Goal: Transaction & Acquisition: Purchase product/service

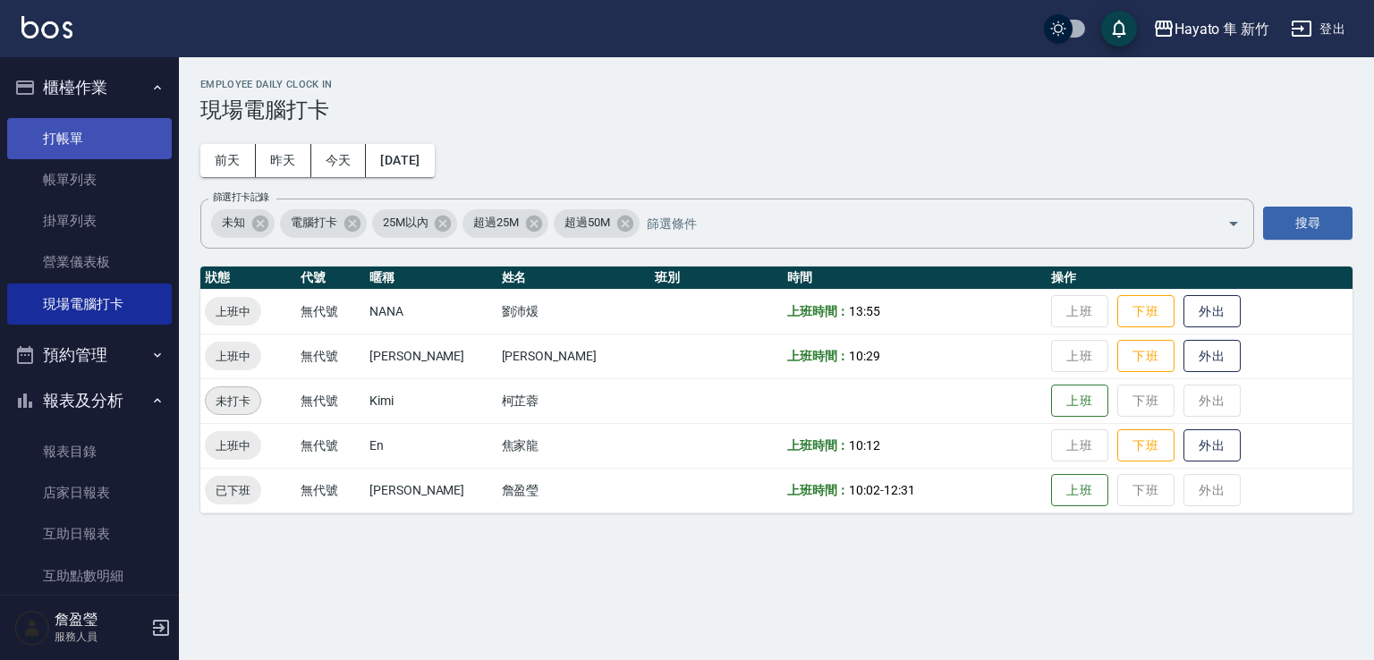
click at [102, 137] on link "打帳單" at bounding box center [89, 138] width 165 height 41
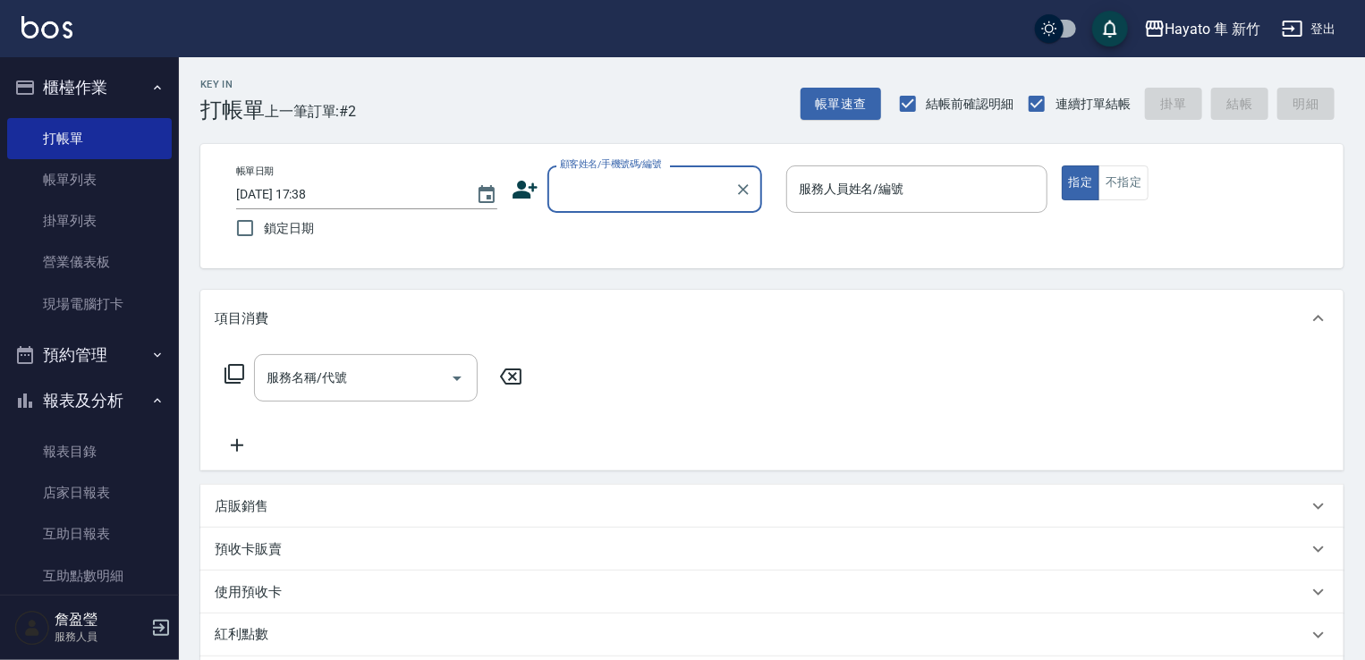
click at [531, 192] on icon at bounding box center [525, 189] width 27 height 27
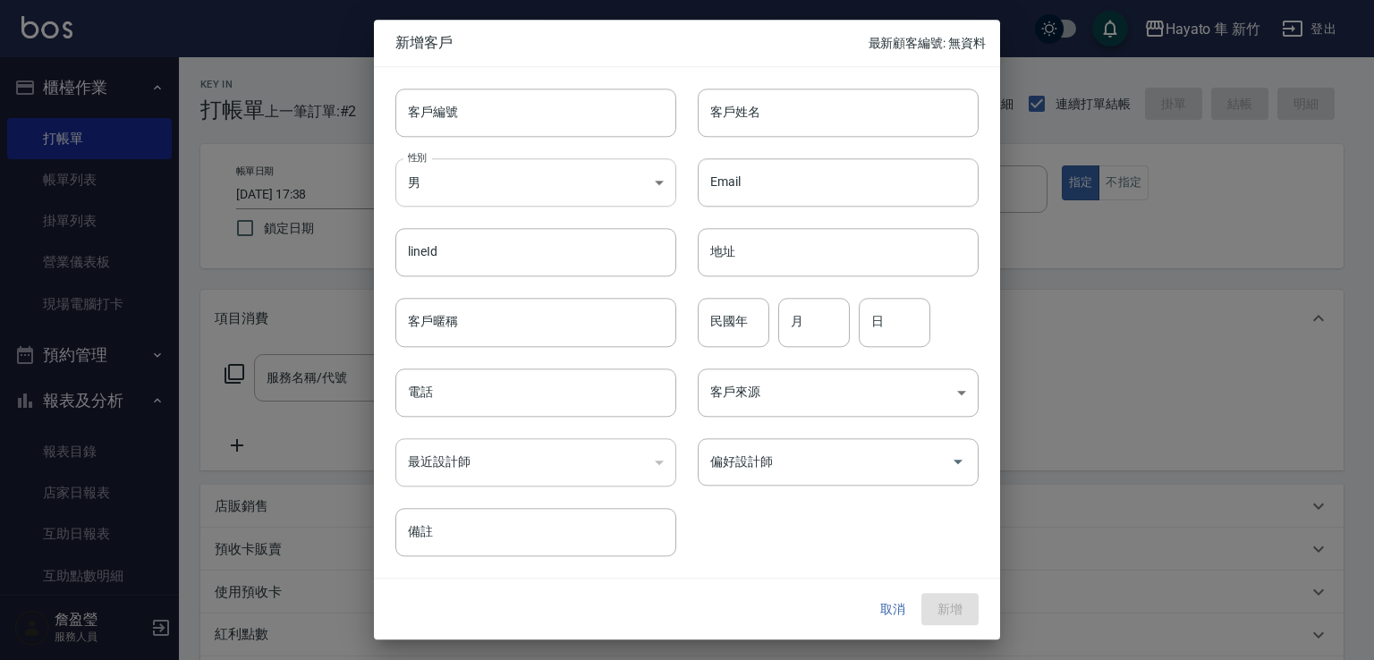
click at [514, 199] on body "Hayato 隼 新竹 登出 櫃檯作業 打帳單 帳單列表 掛單列表 營業儀表板 現場電腦打卡 預約管理 預約管理 報表及分析 報表目錄 店家日報表 互助日報表…" at bounding box center [687, 468] width 1374 height 936
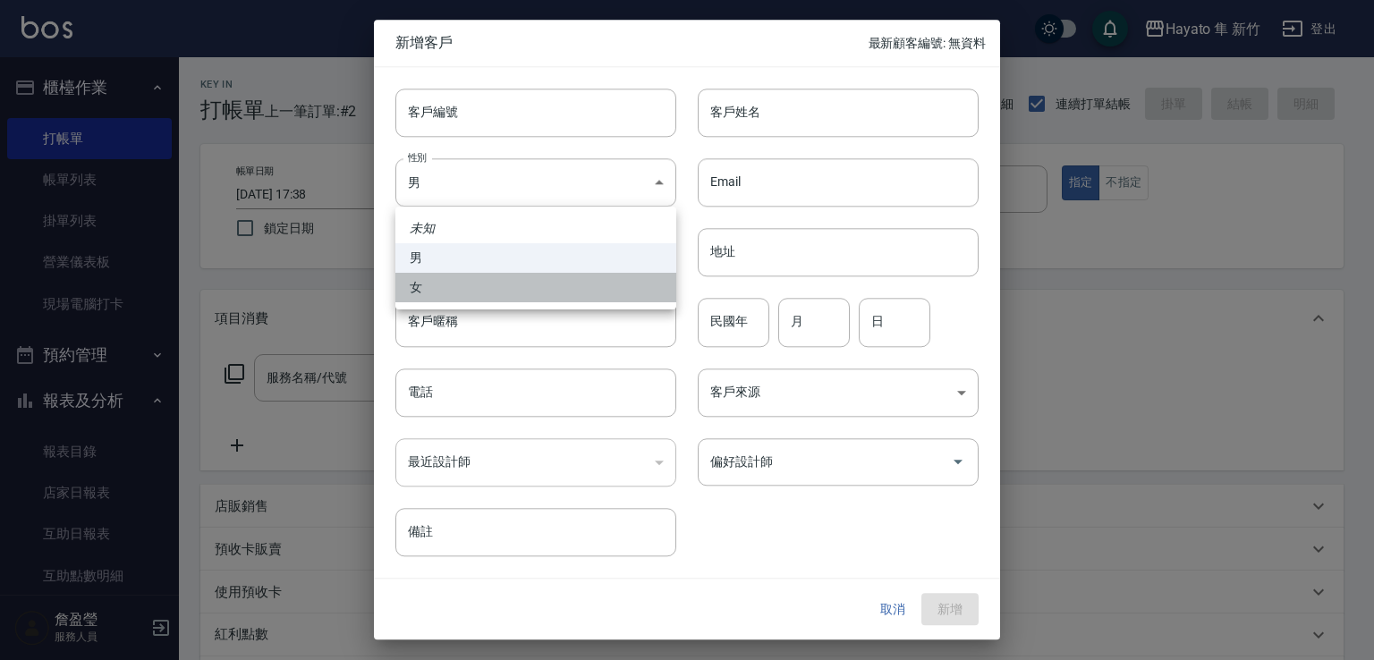
click at [494, 293] on li "女" at bounding box center [535, 288] width 281 height 30
type input "[DEMOGRAPHIC_DATA]"
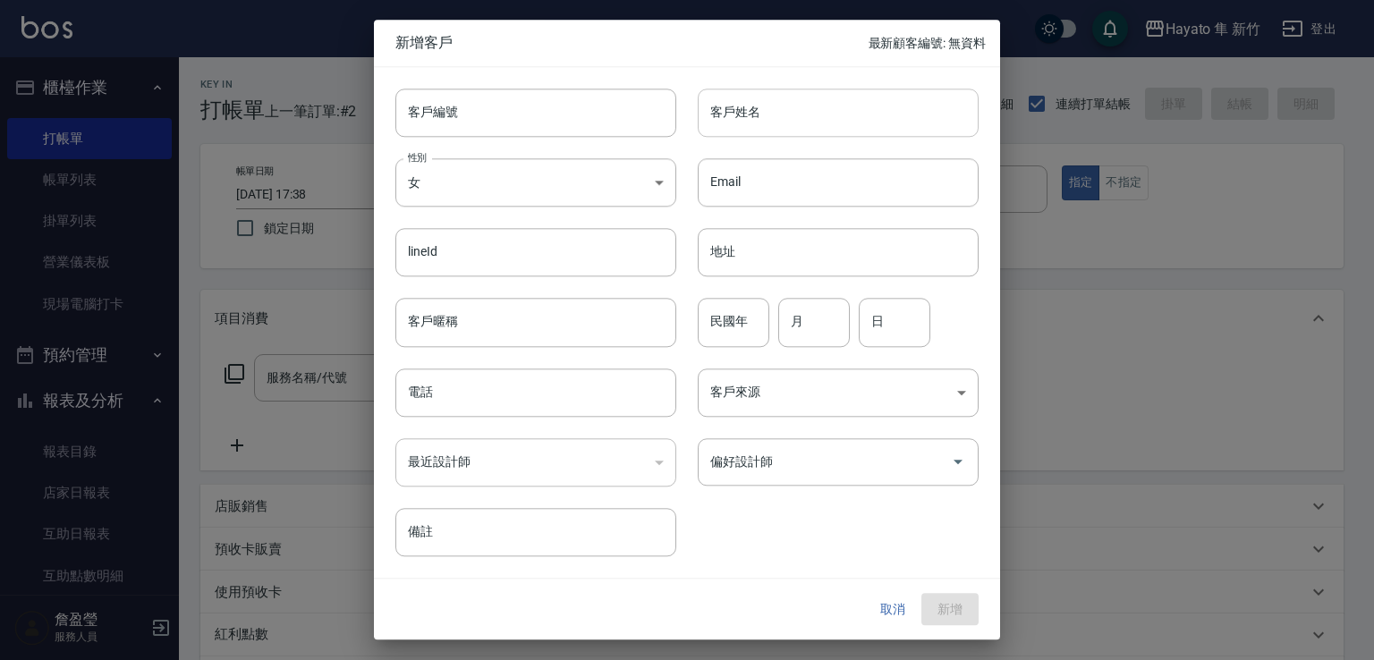
click at [772, 114] on input "客戶姓名" at bounding box center [838, 113] width 281 height 48
type input "[PERSON_NAME]"
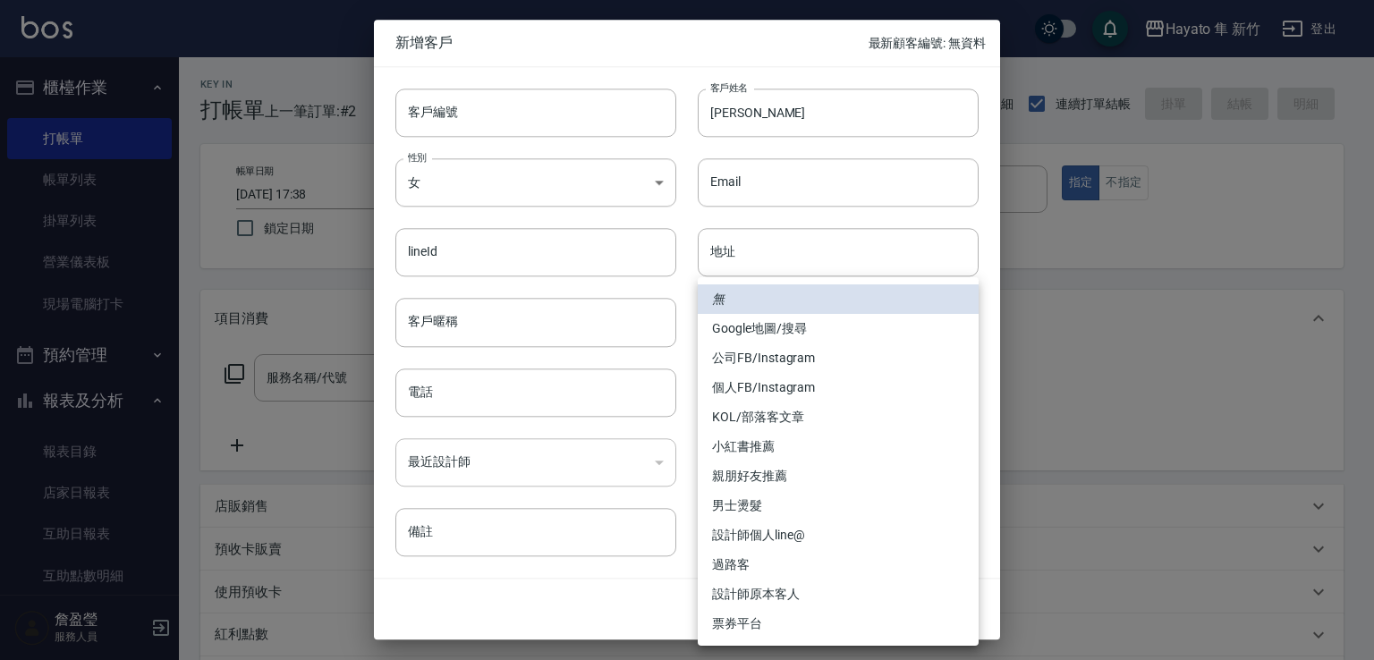
click at [783, 411] on body "Hayato 隼 新竹 登出 櫃檯作業 打帳單 帳單列表 掛單列表 營業儀表板 現場電腦打卡 預約管理 預約管理 報表及分析 報表目錄 店家日報表 互助日報表…" at bounding box center [687, 468] width 1374 height 936
click at [759, 386] on li "個人FB/Instagram" at bounding box center [838, 388] width 281 height 30
type input "個人FB/Instagram"
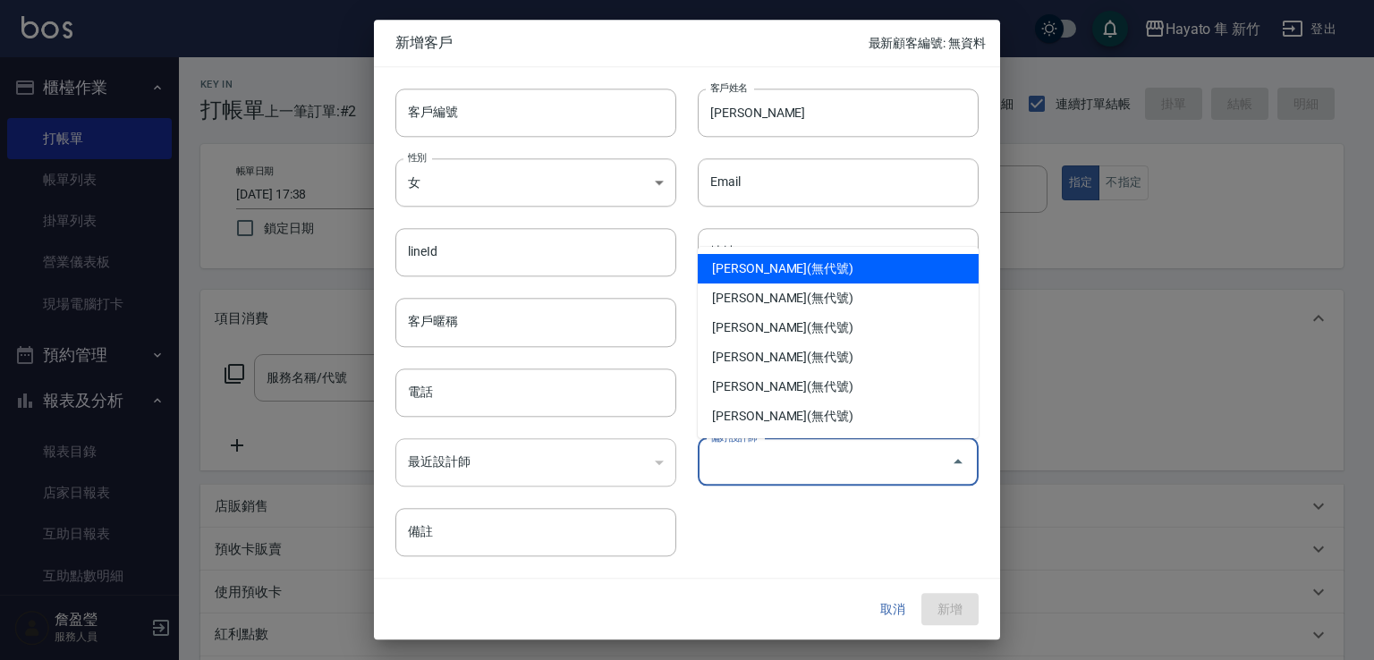
click at [769, 471] on input "偏好設計師" at bounding box center [825, 461] width 238 height 31
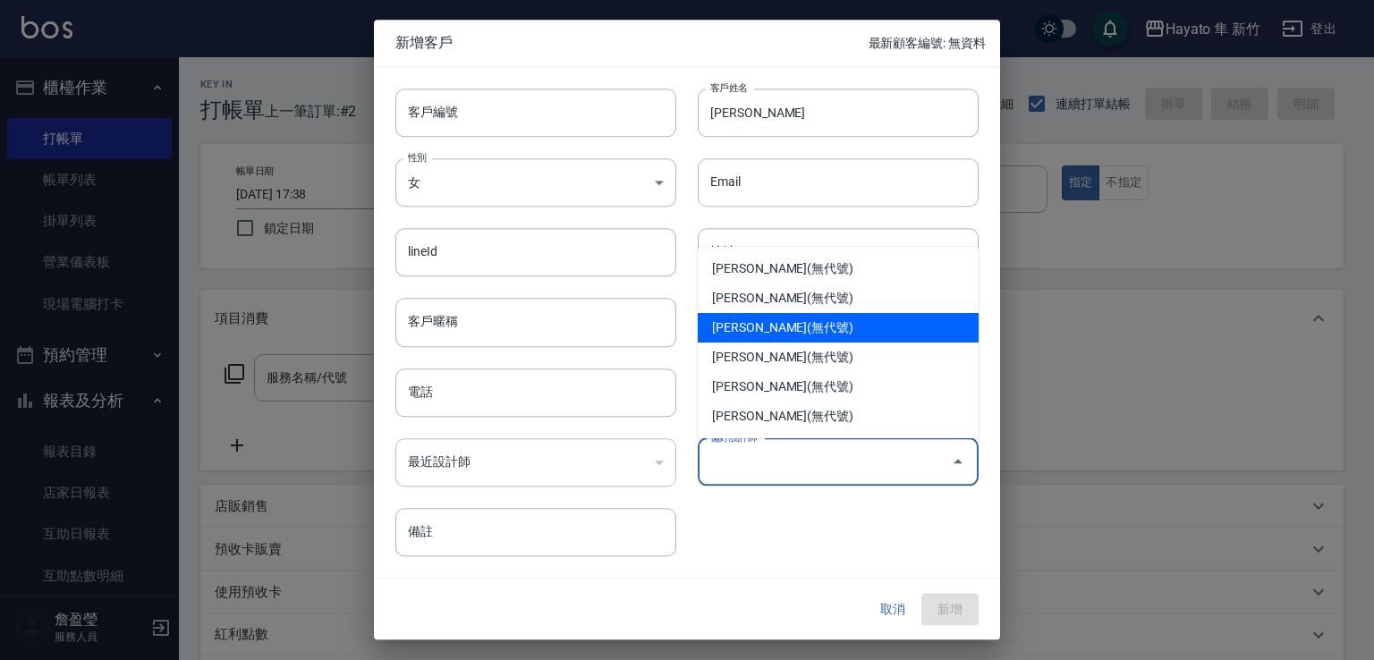
click at [758, 315] on li "[PERSON_NAME](無代號)" at bounding box center [838, 328] width 281 height 30
type input "焦家龍"
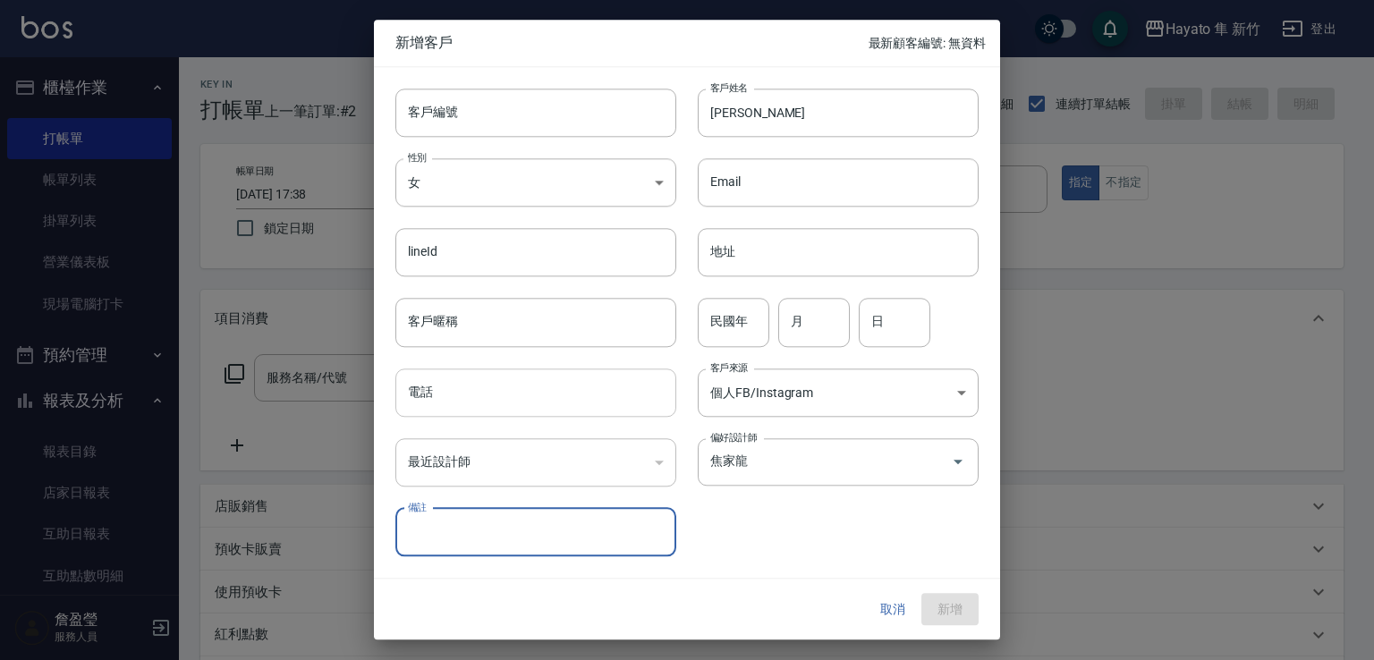
click at [552, 394] on input "電話" at bounding box center [535, 393] width 281 height 48
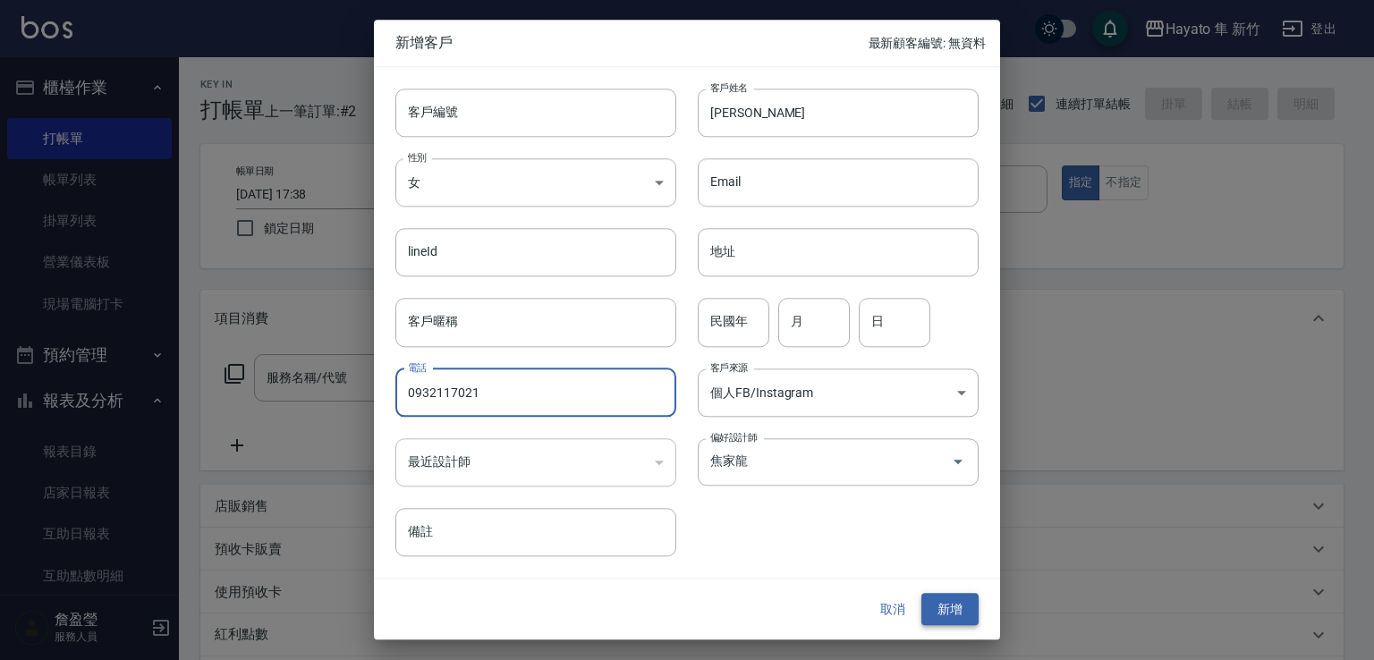
type input "0932117021"
click at [975, 615] on button "新增" at bounding box center [949, 609] width 57 height 33
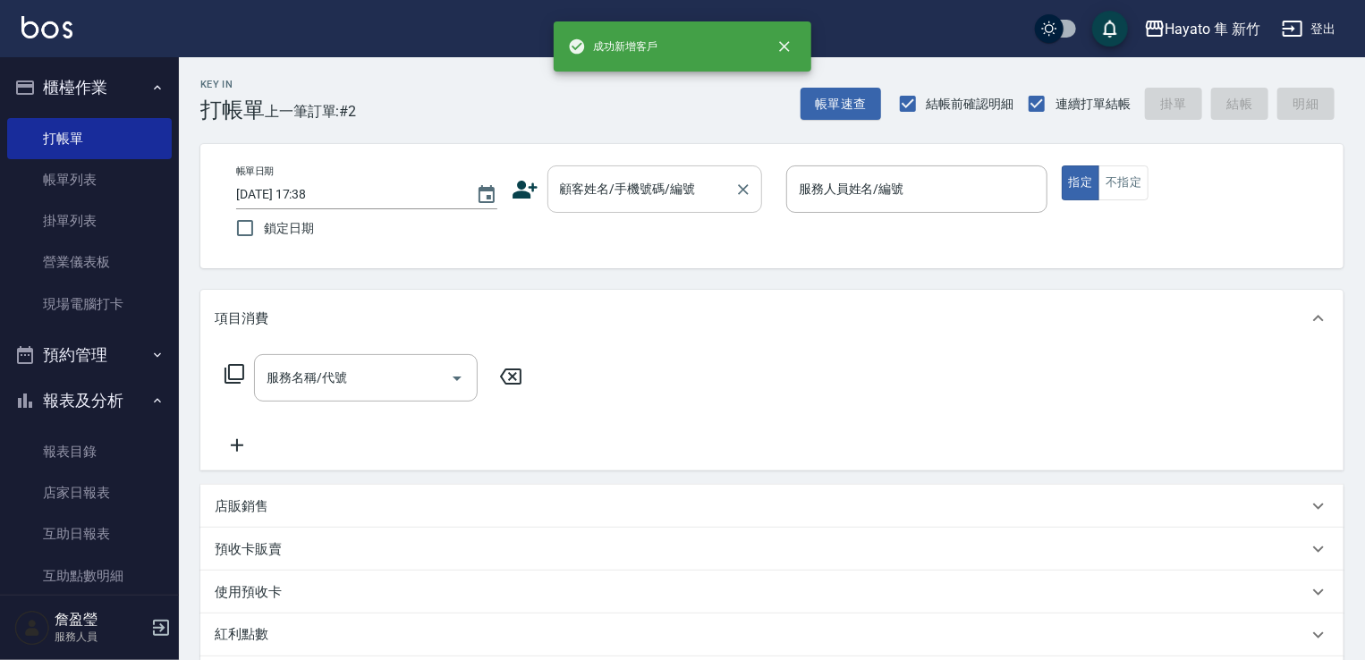
click at [640, 191] on input "顧客姓名/手機號碼/編號" at bounding box center [641, 189] width 172 height 31
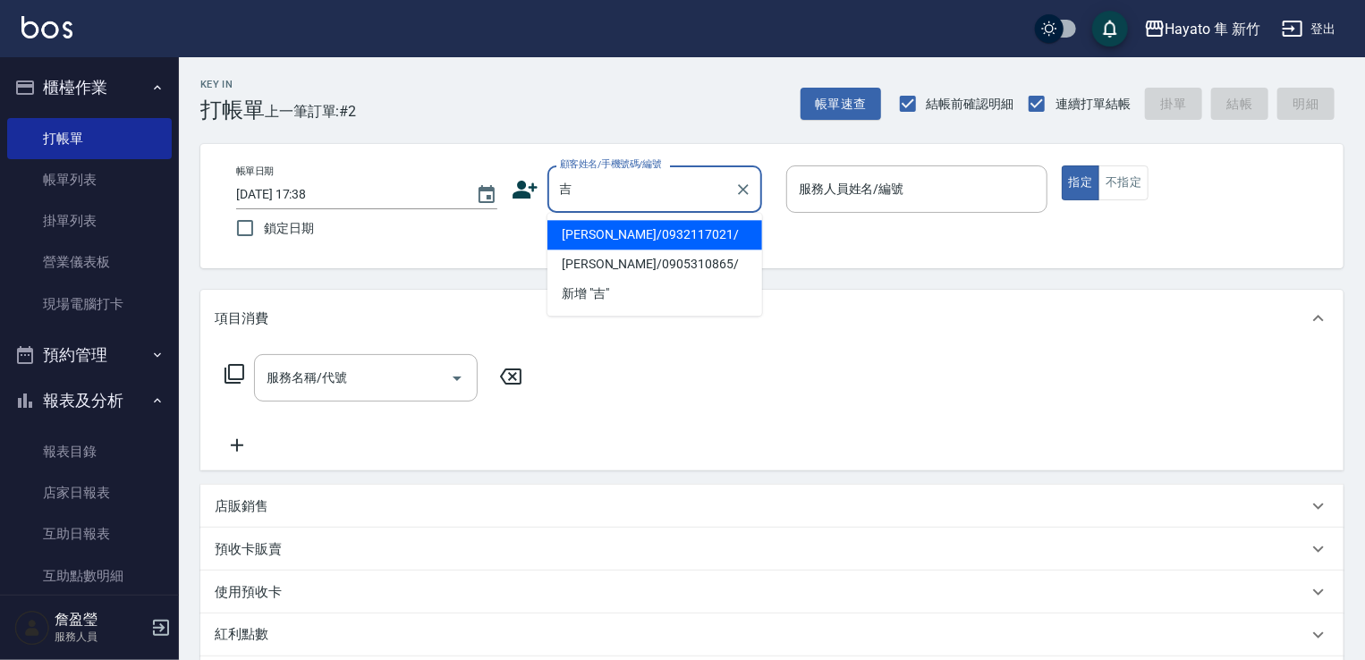
click at [605, 227] on li "[PERSON_NAME]/0932117021/" at bounding box center [654, 235] width 215 height 30
type input "[PERSON_NAME]/0932117021/"
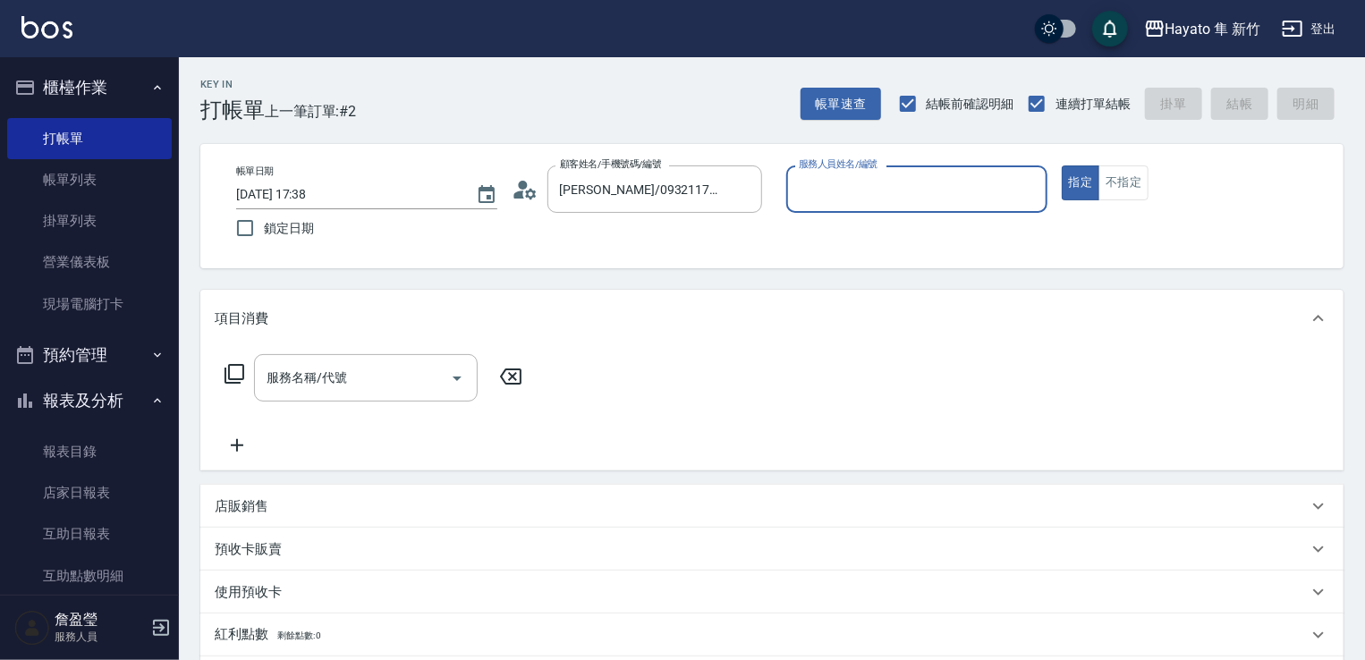
type input "En(無代號)"
click at [1109, 174] on button "不指定" at bounding box center [1123, 182] width 50 height 35
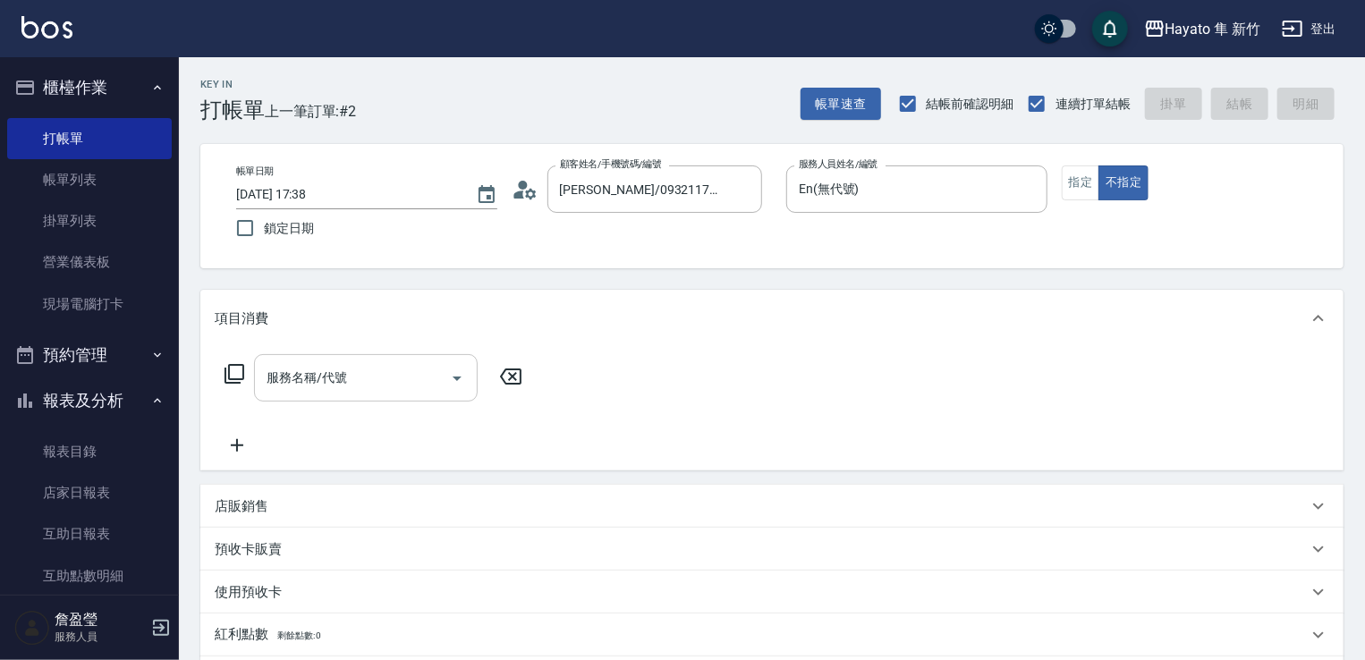
drag, startPoint x: 454, startPoint y: 352, endPoint x: 450, endPoint y: 366, distance: 15.0
click at [452, 355] on div "服務名稱/代號 服務名稱/代號" at bounding box center [771, 408] width 1143 height 123
click at [447, 377] on icon "Open" at bounding box center [456, 378] width 21 height 21
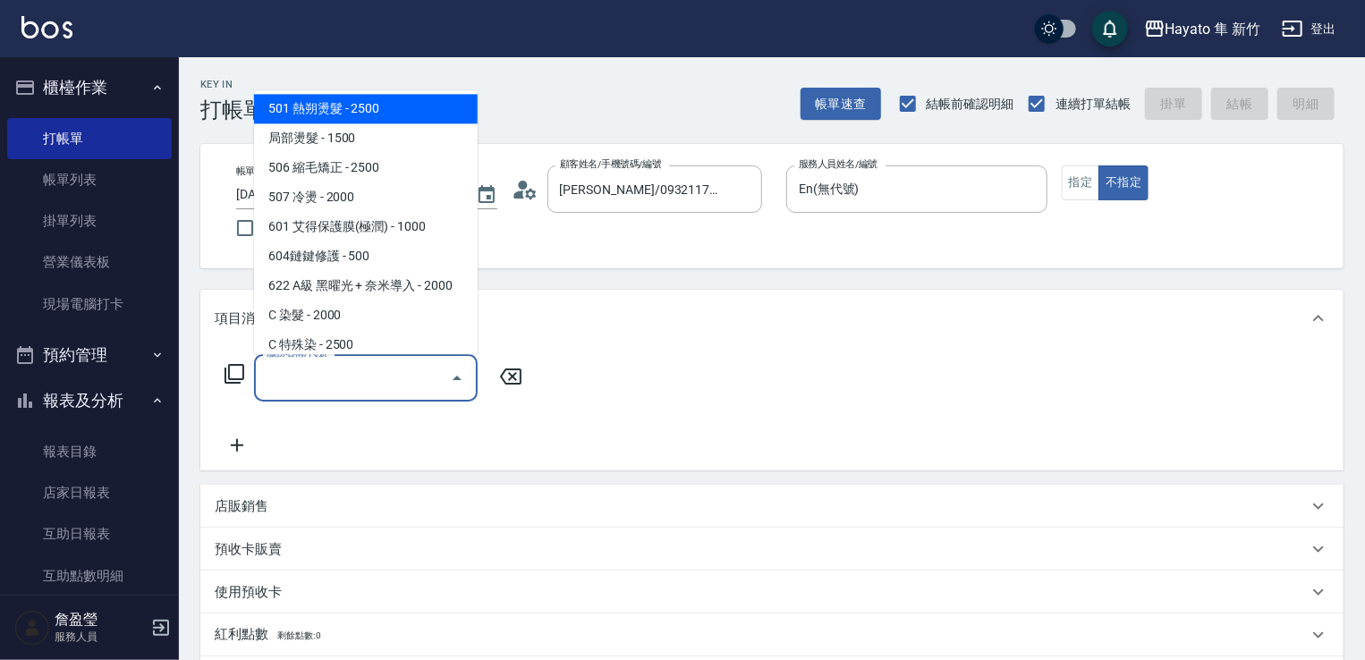
scroll to position [311, 0]
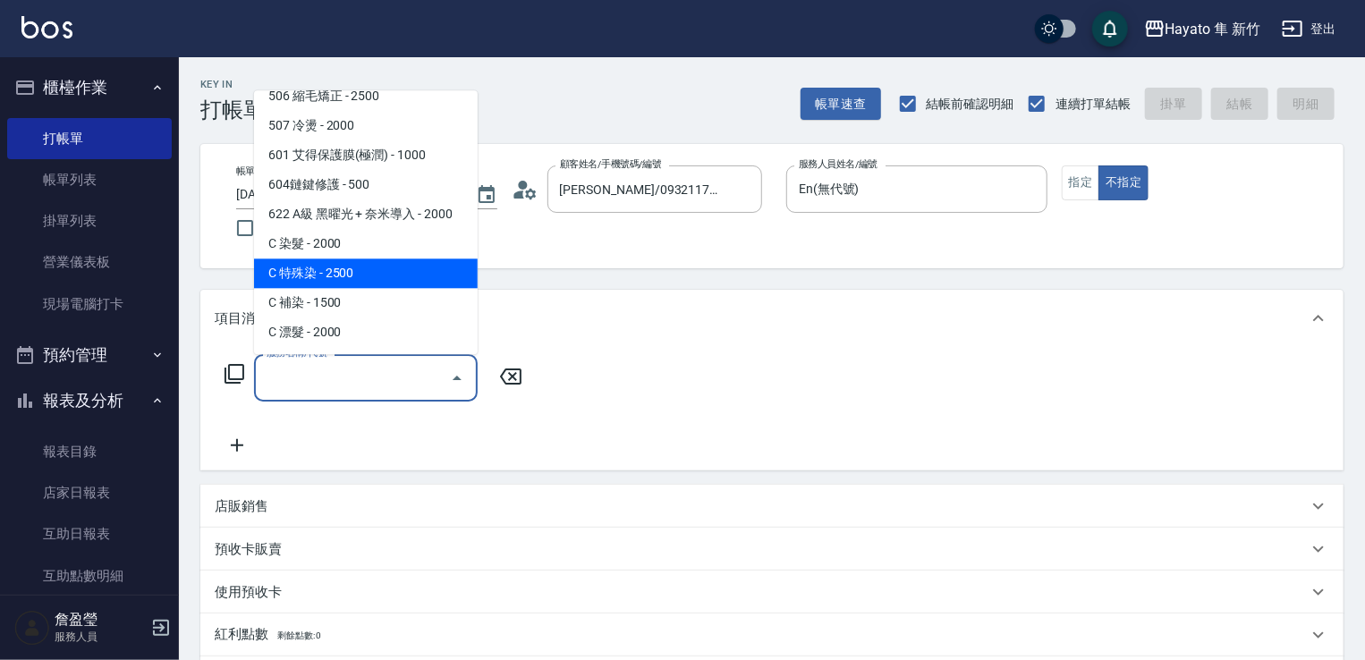
click at [380, 279] on span "C 特殊染 - 2500" at bounding box center [366, 273] width 224 height 30
type input "C 特殊染(703)"
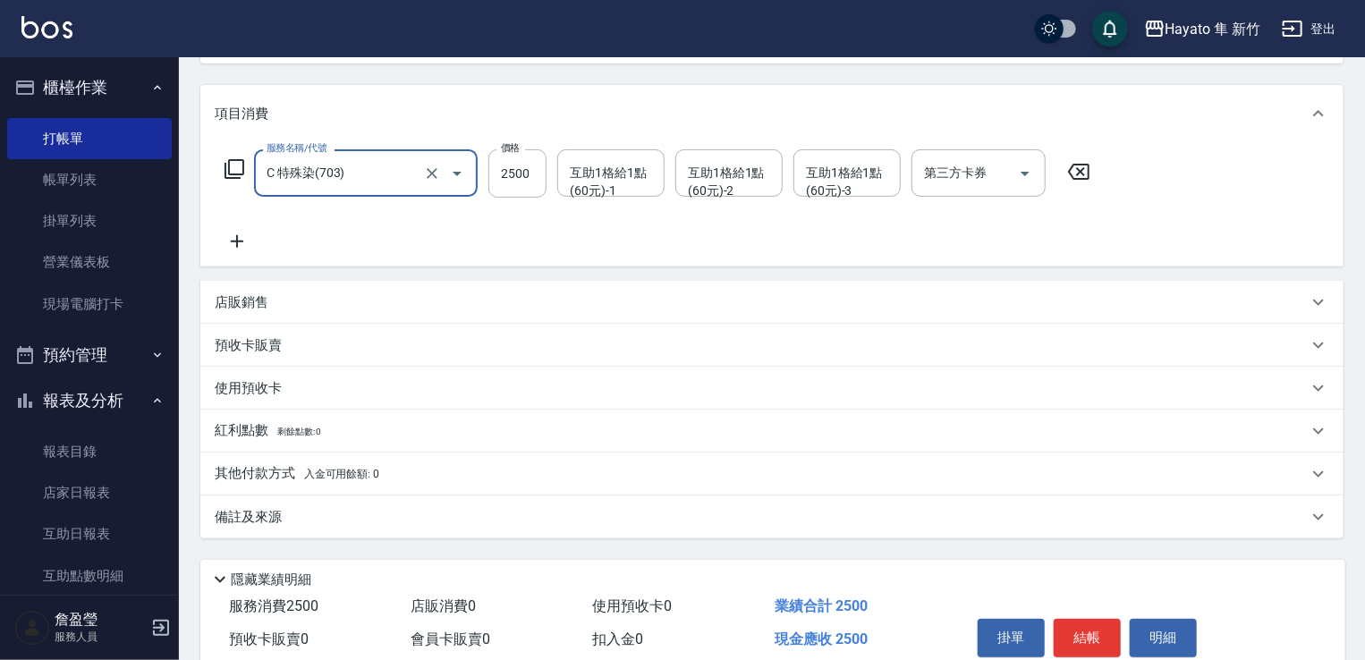
scroll to position [268, 0]
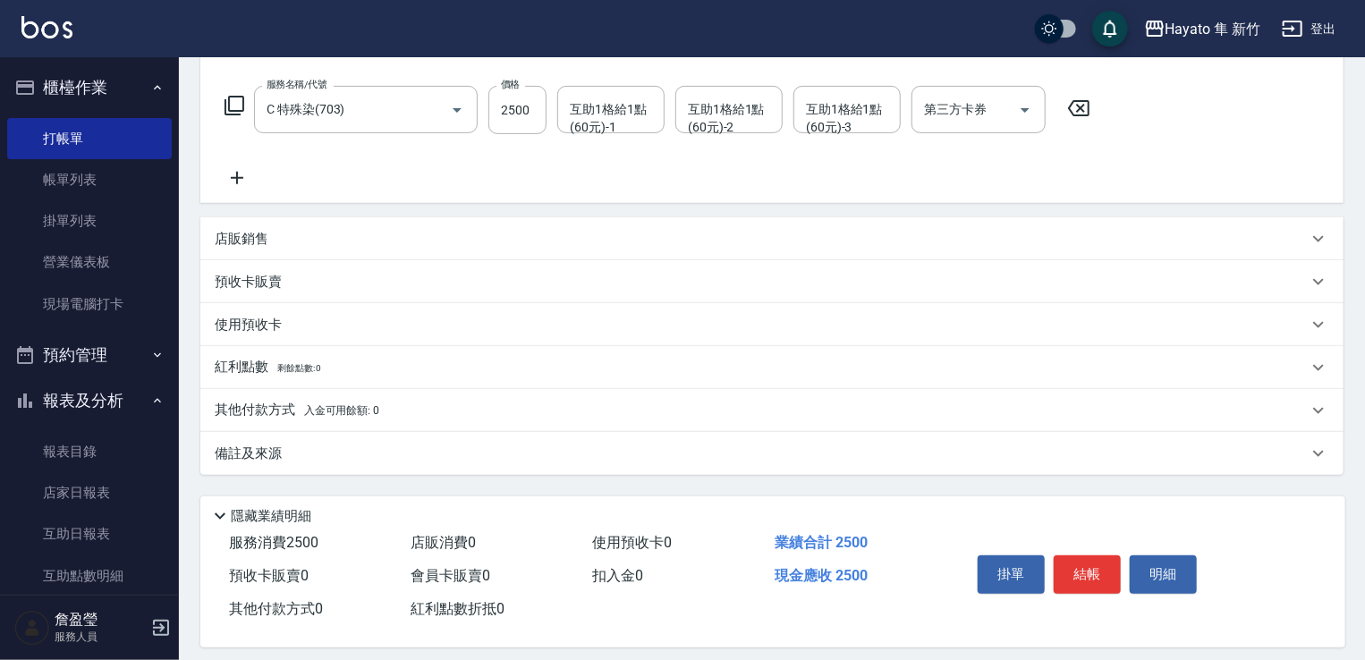
click at [407, 465] on div "備註及來源" at bounding box center [771, 453] width 1143 height 43
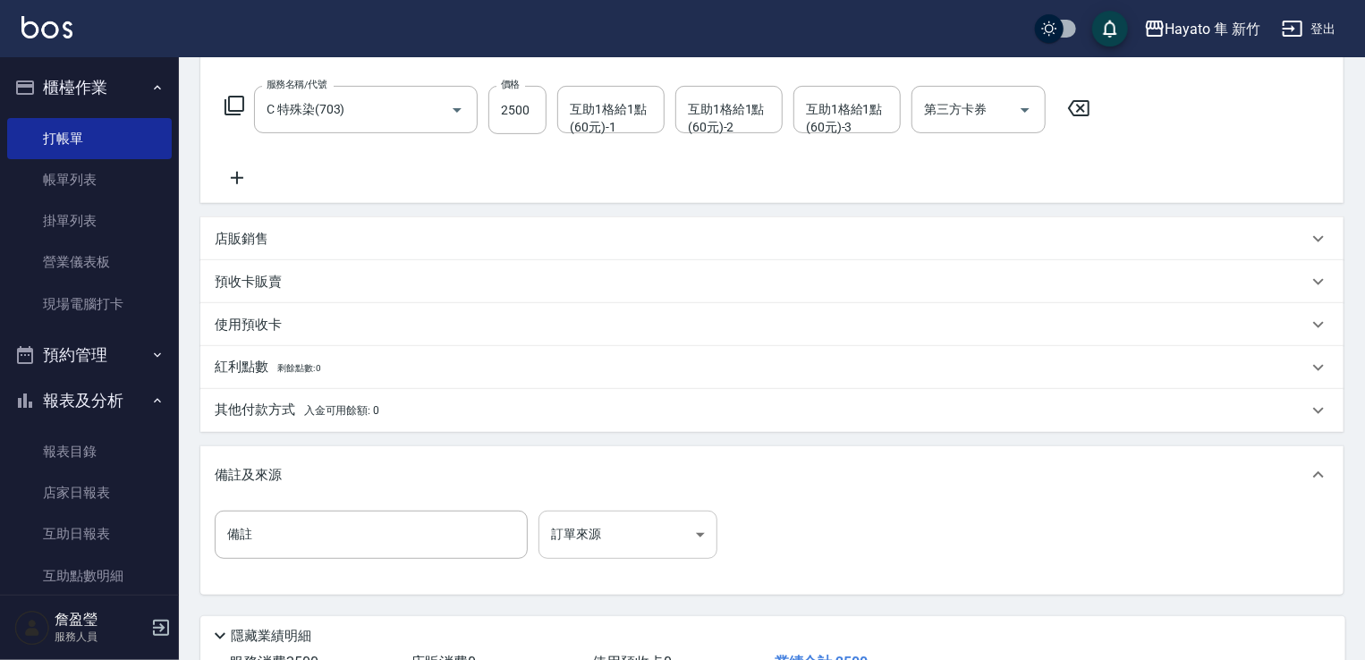
click at [590, 531] on body "[PERSON_NAME] 新竹 登出 櫃檯作業 打帳單 帳單列表 掛單列表 營業儀表板 現場電腦打卡 預約管理 預約管理 報表及分析 報表目錄 店家日報表 …" at bounding box center [682, 260] width 1365 height 1057
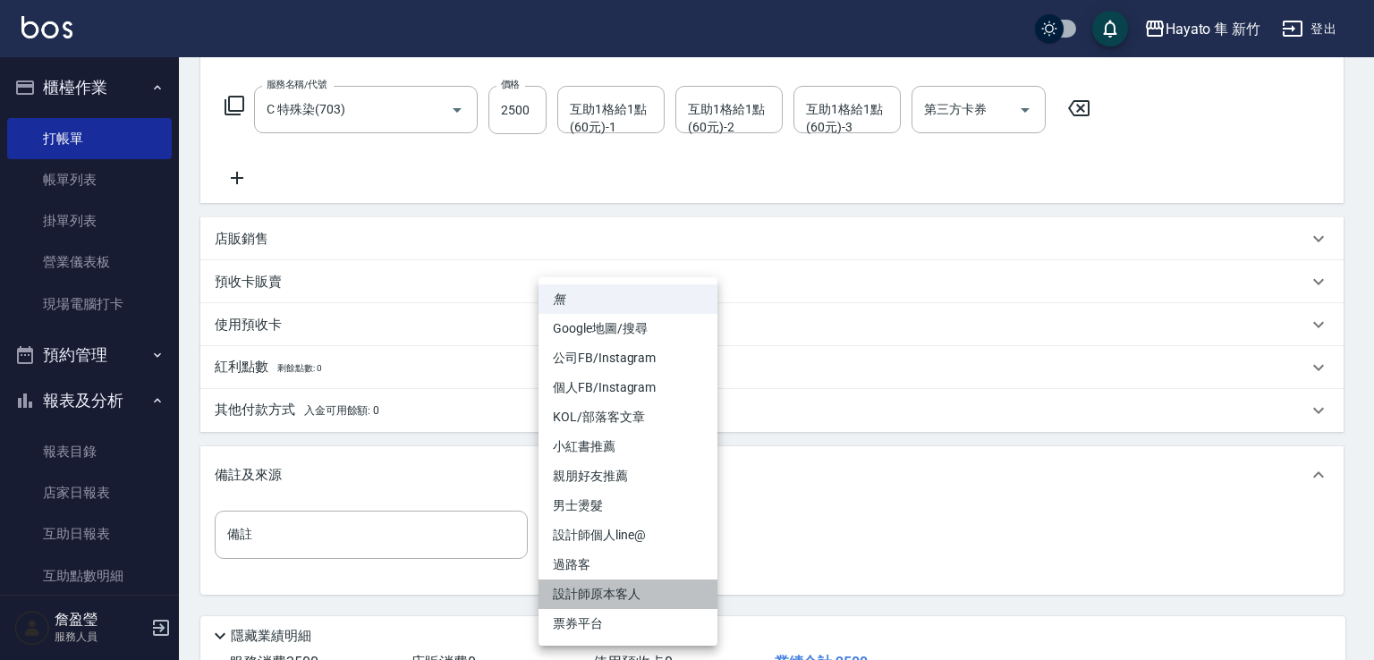
click at [637, 595] on li "設計師原本客人" at bounding box center [627, 595] width 179 height 30
type input "設計師原本客人"
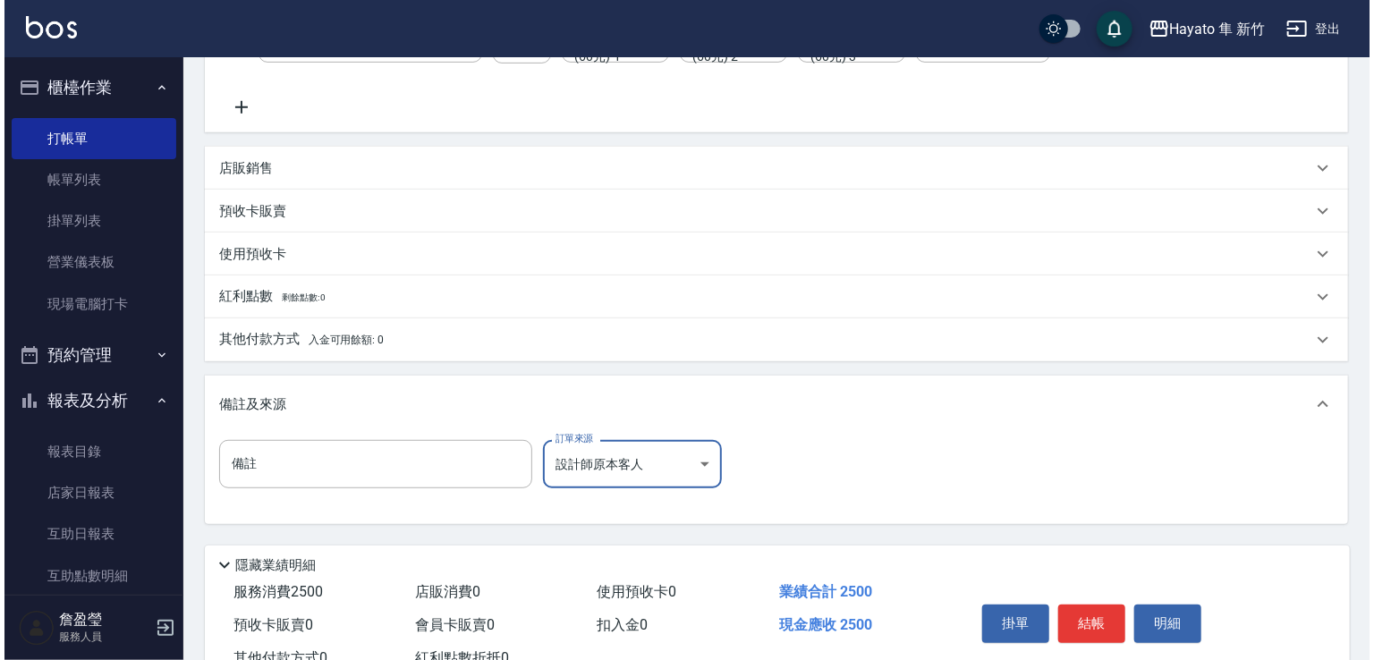
scroll to position [403, 0]
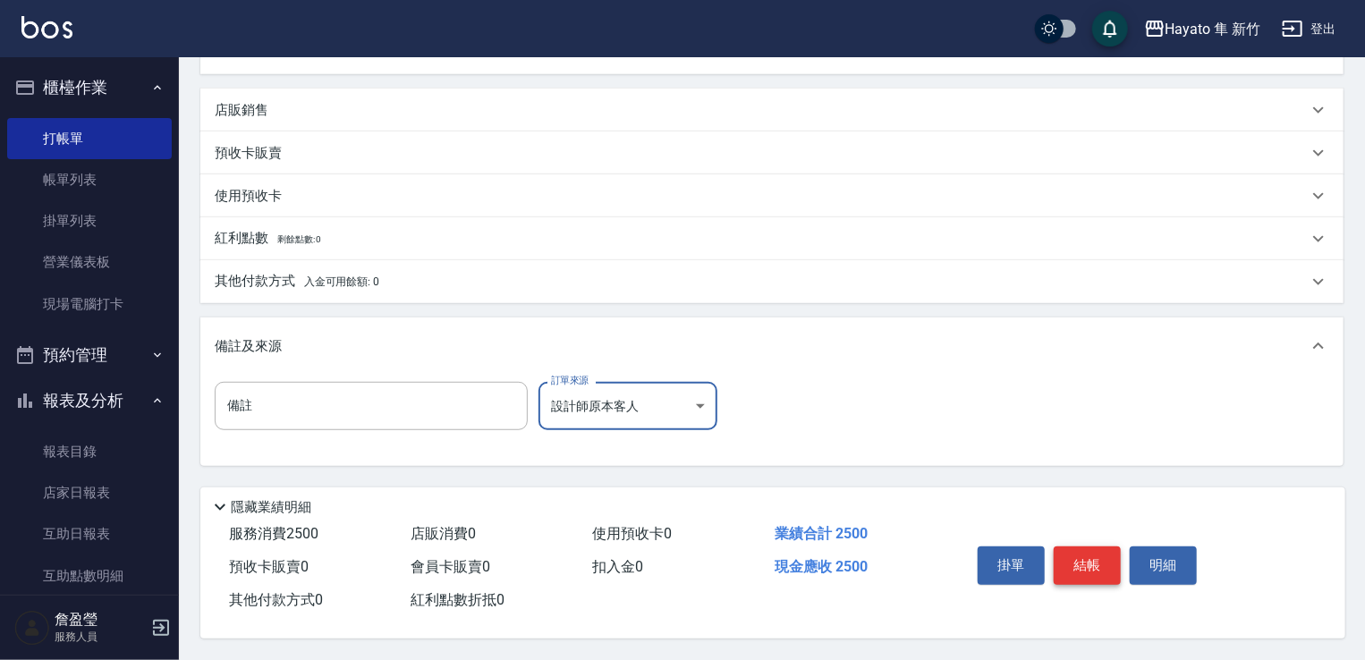
click at [1094, 574] on button "結帳" at bounding box center [1087, 565] width 67 height 38
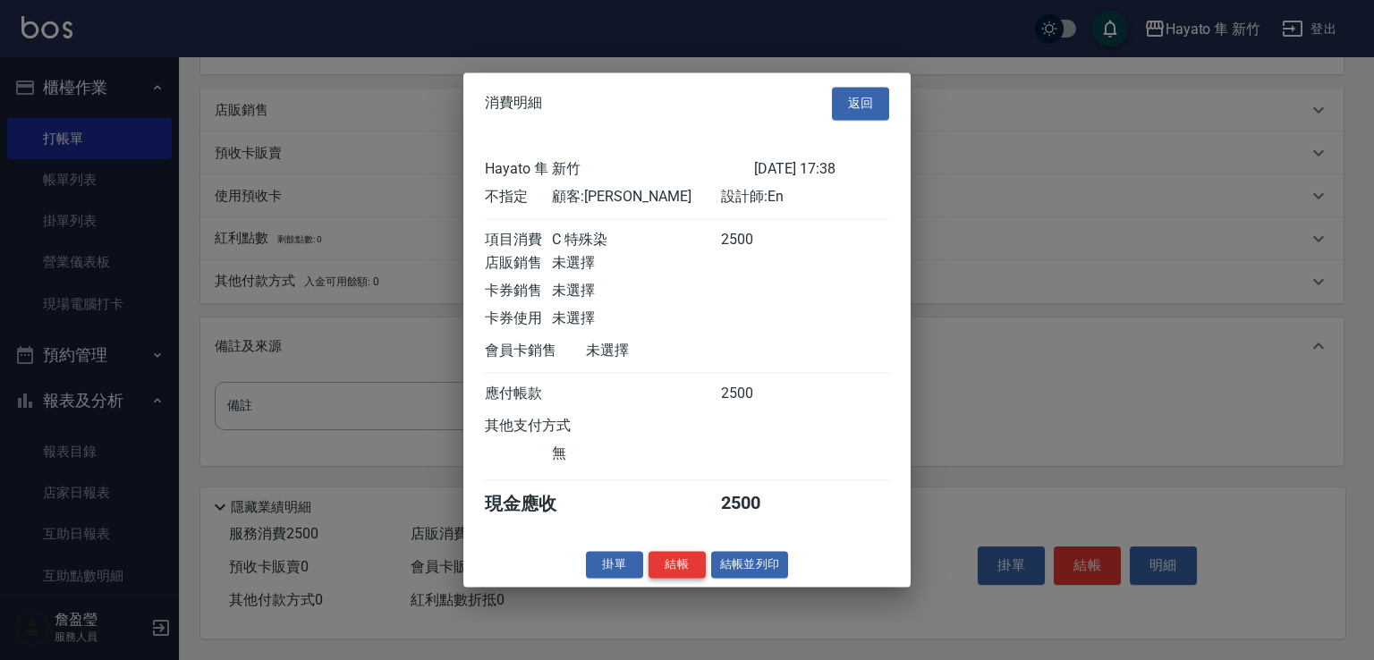
click at [692, 577] on button "結帳" at bounding box center [676, 565] width 57 height 28
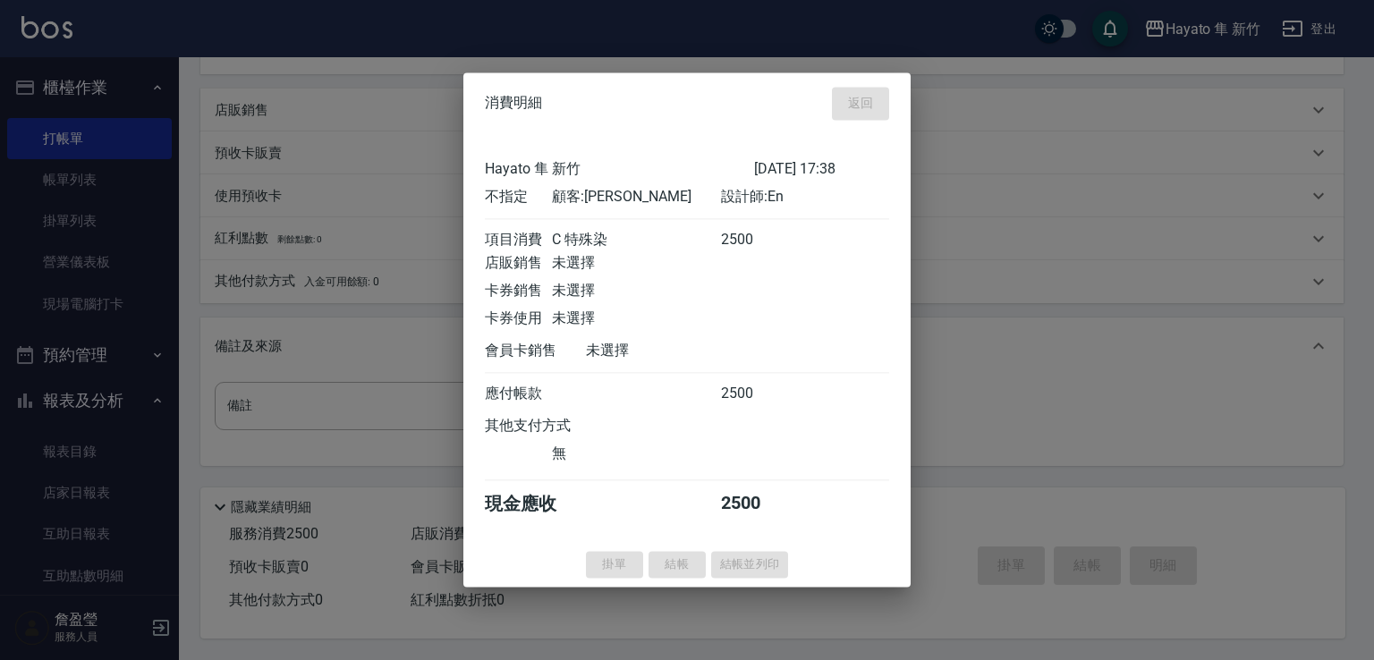
type input "[DATE] 17:39"
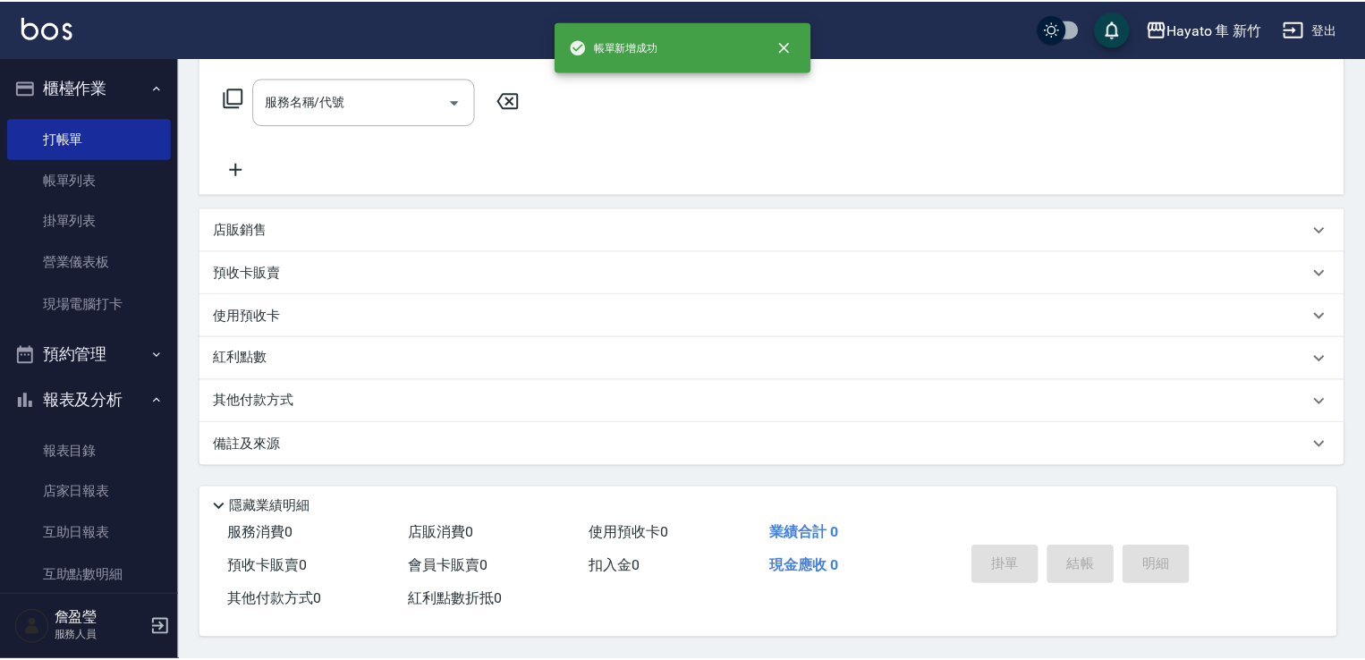
scroll to position [0, 0]
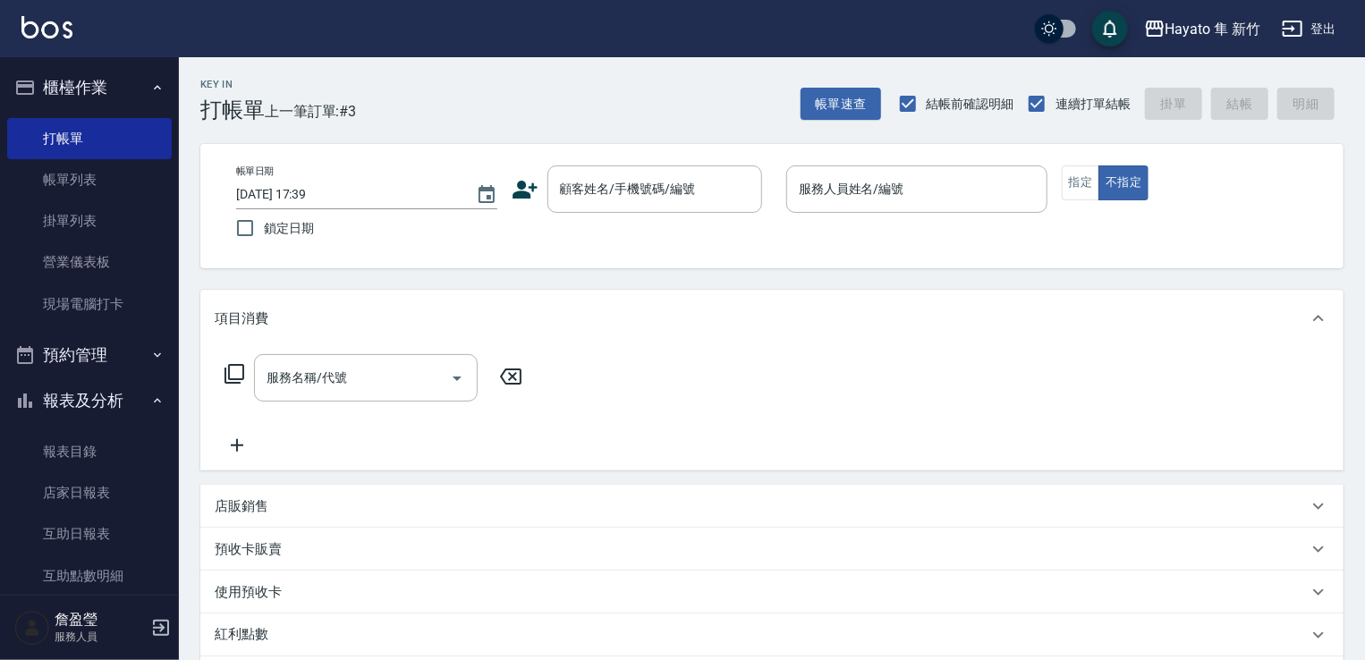
click at [528, 203] on div "顧客姓名/手機號碼/編號 顧客姓名/手機號碼/編號" at bounding box center [642, 188] width 261 height 47
click at [521, 185] on icon at bounding box center [525, 190] width 25 height 18
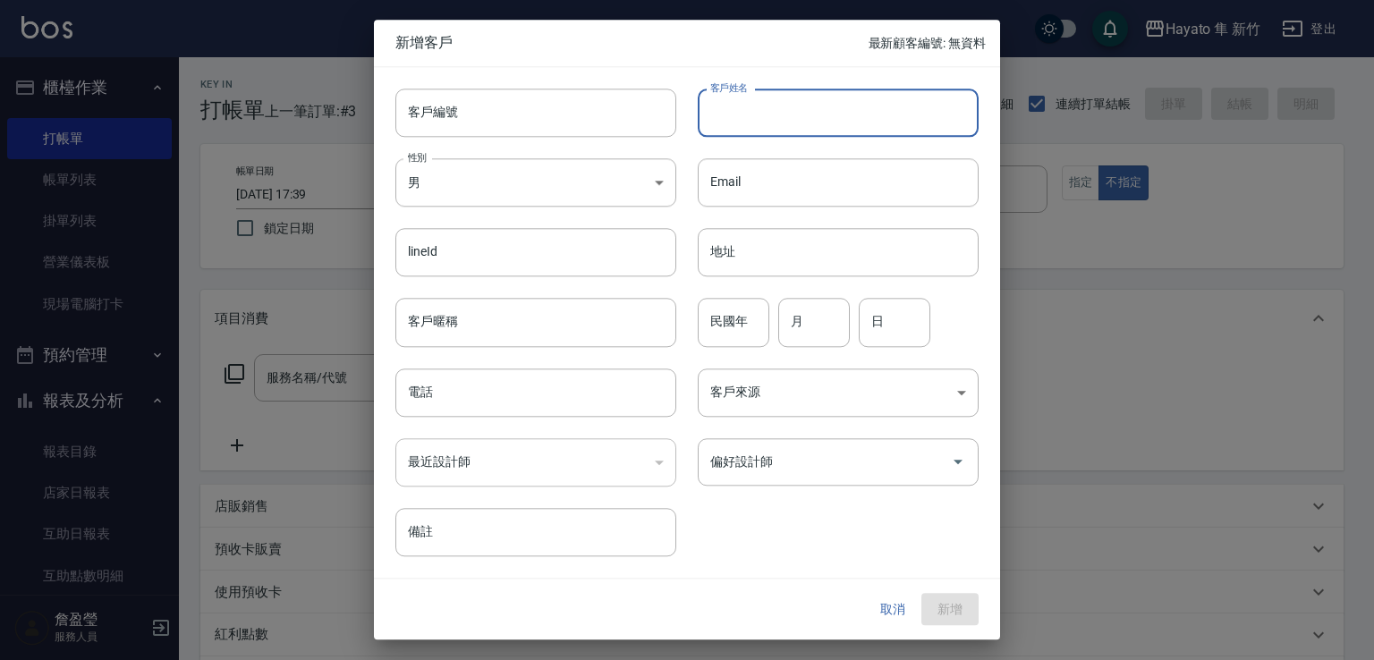
click at [744, 98] on input "客戶姓名" at bounding box center [838, 113] width 281 height 48
drag, startPoint x: 710, startPoint y: 110, endPoint x: 837, endPoint y: 107, distance: 127.0
click at [837, 107] on input "[PERSON_NAME]" at bounding box center [838, 113] width 281 height 48
type input "[PERSON_NAME]"
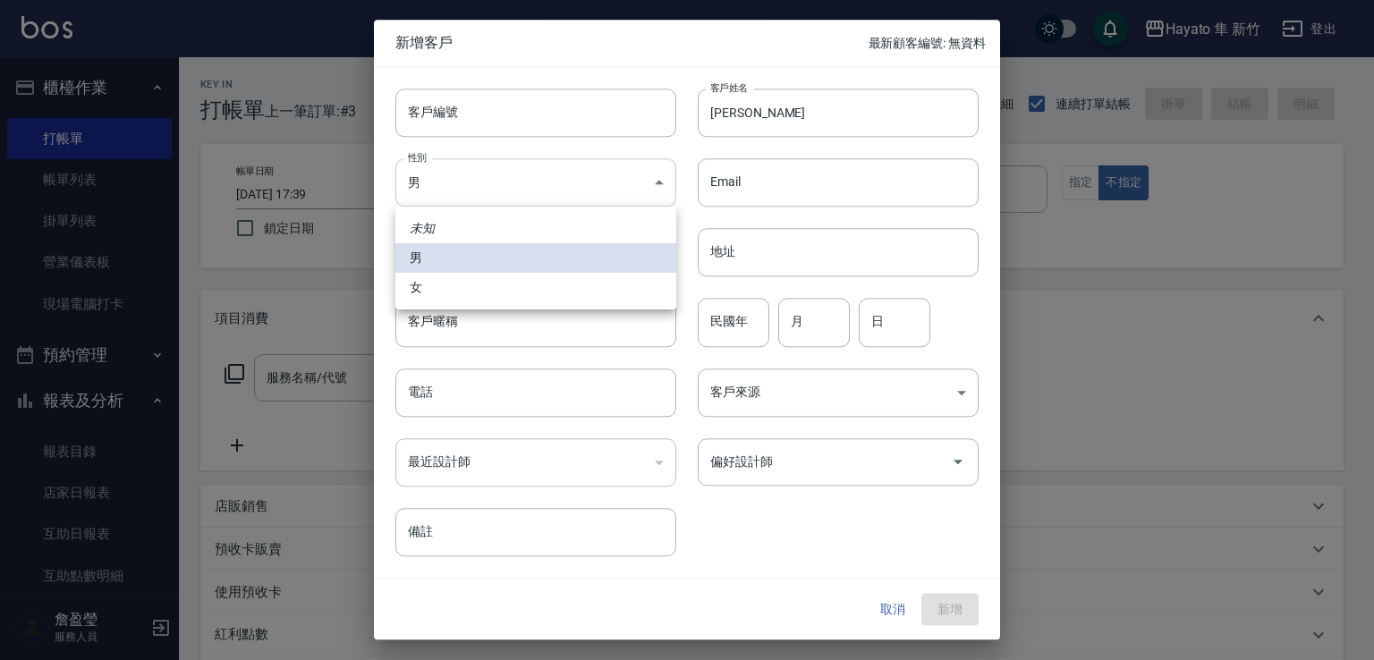
click at [513, 179] on body "Hayato 隼 新竹 登出 櫃檯作業 打帳單 帳單列表 掛單列表 營業儀表板 現場電腦打卡 預約管理 預約管理 報表及分析 報表目錄 店家日報表 互助日報表…" at bounding box center [687, 468] width 1374 height 936
click at [592, 289] on li "女" at bounding box center [535, 288] width 281 height 30
type input "[DEMOGRAPHIC_DATA]"
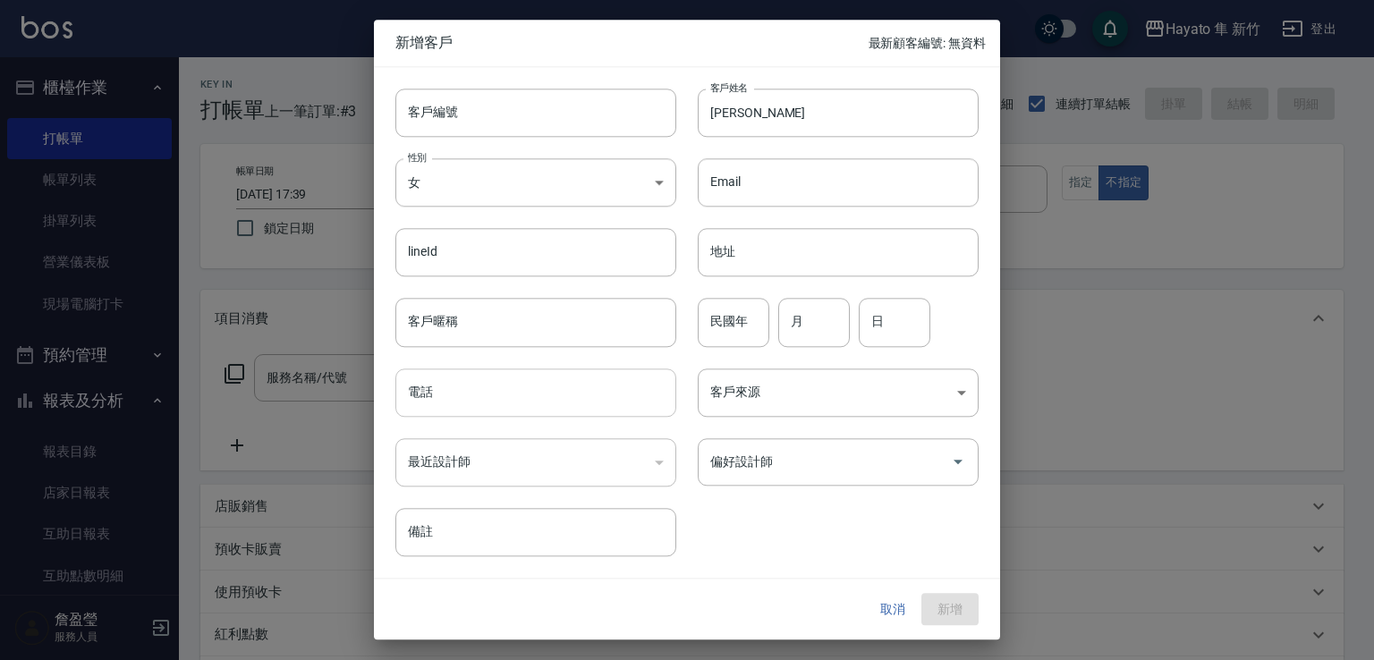
click at [575, 384] on input "電話" at bounding box center [535, 393] width 281 height 48
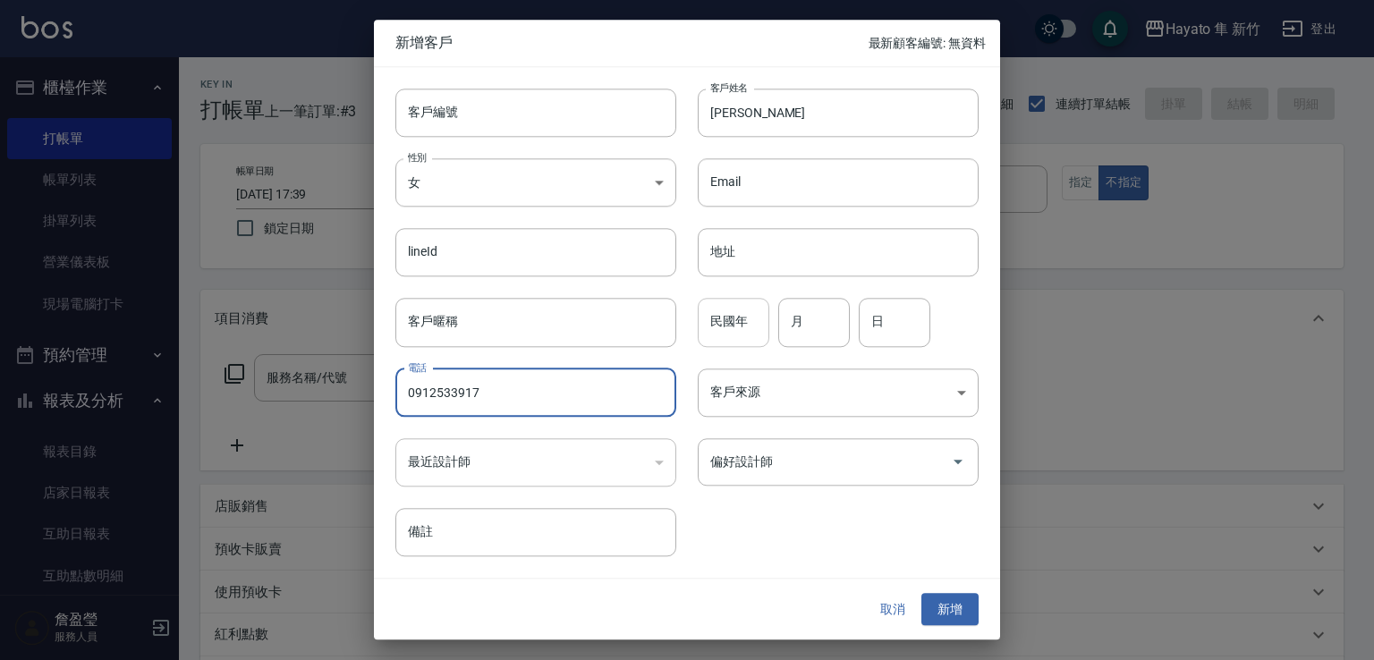
type input "0912533917"
click at [730, 340] on input "民國年" at bounding box center [734, 323] width 72 height 48
type input "95"
click at [823, 312] on input "月" at bounding box center [814, 323] width 72 height 48
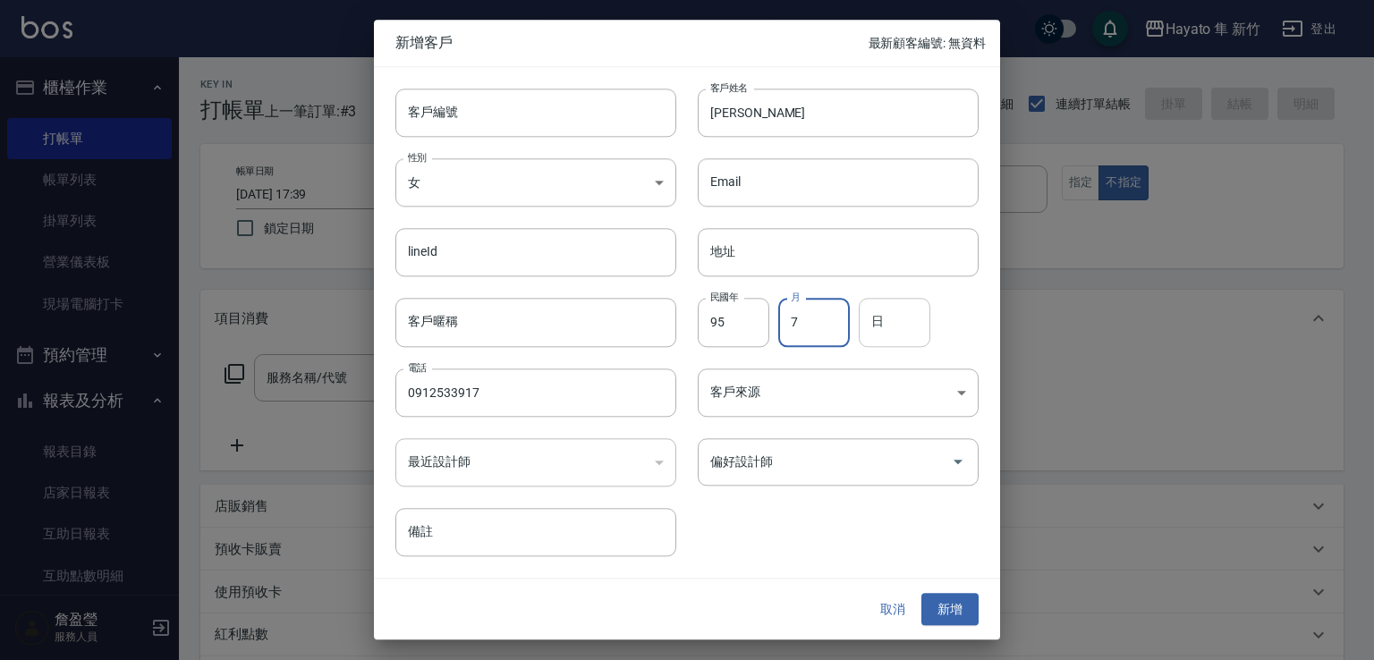
type input "7"
click at [917, 319] on input "日" at bounding box center [895, 323] width 72 height 48
type input "15"
click at [835, 391] on body "Hayato 隼 新竹 登出 櫃檯作業 打帳單 帳單列表 掛單列表 營業儀表板 現場電腦打卡 預約管理 預約管理 報表及分析 報表目錄 店家日報表 互助日報表…" at bounding box center [687, 468] width 1374 height 936
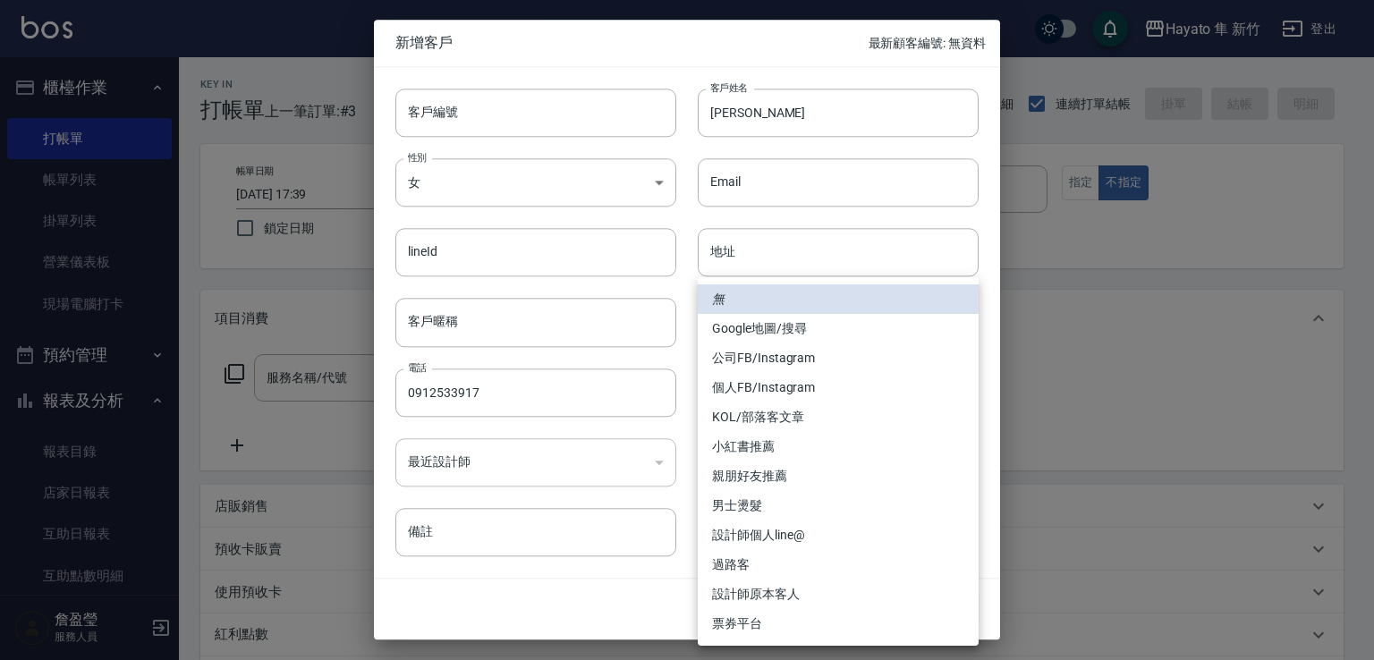
click at [774, 595] on li "設計師原本客人" at bounding box center [838, 595] width 281 height 30
type input "設計師原本客人"
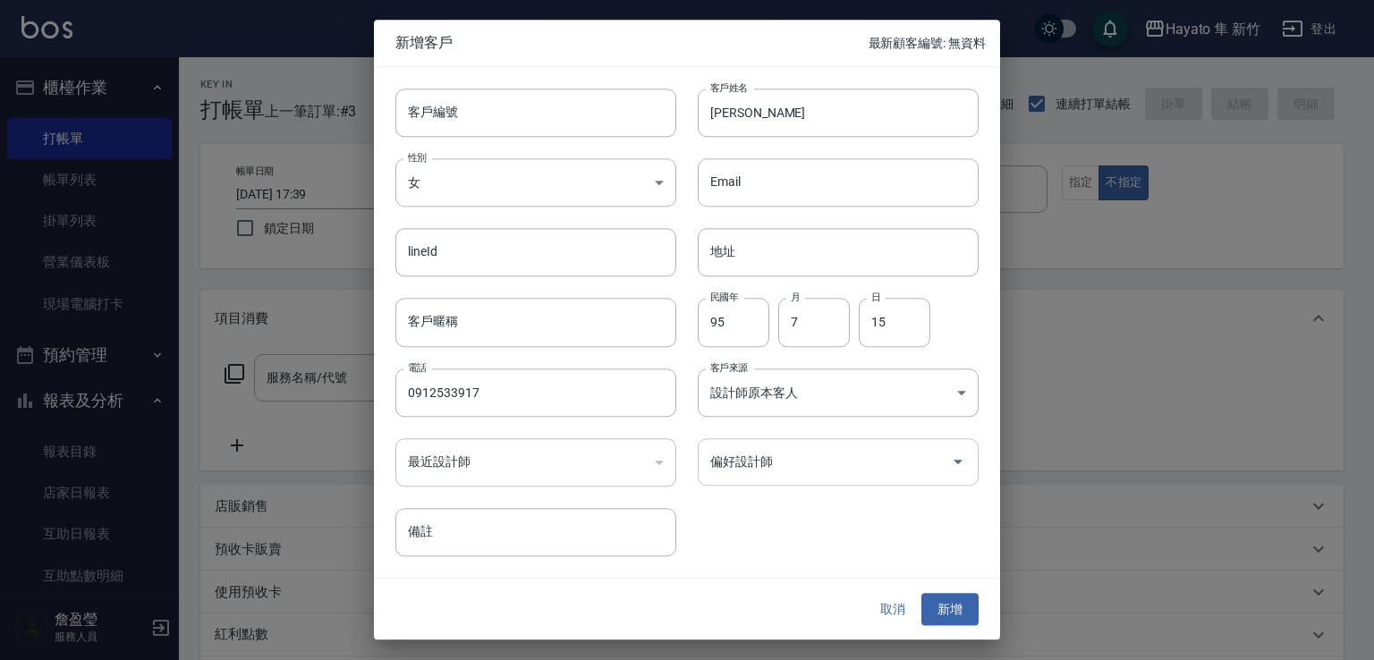
click at [801, 461] on input "偏好設計師" at bounding box center [825, 461] width 238 height 31
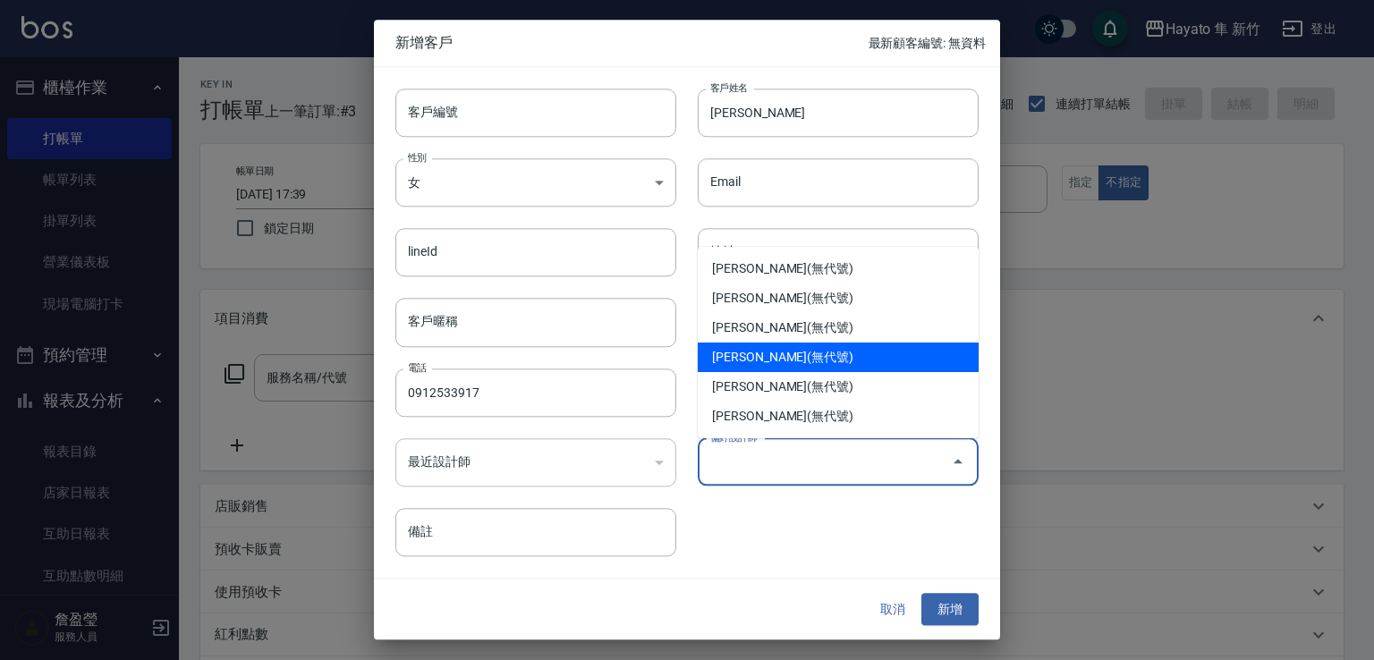
click at [755, 355] on li "[PERSON_NAME](無代號)" at bounding box center [838, 358] width 281 height 30
type input "[PERSON_NAME]"
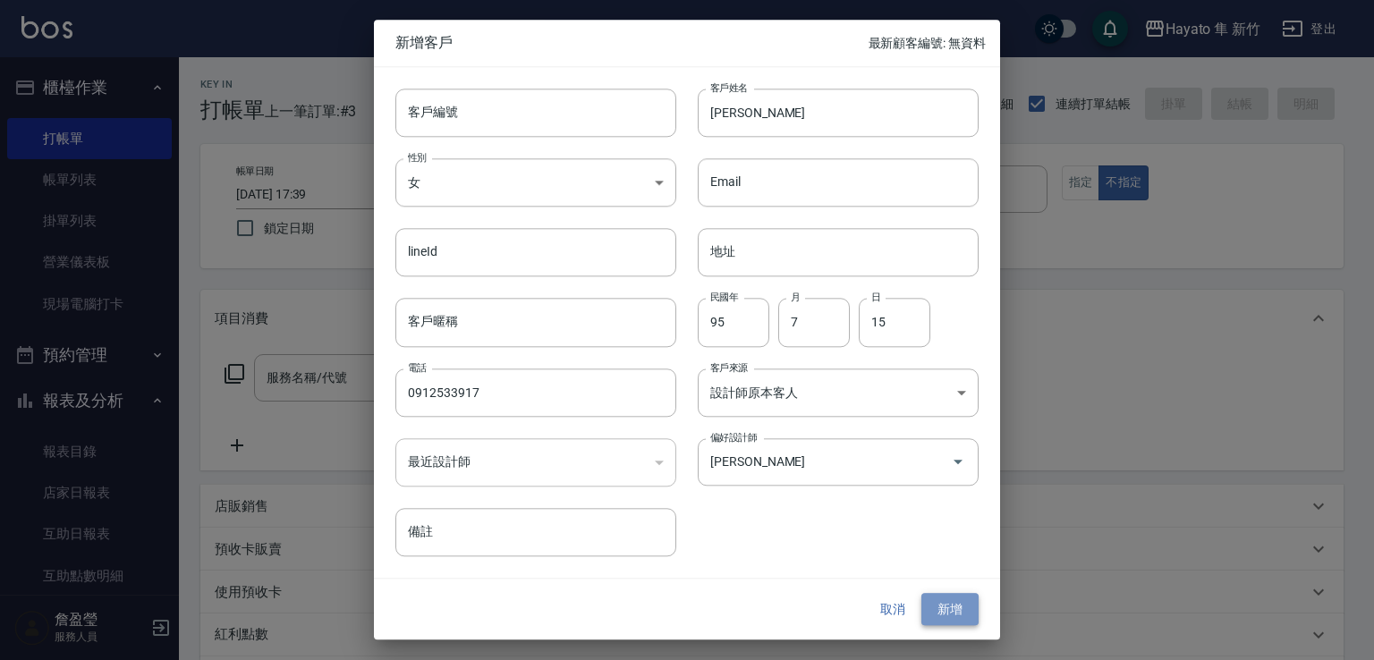
click at [966, 606] on button "新增" at bounding box center [949, 609] width 57 height 33
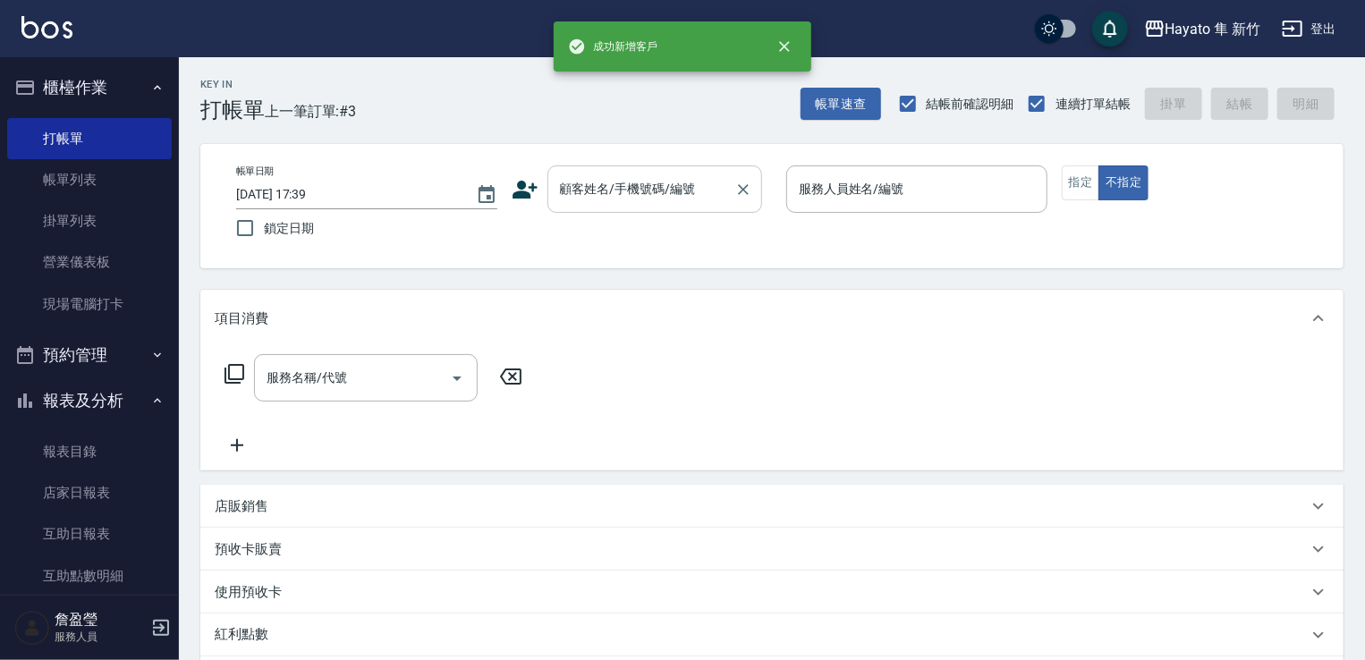
drag, startPoint x: 731, startPoint y: 172, endPoint x: 698, endPoint y: 191, distance: 38.5
click at [729, 172] on div "顧客姓名/手機號碼/編號" at bounding box center [654, 188] width 215 height 47
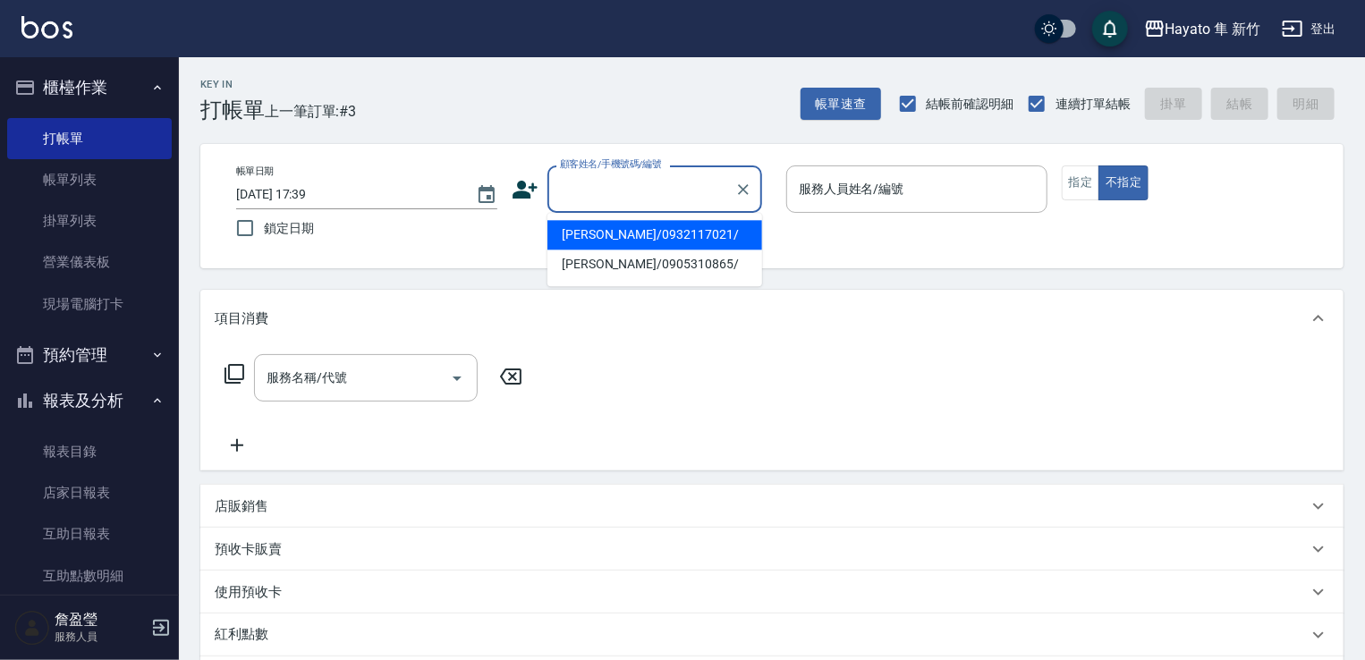
paste input "[PERSON_NAME]"
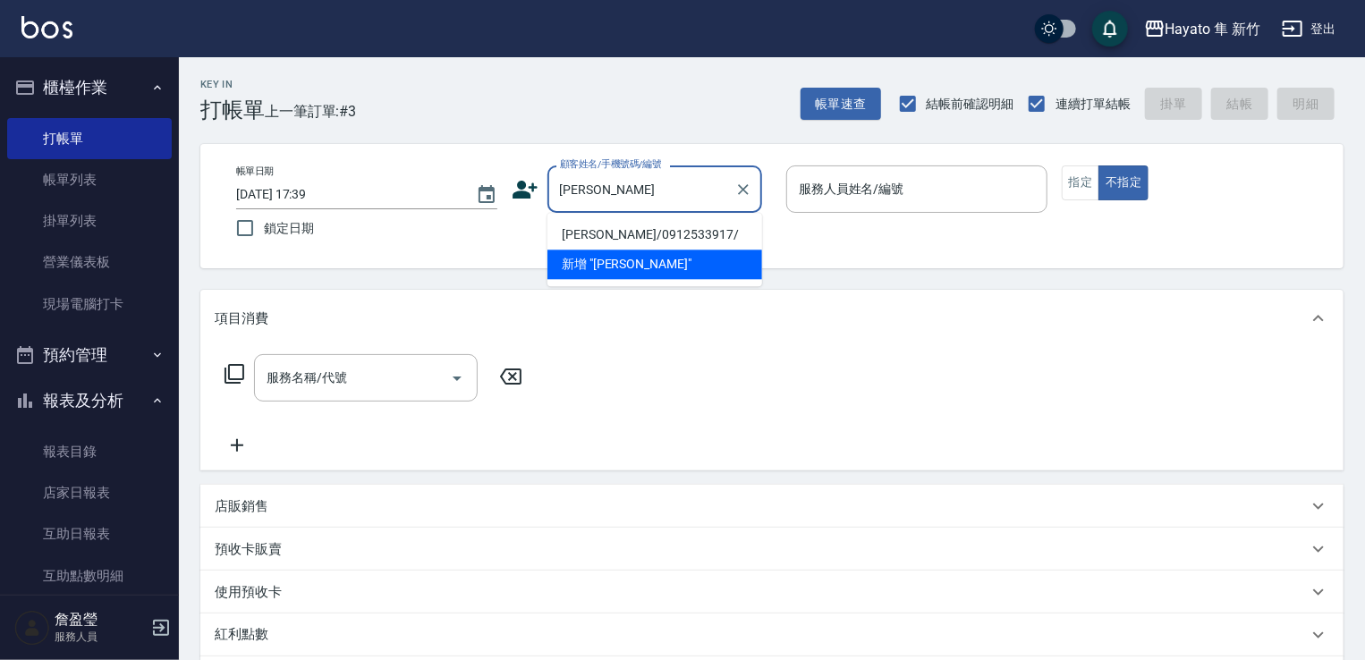
click at [626, 213] on ul "[PERSON_NAME]/0912533917/ 新增 "[PERSON_NAME]"" at bounding box center [654, 249] width 215 height 73
click at [657, 228] on li "[PERSON_NAME]/0912533917/" at bounding box center [654, 235] width 215 height 30
type input "[PERSON_NAME]/0912533917/"
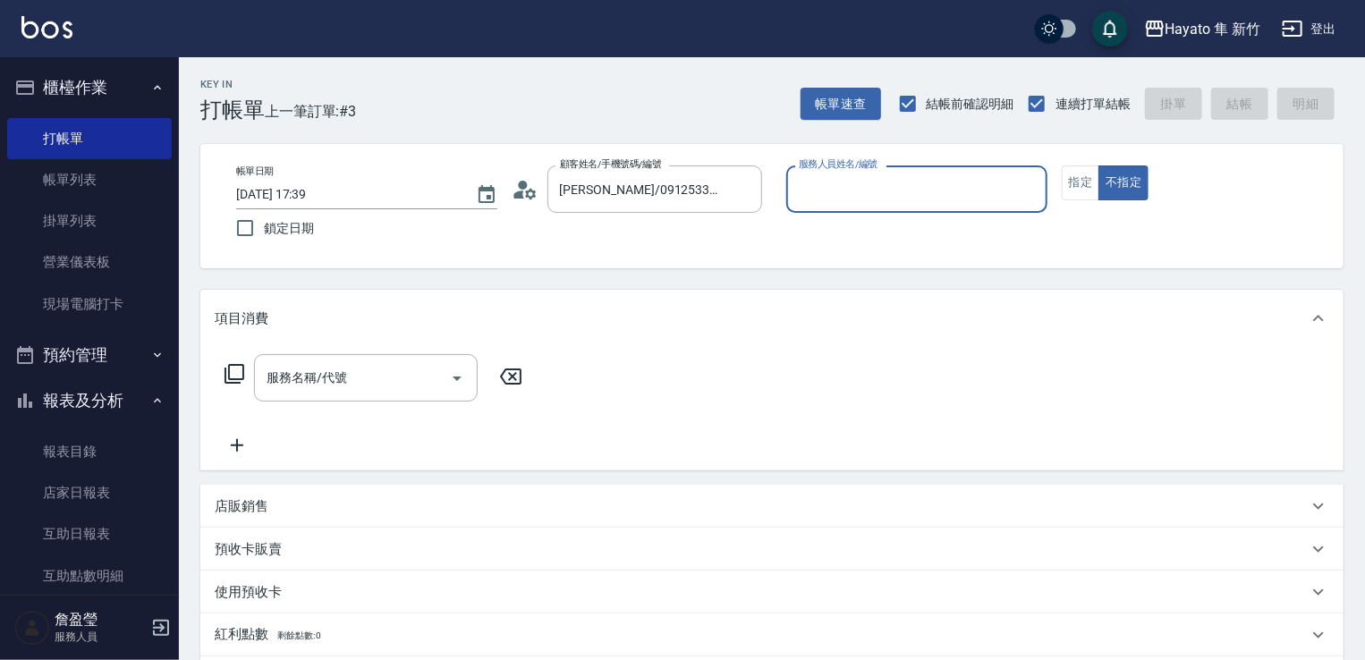
type input "[PERSON_NAME](無代號)"
click at [1073, 176] on button "指定" at bounding box center [1081, 182] width 38 height 35
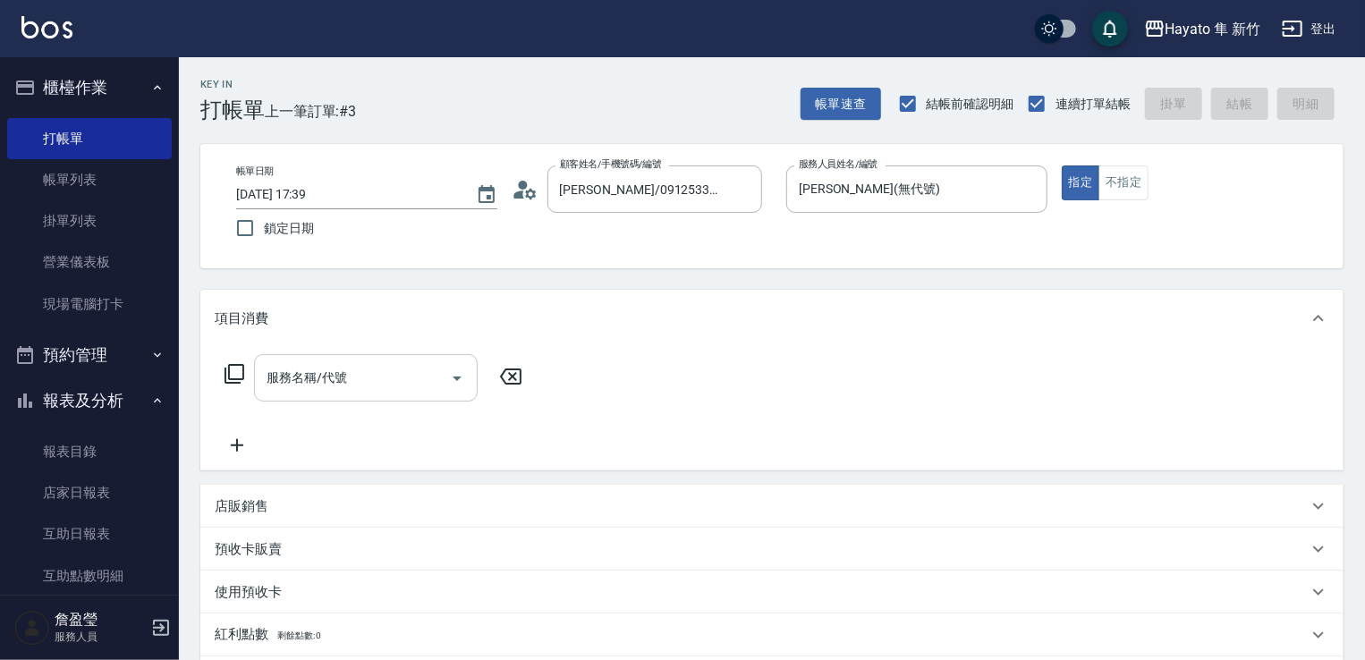
click at [385, 369] on input "服務名稱/代號" at bounding box center [352, 377] width 181 height 31
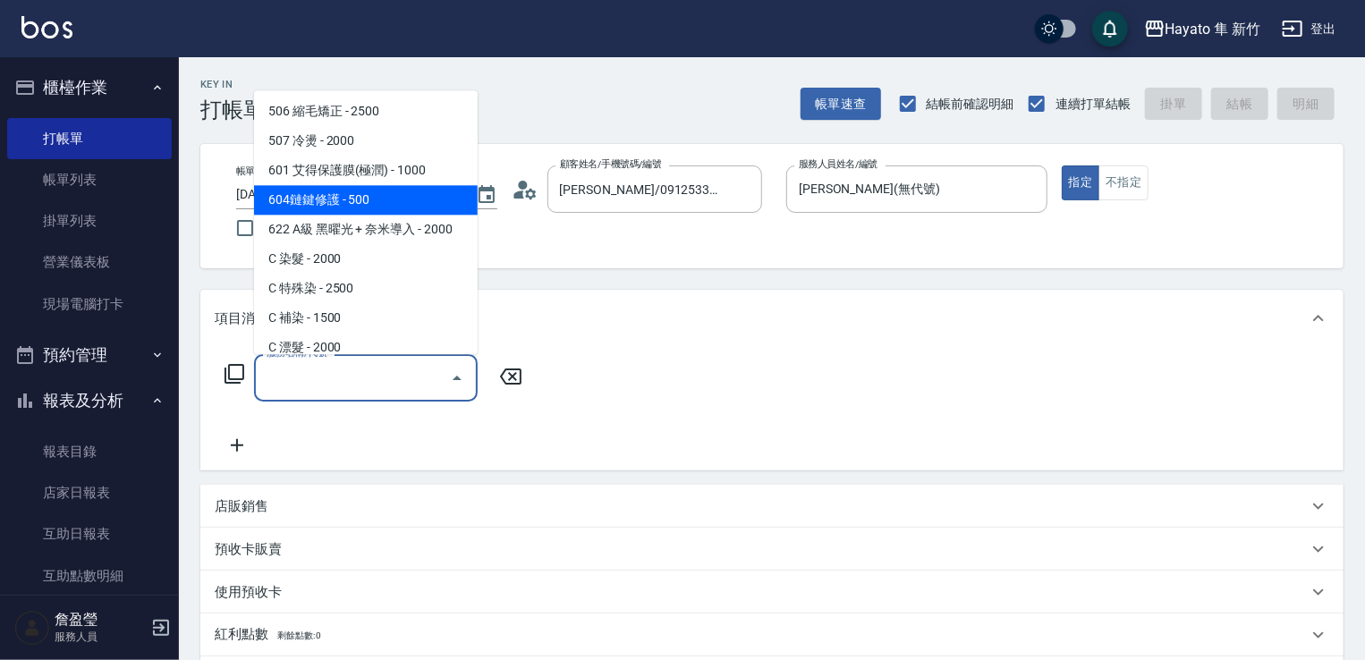
scroll to position [311, 0]
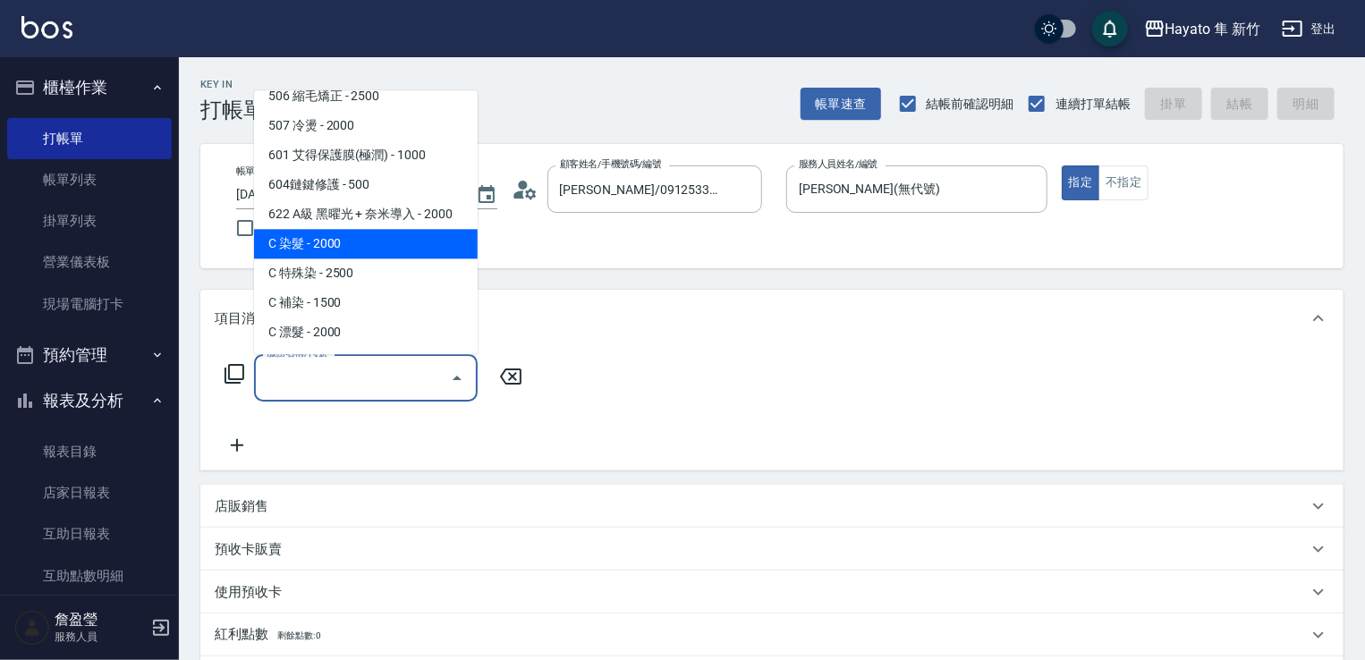
drag, startPoint x: 315, startPoint y: 248, endPoint x: 453, endPoint y: 315, distance: 154.0
click at [317, 246] on span "C 染髮 - 2000" at bounding box center [366, 244] width 224 height 30
type input "C 染髮(701)"
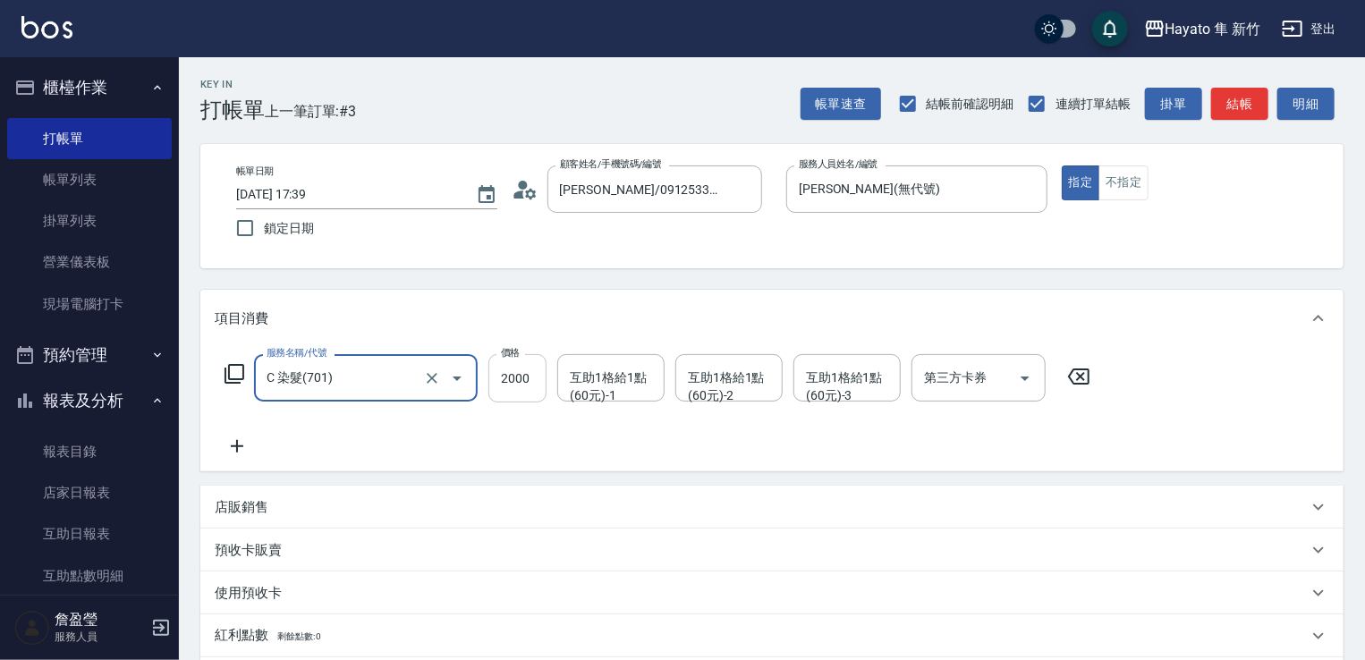
click at [508, 383] on input "2000" at bounding box center [517, 378] width 58 height 48
type input "2300"
click at [373, 427] on div "服務名稱/代號 C 染髮(701) 服務名稱/代號 價格 2300 價格 互助1格給1點(60元)-1 互助1格給1點(60元)-1 互助1格給1點(60元)…" at bounding box center [658, 405] width 886 height 103
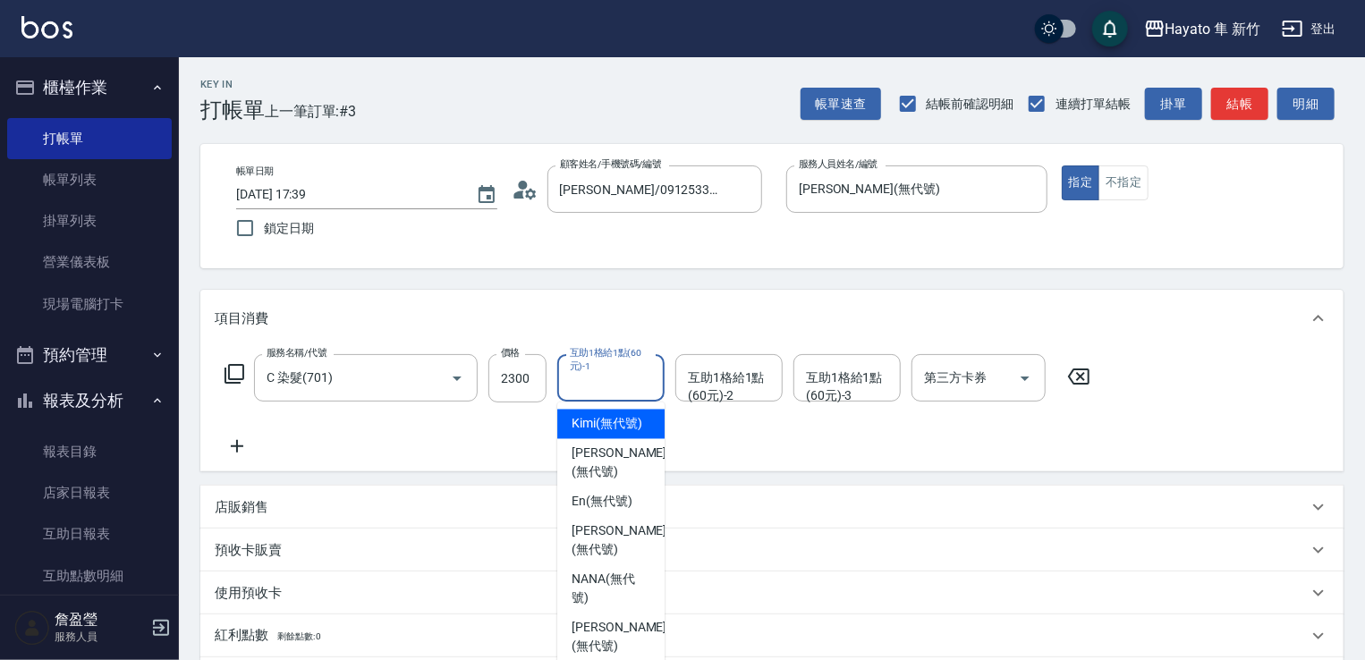
click at [594, 394] on input "互助1格給1點(60元)-1" at bounding box center [610, 377] width 91 height 31
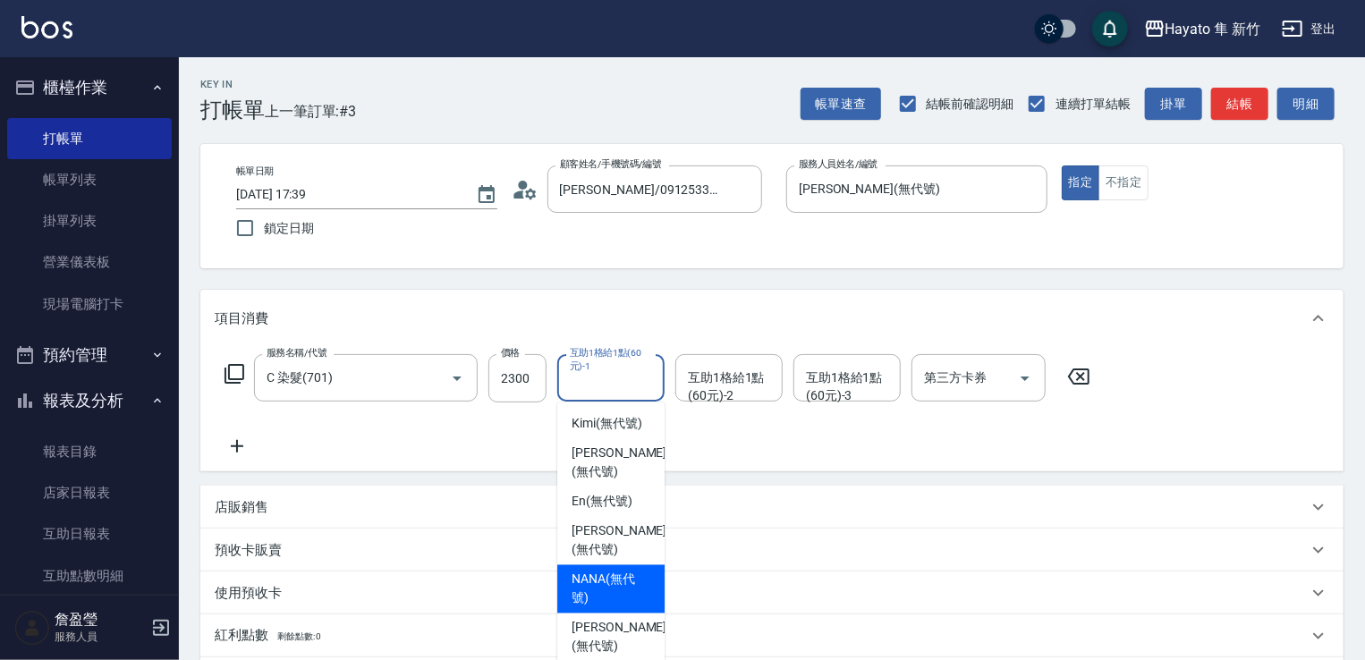
click at [606, 571] on span "NANA (無代號)" at bounding box center [611, 590] width 79 height 38
type input "NANA(無代號)"
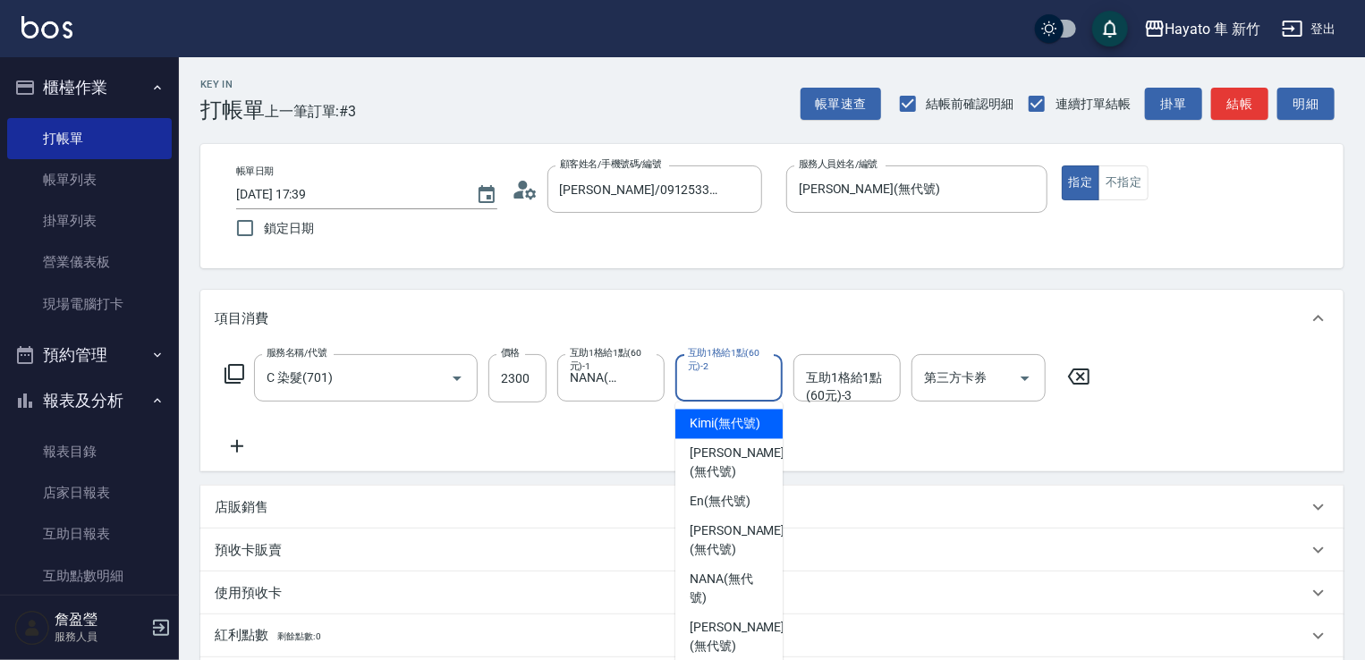
click at [746, 394] on input "互助1格給1點(60元)-2" at bounding box center [728, 377] width 91 height 31
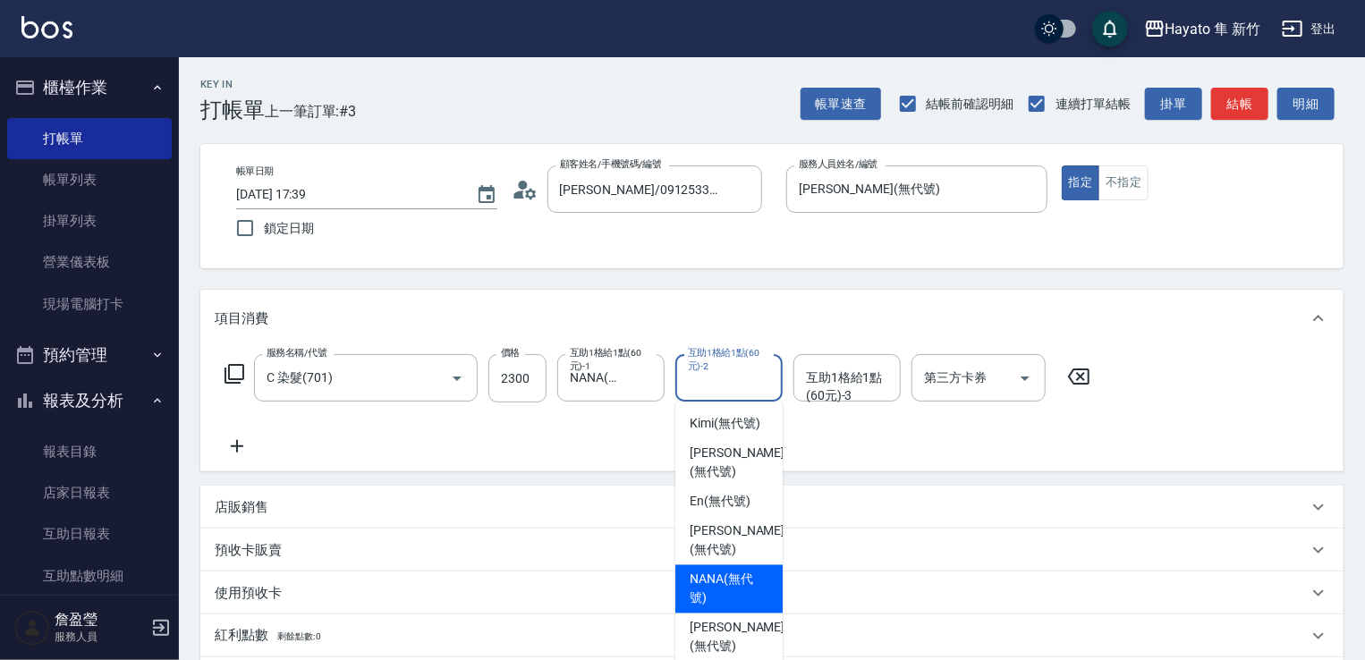
click at [699, 571] on span "NANA (無代號)" at bounding box center [729, 590] width 79 height 38
type input "NANA(無代號)"
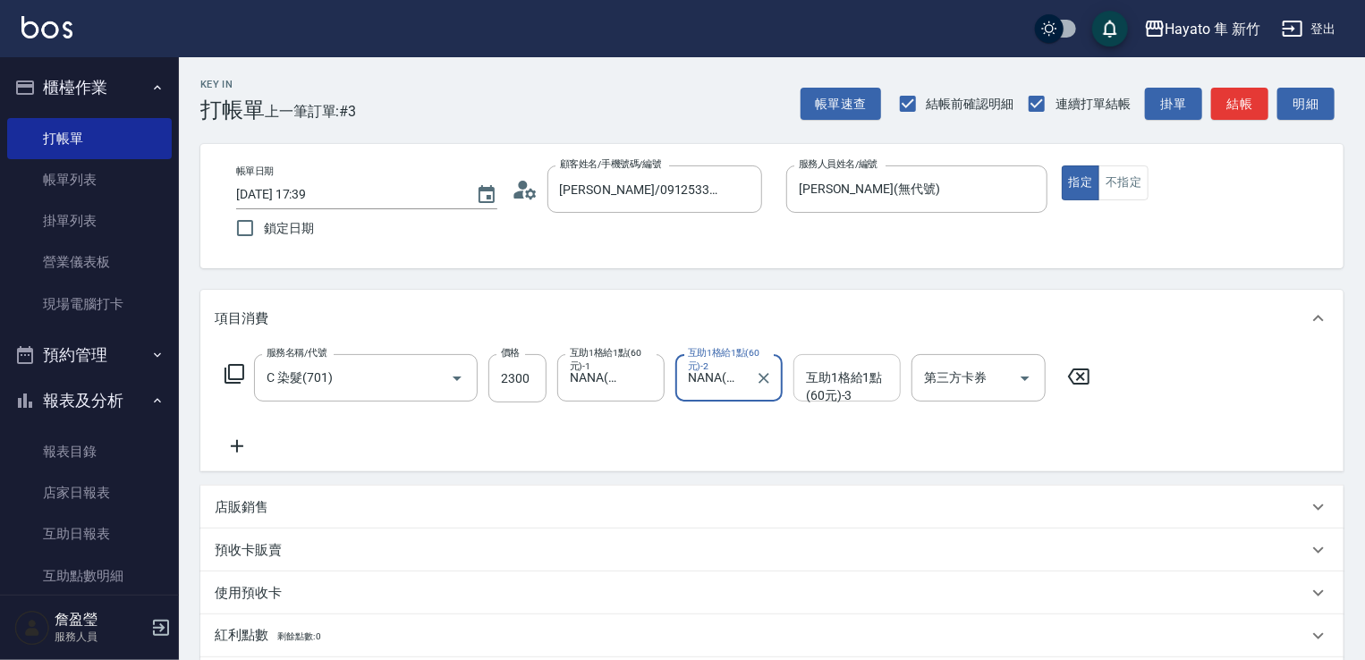
click at [849, 373] on div "互助1格給1點(60元)-3 互助1格給1點(60元)-3" at bounding box center [846, 377] width 107 height 47
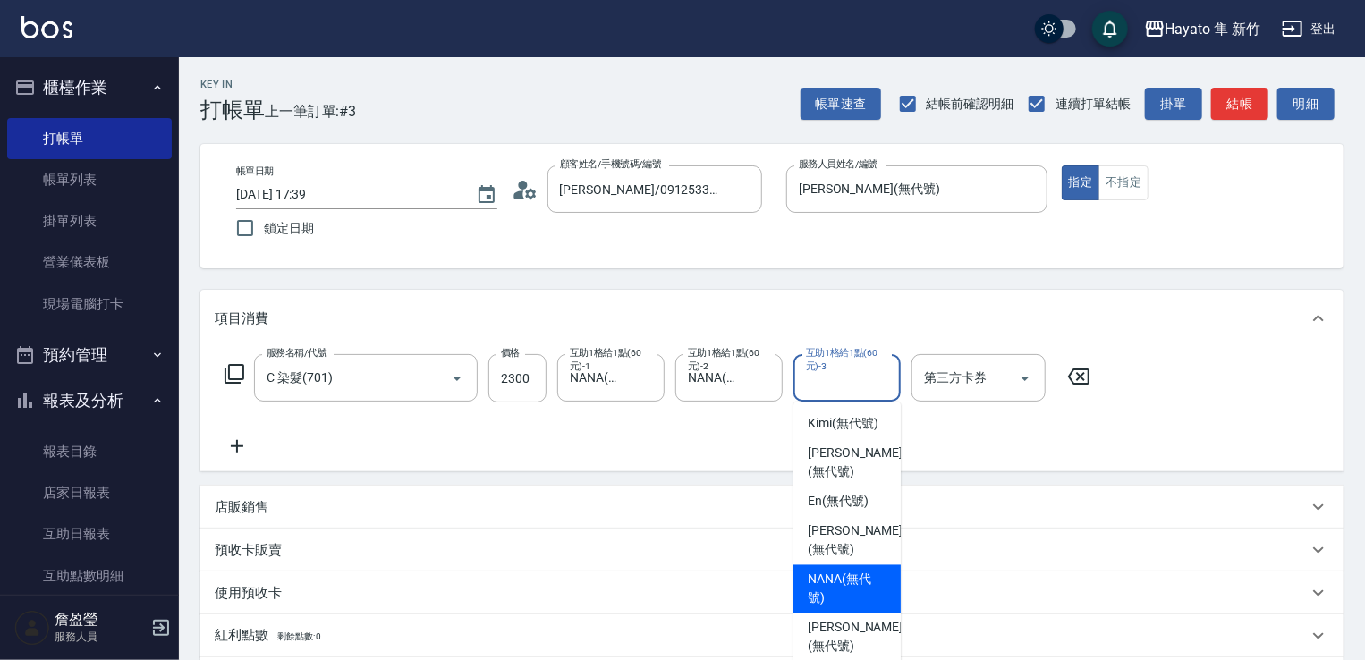
click at [825, 571] on span "NANA (無代號)" at bounding box center [847, 590] width 79 height 38
type input "NANA(無代號)"
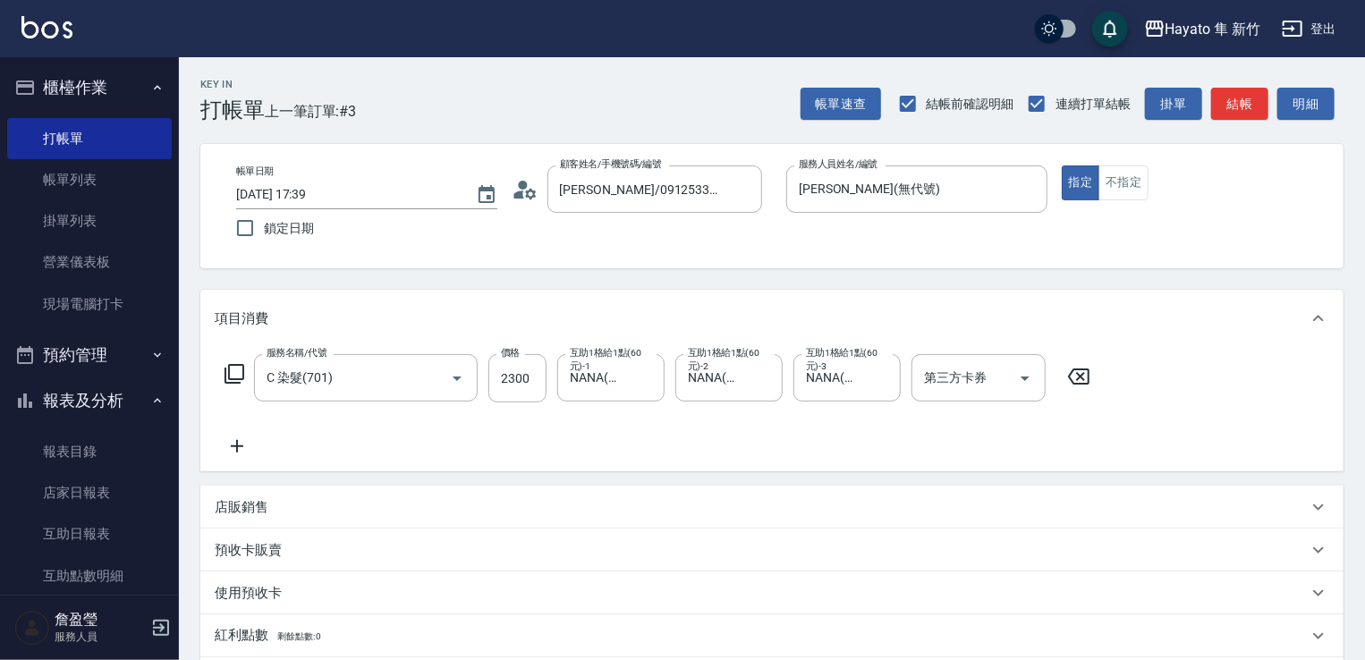
click at [243, 456] on icon at bounding box center [237, 446] width 45 height 21
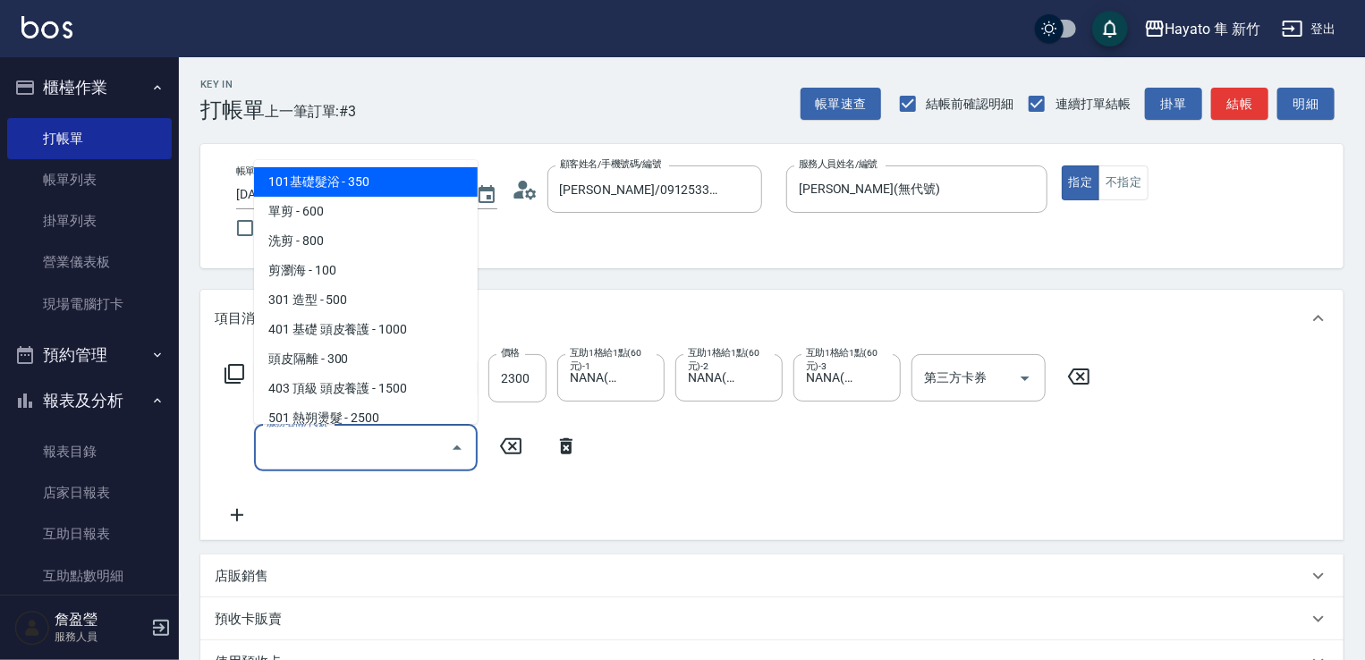
drag, startPoint x: 312, startPoint y: 447, endPoint x: 330, endPoint y: 362, distance: 86.8
click at [317, 445] on input "服務名稱/代號" at bounding box center [352, 447] width 181 height 31
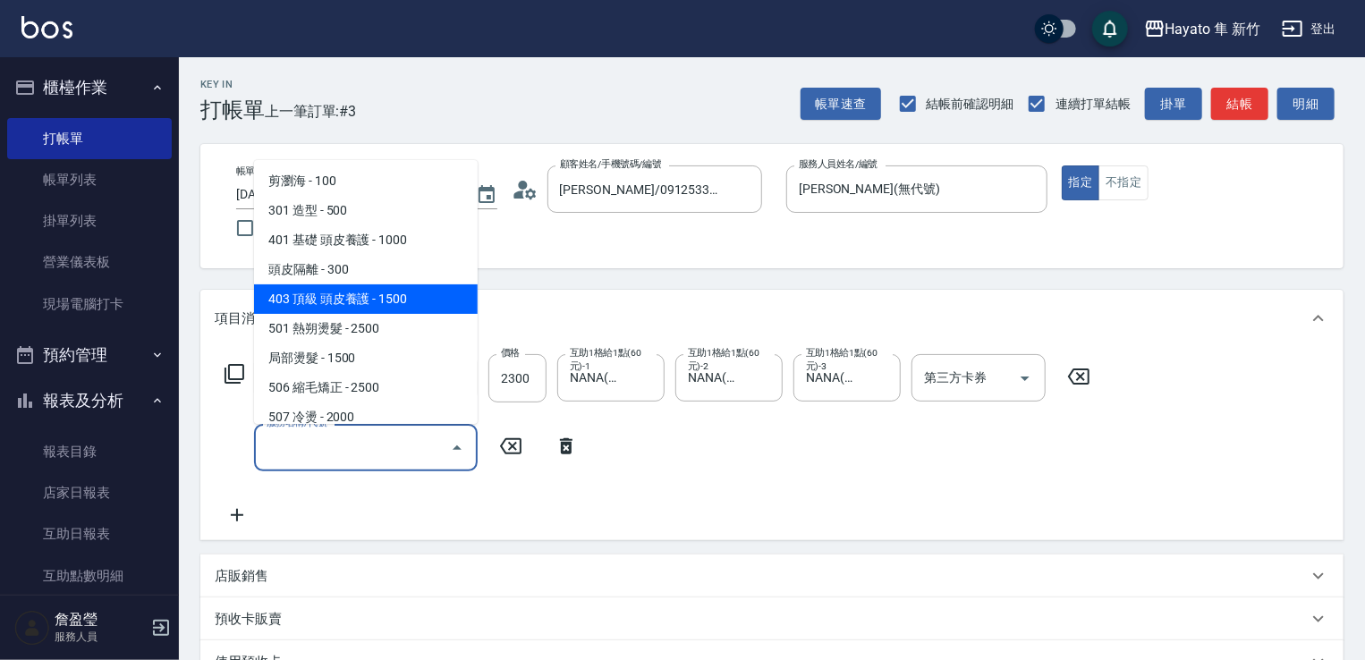
scroll to position [268, 0]
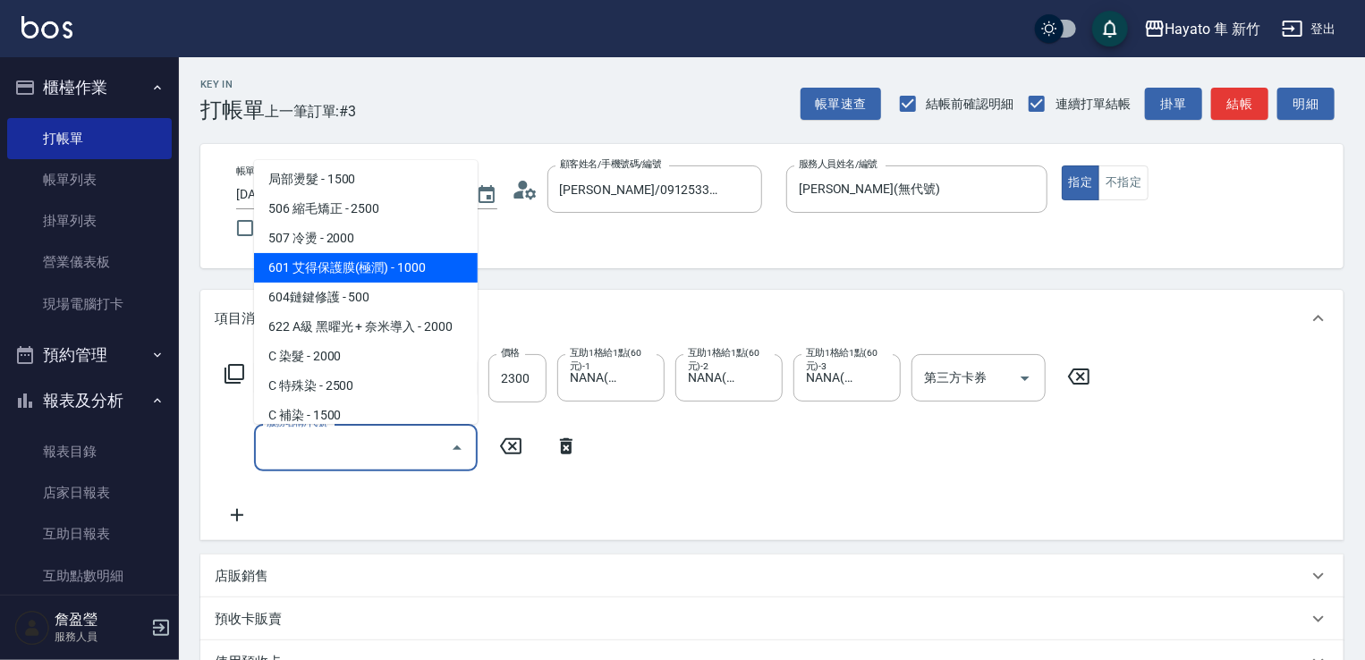
click at [394, 262] on span "601 艾得保護膜(極潤) - 1000" at bounding box center [366, 268] width 224 height 30
type input "601 艾得保護膜(極潤)(601)"
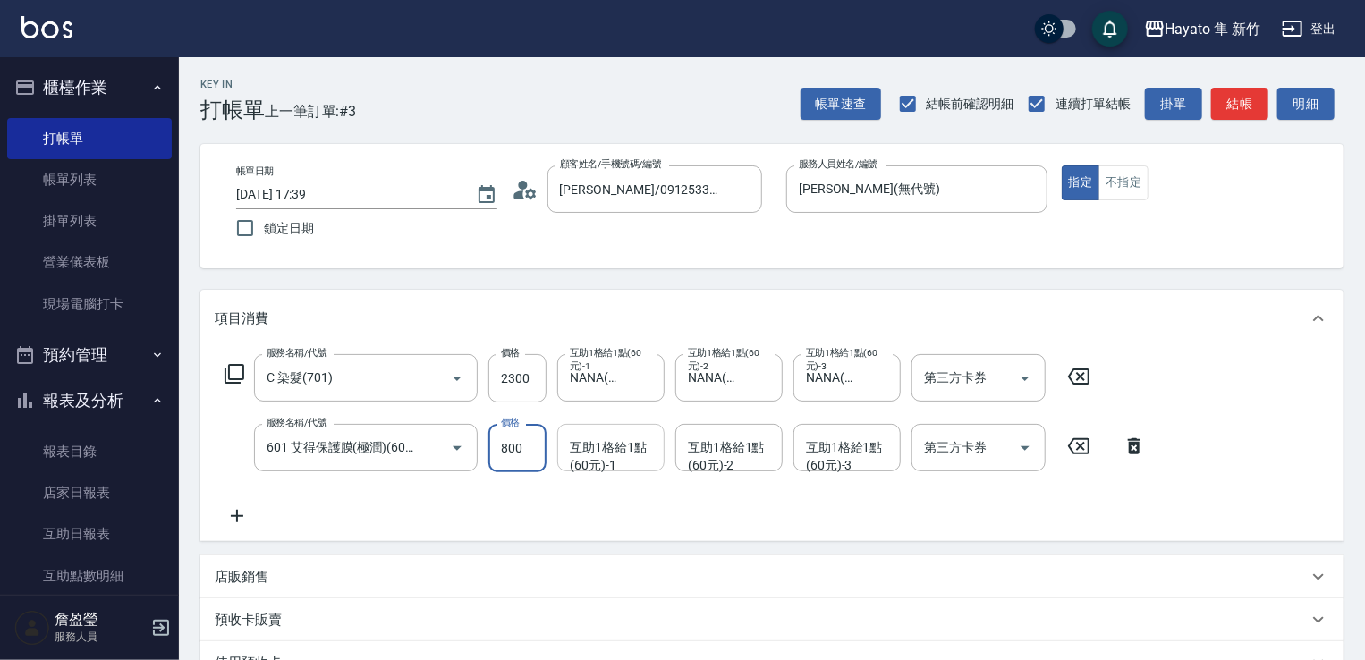
type input "800"
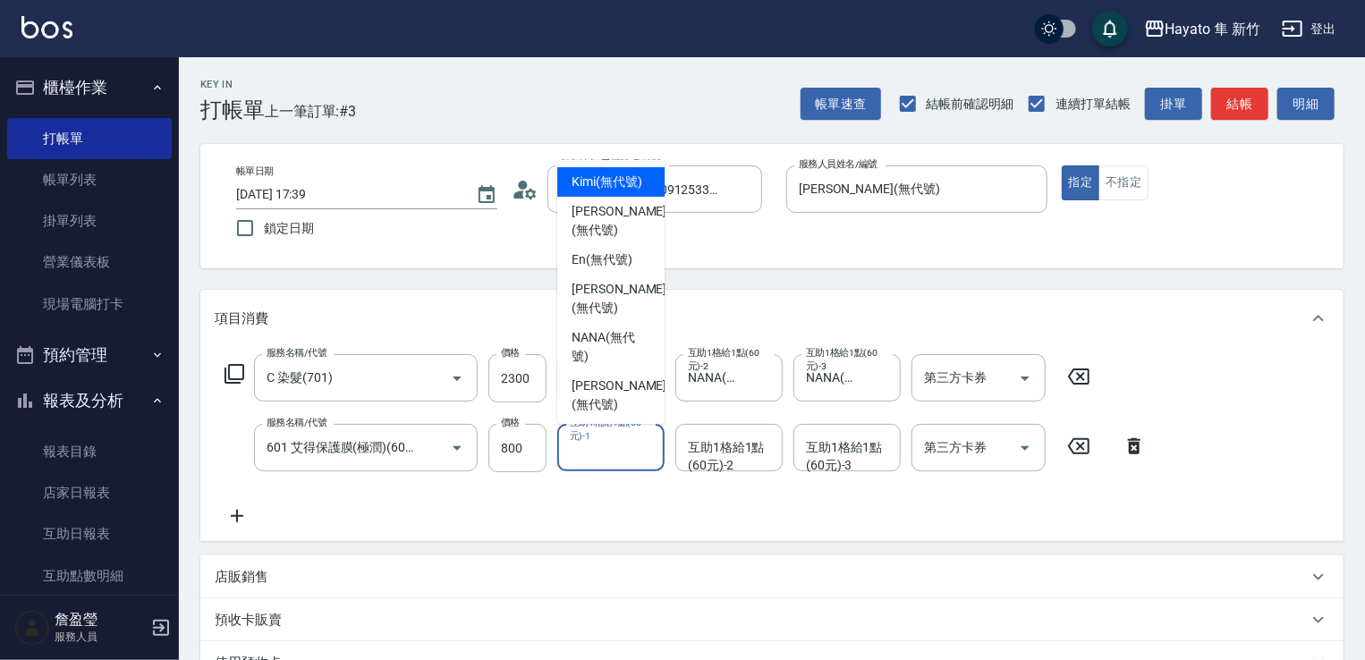
click at [574, 461] on input "互助1格給1點(60元)-1" at bounding box center [610, 447] width 91 height 31
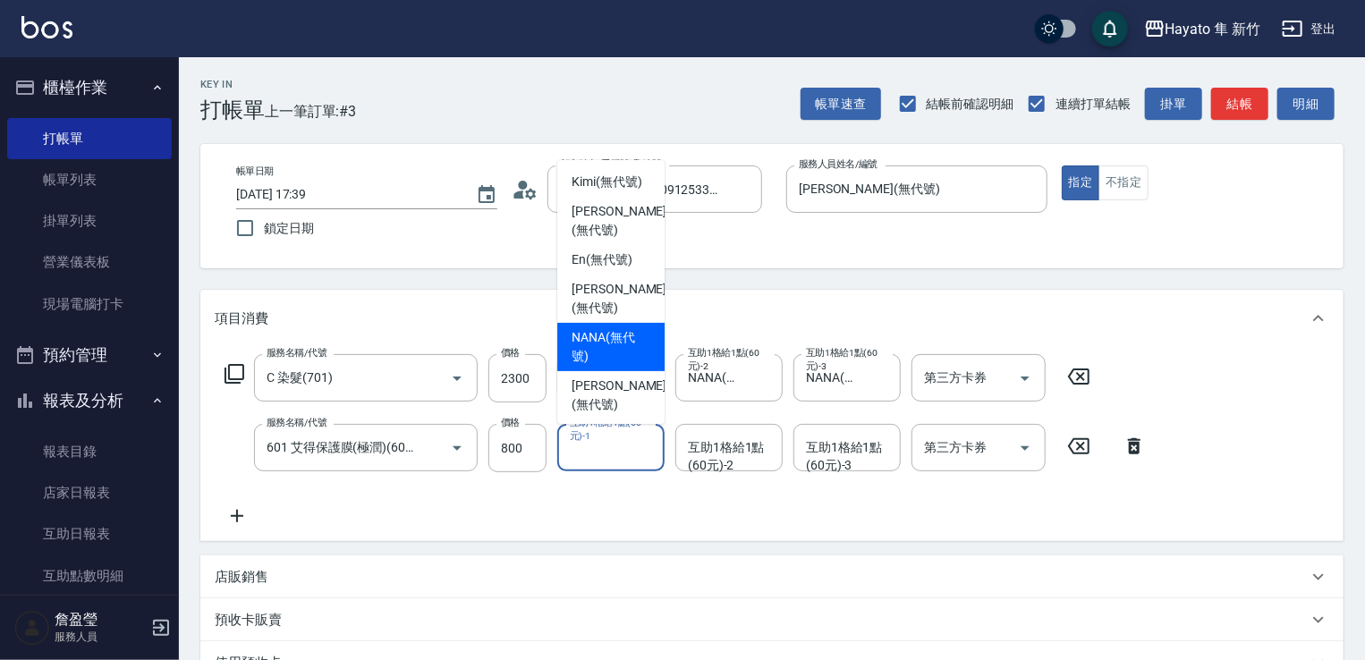
click at [604, 348] on span "NANA (無代號)" at bounding box center [611, 347] width 79 height 38
type input "NANA(無代號)"
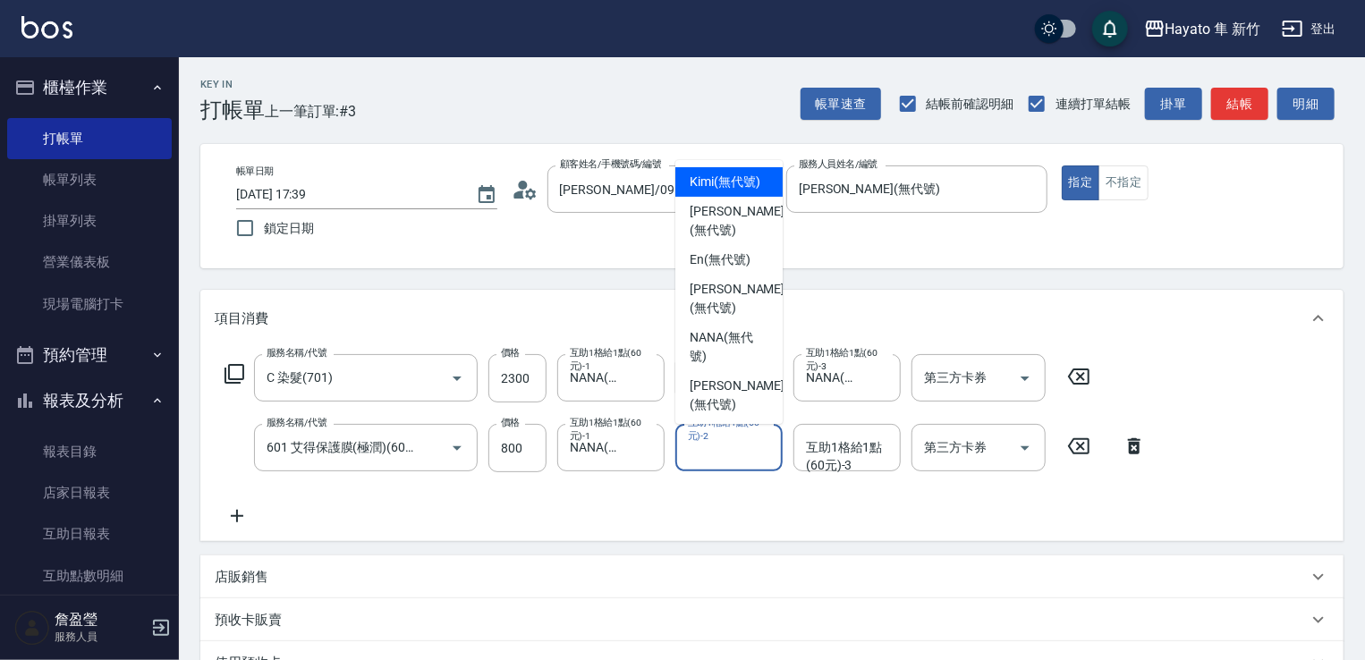
click at [733, 453] on input "互助1格給1點(60元)-2" at bounding box center [728, 447] width 91 height 31
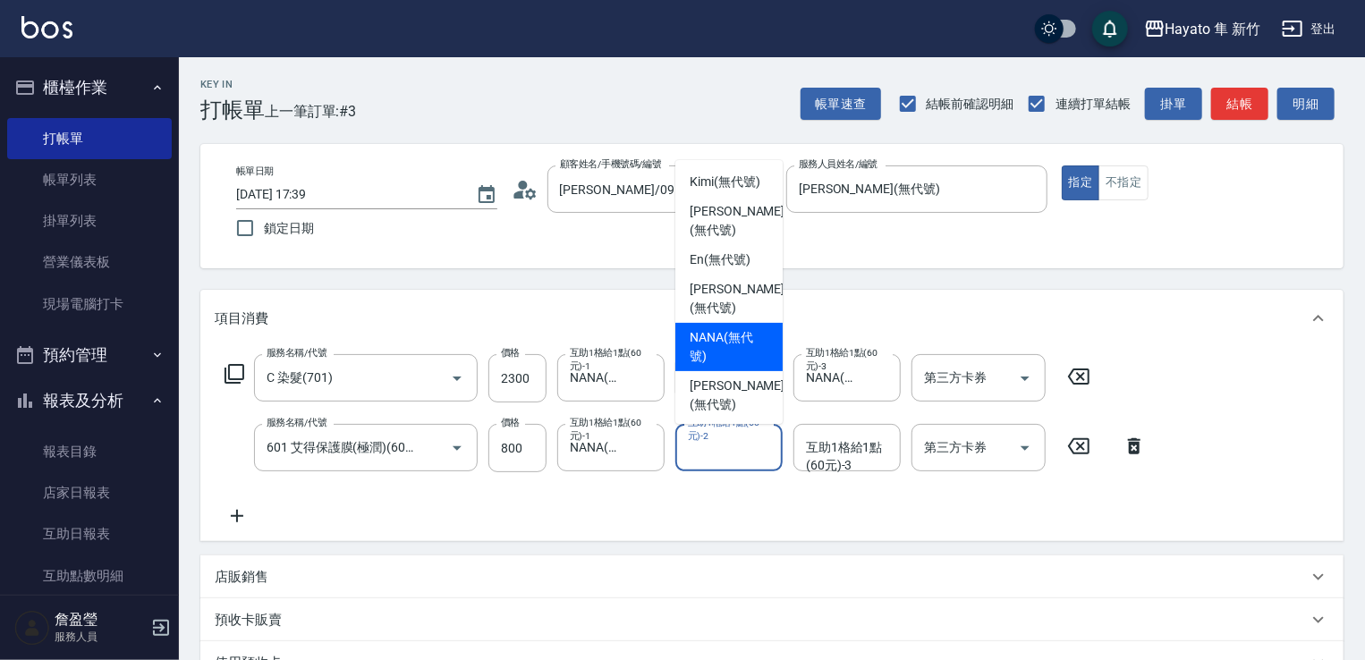
click at [704, 360] on span "NANA (無代號)" at bounding box center [729, 347] width 79 height 38
type input "NANA(無代號)"
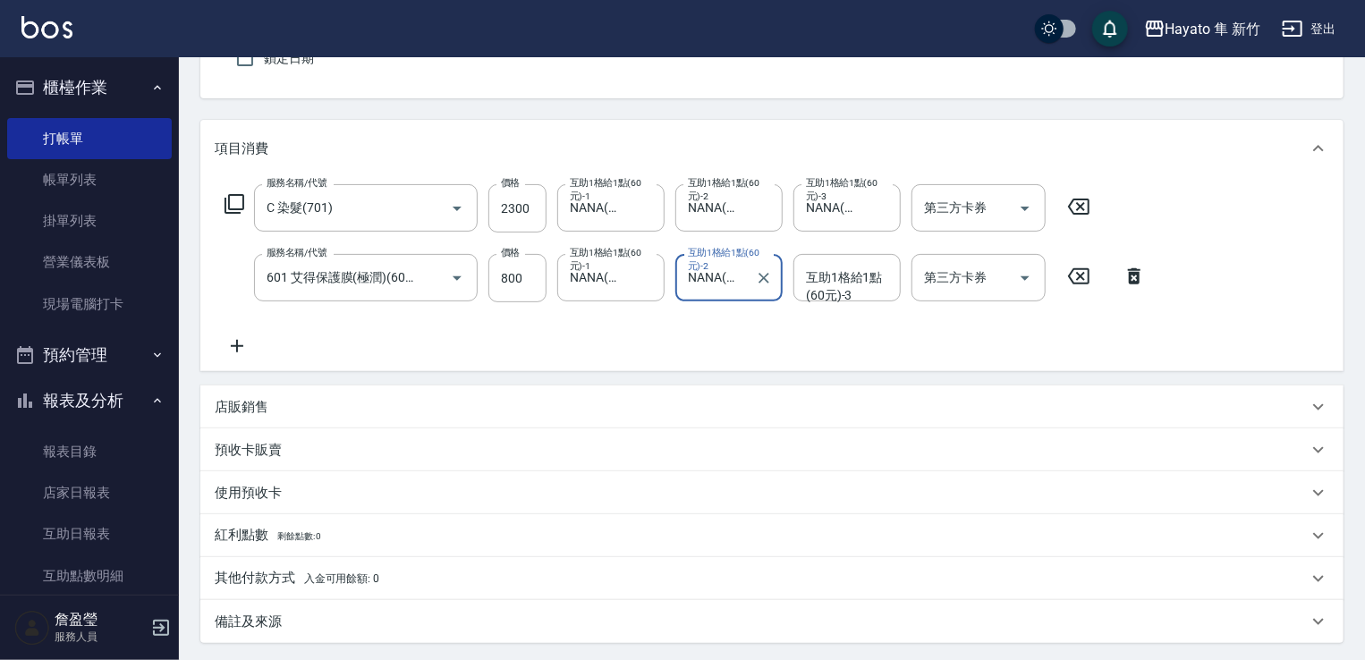
scroll to position [179, 0]
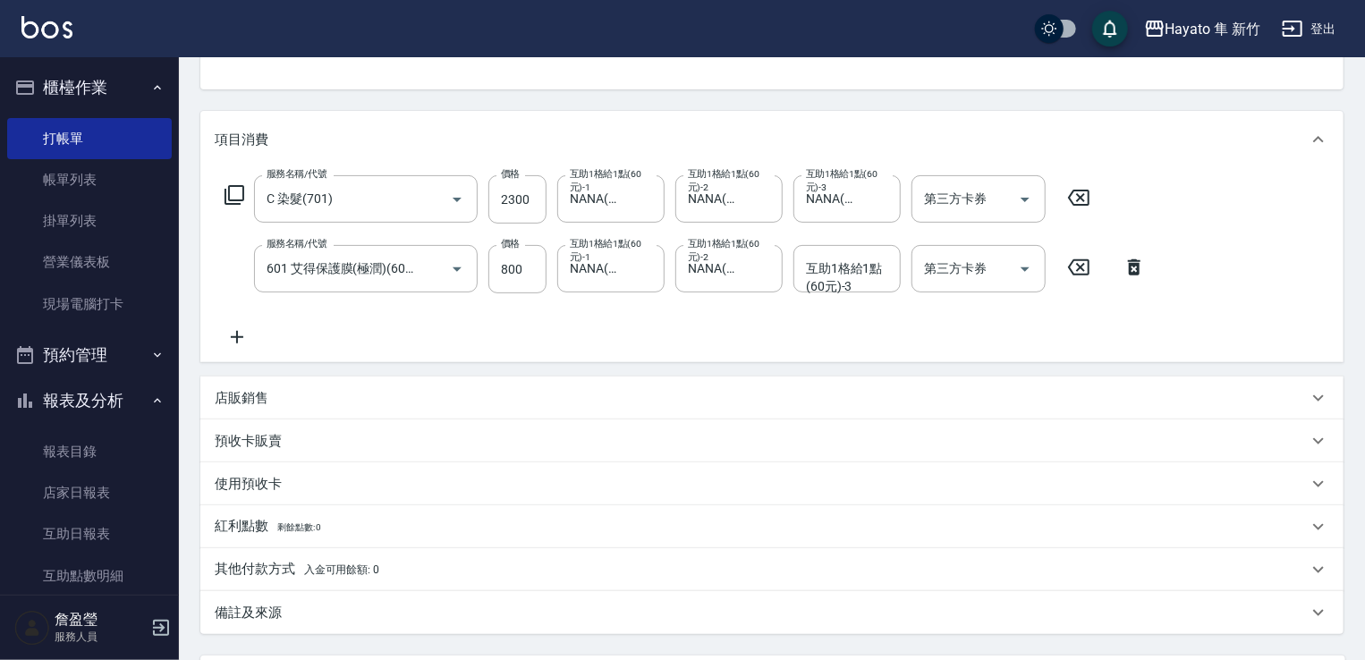
drag, startPoint x: 297, startPoint y: 371, endPoint x: 304, endPoint y: 398, distance: 27.8
click at [297, 380] on div "項目消費 服務名稱/代號 C 染髮(701) 服務名稱/代號 價格 2300 價格 互助1格給1點(60元)-1 NANA(無代號) 互助1格給1點(60元)…" at bounding box center [771, 372] width 1143 height 523
click at [304, 398] on div "店販銷售" at bounding box center [761, 398] width 1093 height 19
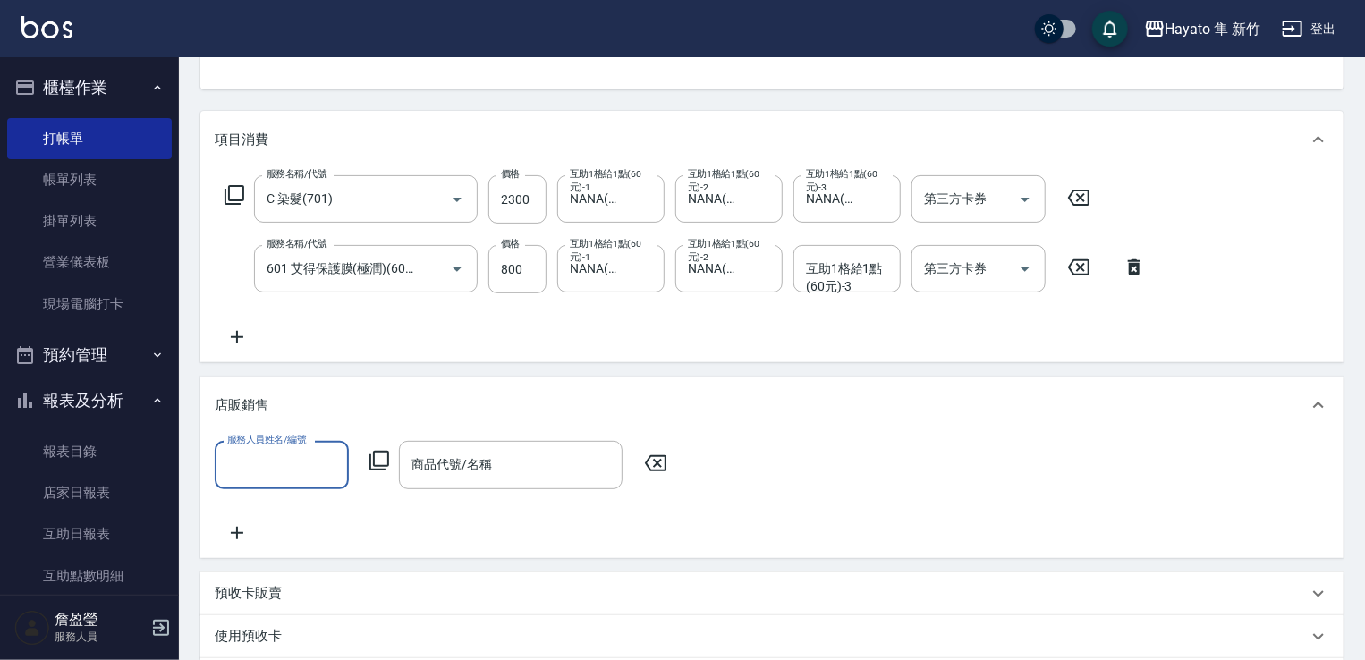
scroll to position [0, 0]
click at [291, 447] on div "服務人員姓名/編號" at bounding box center [282, 464] width 134 height 47
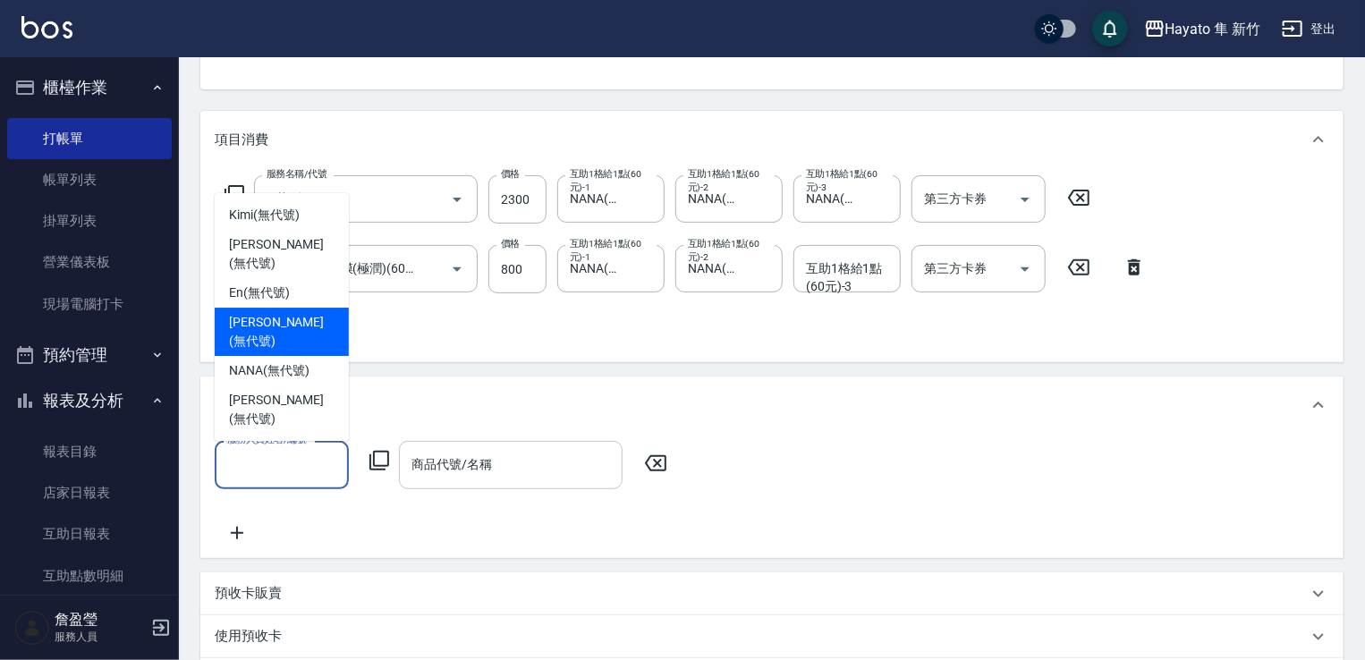
drag, startPoint x: 247, startPoint y: 352, endPoint x: 467, endPoint y: 465, distance: 247.2
click at [261, 351] on span "[PERSON_NAME] (無代號)" at bounding box center [282, 332] width 106 height 38
type input "[PERSON_NAME](無代號)"
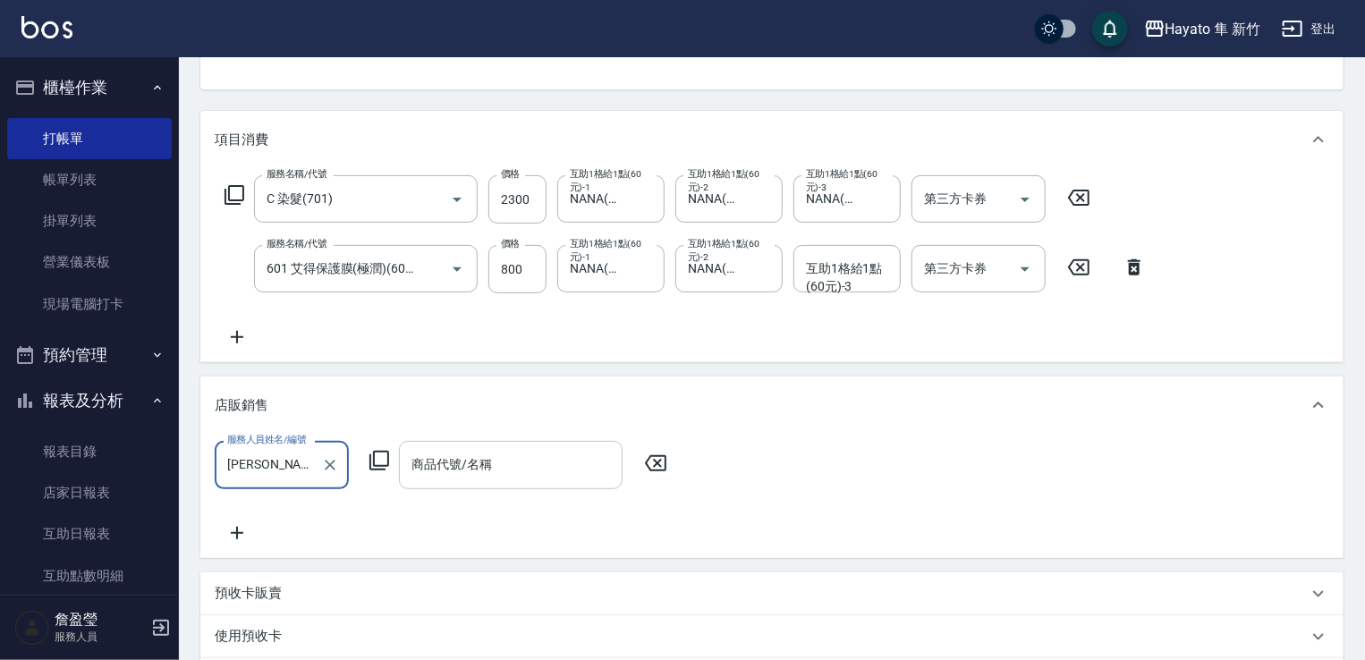
click at [462, 461] on input "商品代號/名稱" at bounding box center [511, 464] width 208 height 31
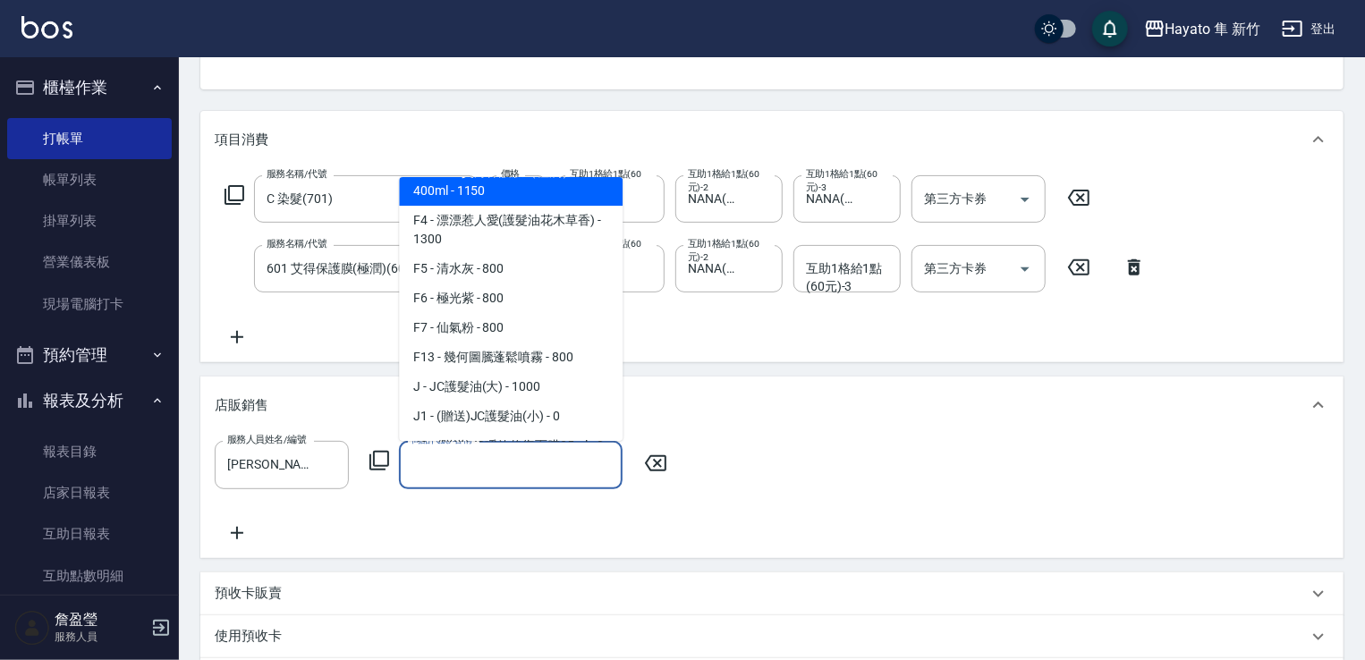
scroll to position [179, 0]
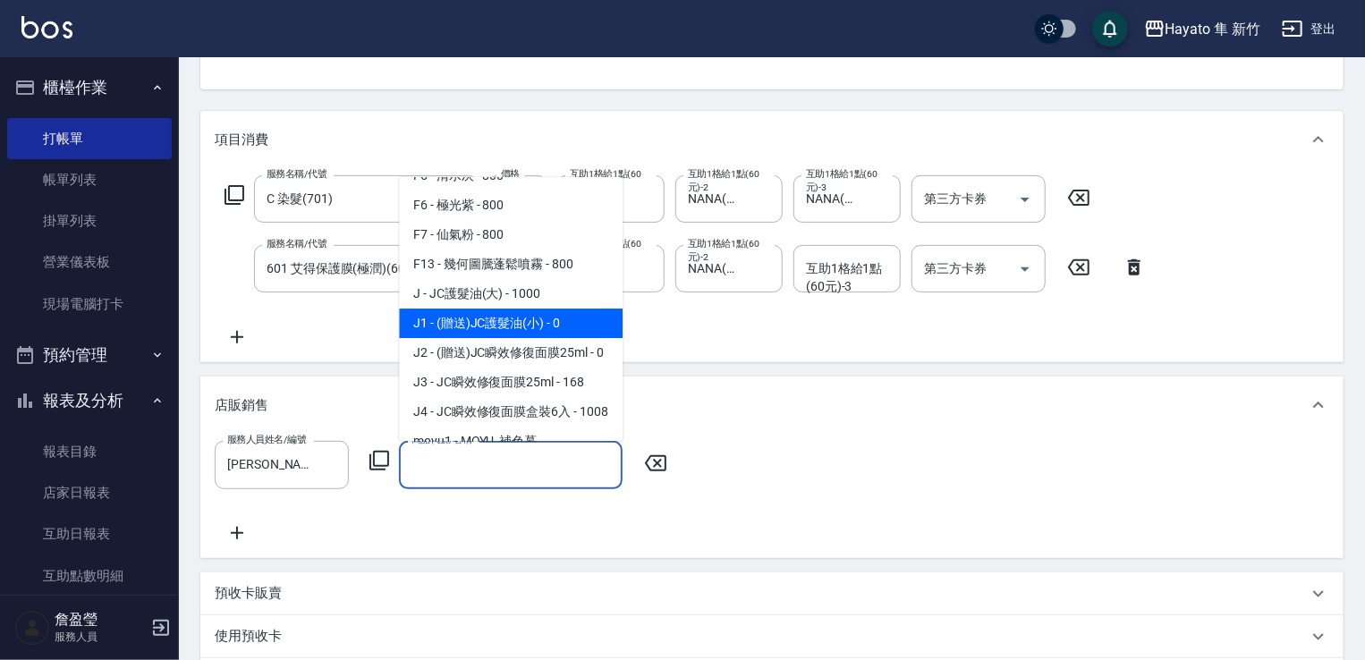
click at [455, 325] on span "J1 - (贈送)JC護髮油(小) - 0" at bounding box center [511, 324] width 224 height 30
type input "(贈送)JC護髮油(小)"
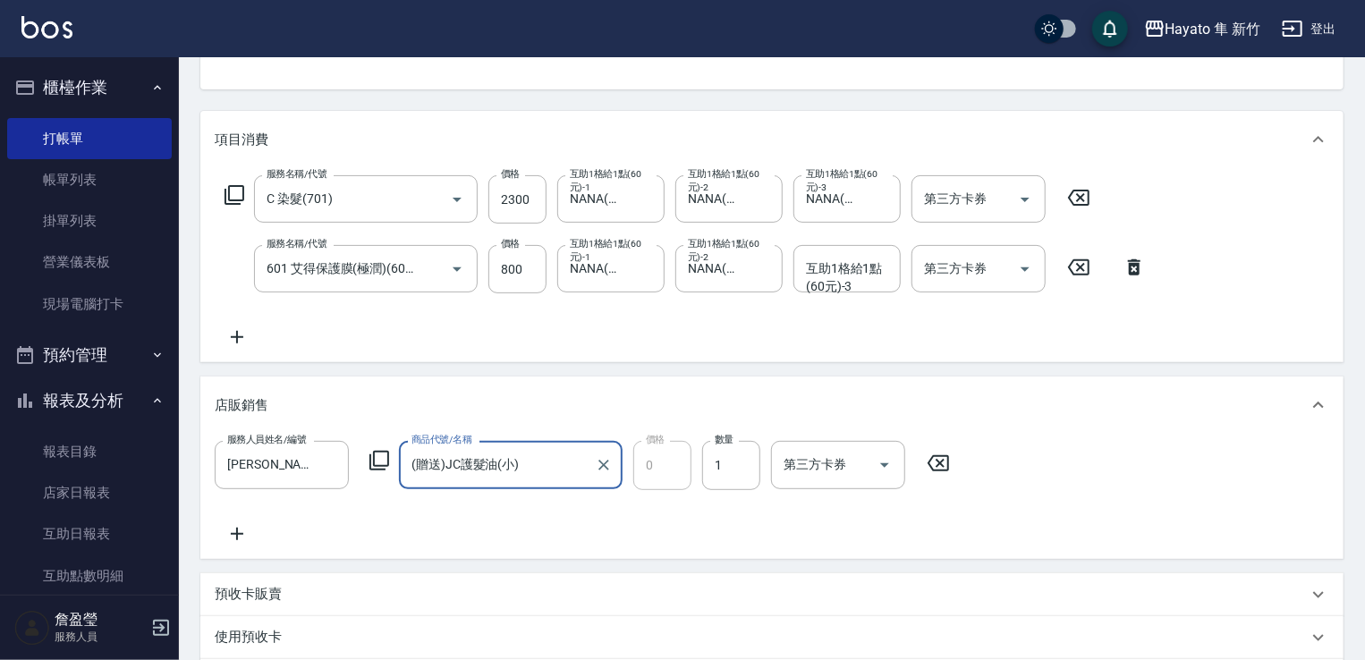
scroll to position [447, 0]
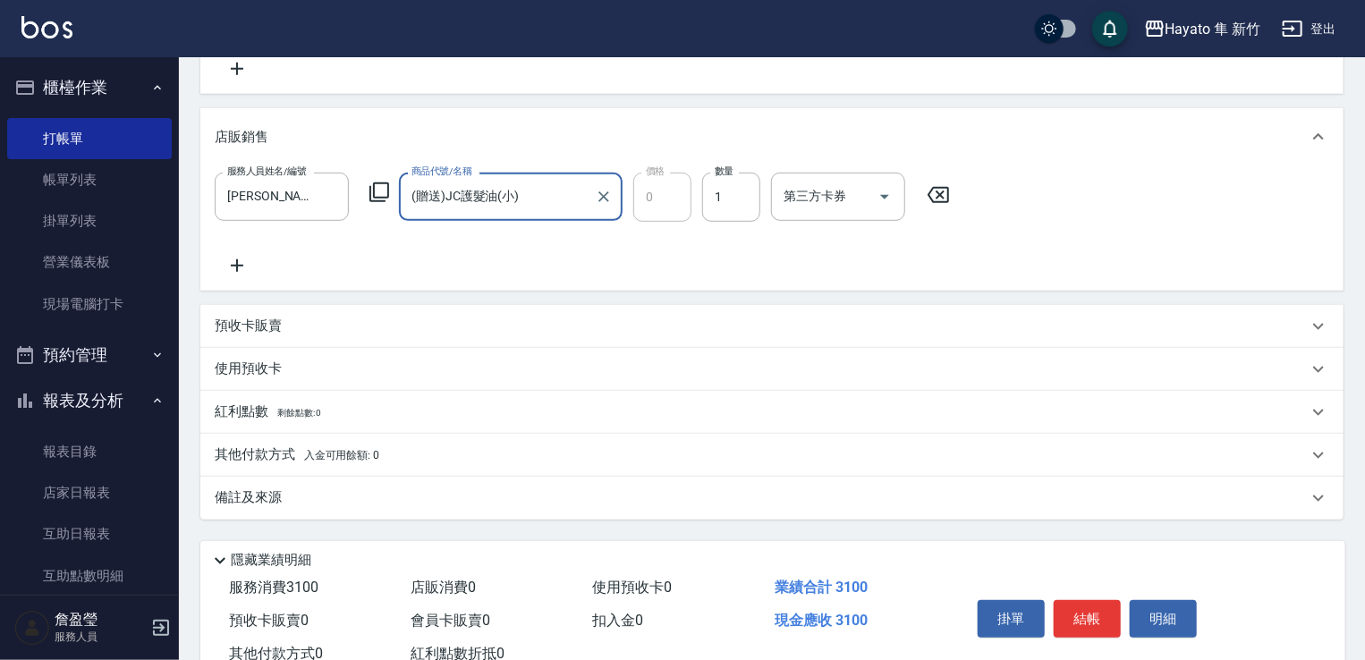
click at [315, 492] on div "備註及來源" at bounding box center [761, 497] width 1093 height 19
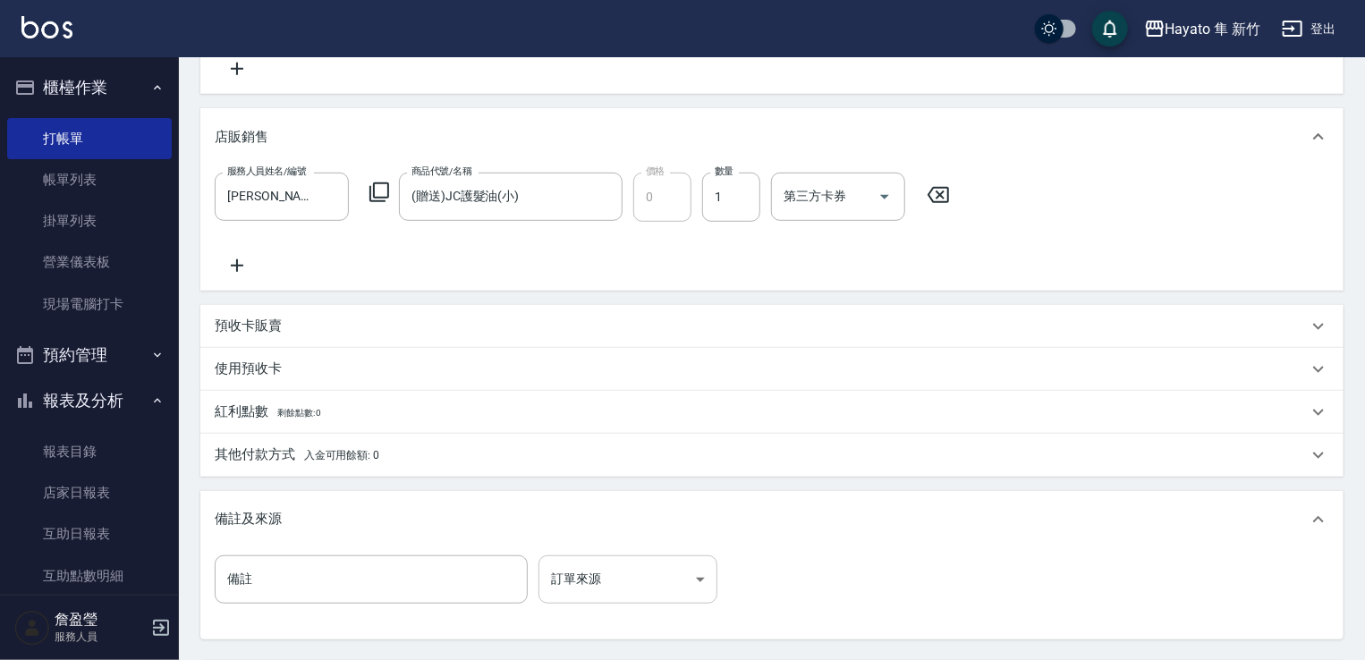
click at [630, 585] on body "Hayato 隼 新竹 登出 櫃檯作業 打帳單 帳單列表 掛單列表 營業儀表板 現場電腦打卡 預約管理 預約管理 報表及分析 報表目錄 店家日報表 互助日報表…" at bounding box center [682, 193] width 1365 height 1281
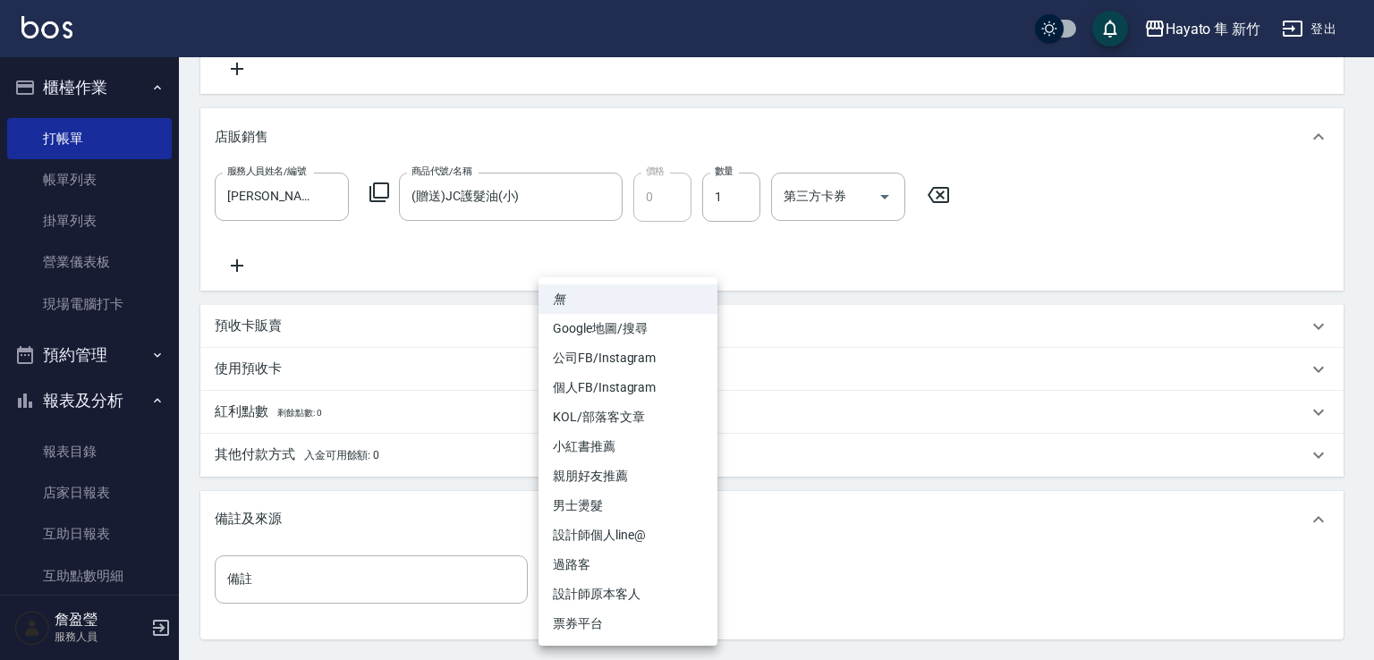
click at [580, 590] on li "設計師原本客人" at bounding box center [627, 595] width 179 height 30
type input "設計師原本客人"
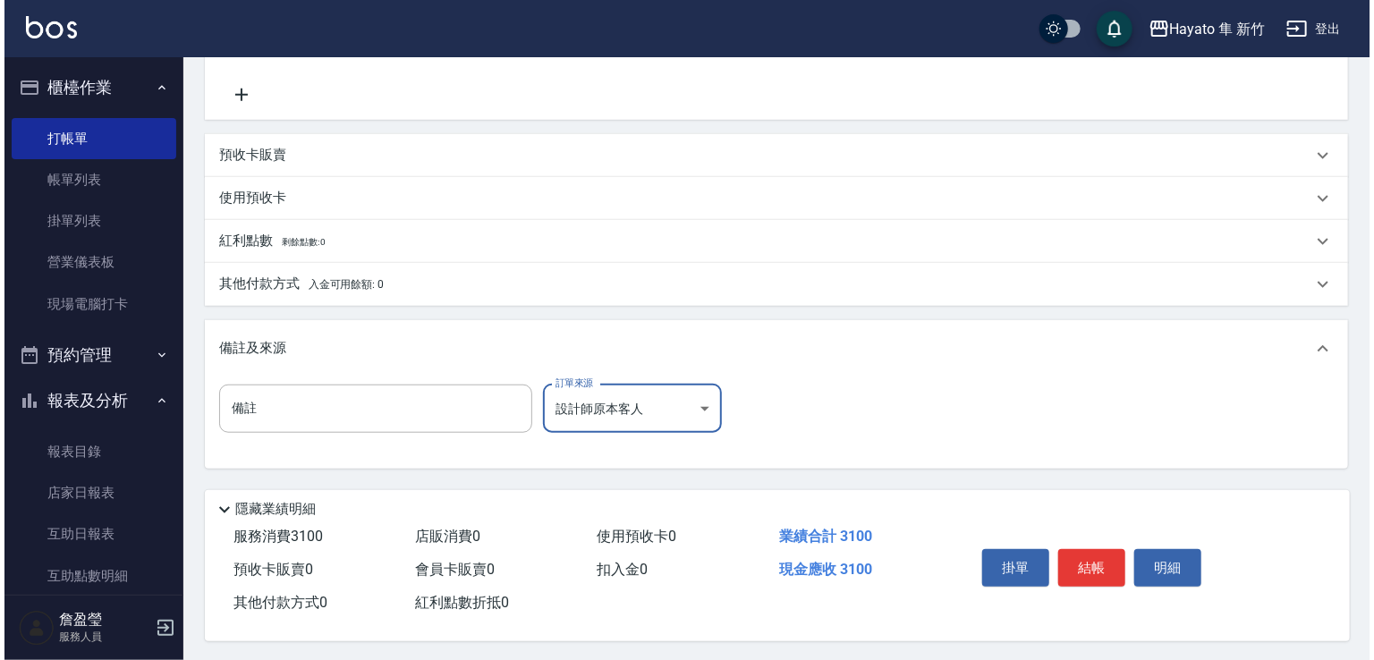
scroll to position [626, 0]
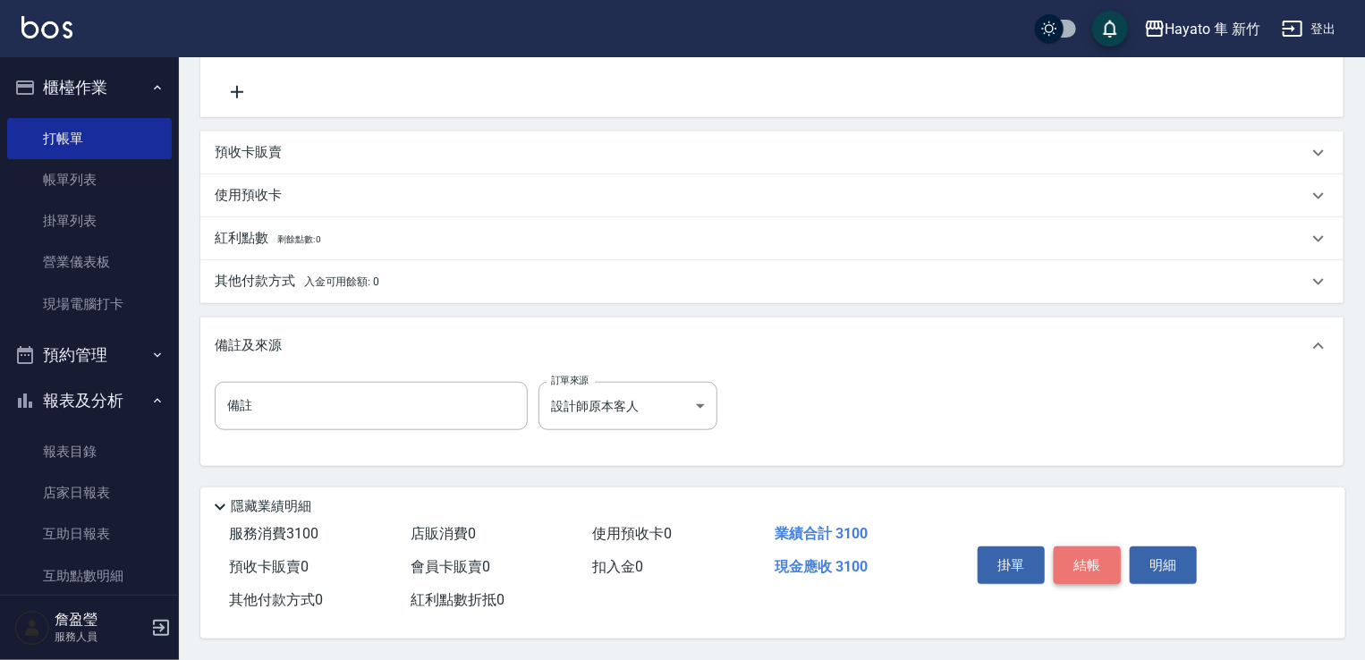
click at [1073, 557] on button "結帳" at bounding box center [1087, 565] width 67 height 38
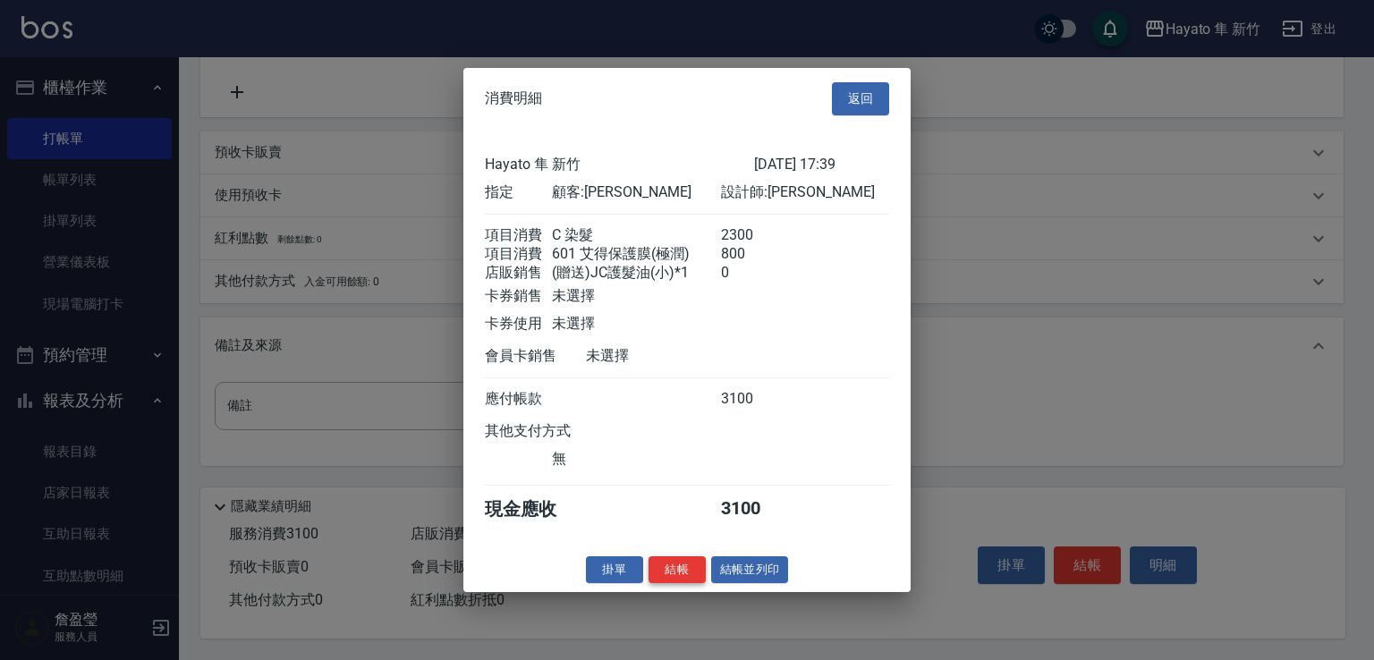
click at [684, 583] on button "結帳" at bounding box center [676, 569] width 57 height 28
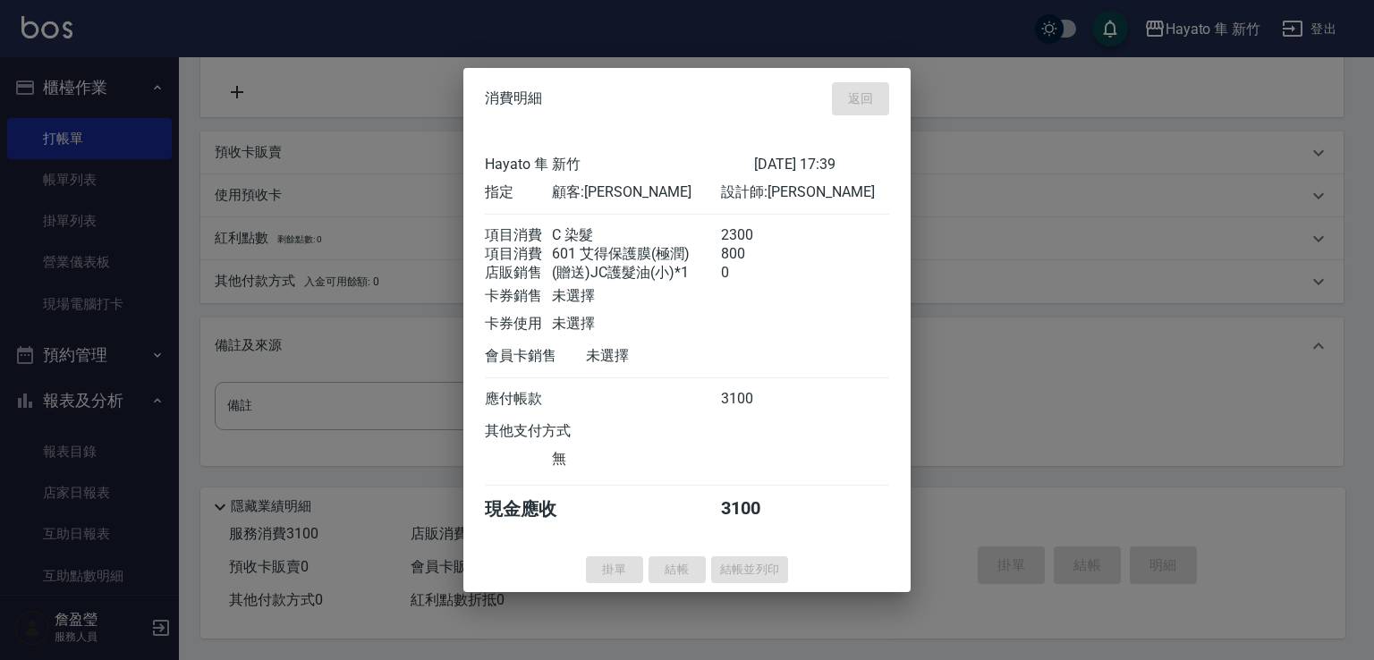
type input "[DATE] 18:01"
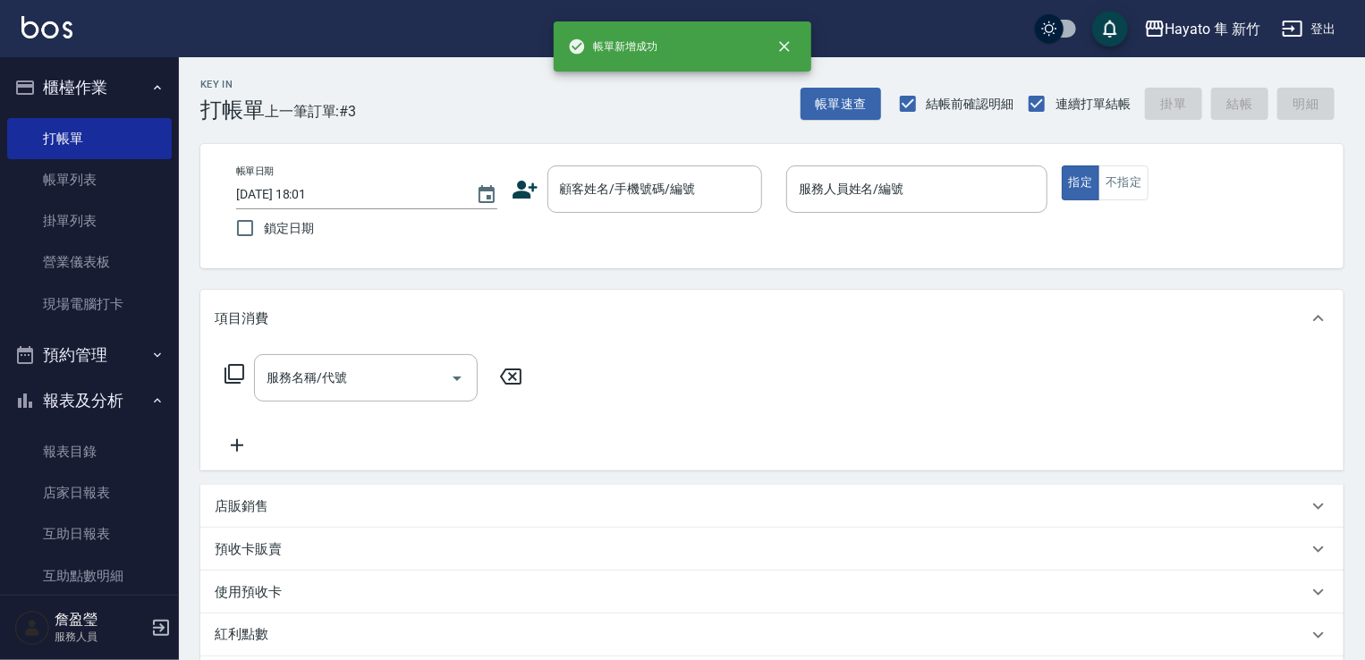
scroll to position [0, 0]
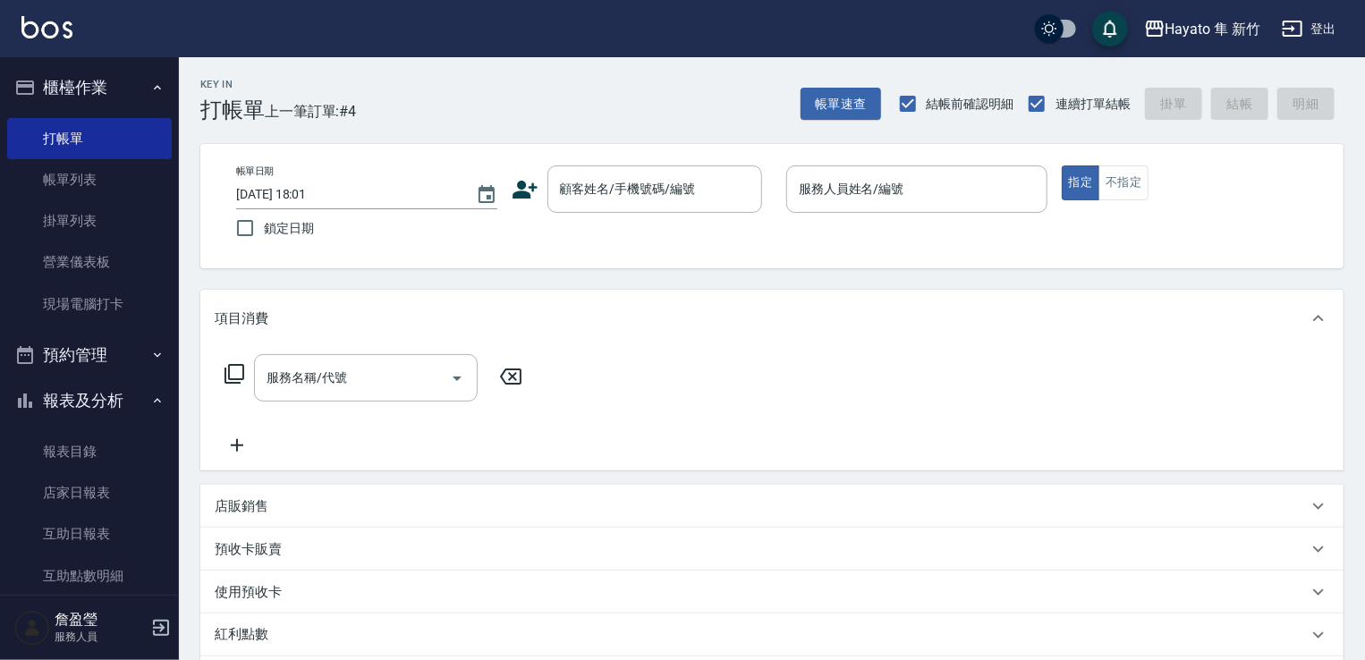
click at [522, 199] on icon at bounding box center [525, 189] width 27 height 27
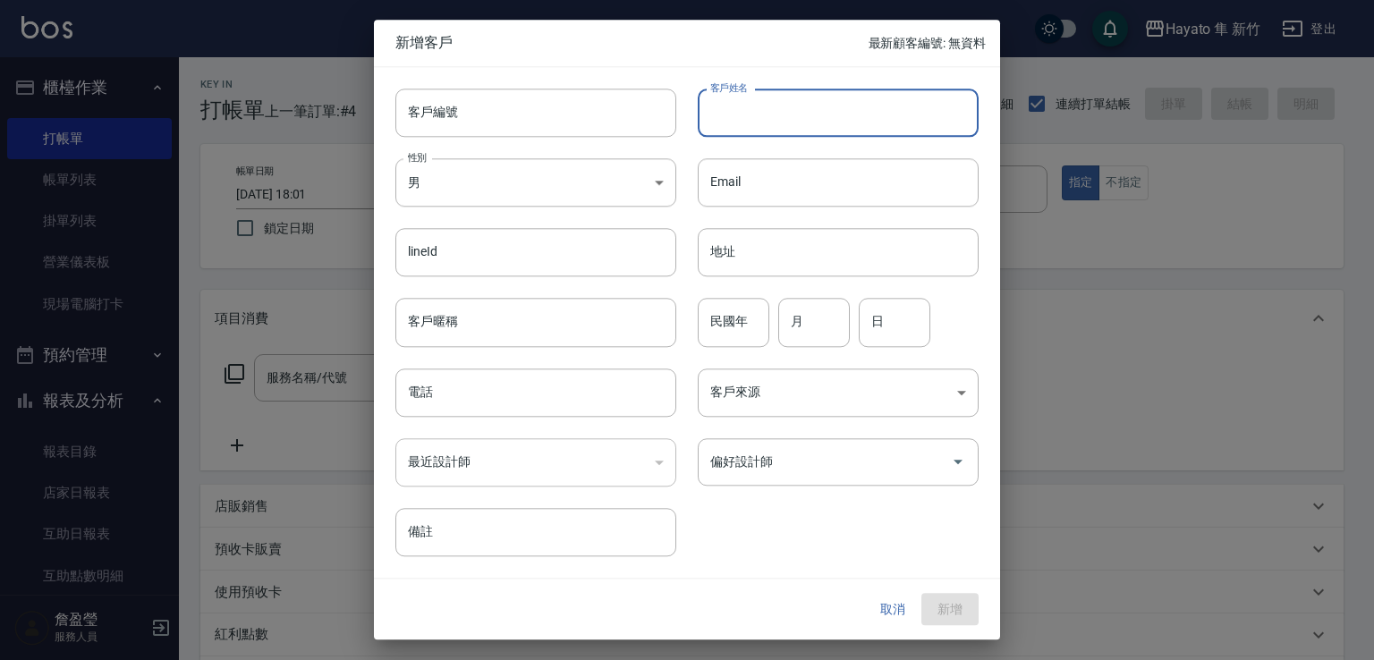
drag, startPoint x: 849, startPoint y: 124, endPoint x: 855, endPoint y: 140, distance: 17.3
click at [855, 140] on div "客戶編號 客戶編號 客戶姓名 客戶姓名 性別 男 [DEMOGRAPHIC_DATA] 性別 Email Email lineId lineId 地址 地址 …" at bounding box center [676, 311] width 605 height 489
type input "蘇"
type input "書"
click at [808, 109] on input "[PERSON_NAME]" at bounding box center [838, 113] width 281 height 48
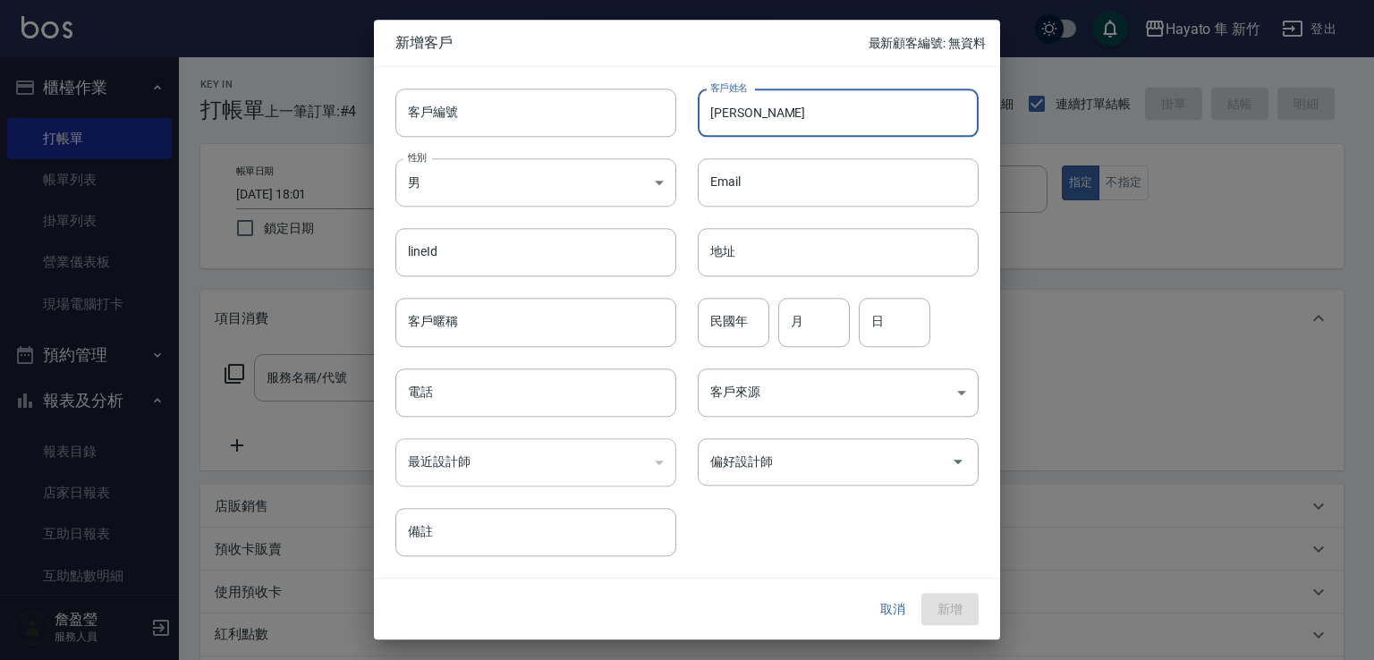
drag, startPoint x: 710, startPoint y: 106, endPoint x: 871, endPoint y: 127, distance: 162.3
click at [871, 127] on input "[PERSON_NAME]" at bounding box center [838, 113] width 281 height 48
type input "[PERSON_NAME]"
click at [539, 167] on body "[PERSON_NAME] 新竹 登出 櫃檯作業 打帳單 帳單列表 掛單列表 營業儀表板 現場電腦打卡 預約管理 預約管理 報表及分析 報表目錄 店家日報表 …" at bounding box center [687, 468] width 1374 height 936
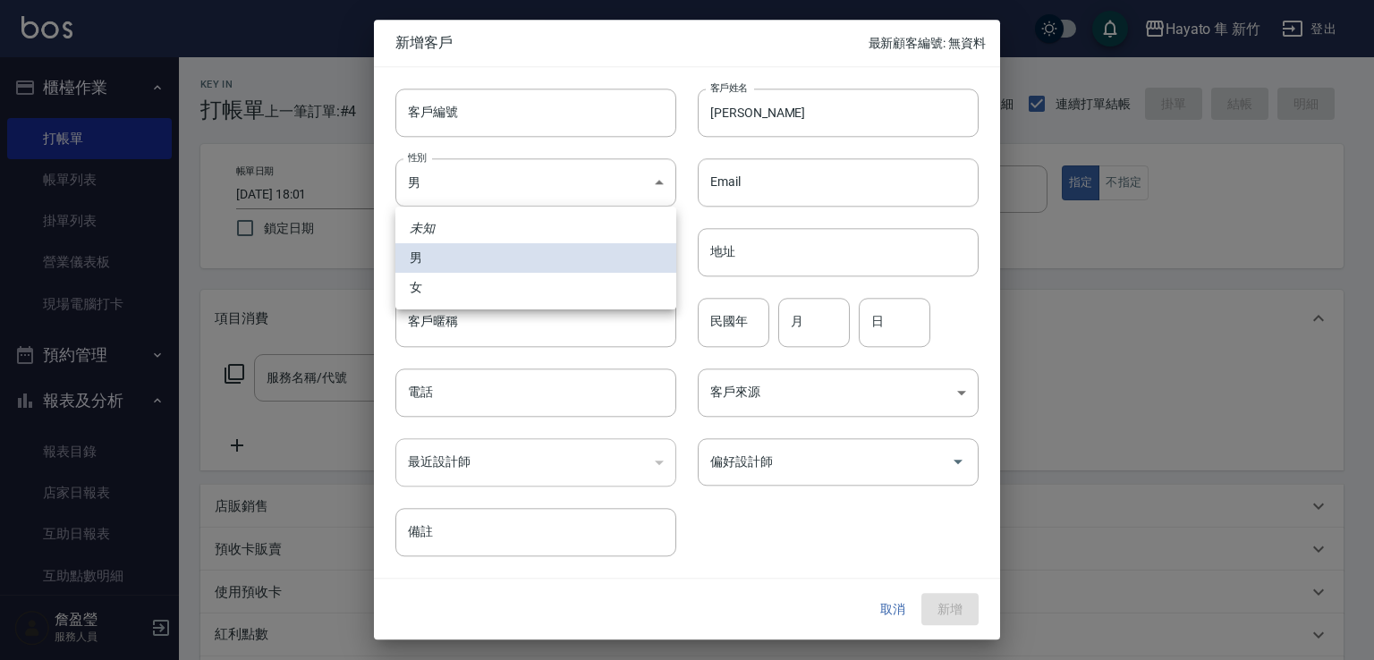
click at [604, 295] on li "女" at bounding box center [535, 288] width 281 height 30
type input "[DEMOGRAPHIC_DATA]"
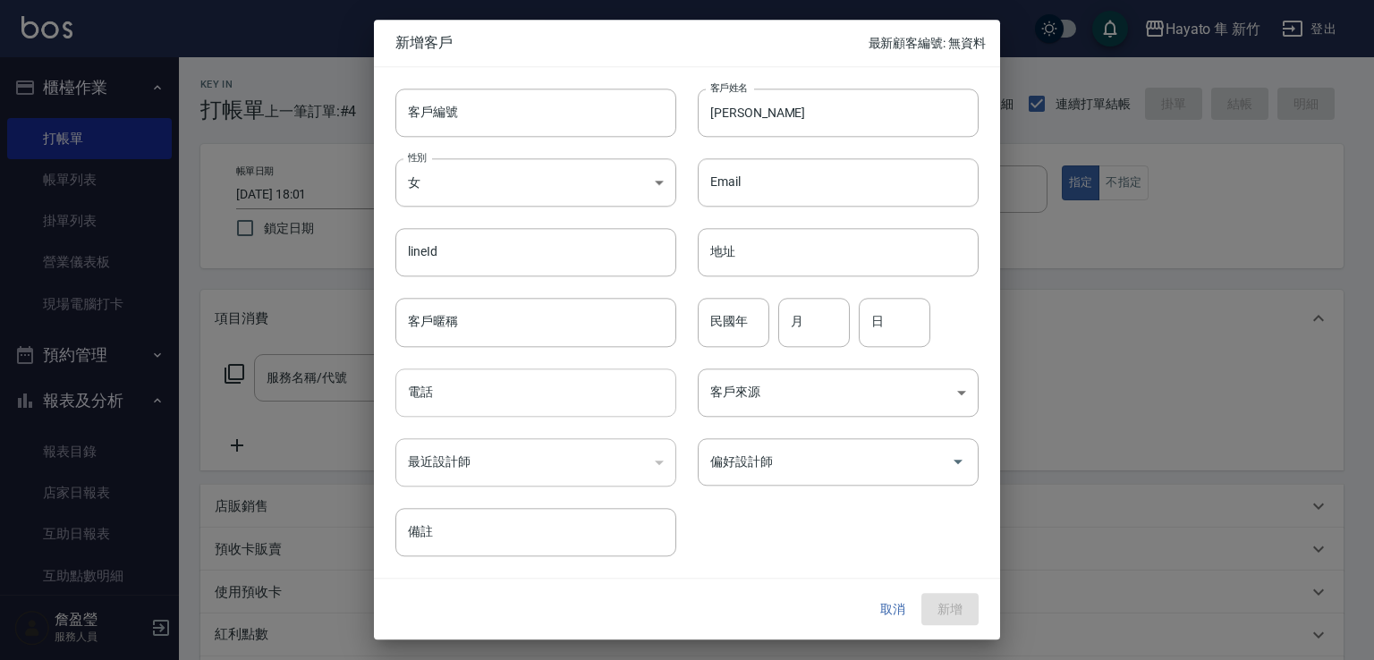
click at [556, 395] on input "電話" at bounding box center [535, 393] width 281 height 48
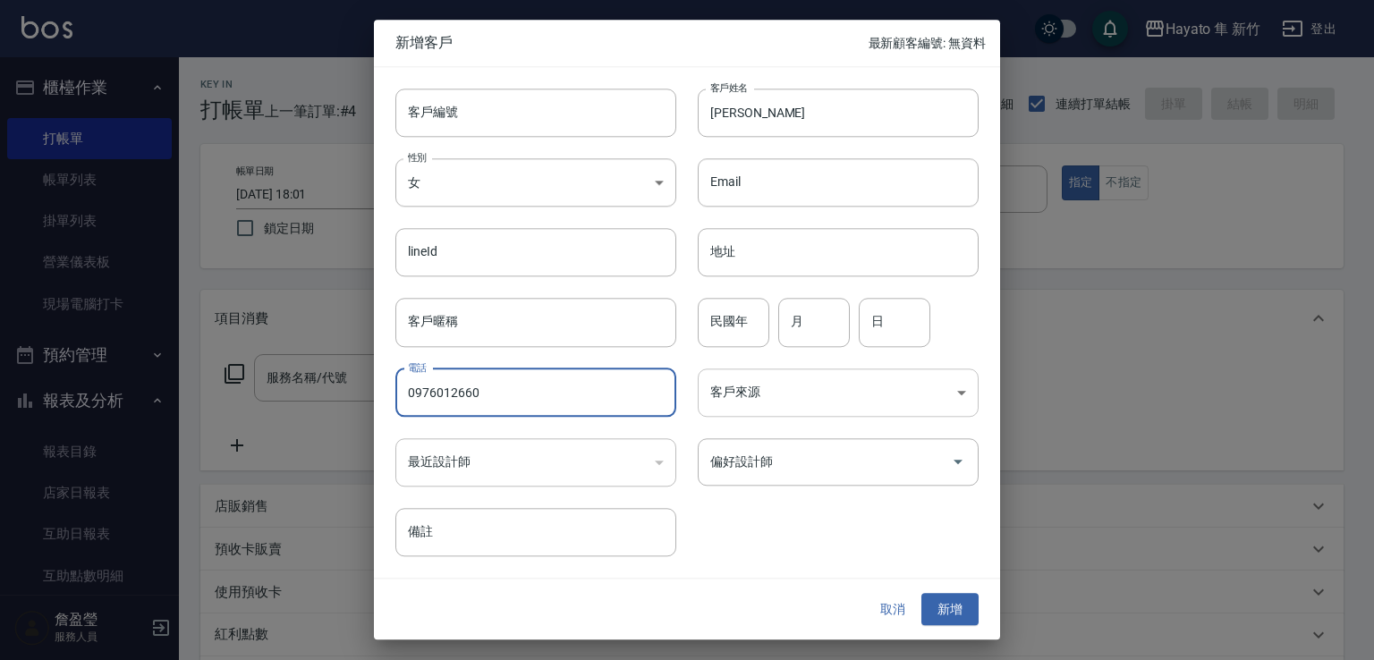
type input "0976012660"
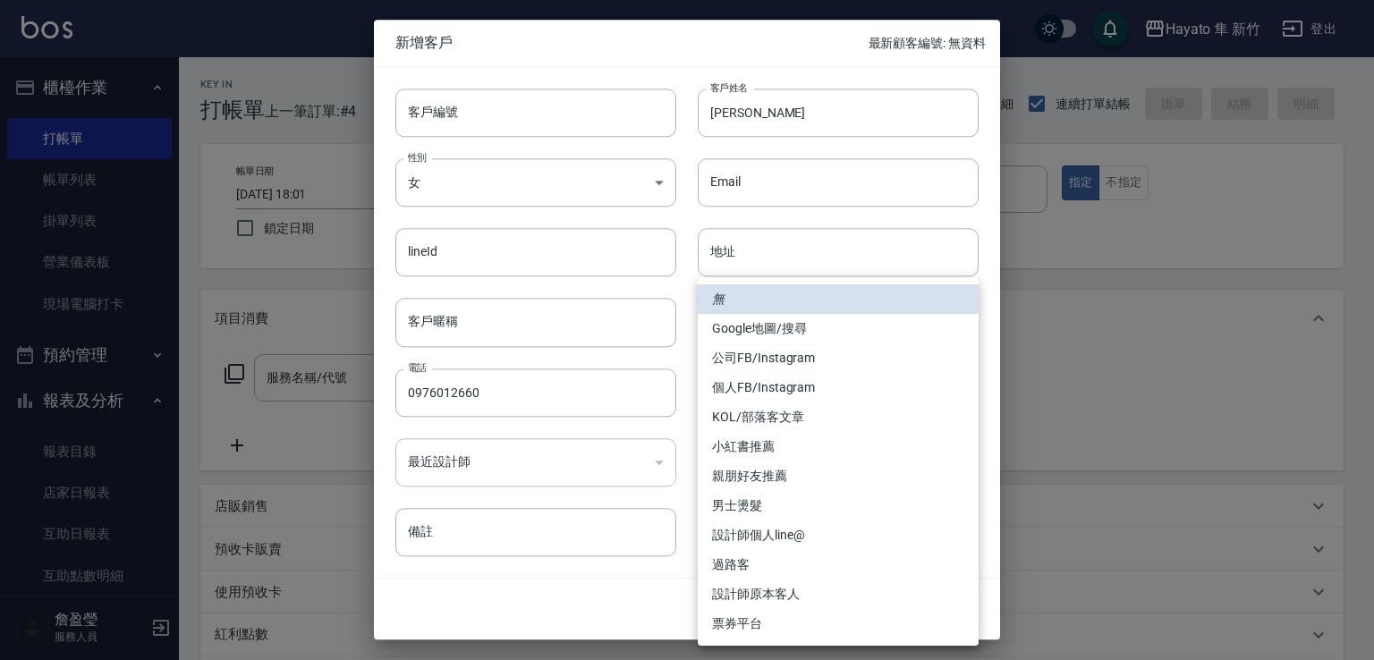
click at [837, 398] on body "[PERSON_NAME] 新竹 登出 櫃檯作業 打帳單 帳單列表 掛單列表 營業儀表板 現場電腦打卡 預約管理 預約管理 報表及分析 報表目錄 店家日報表 …" at bounding box center [687, 468] width 1374 height 936
click at [760, 322] on li "Google地圖/搜尋" at bounding box center [838, 329] width 281 height 30
type input "Google地圖/搜尋"
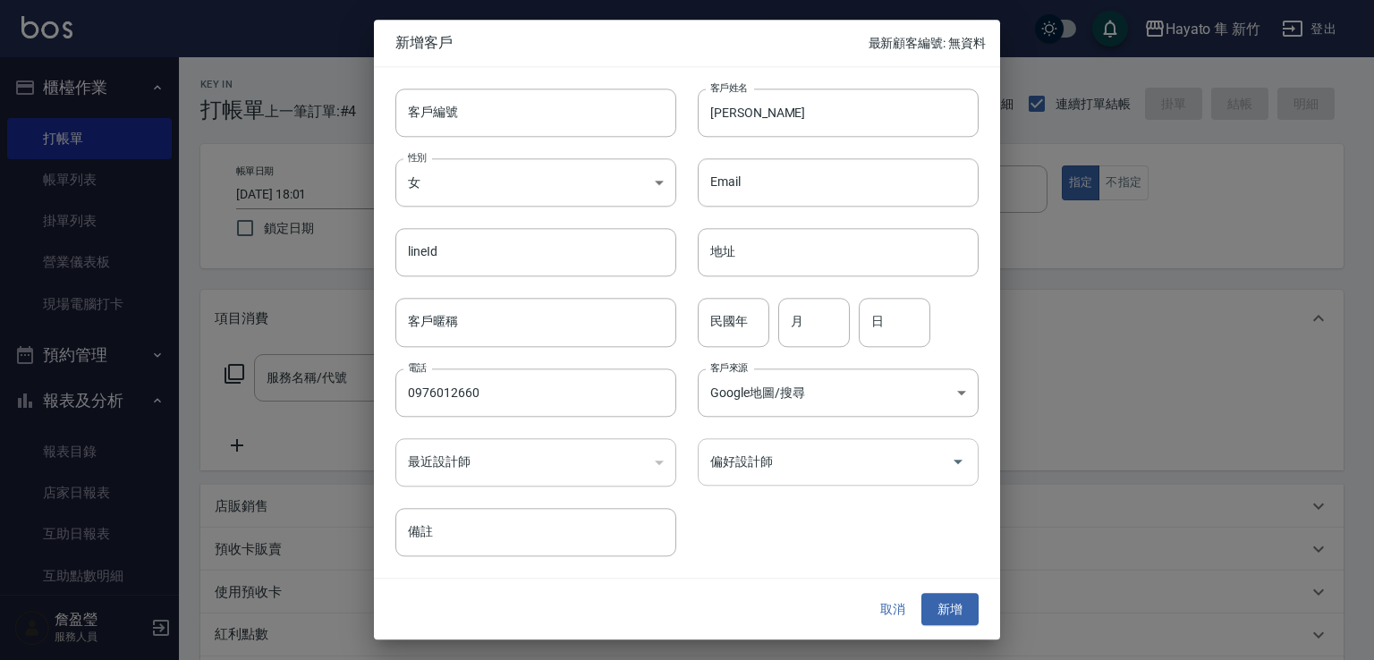
click at [744, 472] on input "偏好設計師" at bounding box center [825, 461] width 238 height 31
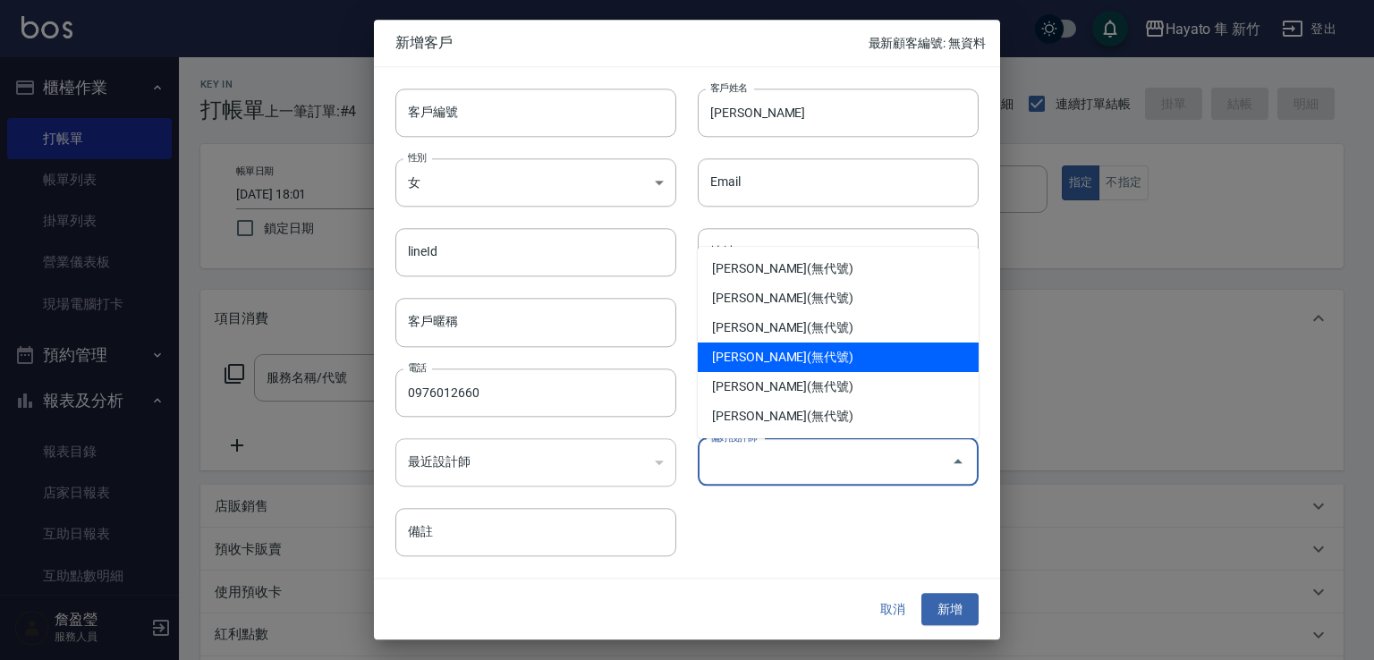
click at [733, 358] on li "[PERSON_NAME](無代號)" at bounding box center [838, 358] width 281 height 30
type input "[PERSON_NAME]"
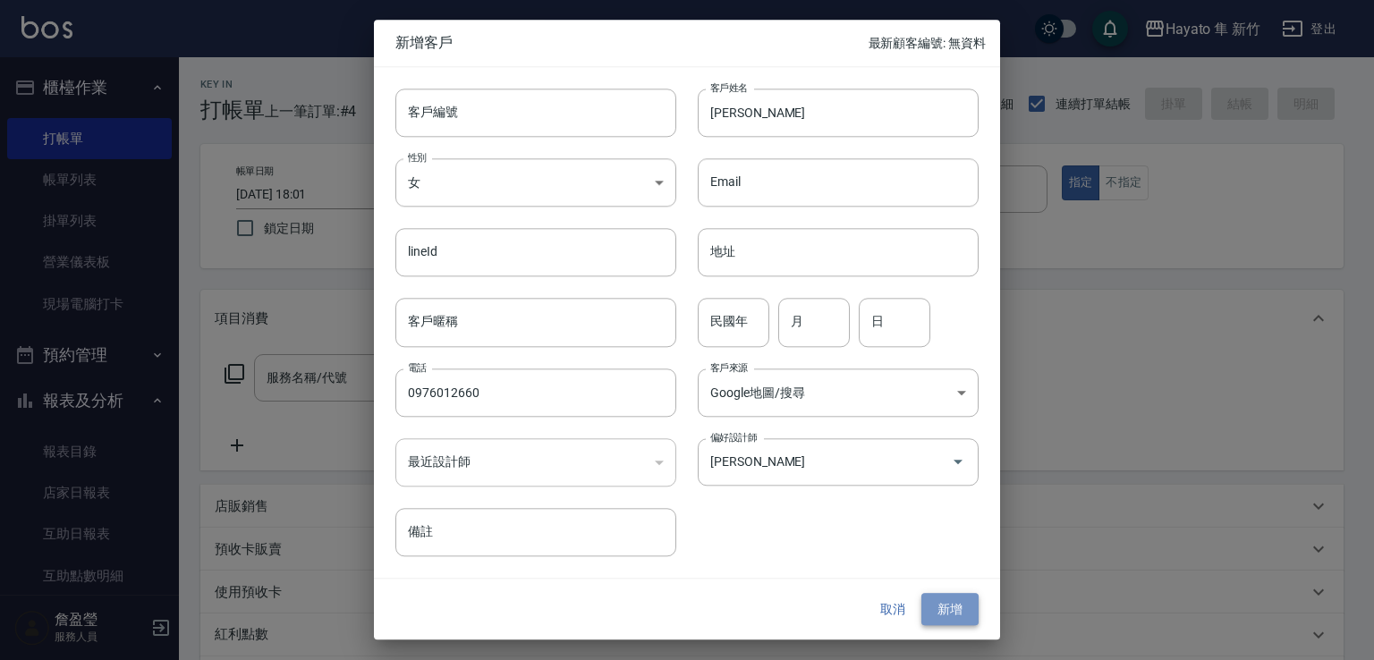
click at [937, 594] on button "新增" at bounding box center [949, 609] width 57 height 33
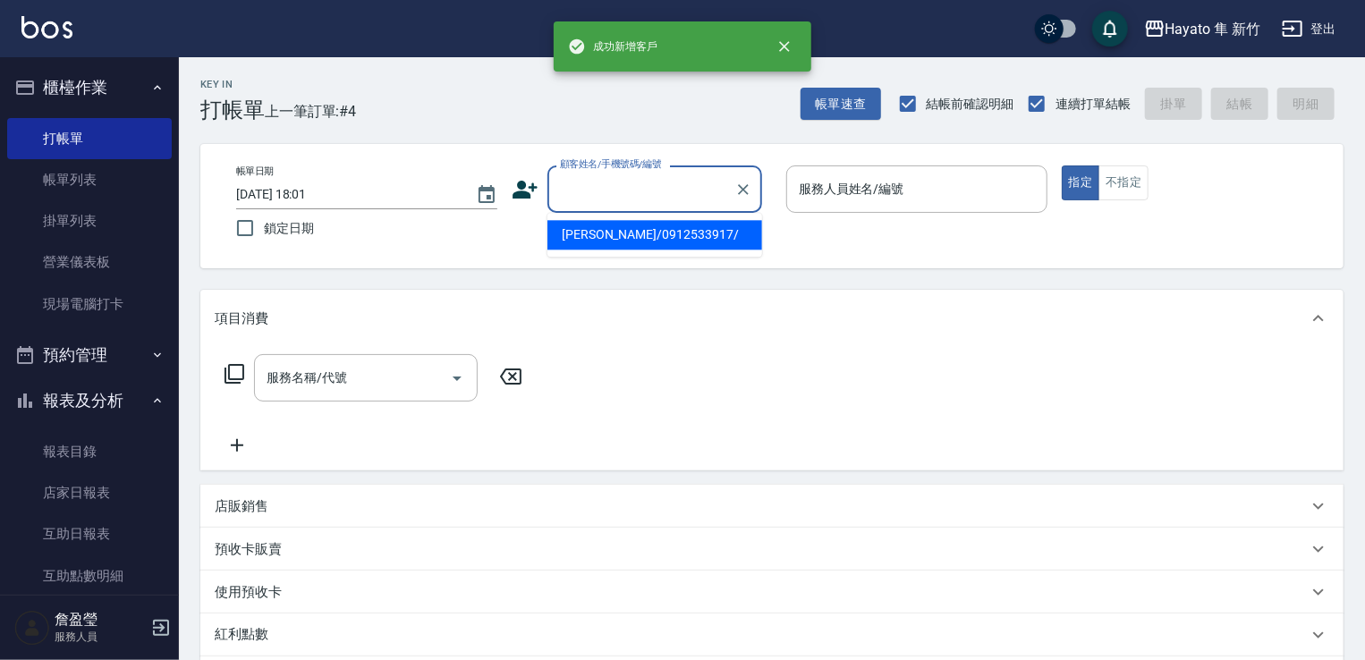
drag, startPoint x: 662, startPoint y: 183, endPoint x: 613, endPoint y: 186, distance: 49.3
click at [651, 186] on input "顧客姓名/手機號碼/編號" at bounding box center [641, 189] width 172 height 31
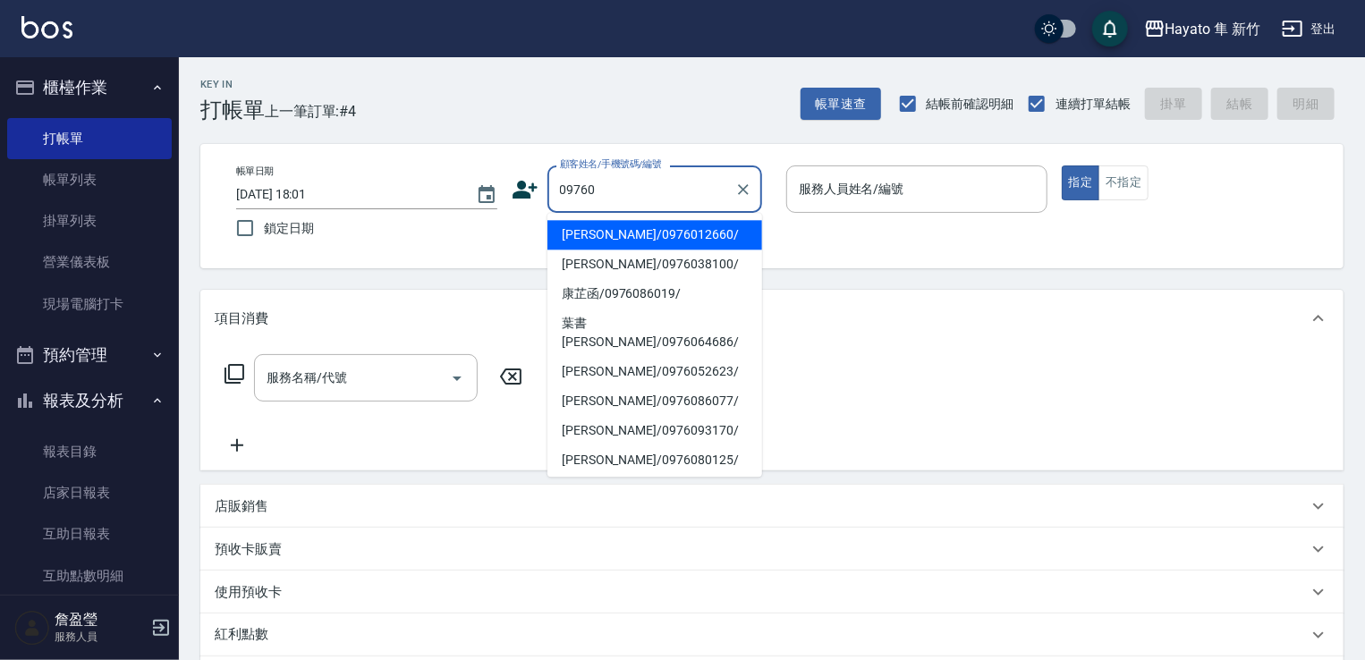
click at [632, 238] on li "[PERSON_NAME]/0976012660/" at bounding box center [654, 235] width 215 height 30
type input "[PERSON_NAME]/0976012660/"
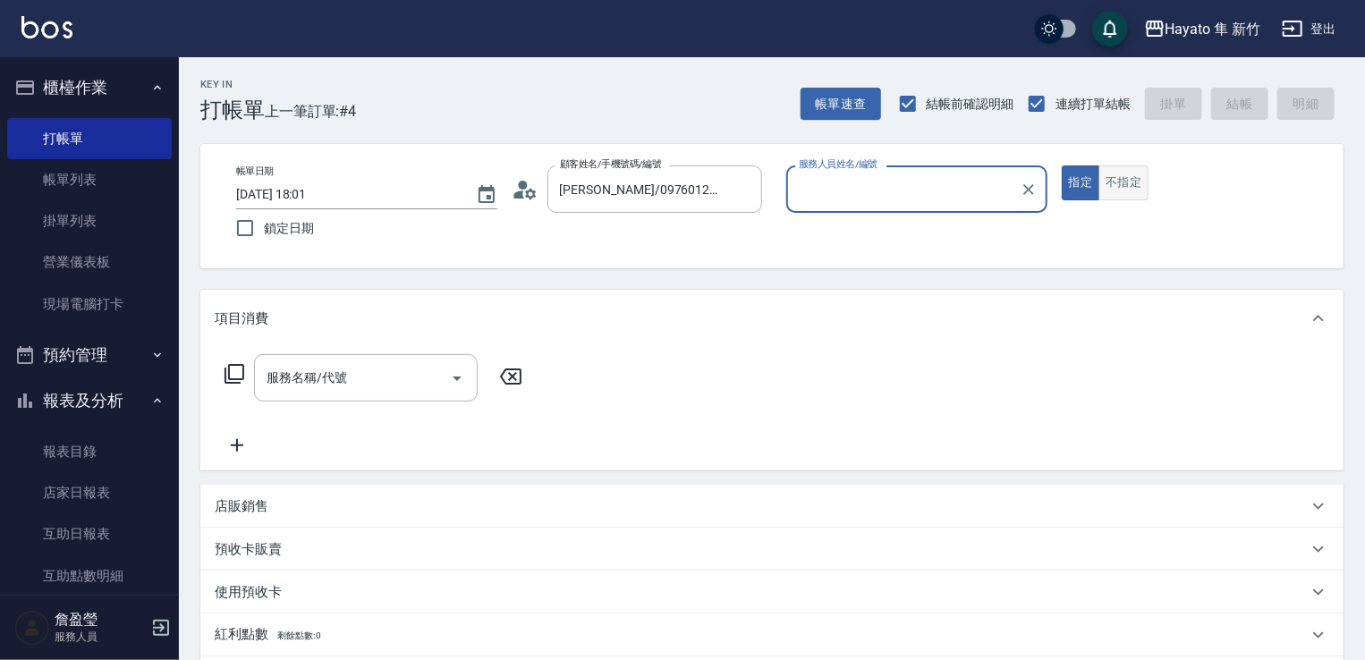
type input "[PERSON_NAME](無代號)"
click at [1118, 189] on button "不指定" at bounding box center [1123, 182] width 50 height 35
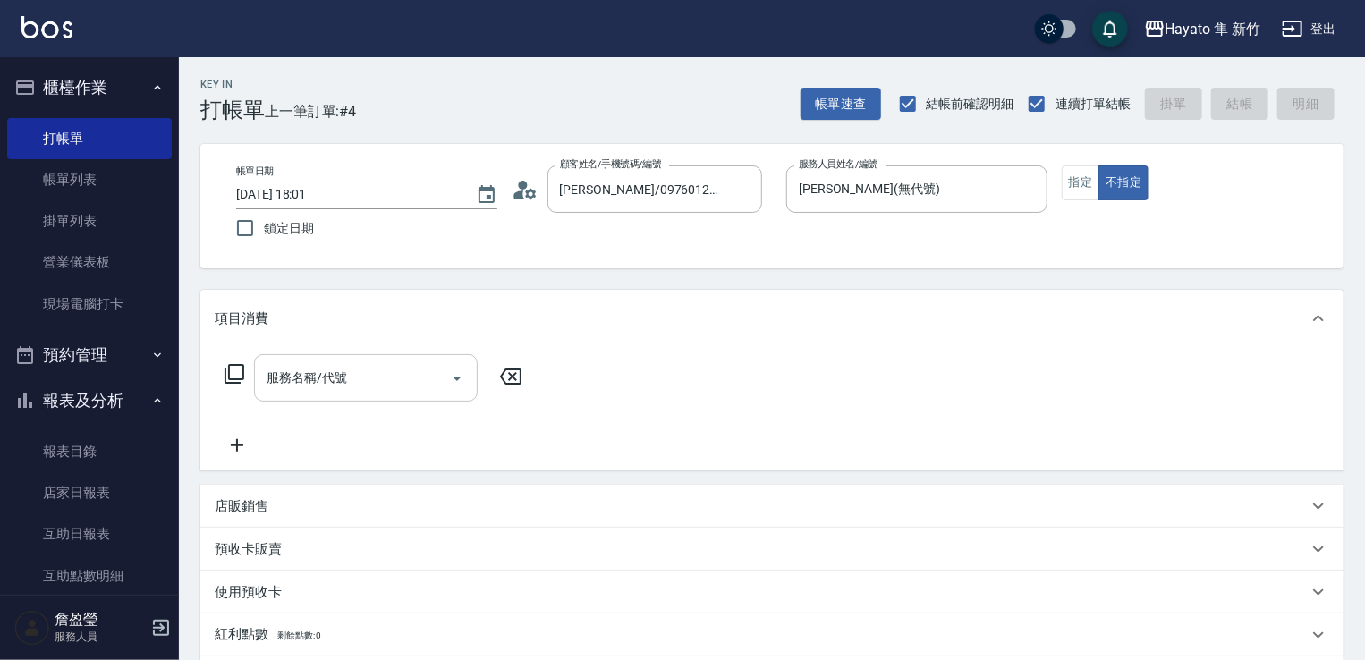
click at [351, 378] on input "服務名稱/代號" at bounding box center [352, 377] width 181 height 31
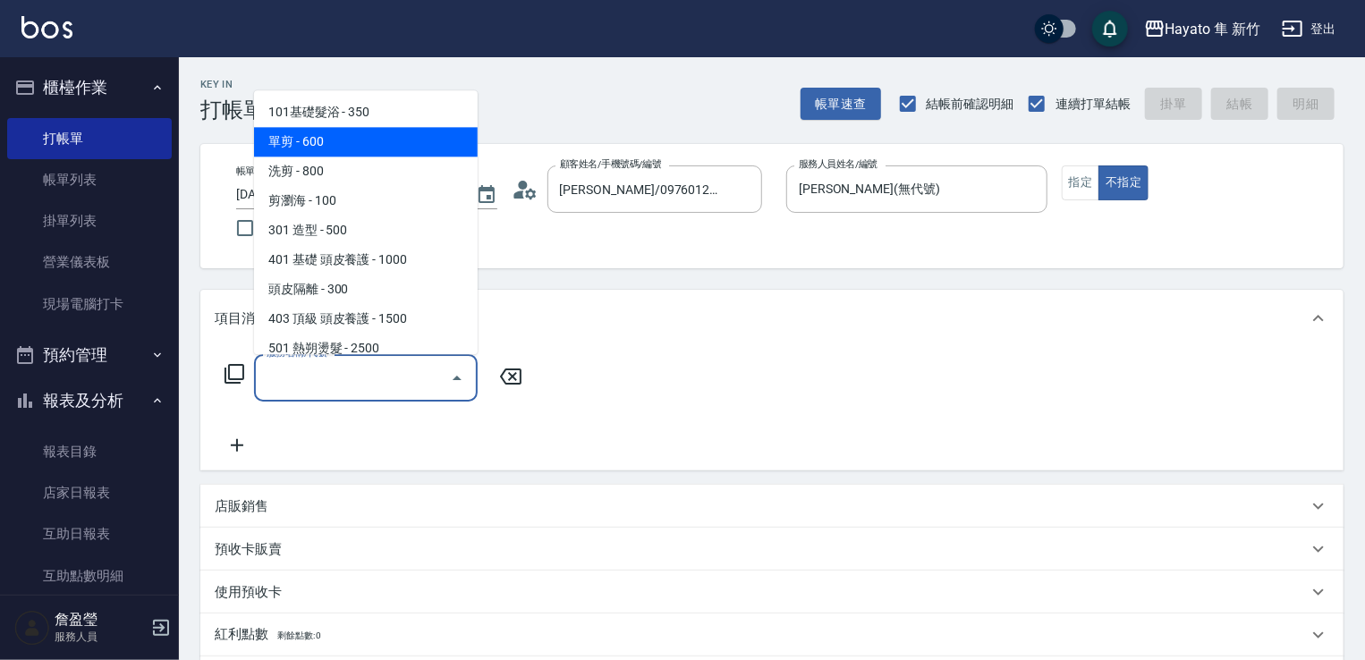
click at [336, 140] on span "單剪 - 600" at bounding box center [366, 142] width 224 height 30
type input "單剪(102)"
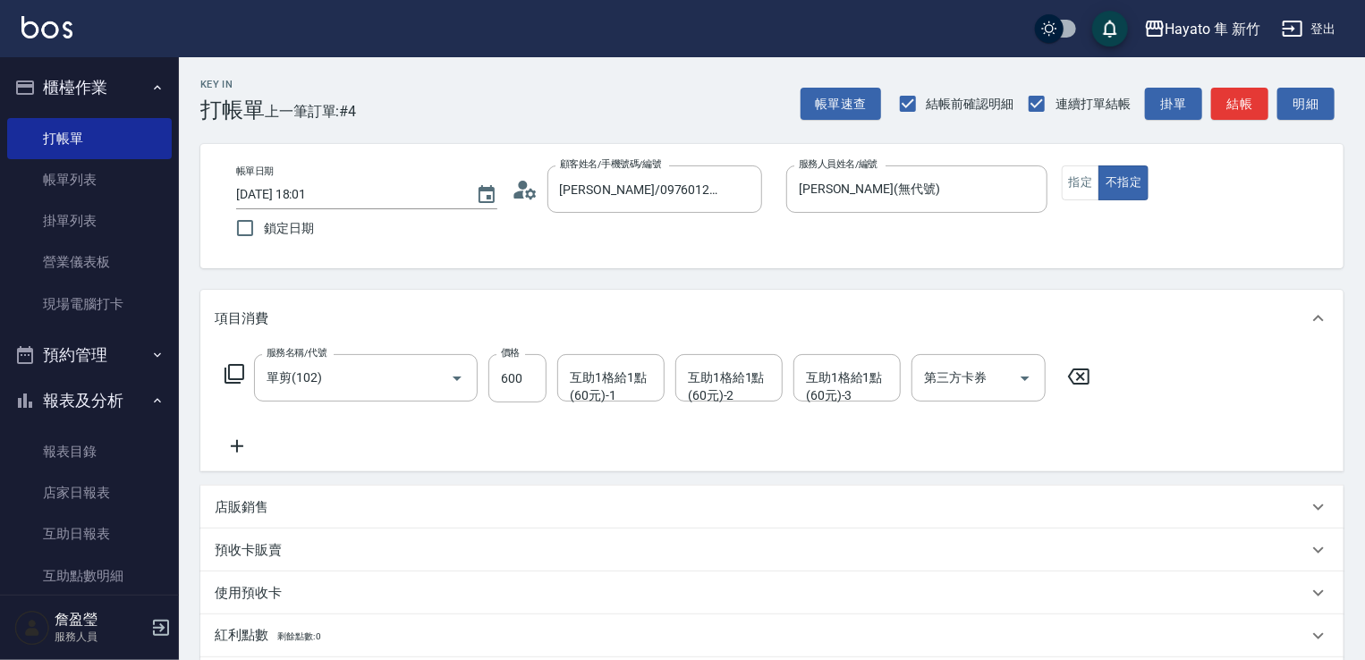
drag, startPoint x: 225, startPoint y: 442, endPoint x: 306, endPoint y: 479, distance: 88.8
click at [263, 466] on div "服務名稱/代號 單剪(102) 服務名稱/代號 價格 600 價格 互助1格給1點(60元)-1 互助1格給1點(60元)-1 互助1格給1點(60元)-2 …" at bounding box center [771, 409] width 1143 height 124
click at [241, 445] on icon at bounding box center [237, 446] width 13 height 13
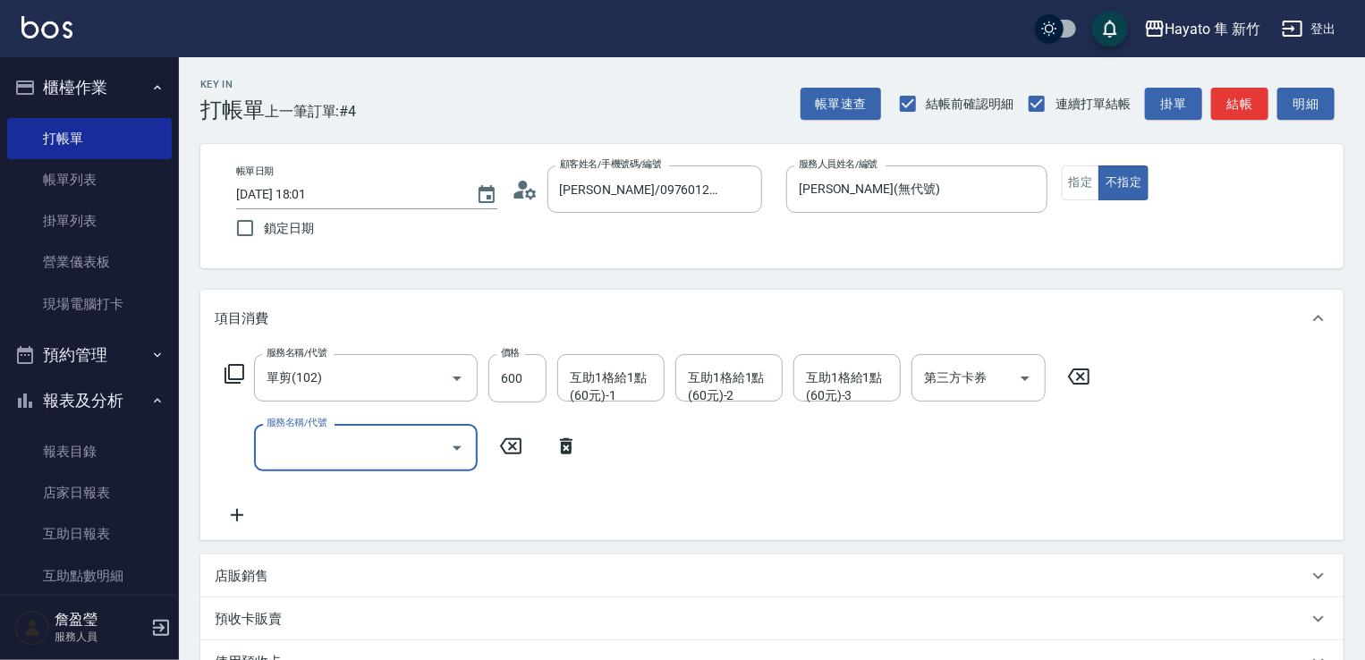
click at [312, 424] on label "服務名稱/代號" at bounding box center [297, 422] width 60 height 13
click at [312, 432] on input "服務名稱/代號" at bounding box center [352, 447] width 181 height 31
click at [336, 444] on input "服務名稱/代號" at bounding box center [352, 447] width 181 height 31
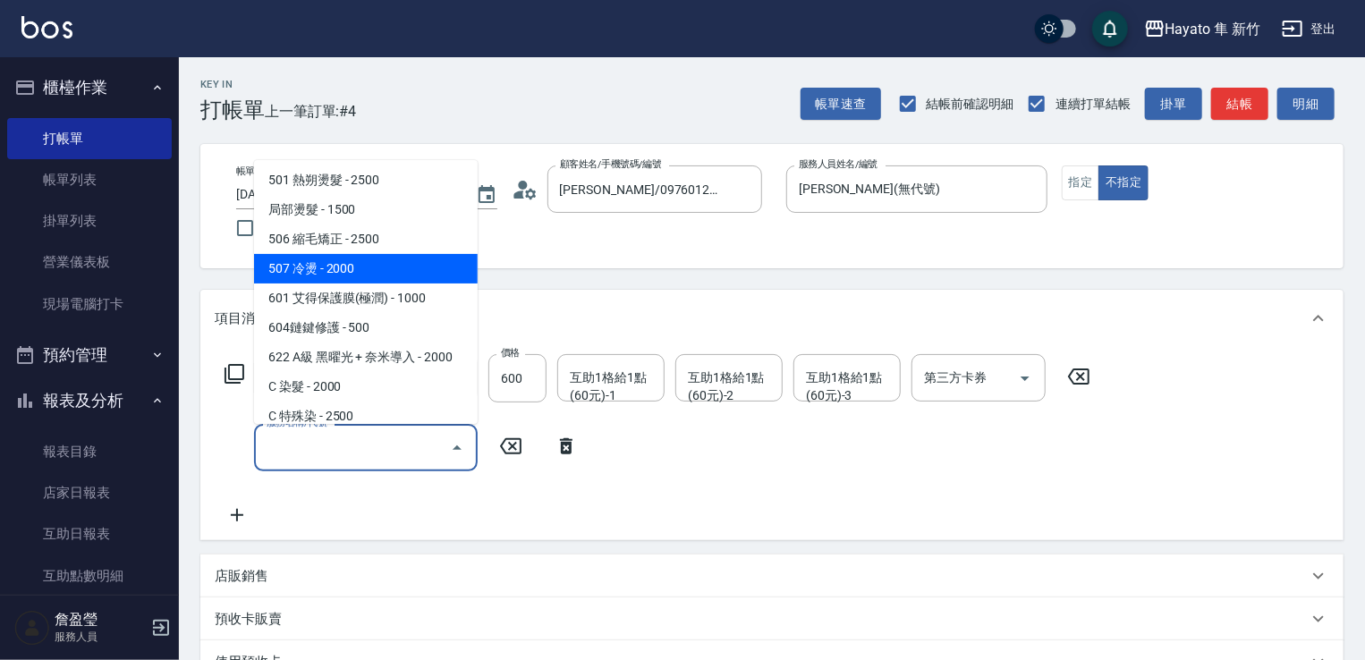
scroll to position [268, 0]
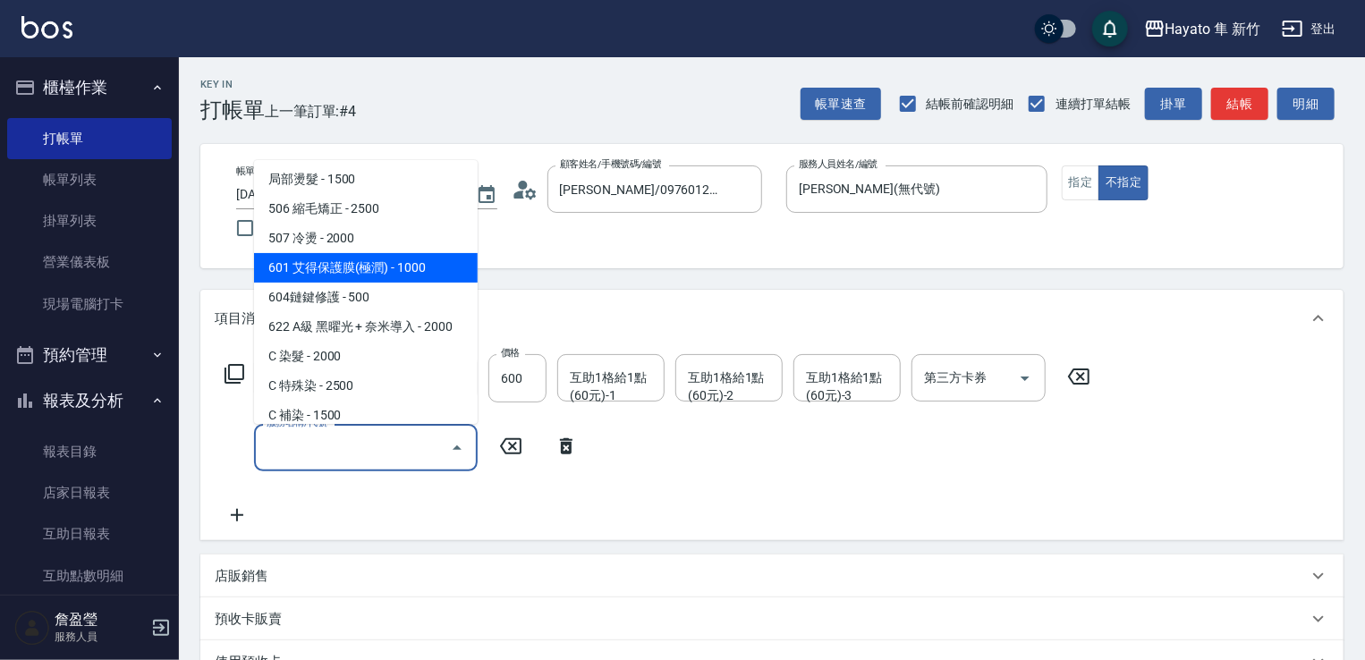
click at [335, 263] on span "601 艾得保護膜(極潤) - 1000" at bounding box center [366, 268] width 224 height 30
type input "601 艾得保護膜(極潤)(601)"
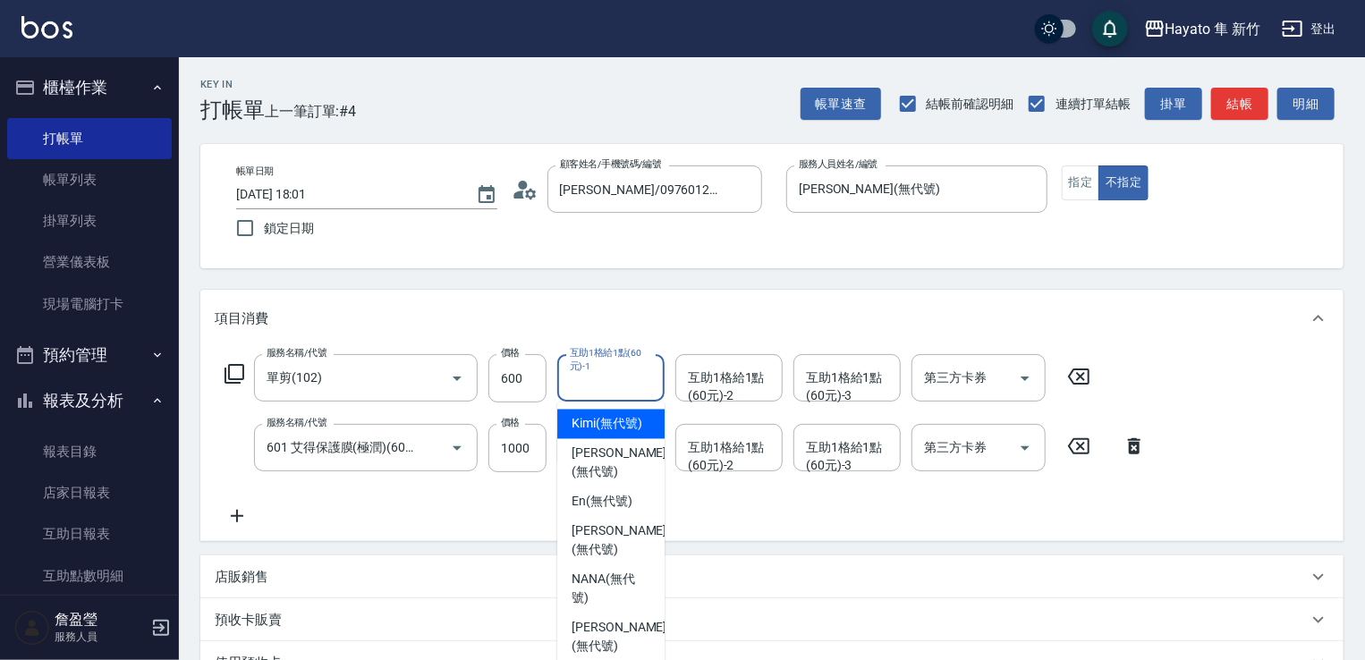
click at [626, 383] on div "互助1格給1點(60元)-1 互助1格給1點(60元)-1" at bounding box center [610, 377] width 107 height 47
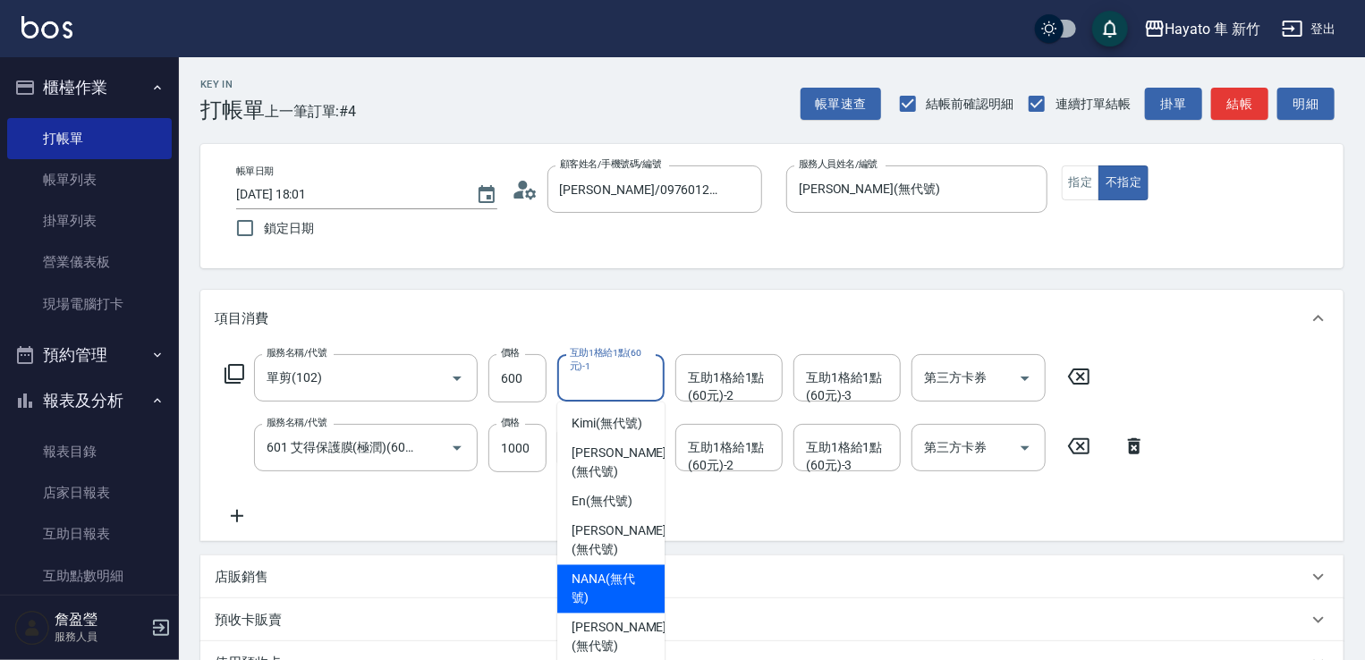
drag, startPoint x: 614, startPoint y: 539, endPoint x: 611, endPoint y: 504, distance: 35.1
click at [619, 571] on span "NANA (無代號)" at bounding box center [611, 590] width 79 height 38
type input "NANA(無代號)"
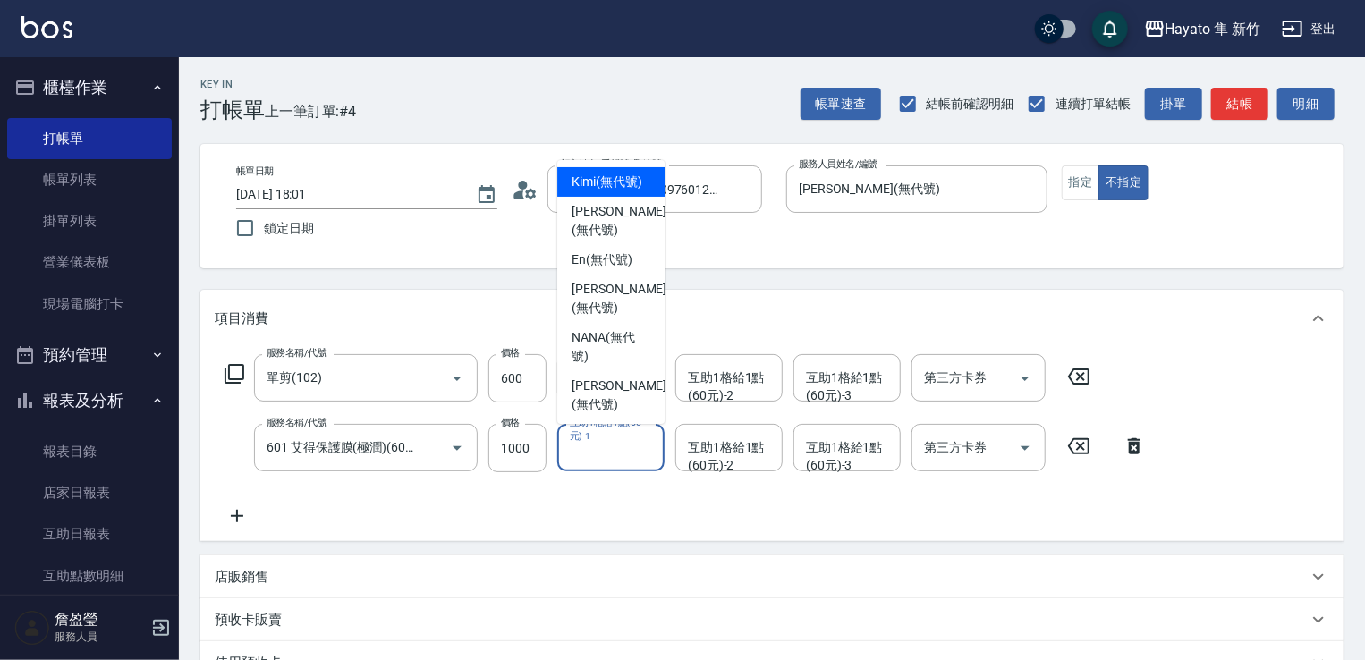
click at [608, 448] on div "互助1格給1點(60元)-1 互助1格給1點(60元)-1" at bounding box center [610, 447] width 107 height 47
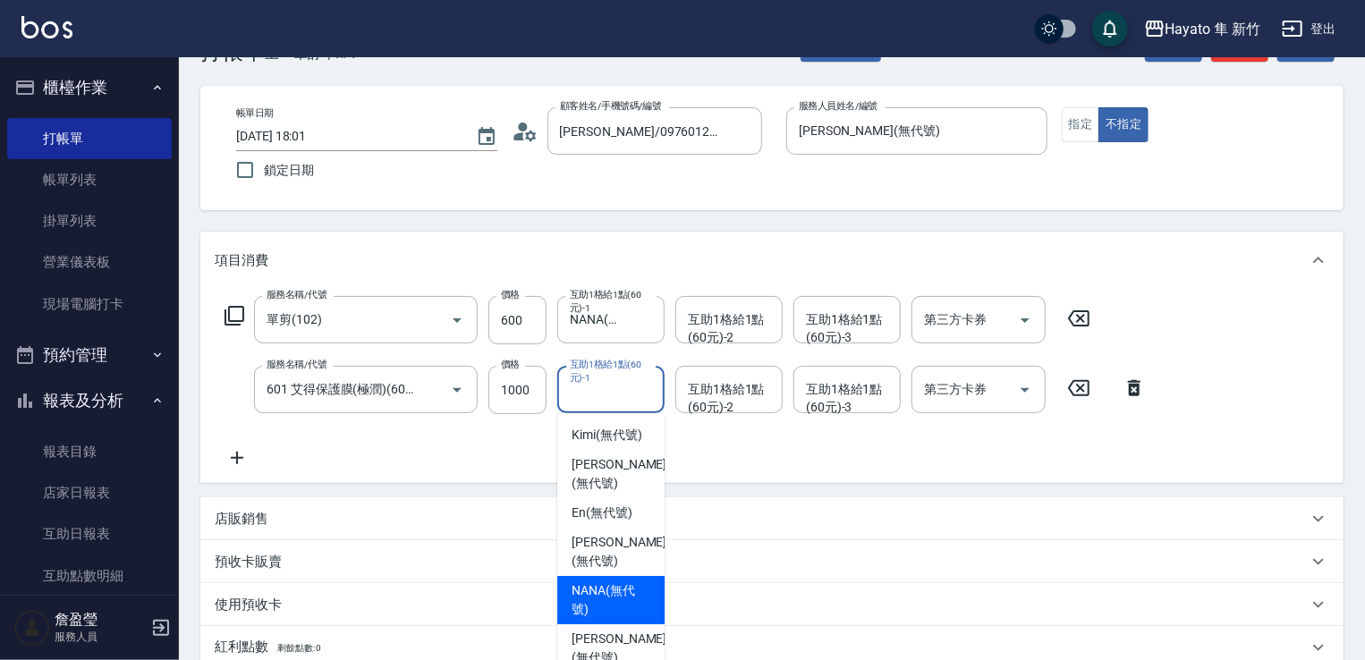
scroll to position [89, 0]
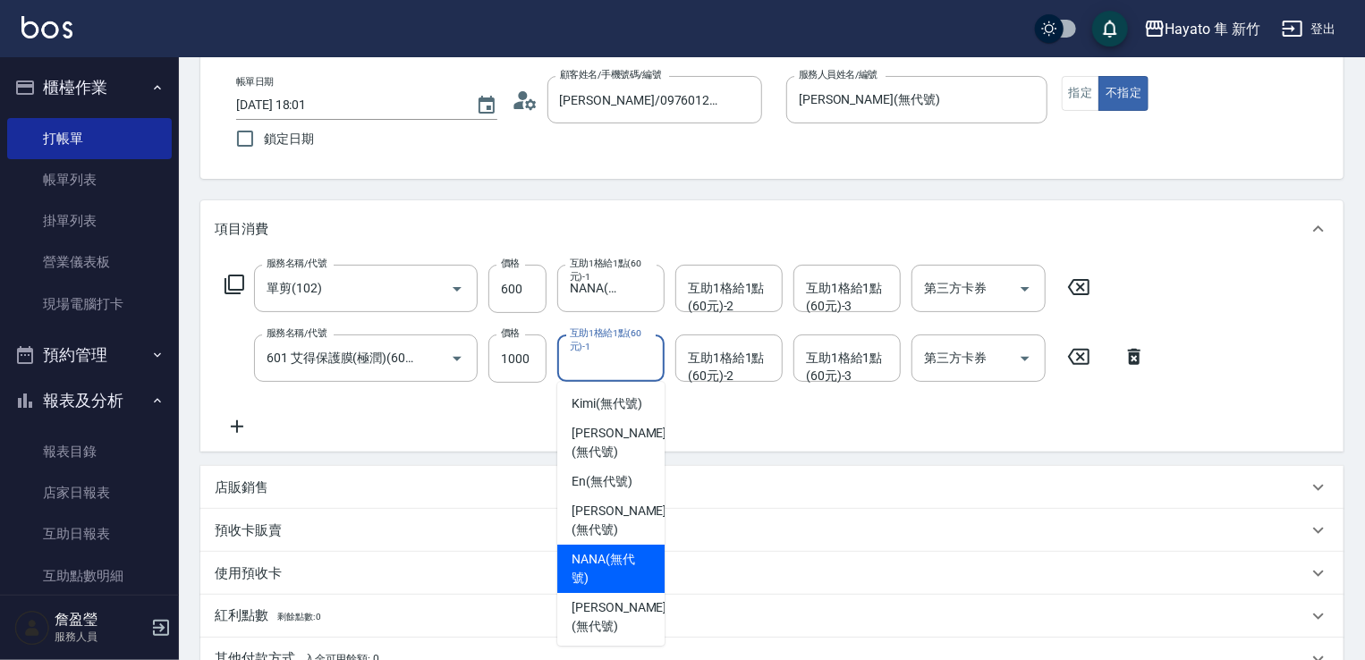
click at [606, 550] on span "NANA (無代號)" at bounding box center [611, 569] width 79 height 38
type input "NANA(無代號)"
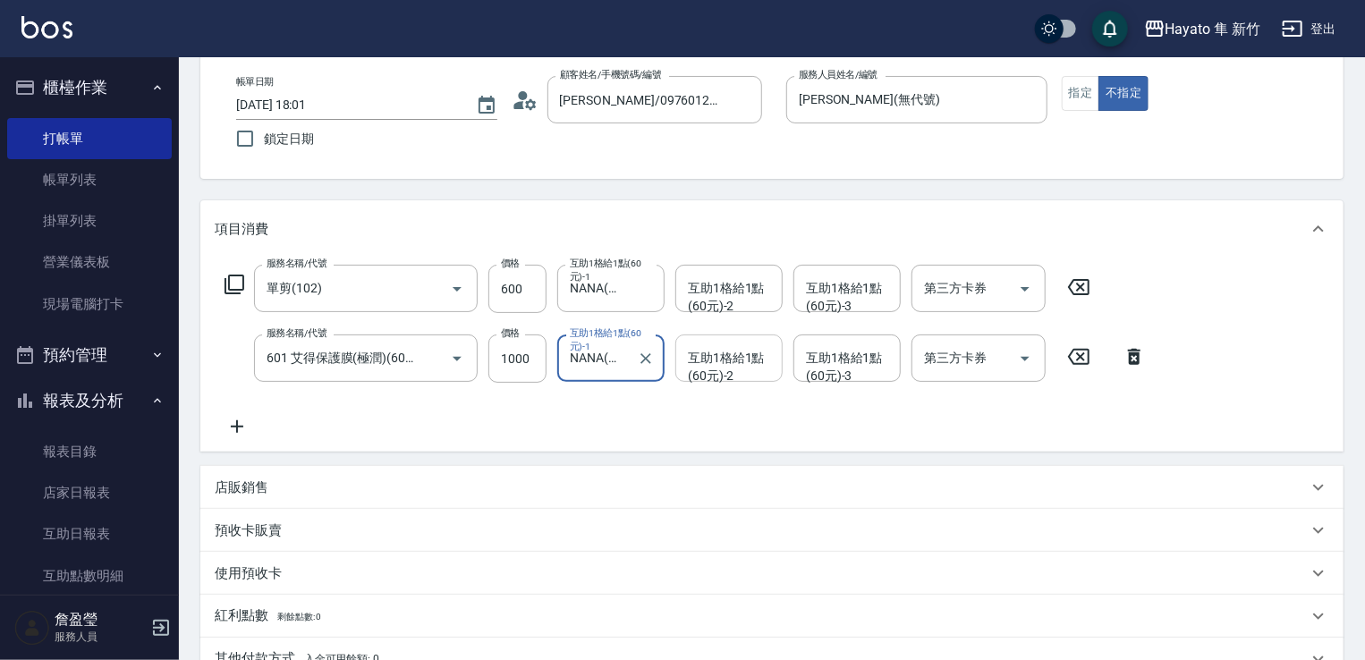
click at [716, 350] on div "互助1格給1點(60元)-2 互助1格給1點(60元)-2" at bounding box center [728, 358] width 107 height 47
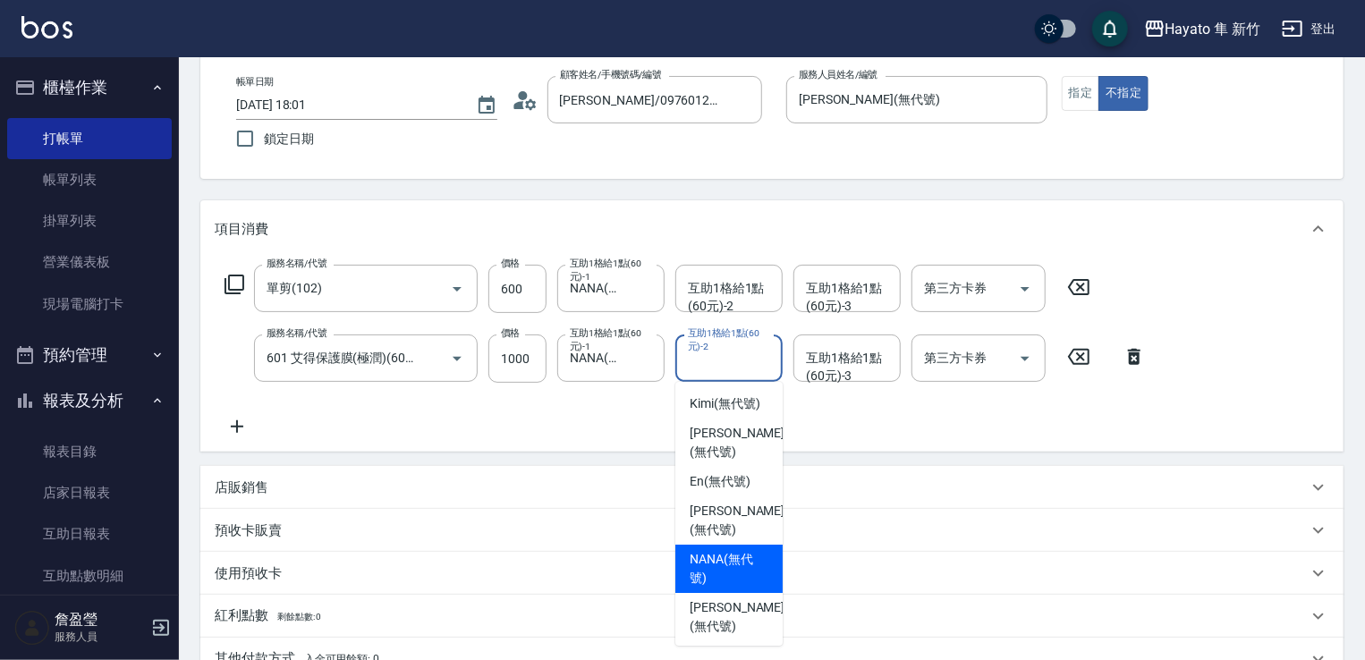
click at [701, 550] on span "NANA (無代號)" at bounding box center [729, 569] width 79 height 38
type input "NANA(無代號)"
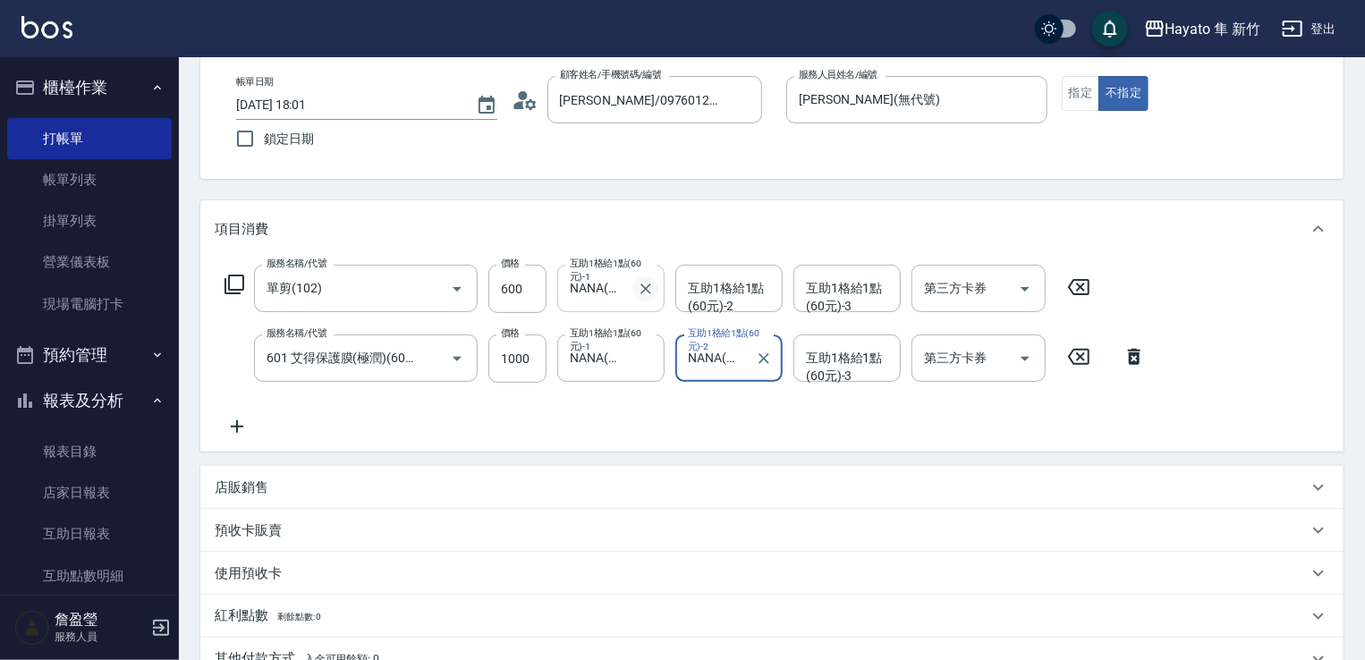
click at [648, 289] on icon "Clear" at bounding box center [646, 289] width 18 height 18
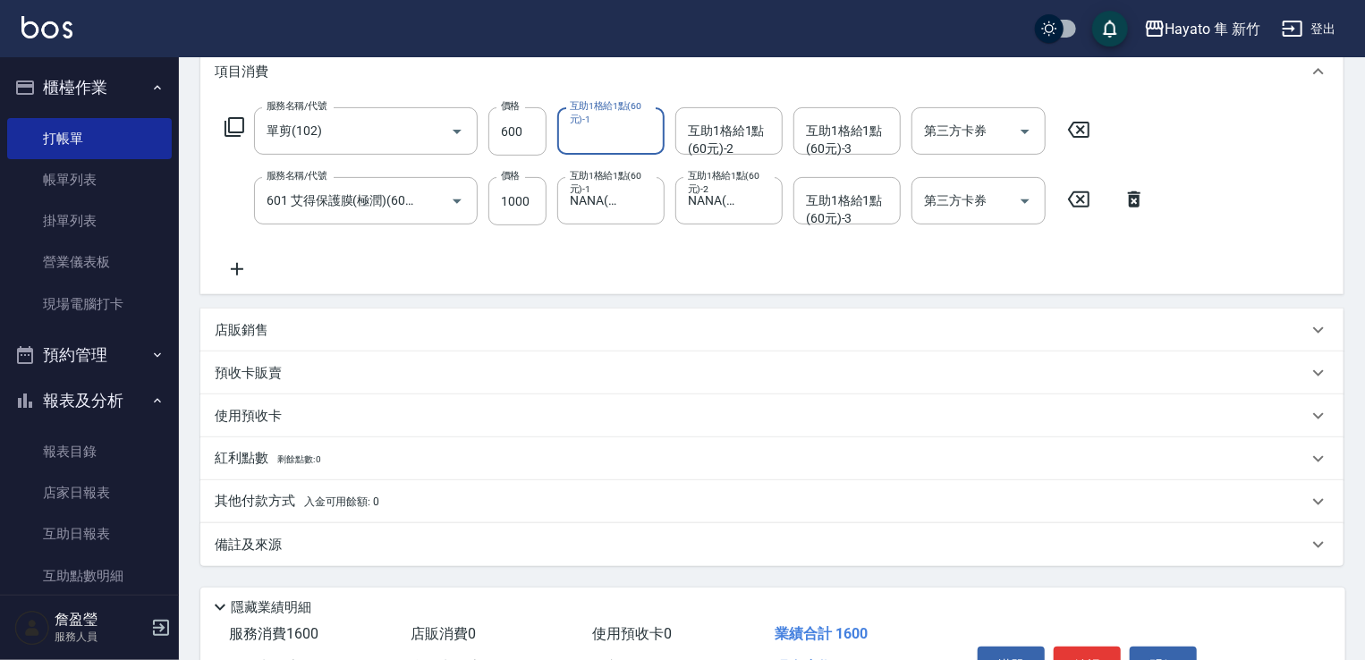
scroll to position [268, 0]
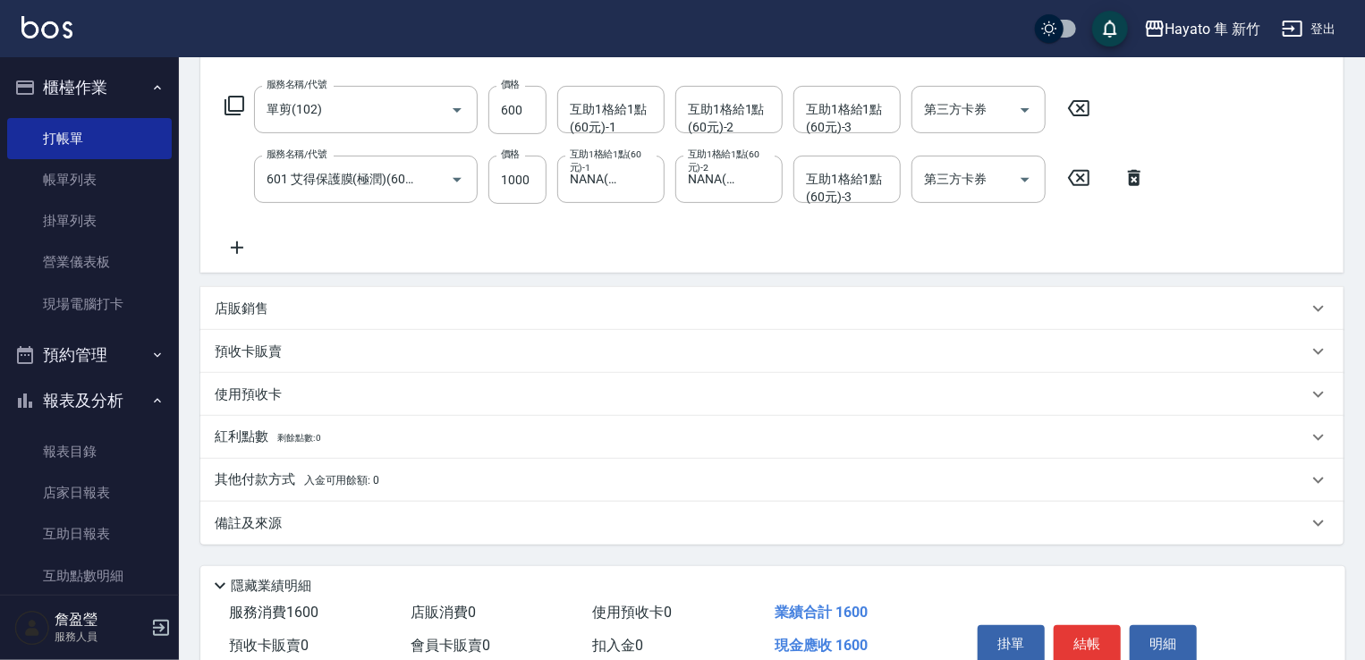
drag, startPoint x: 315, startPoint y: 309, endPoint x: 342, endPoint y: 326, distance: 31.8
click at [318, 309] on div "店販銷售" at bounding box center [761, 309] width 1093 height 19
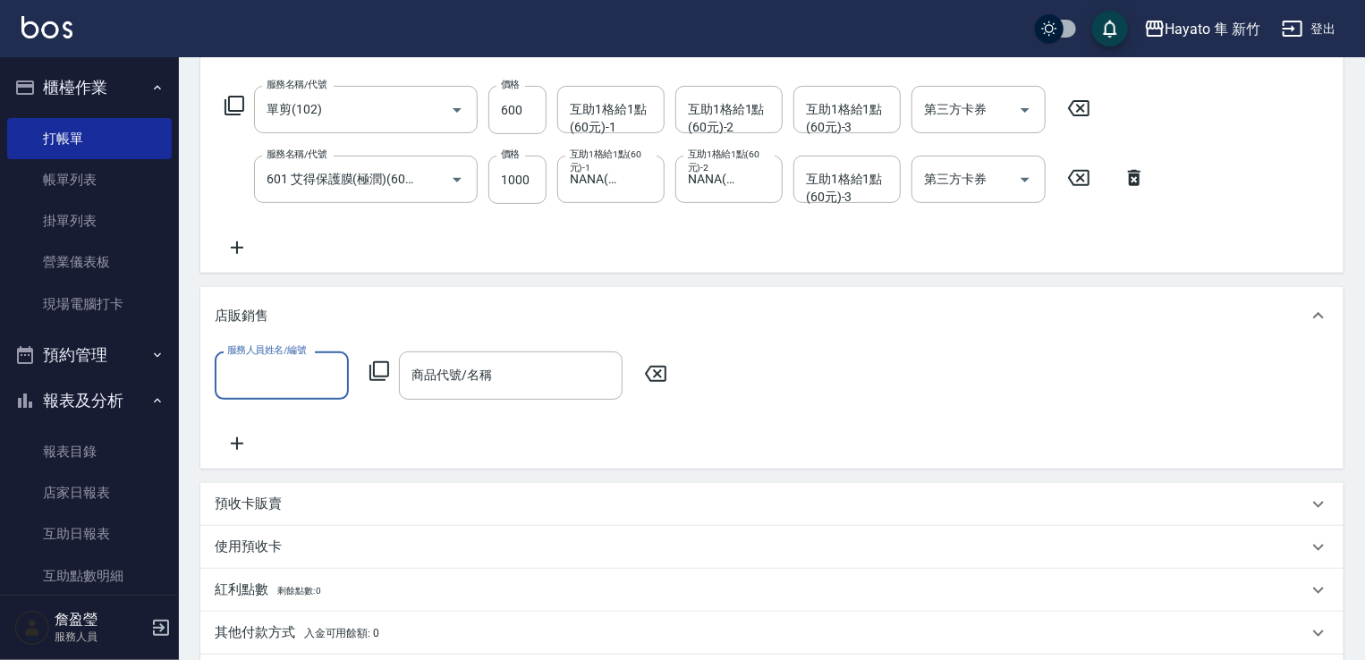
scroll to position [0, 0]
click at [300, 361] on input "服務人員姓名/編號" at bounding box center [282, 375] width 118 height 31
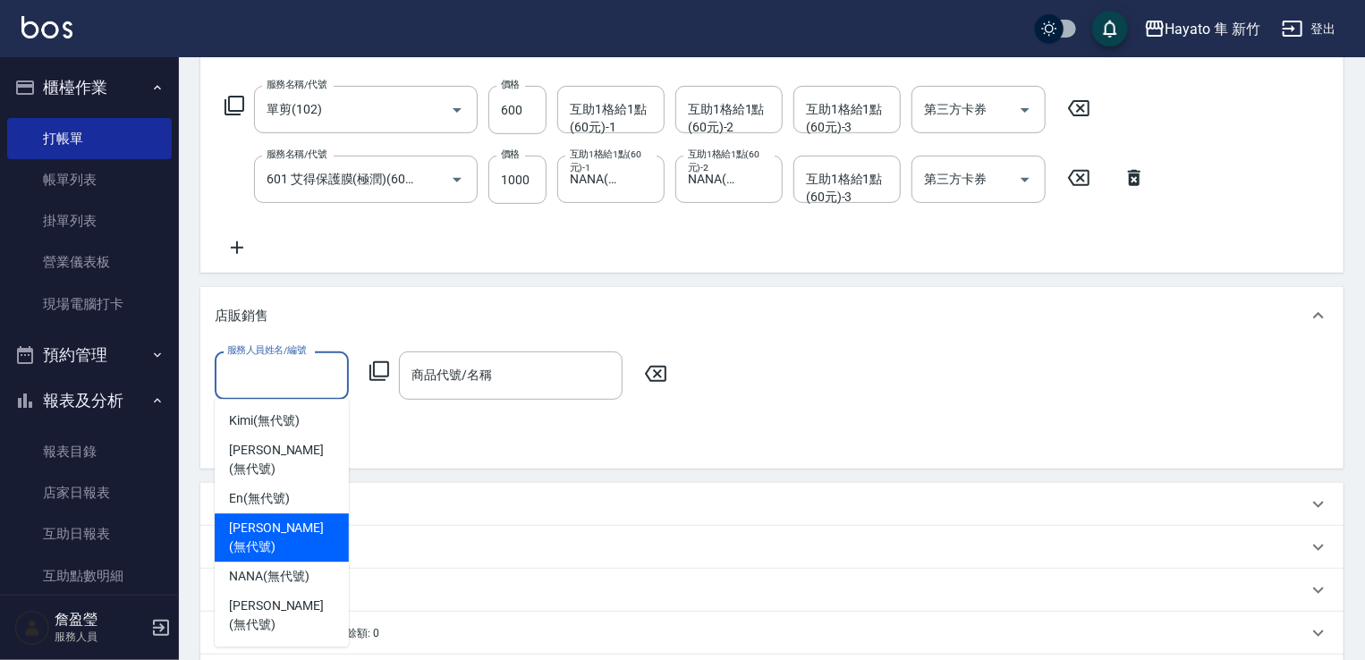
drag, startPoint x: 279, startPoint y: 511, endPoint x: 442, endPoint y: 427, distance: 183.2
click at [324, 513] on div "[PERSON_NAME] (無代號)" at bounding box center [282, 537] width 134 height 48
type input "[PERSON_NAME](無代號)"
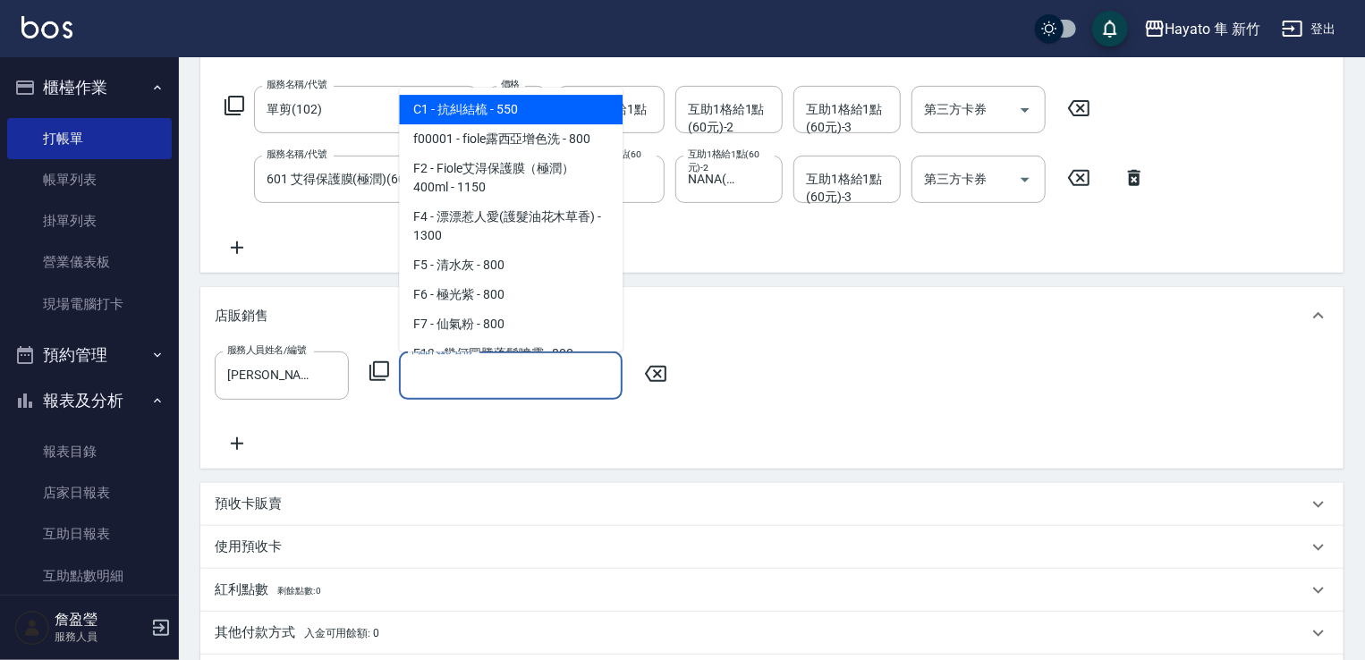
drag, startPoint x: 491, startPoint y: 377, endPoint x: 497, endPoint y: 337, distance: 39.8
click at [497, 370] on input "商品代號/名稱" at bounding box center [511, 375] width 208 height 31
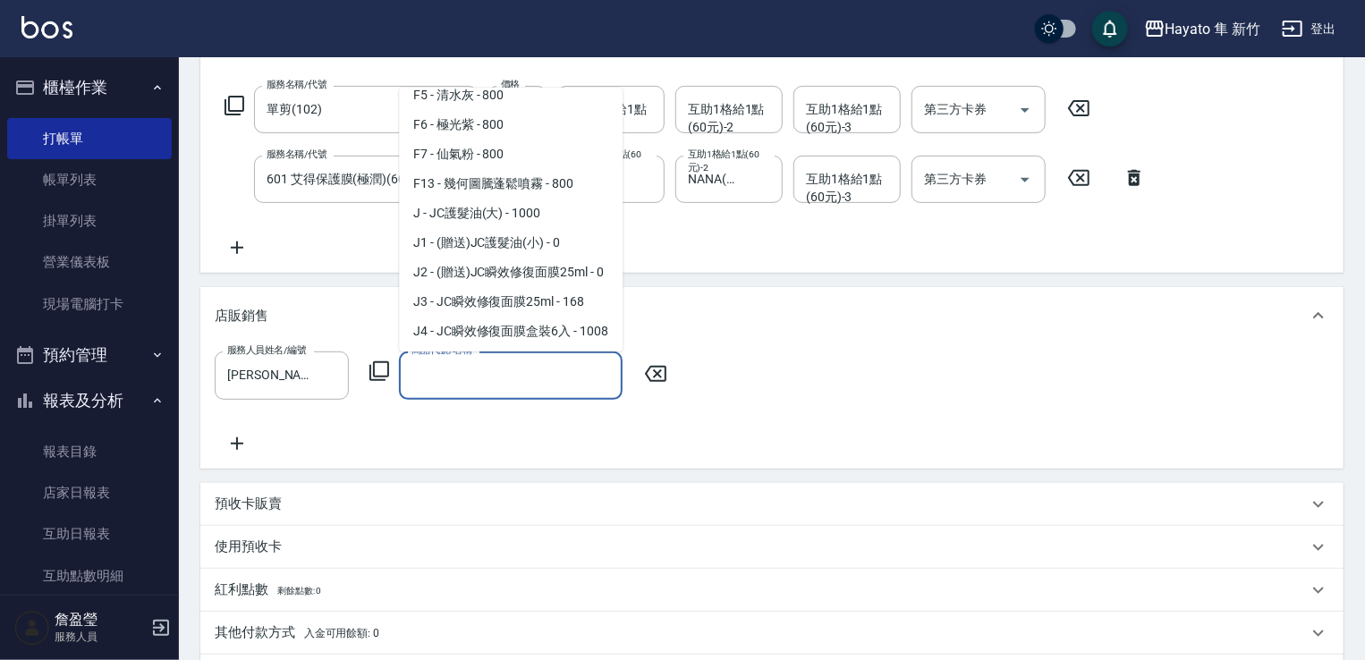
scroll to position [179, 0]
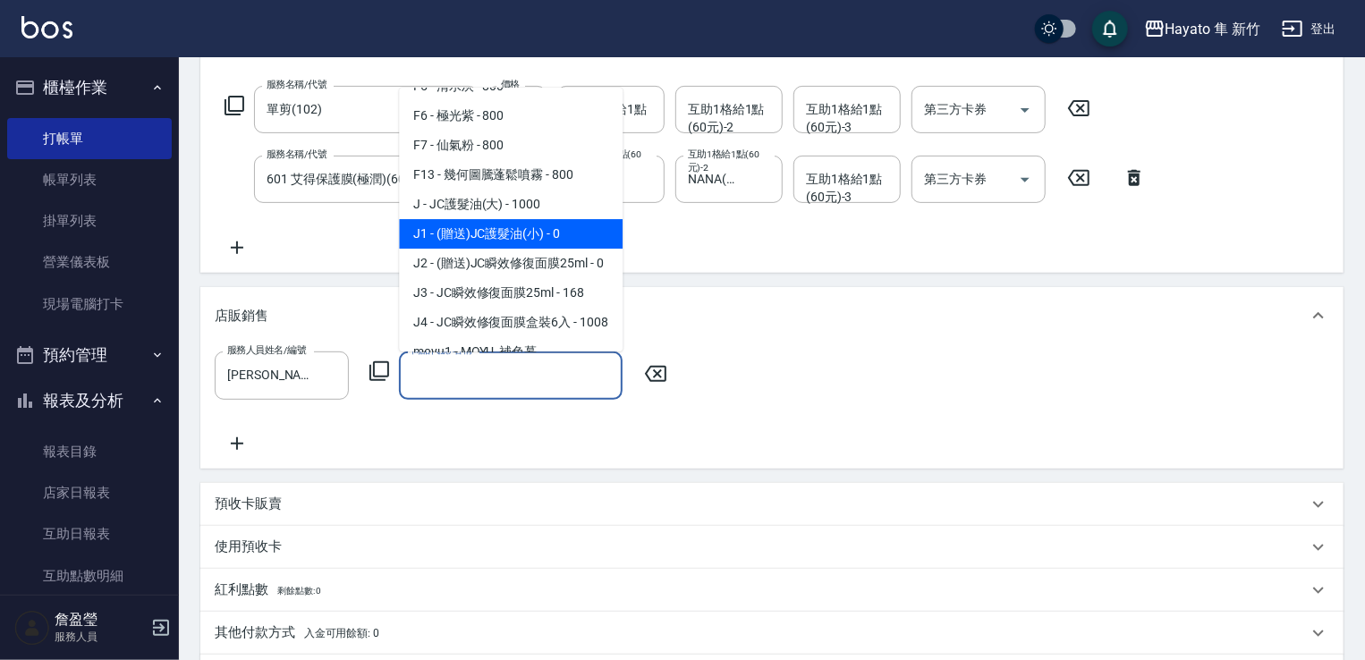
click at [513, 227] on span "J1 - (贈送)JC護髮油(小) - 0" at bounding box center [511, 234] width 224 height 30
type input "(贈送)JC護髮油(小)"
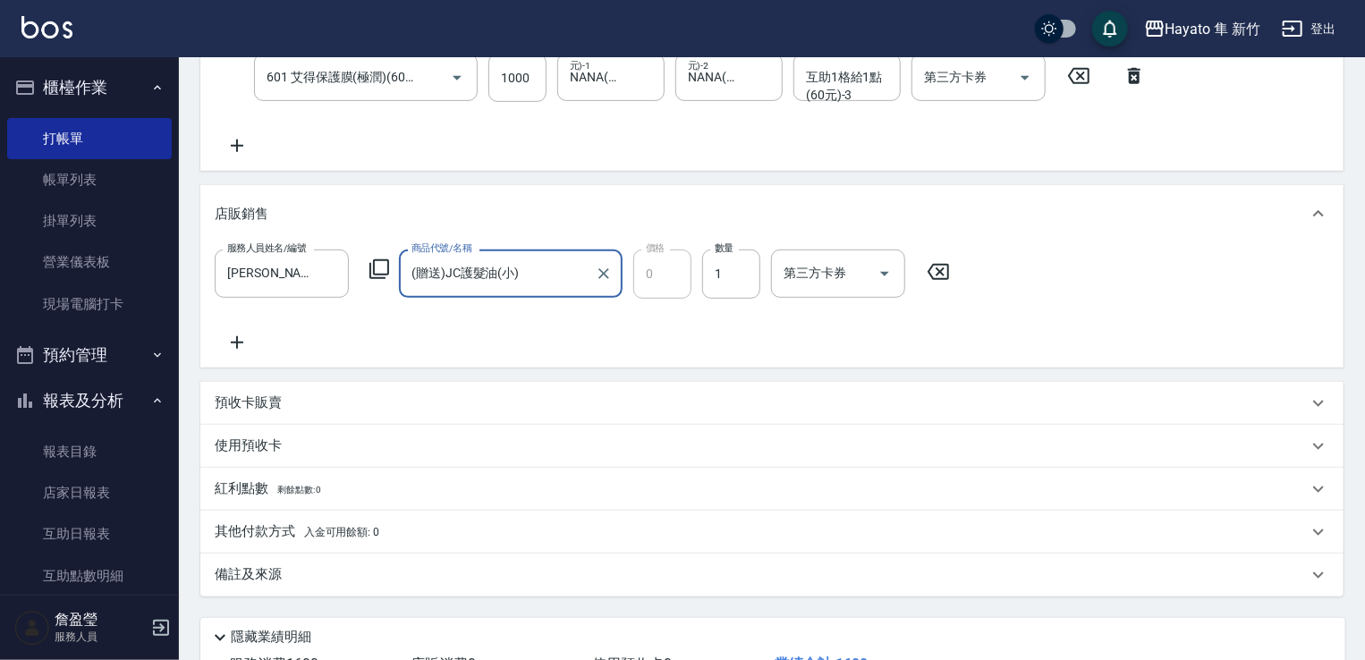
scroll to position [447, 0]
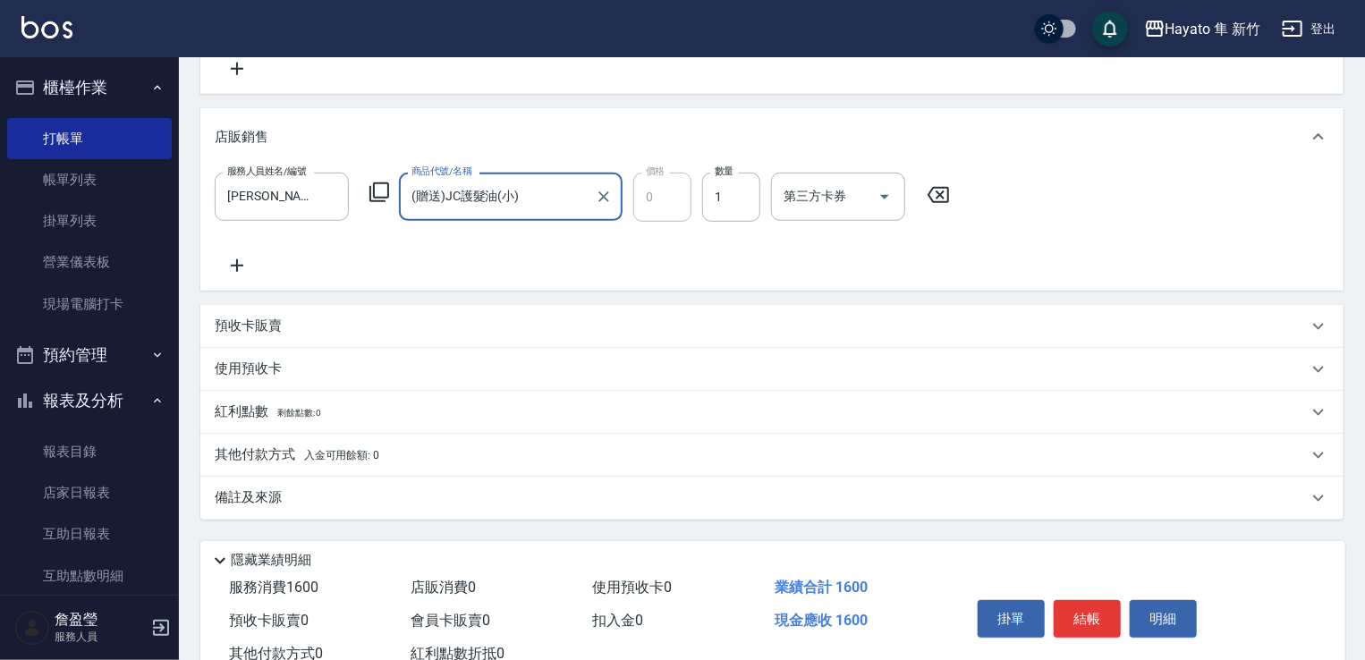
drag, startPoint x: 376, startPoint y: 499, endPoint x: 429, endPoint y: 499, distance: 53.7
click at [377, 499] on div "備註及來源" at bounding box center [761, 497] width 1093 height 19
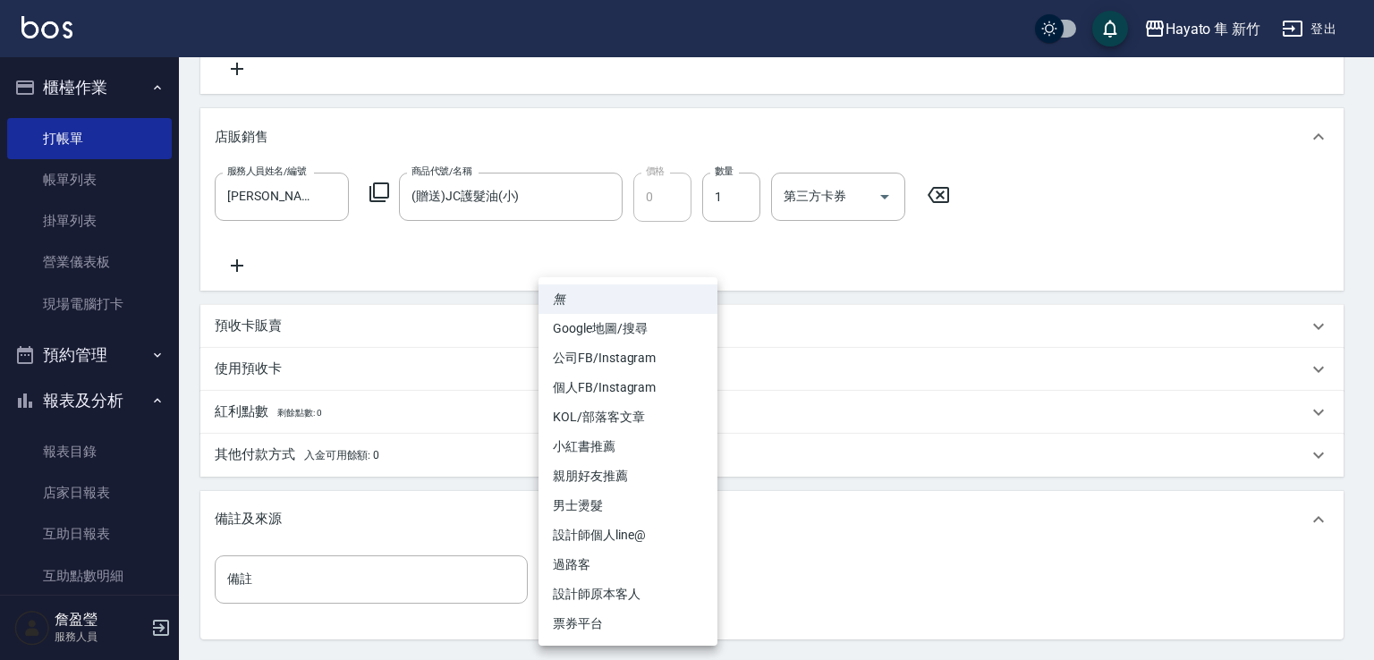
click at [598, 582] on body "Hayato 隼 新竹 登出 櫃檯作業 打帳單 帳單列表 掛單列表 營業儀表板 現場電腦打卡 預約管理 預約管理 報表及分析 報表目錄 店家日報表 互助日報表…" at bounding box center [687, 193] width 1374 height 1281
click at [598, 326] on li "Google地圖/搜尋" at bounding box center [627, 329] width 179 height 30
type input "Google地圖/搜尋"
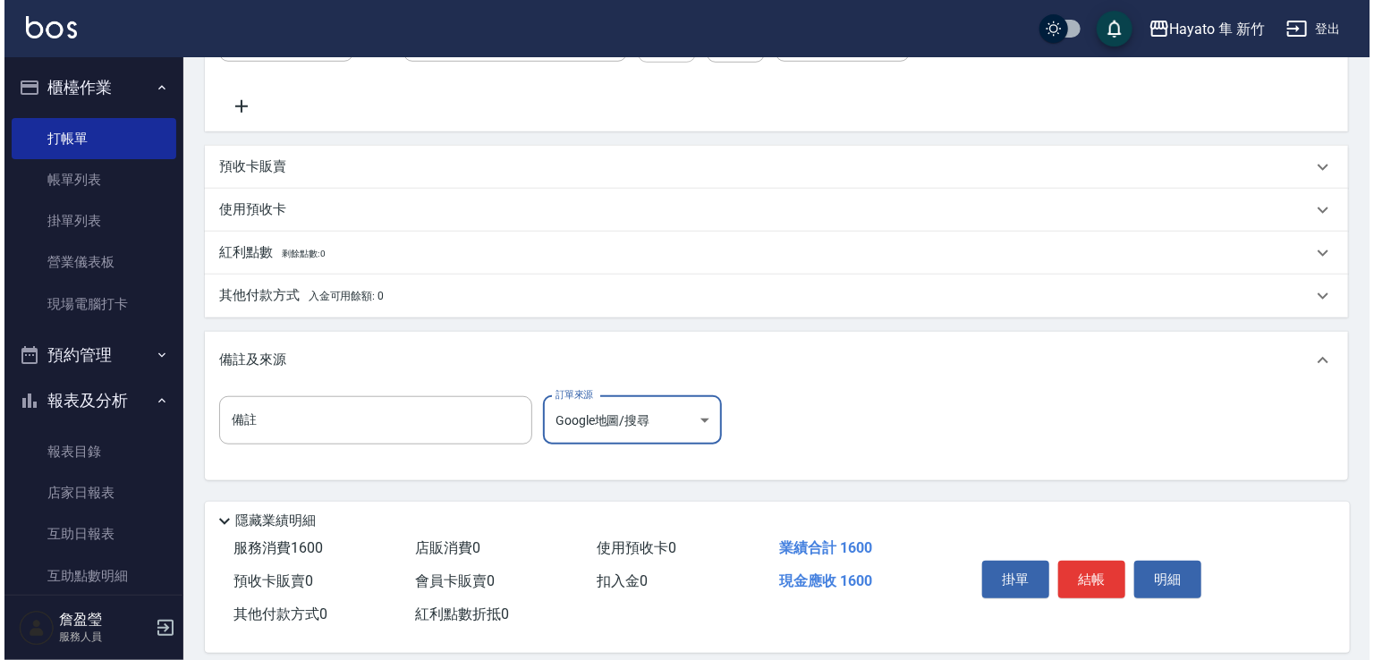
scroll to position [626, 0]
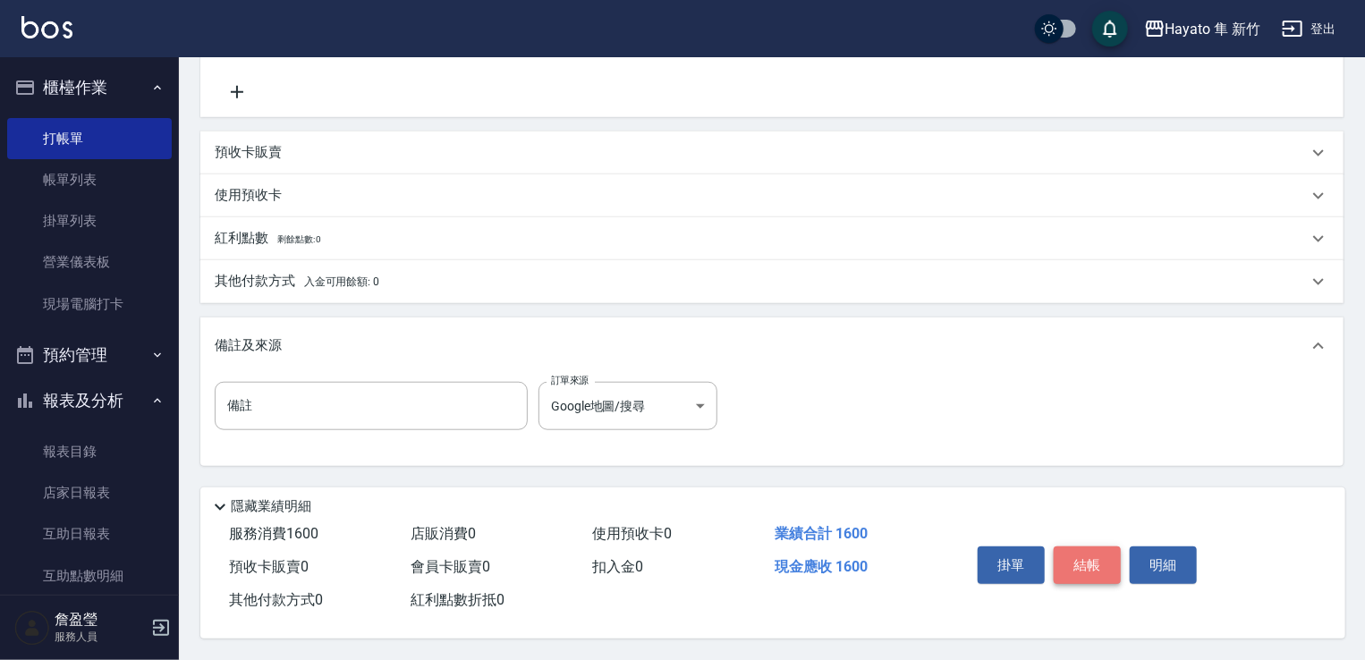
click at [1091, 555] on button "結帳" at bounding box center [1087, 565] width 67 height 38
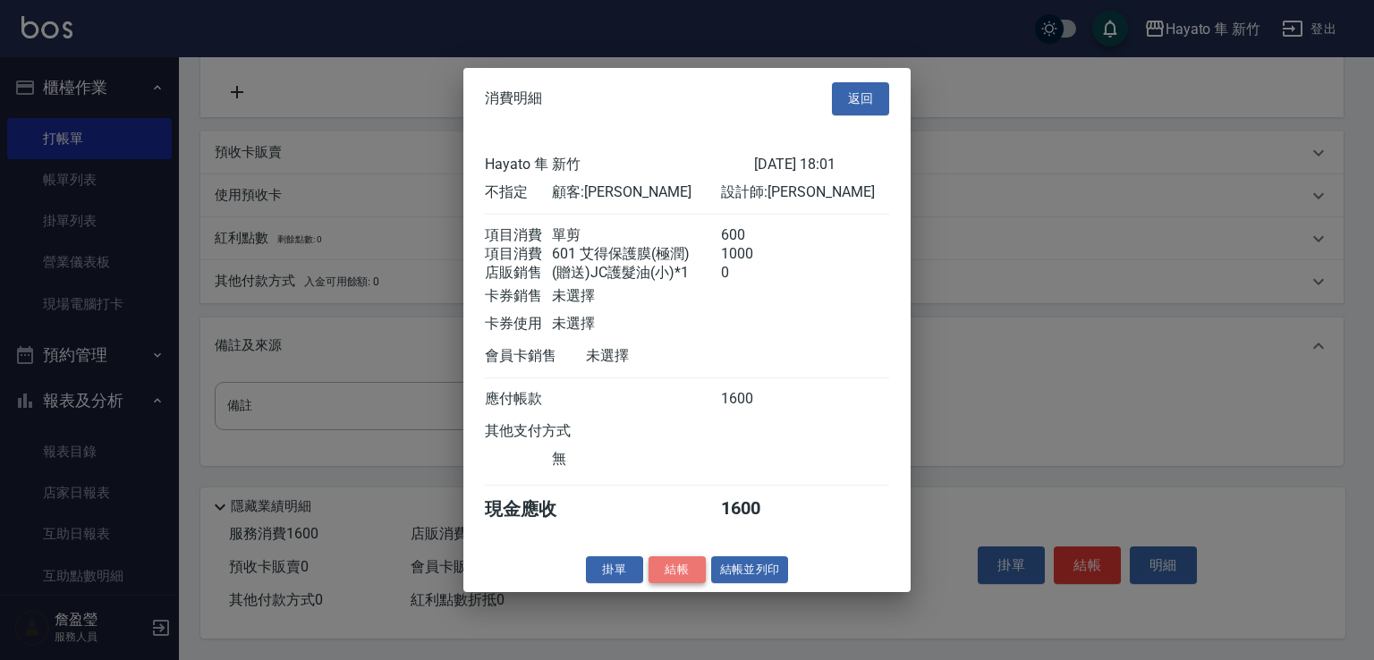
click at [671, 573] on button "結帳" at bounding box center [676, 569] width 57 height 28
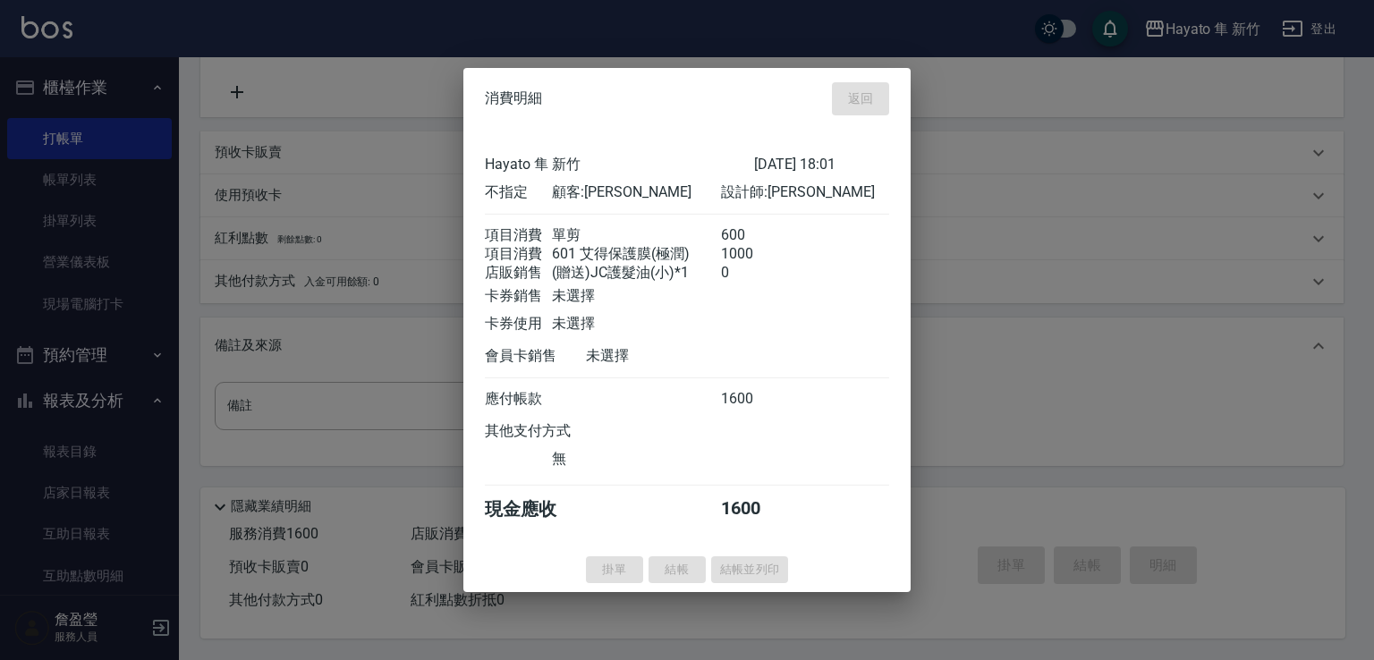
type input "[DATE] 18:03"
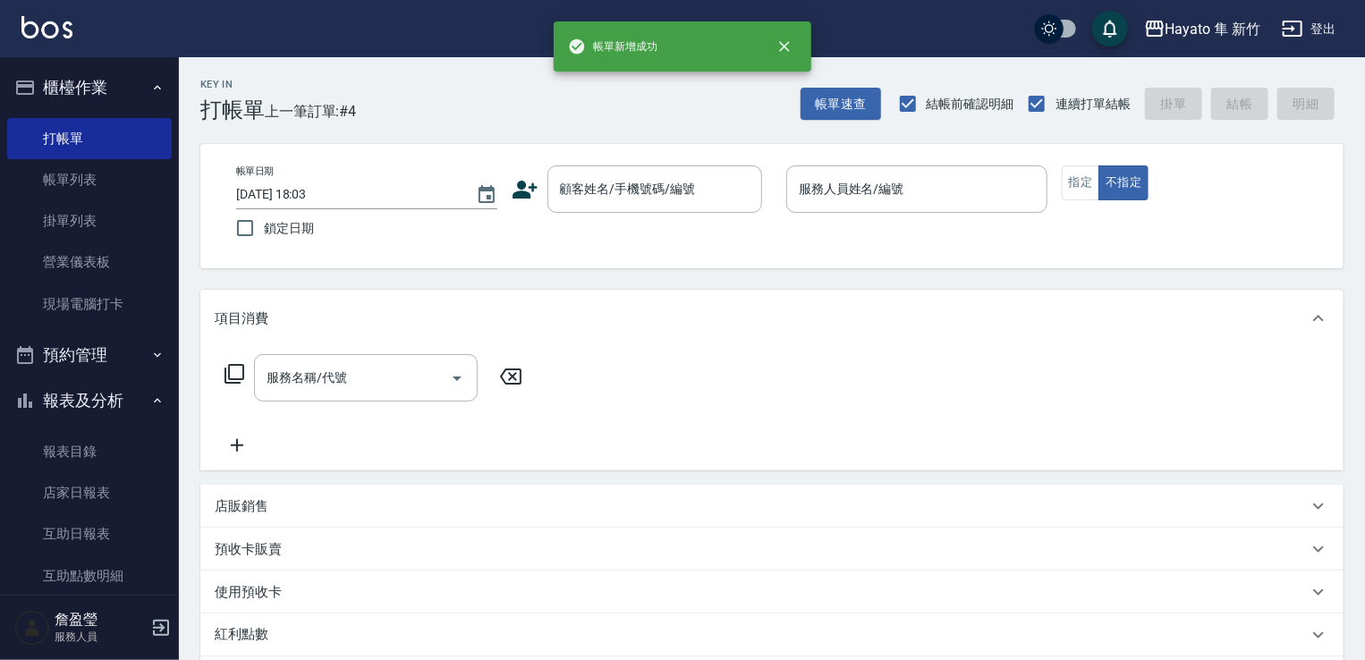
scroll to position [0, 0]
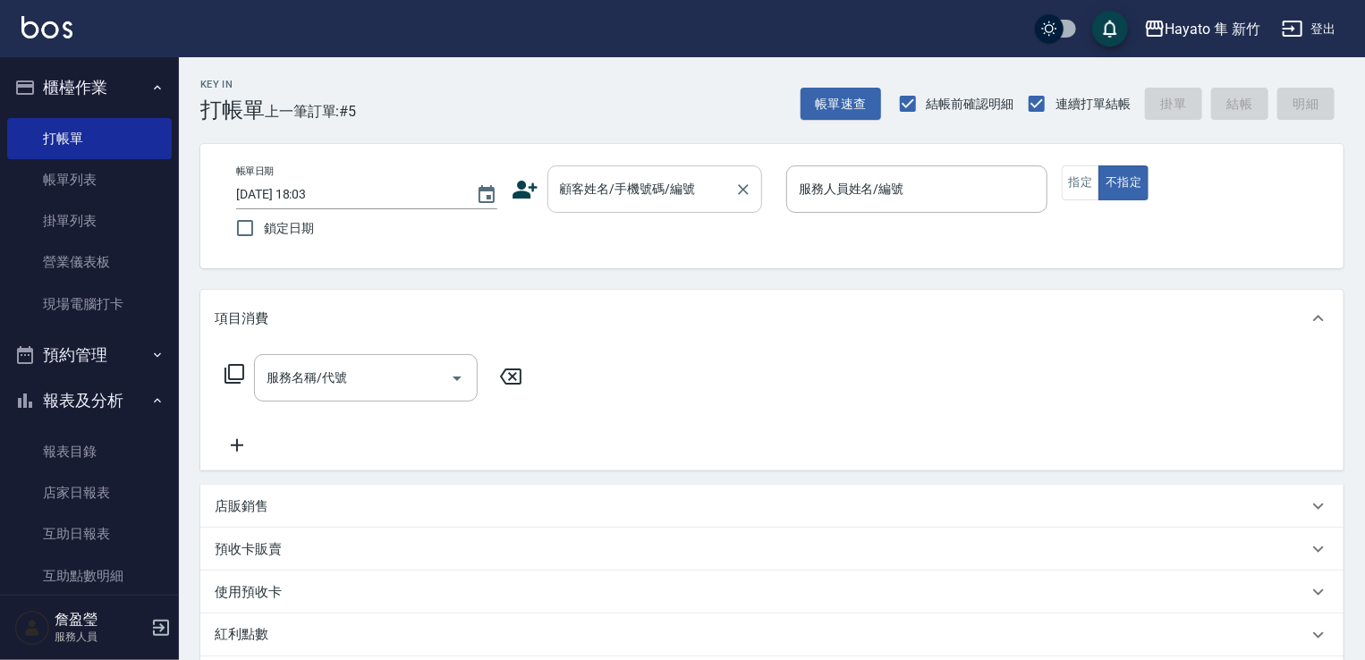
click at [580, 180] on input "顧客姓名/手機號碼/編號" at bounding box center [641, 189] width 172 height 31
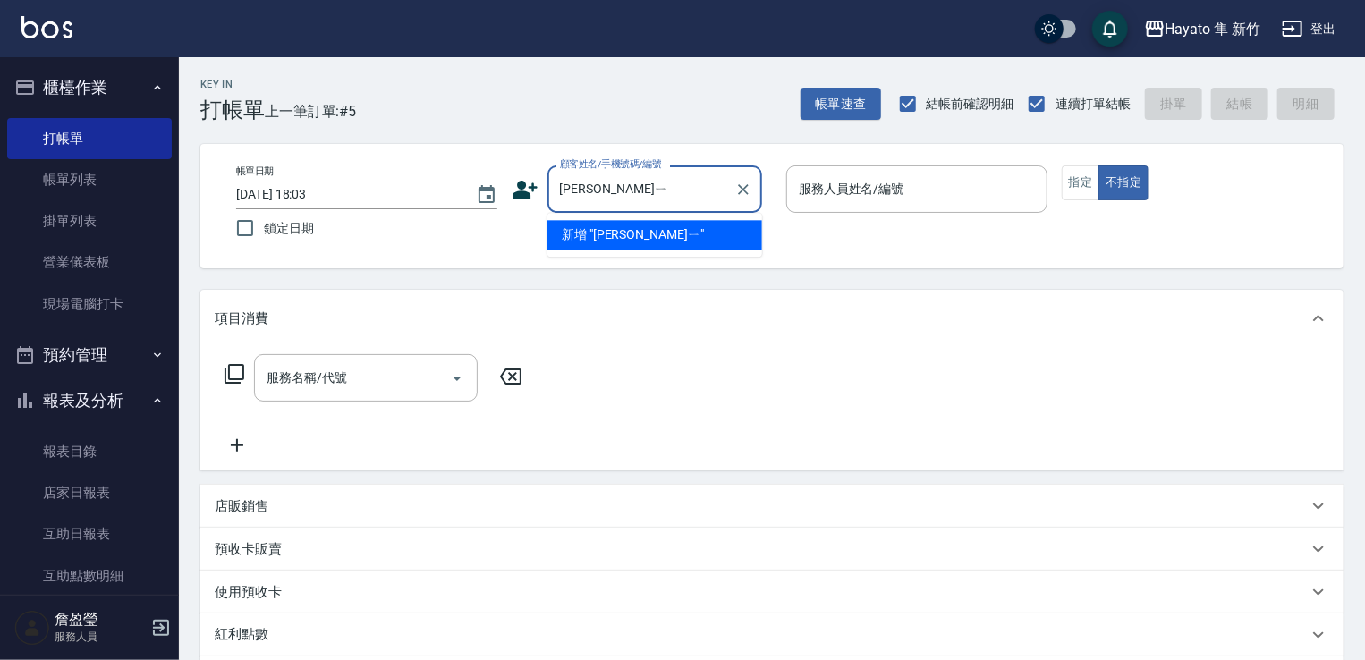
type input "[PERSON_NAME]"
drag, startPoint x: 559, startPoint y: 193, endPoint x: 630, endPoint y: 222, distance: 76.2
click at [630, 222] on body "Hayato 隼 新竹 登出 櫃檯作業 打帳單 帳單列表 掛單列表 營業儀表板 現場電腦打卡 預約管理 預約管理 報表及分析 報表目錄 店家日報表 互助日報表…" at bounding box center [682, 468] width 1365 height 936
drag, startPoint x: 556, startPoint y: 182, endPoint x: 674, endPoint y: 189, distance: 118.2
click at [674, 189] on input "[PERSON_NAME]" at bounding box center [641, 189] width 172 height 31
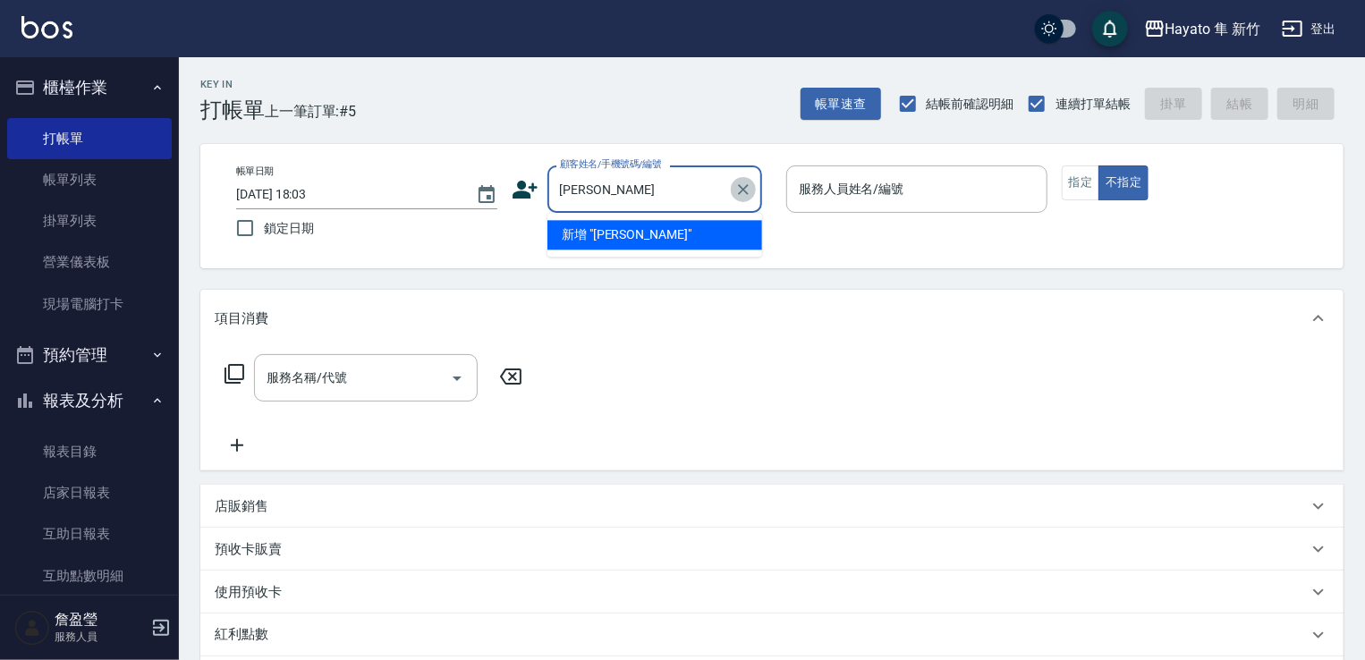
click at [744, 178] on button "Clear" at bounding box center [743, 189] width 25 height 25
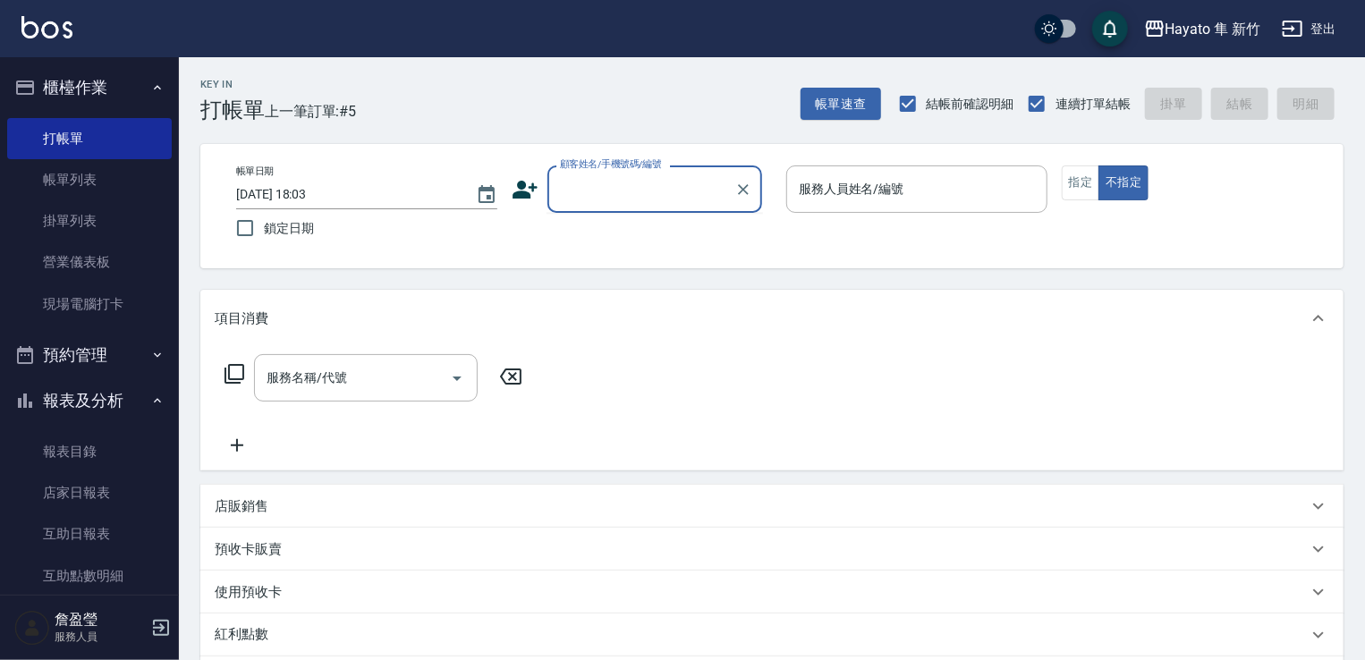
click at [516, 176] on icon at bounding box center [525, 189] width 27 height 27
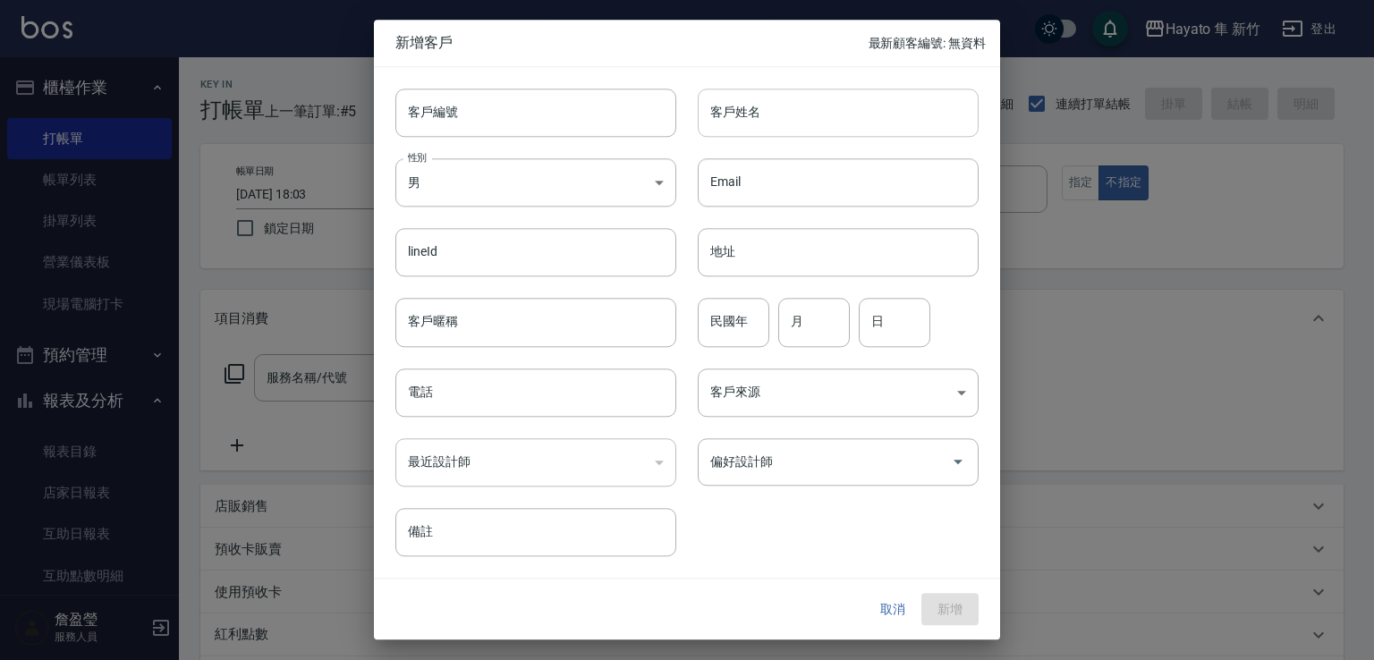
drag, startPoint x: 762, startPoint y: 117, endPoint x: 782, endPoint y: 117, distance: 19.7
click at [762, 117] on input "客戶姓名" at bounding box center [838, 113] width 281 height 48
paste input "[PERSON_NAME]"
type input "[PERSON_NAME]"
click at [501, 184] on body "Hayato 隼 新竹 登出 櫃檯作業 打帳單 帳單列表 掛單列表 營業儀表板 現場電腦打卡 預約管理 預約管理 報表及分析 報表目錄 店家日報表 互助日報表…" at bounding box center [687, 468] width 1374 height 936
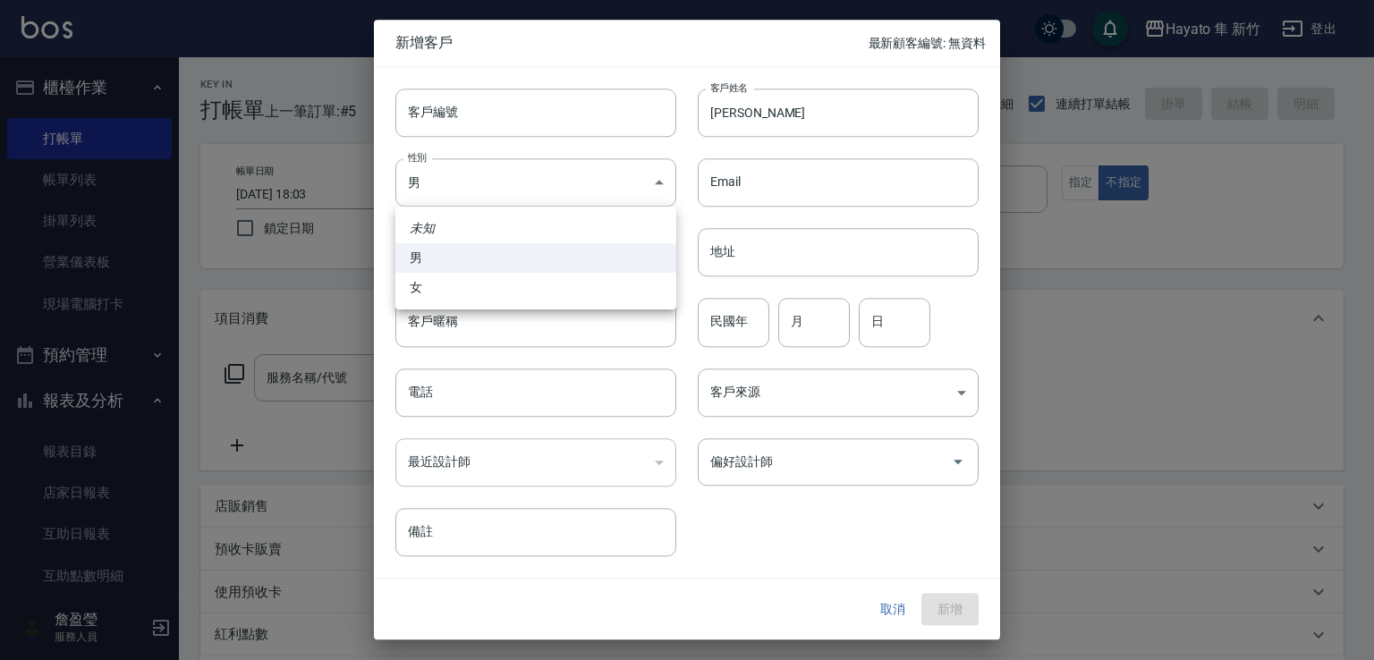
click at [531, 287] on li "女" at bounding box center [535, 288] width 281 height 30
type input "[DEMOGRAPHIC_DATA]"
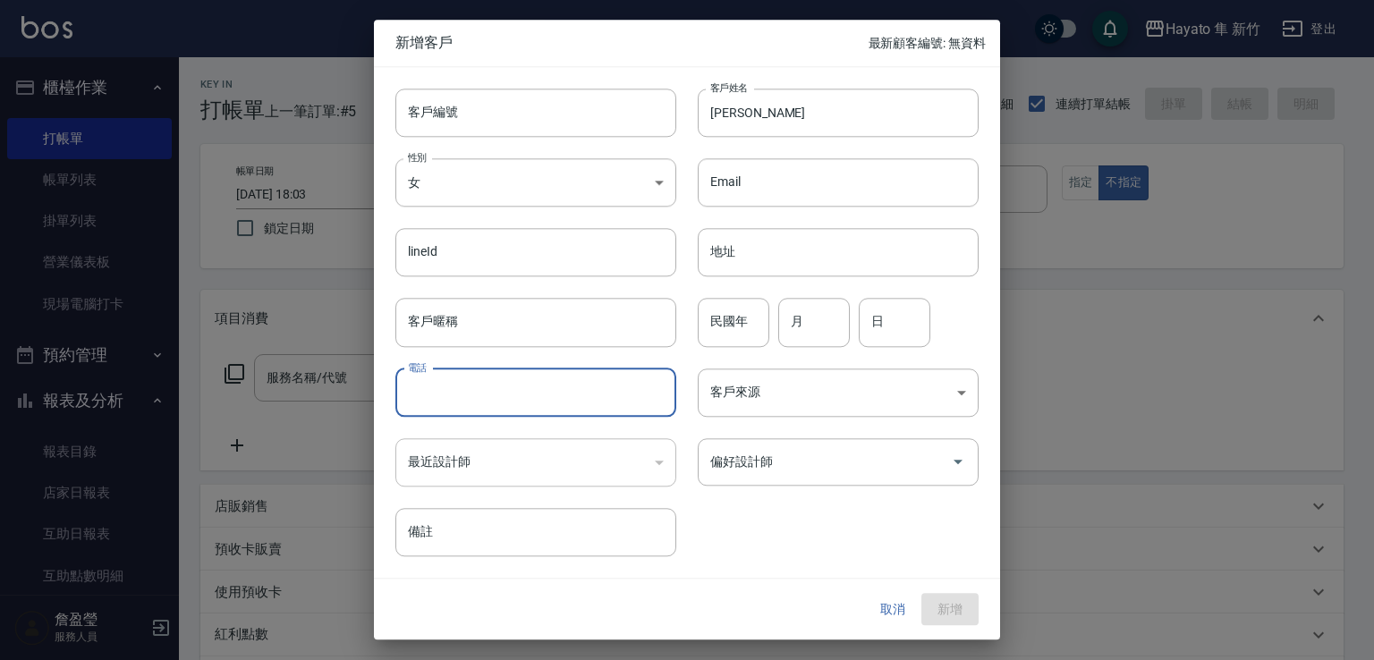
drag, startPoint x: 526, startPoint y: 384, endPoint x: 385, endPoint y: 312, distance: 158.4
click at [519, 381] on input "電話" at bounding box center [535, 393] width 281 height 48
type input "0917528636"
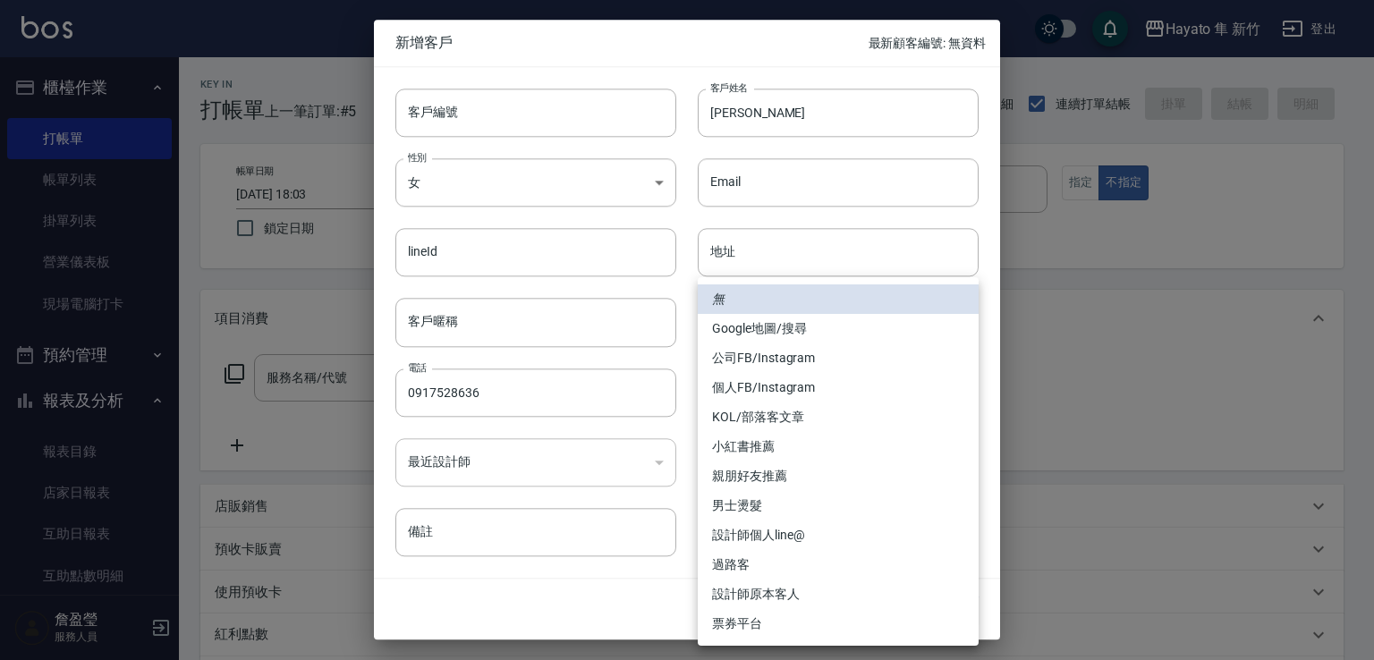
click at [771, 397] on body "Hayato 隼 新竹 登出 櫃檯作業 打帳單 帳單列表 掛單列表 營業儀表板 現場電腦打卡 預約管理 預約管理 報表及分析 報表目錄 店家日報表 互助日報表…" at bounding box center [687, 468] width 1374 height 936
click at [760, 387] on li "個人FB/Instagram" at bounding box center [838, 388] width 281 height 30
type input "個人FB/Instagram"
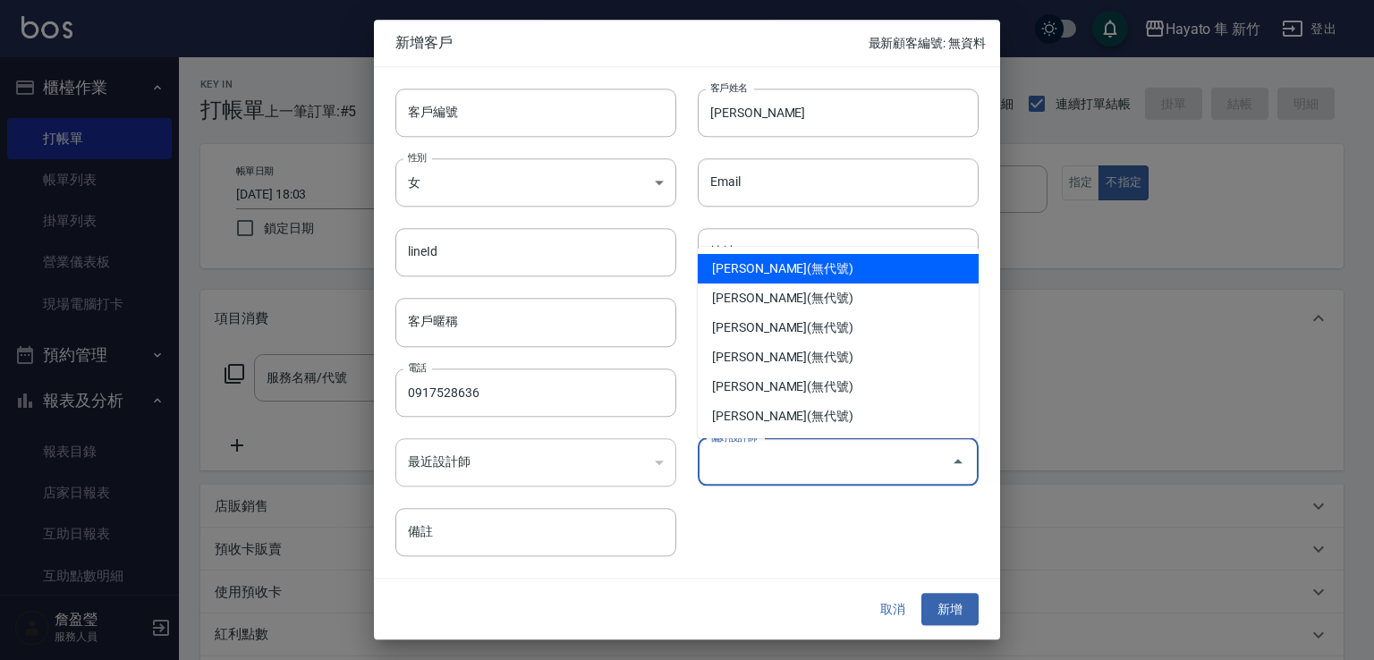
drag, startPoint x: 767, startPoint y: 454, endPoint x: 765, endPoint y: 472, distance: 18.0
click at [765, 457] on input "偏好設計師" at bounding box center [825, 461] width 238 height 31
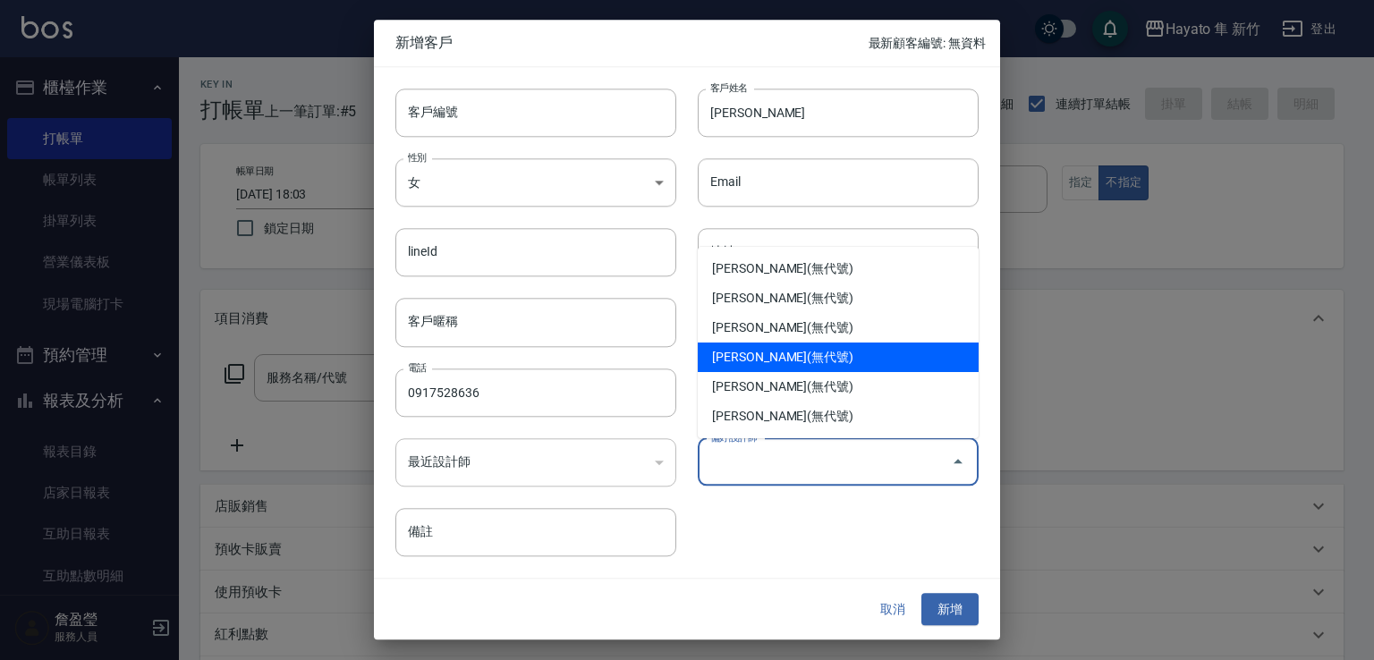
click at [777, 357] on li "[PERSON_NAME](無代號)" at bounding box center [838, 358] width 281 height 30
type input "[PERSON_NAME]"
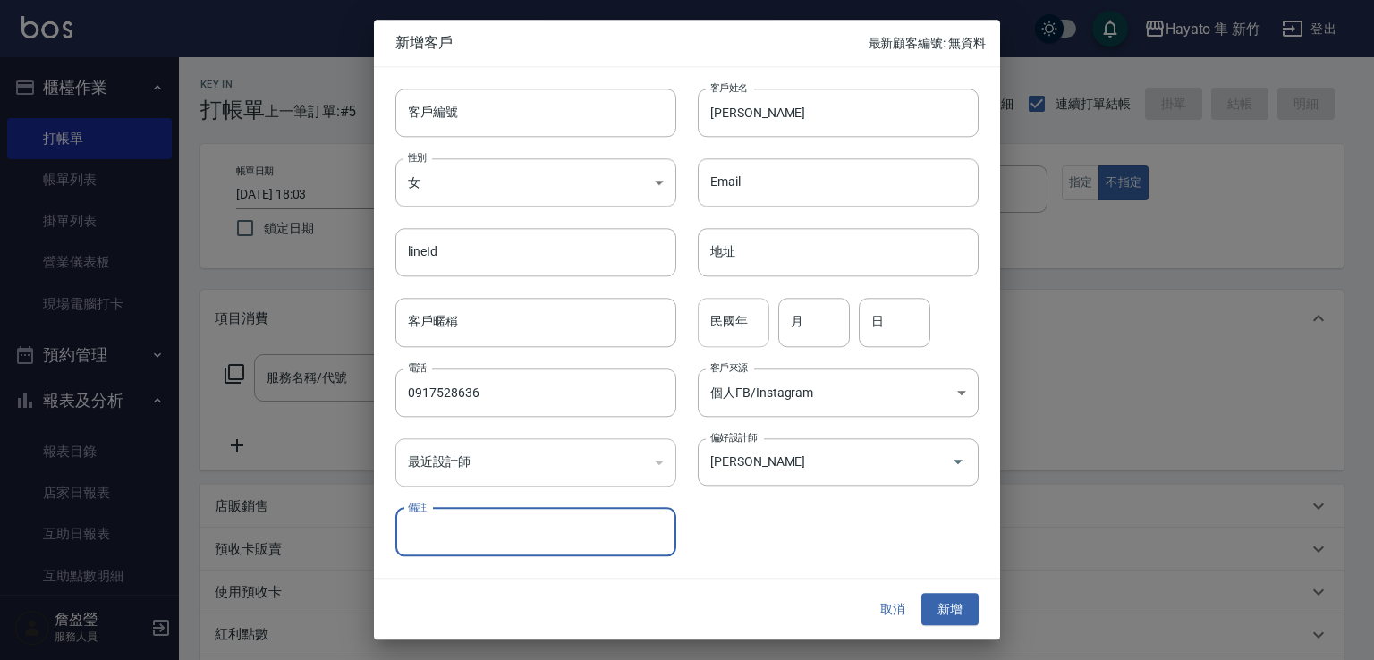
click at [735, 338] on input "民國年" at bounding box center [734, 323] width 72 height 48
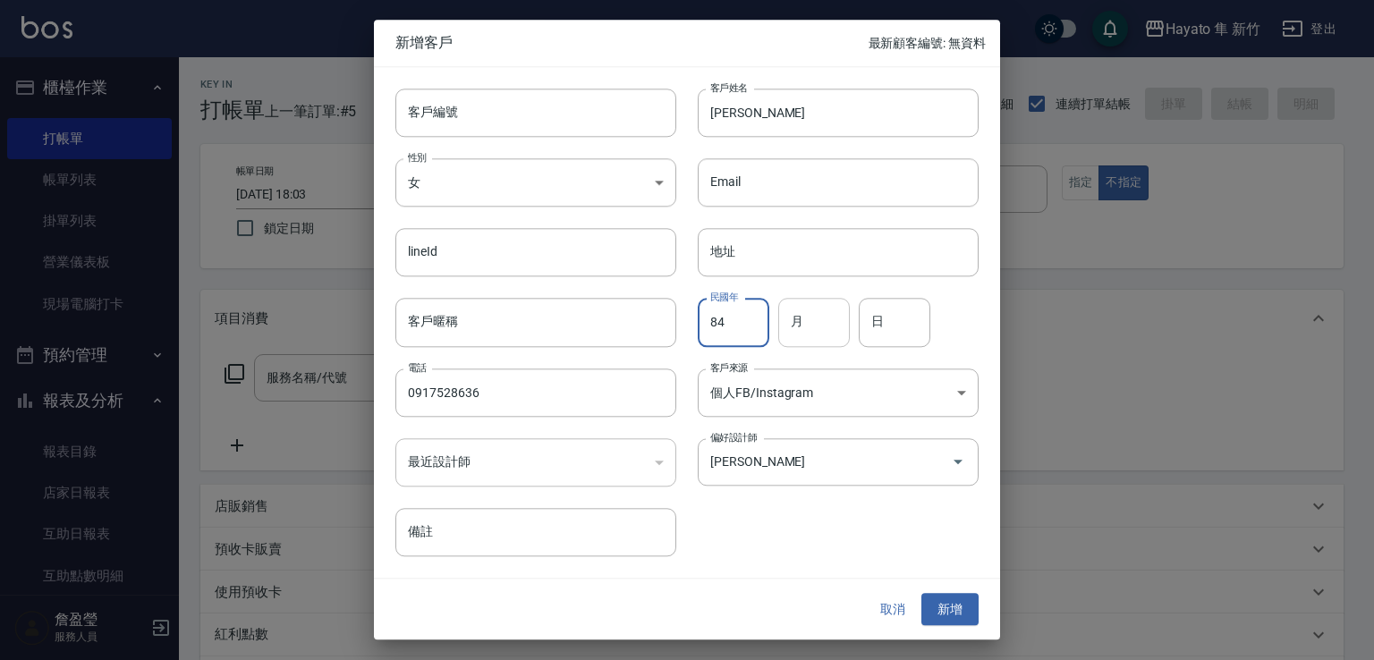
type input "84"
drag, startPoint x: 809, startPoint y: 327, endPoint x: 657, endPoint y: 343, distance: 152.8
click at [802, 327] on input "月" at bounding box center [814, 323] width 72 height 48
type input "3"
drag, startPoint x: 902, startPoint y: 334, endPoint x: 874, endPoint y: 326, distance: 28.9
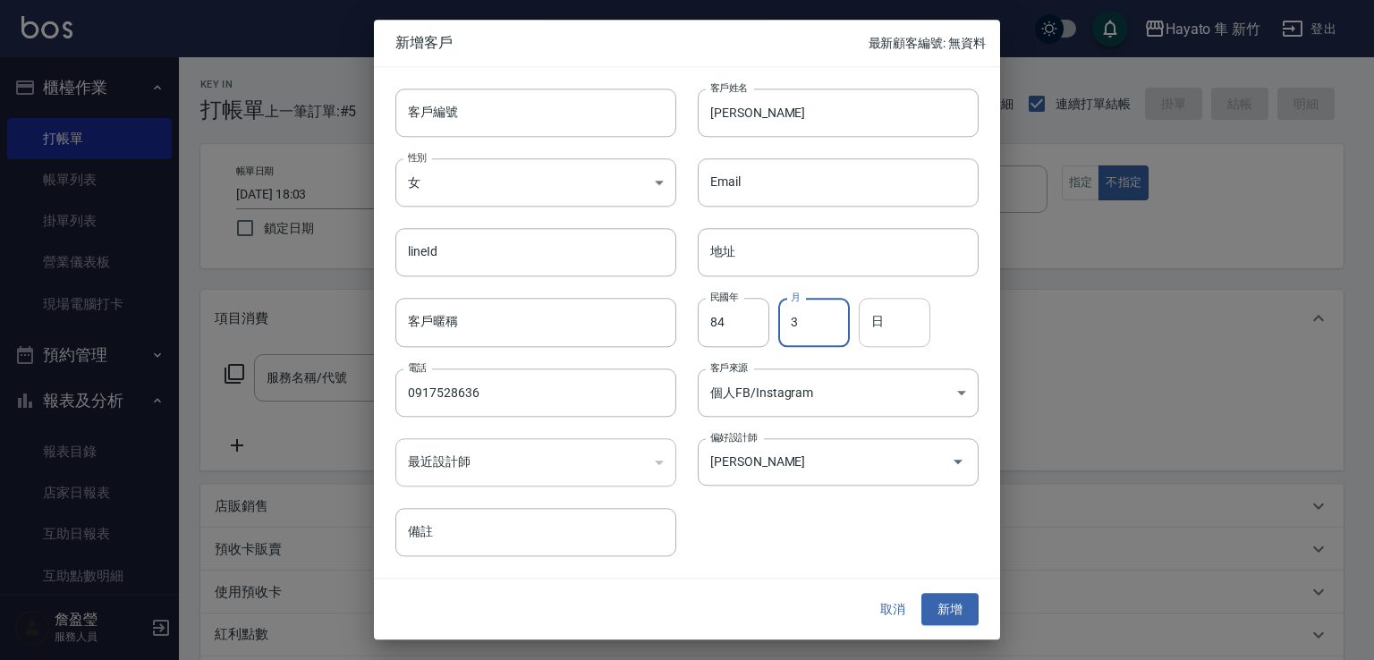
click at [902, 334] on input "日" at bounding box center [895, 323] width 72 height 48
type input "11"
click at [950, 613] on button "新增" at bounding box center [949, 609] width 57 height 33
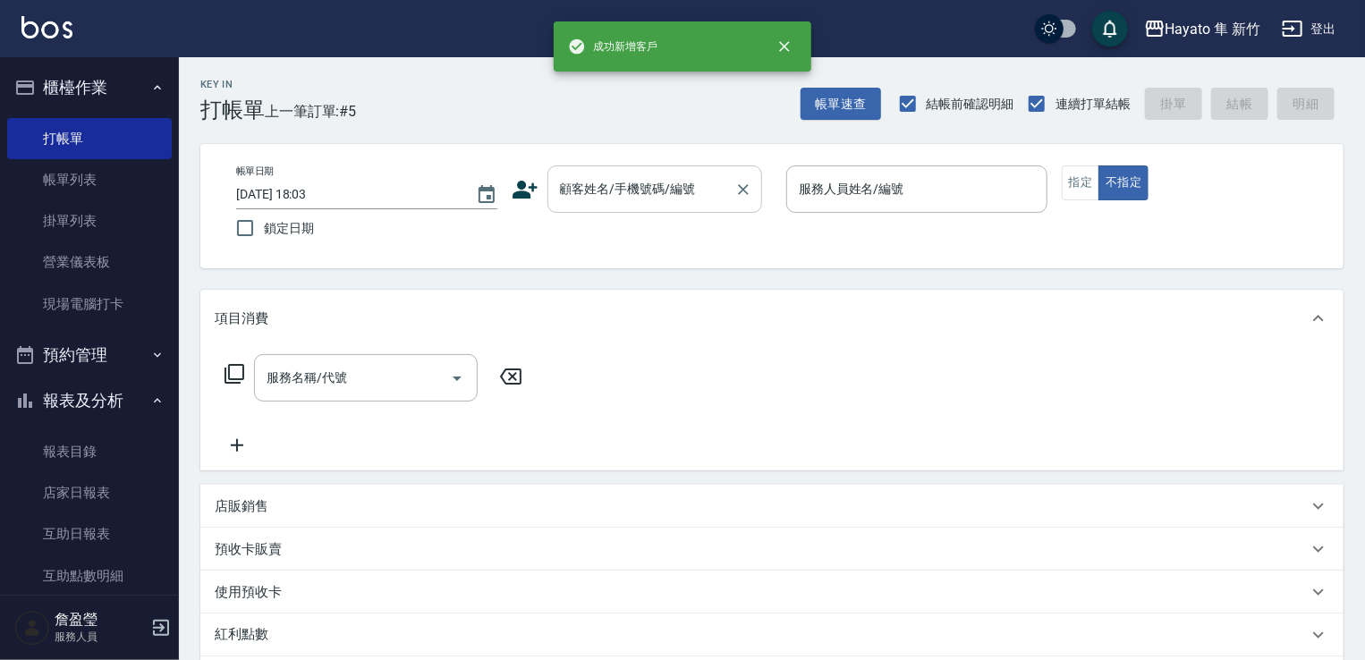
click at [644, 194] on input "顧客姓名/手機號碼/編號" at bounding box center [641, 189] width 172 height 31
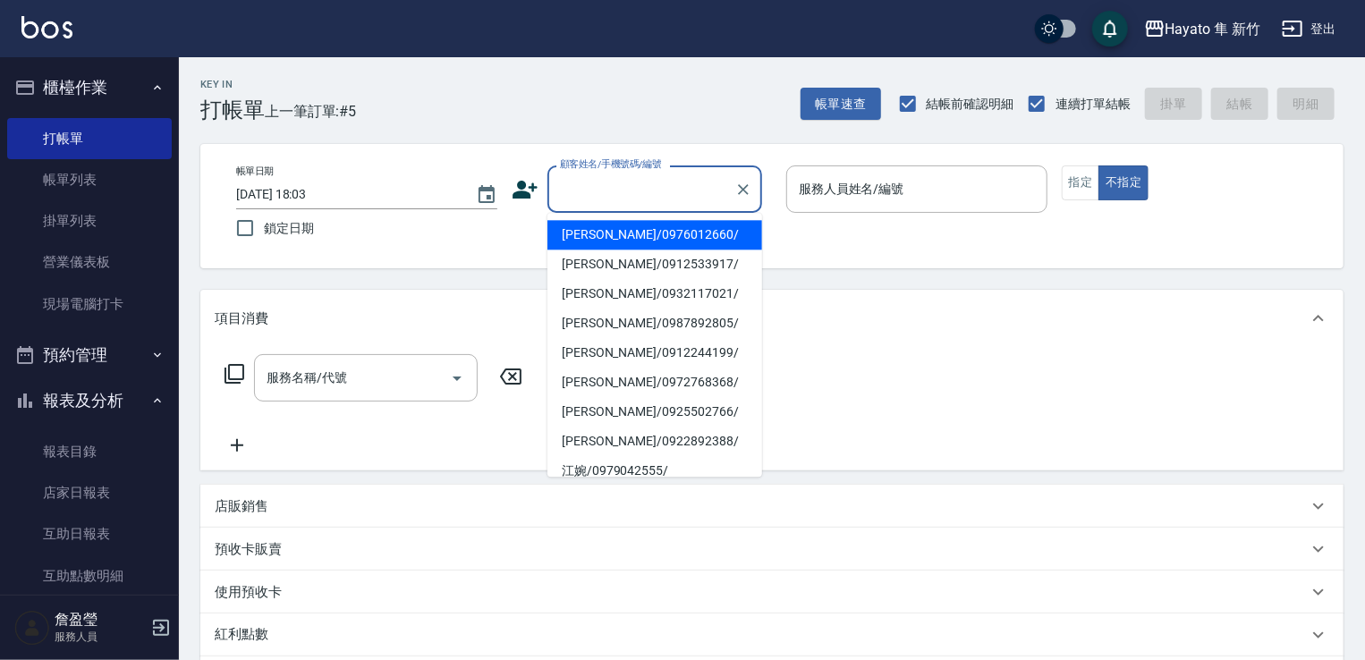
paste input "[PERSON_NAME]"
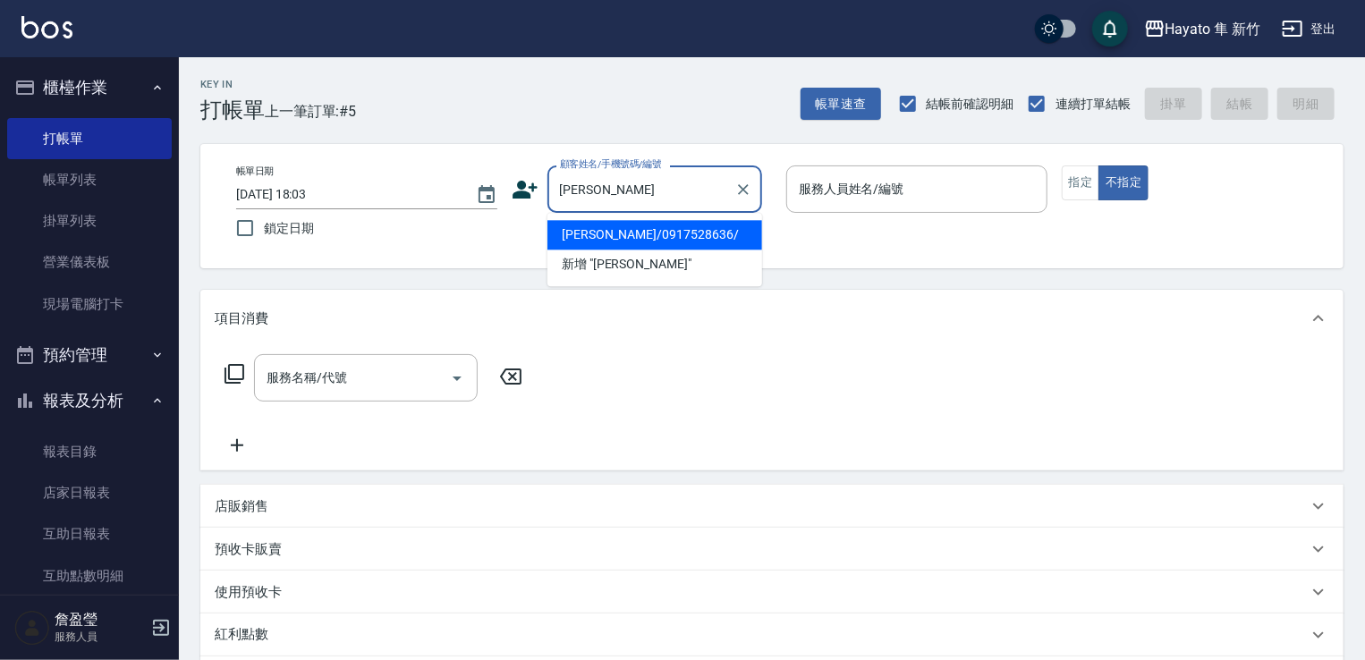
drag, startPoint x: 626, startPoint y: 236, endPoint x: 901, endPoint y: 230, distance: 274.7
click at [637, 233] on li "[PERSON_NAME]/0917528636/" at bounding box center [654, 235] width 215 height 30
type input "[PERSON_NAME]/0917528636/"
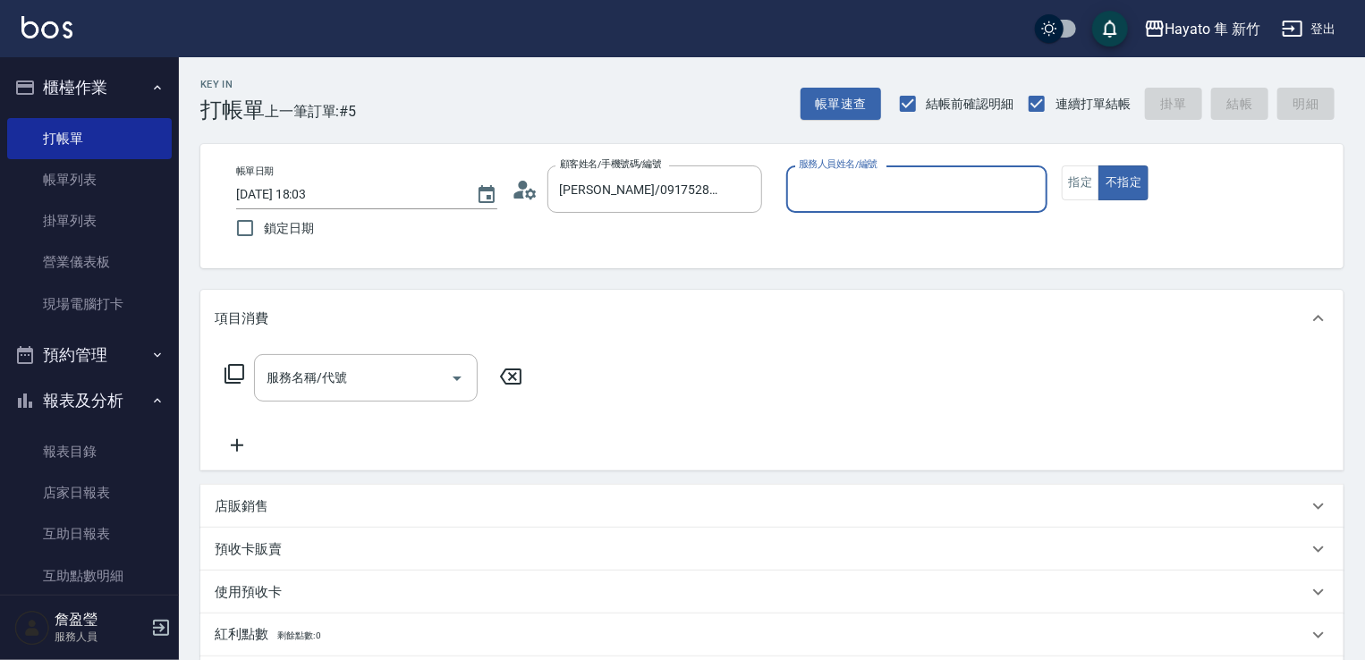
type input "[PERSON_NAME](無代號)"
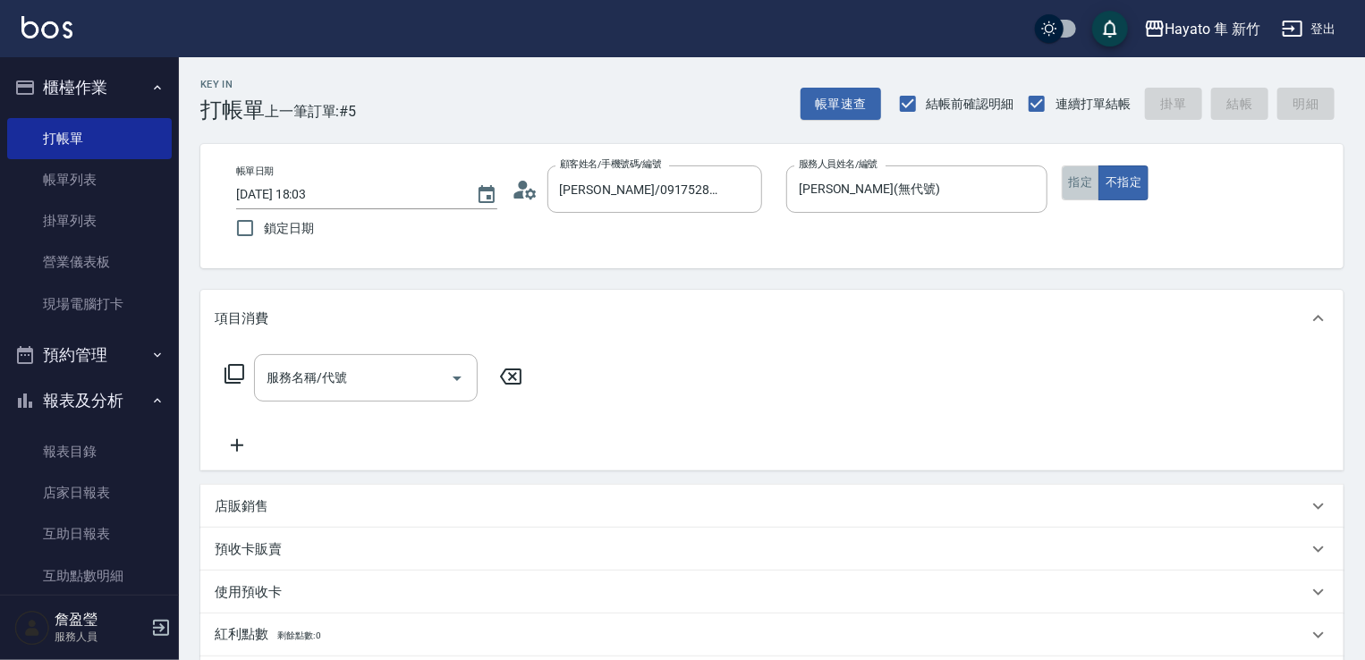
click at [1070, 187] on button "指定" at bounding box center [1081, 182] width 38 height 35
click at [1129, 182] on button "不指定" at bounding box center [1123, 182] width 50 height 35
click at [394, 375] on input "服務名稱/代號" at bounding box center [352, 377] width 181 height 31
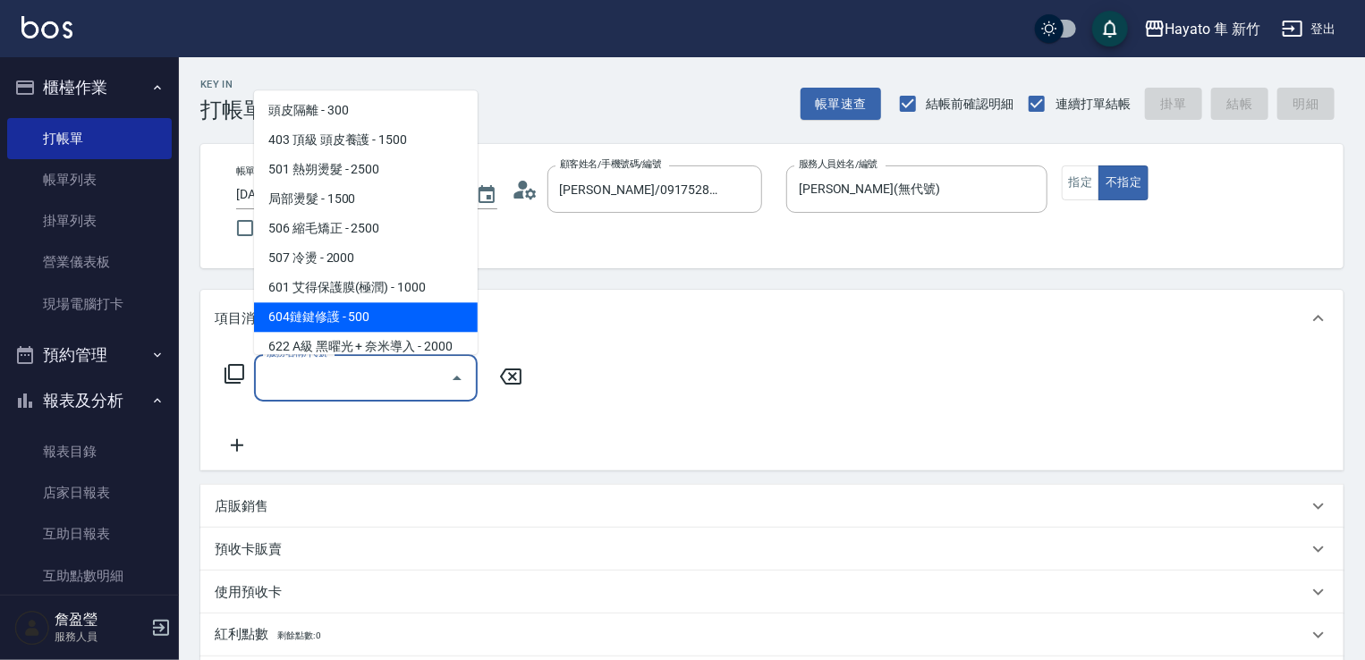
scroll to position [268, 0]
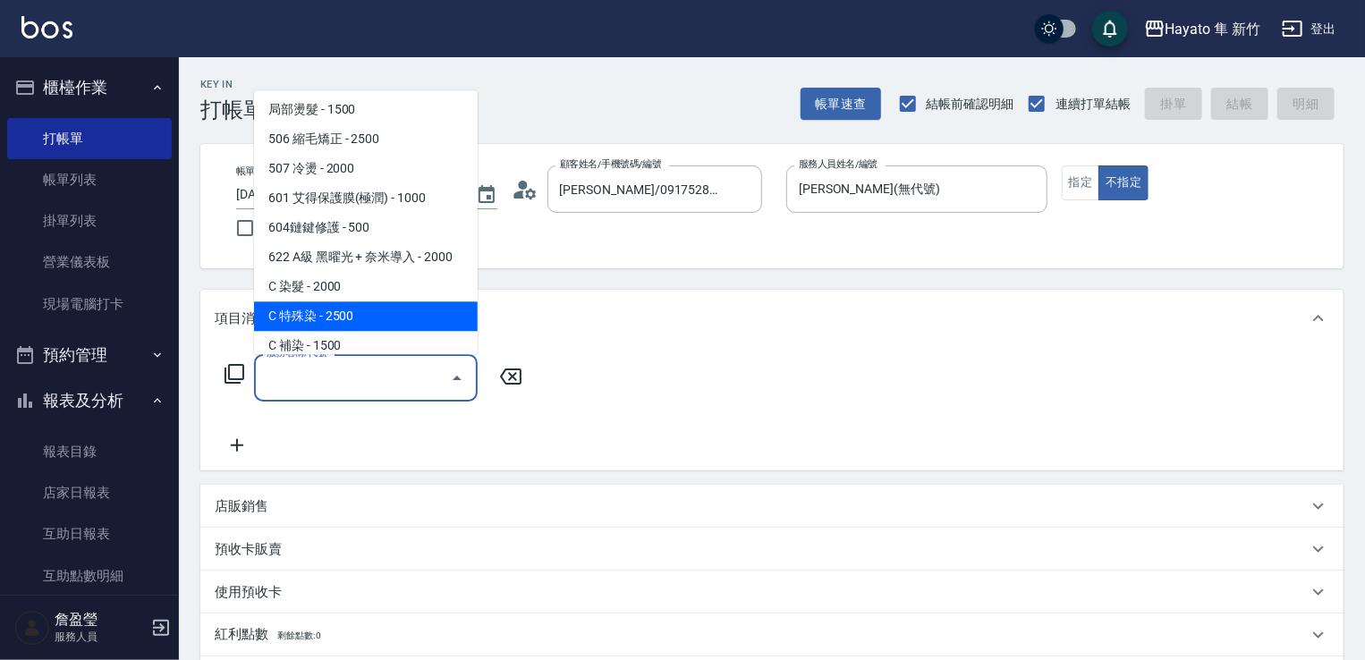
click at [349, 318] on span "C 特殊染 - 2500" at bounding box center [366, 316] width 224 height 30
type input "C 特殊染(703)"
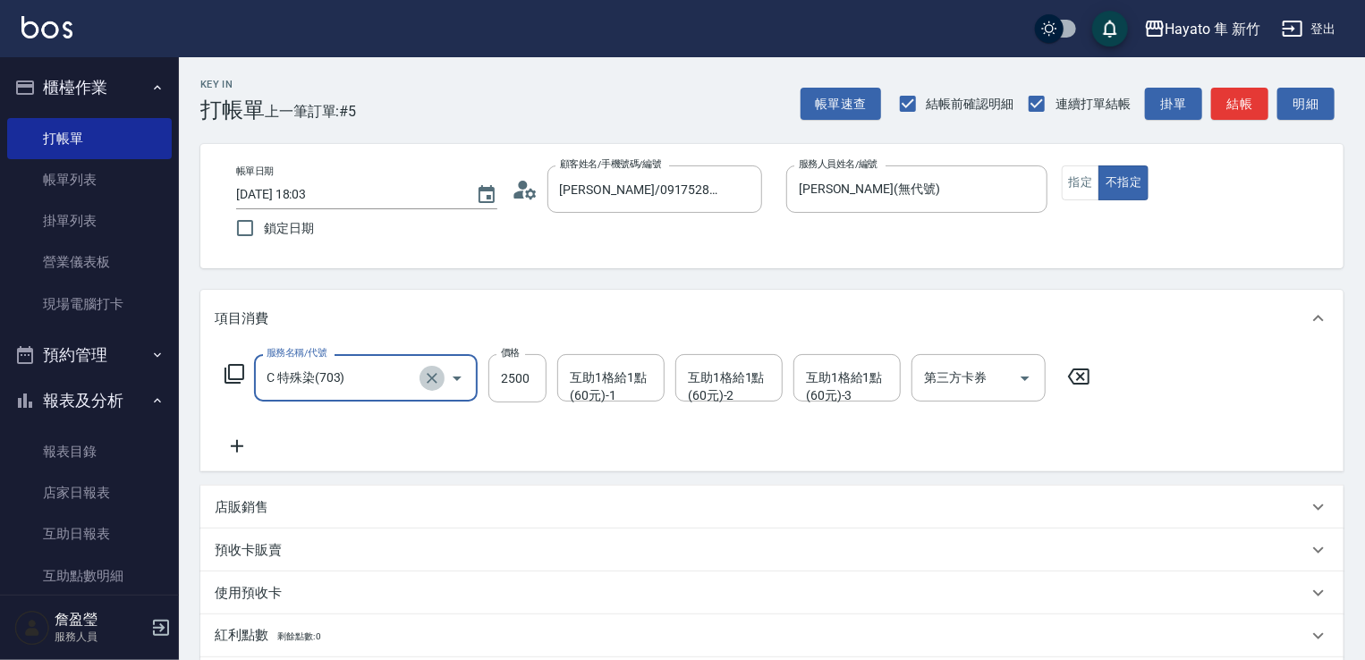
click at [424, 379] on icon "Clear" at bounding box center [432, 378] width 18 height 18
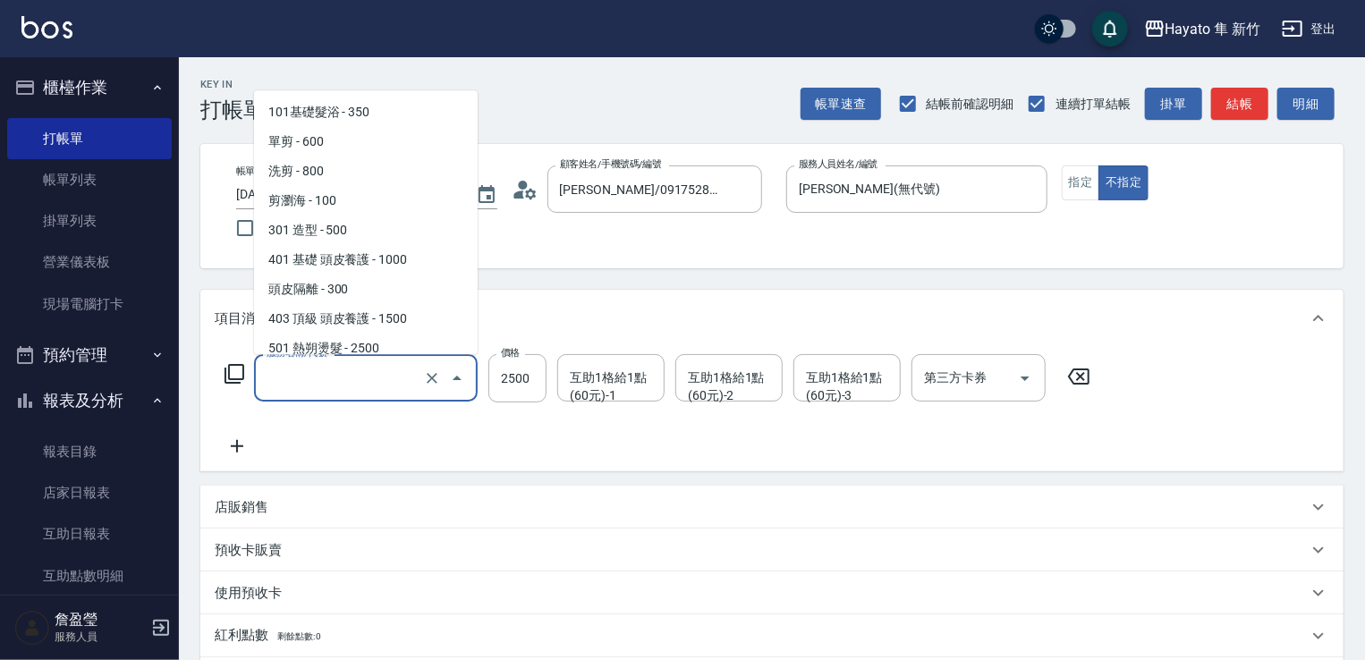
drag, startPoint x: 326, startPoint y: 388, endPoint x: 325, endPoint y: 355, distance: 33.1
click at [326, 385] on input "服務名稱/代號" at bounding box center [340, 377] width 157 height 31
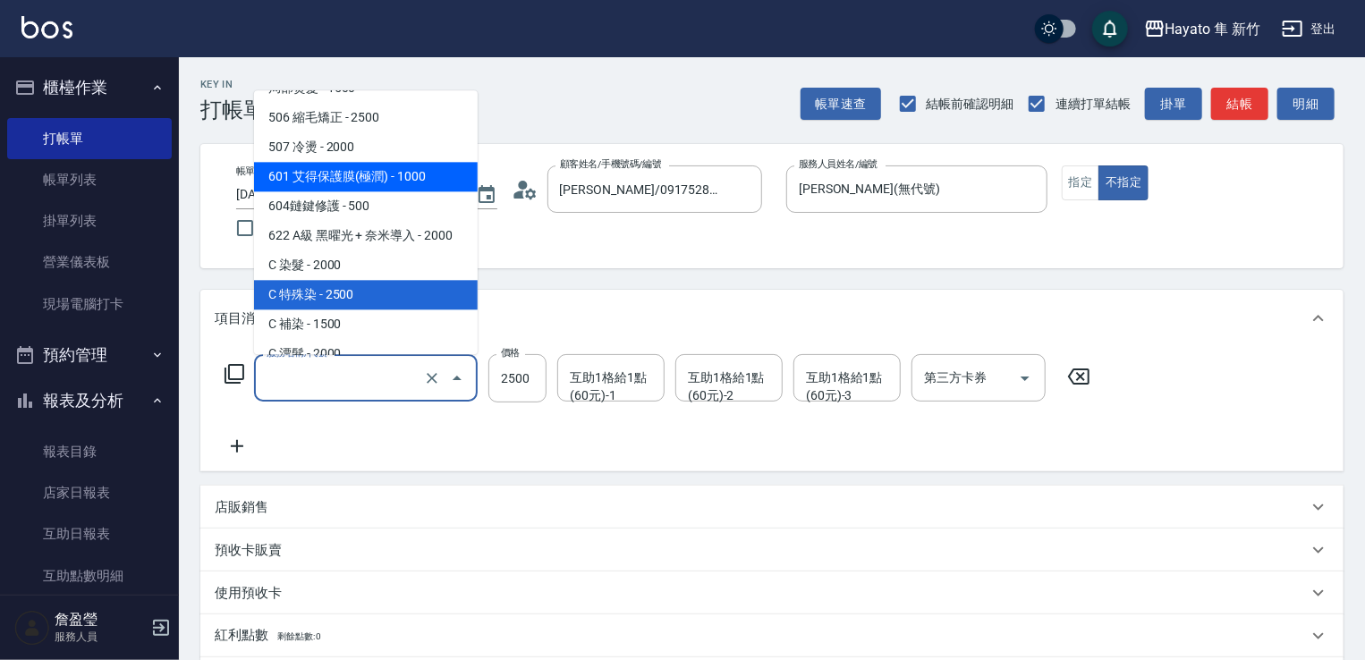
scroll to position [311, 0]
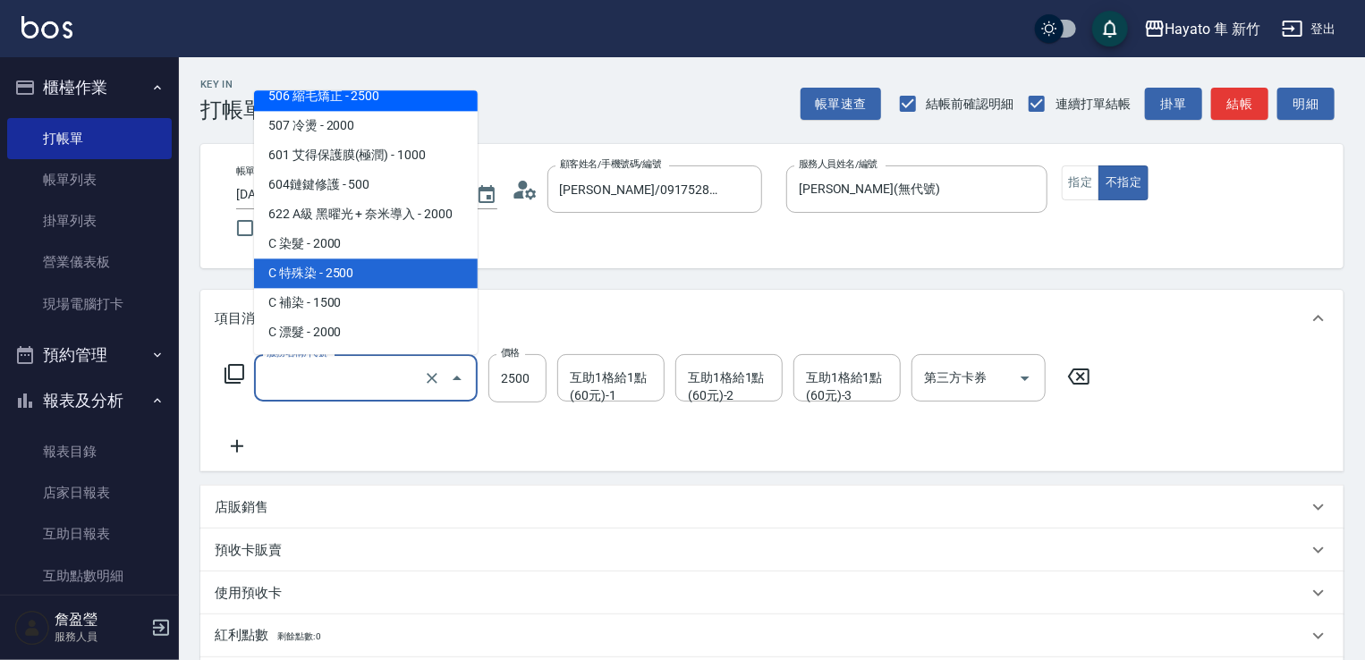
drag, startPoint x: 326, startPoint y: 90, endPoint x: 444, endPoint y: 255, distance: 202.5
click at [330, 92] on span "506 縮毛矯正 - 2500" at bounding box center [366, 96] width 224 height 30
type input "506 縮毛矯正 (506)"
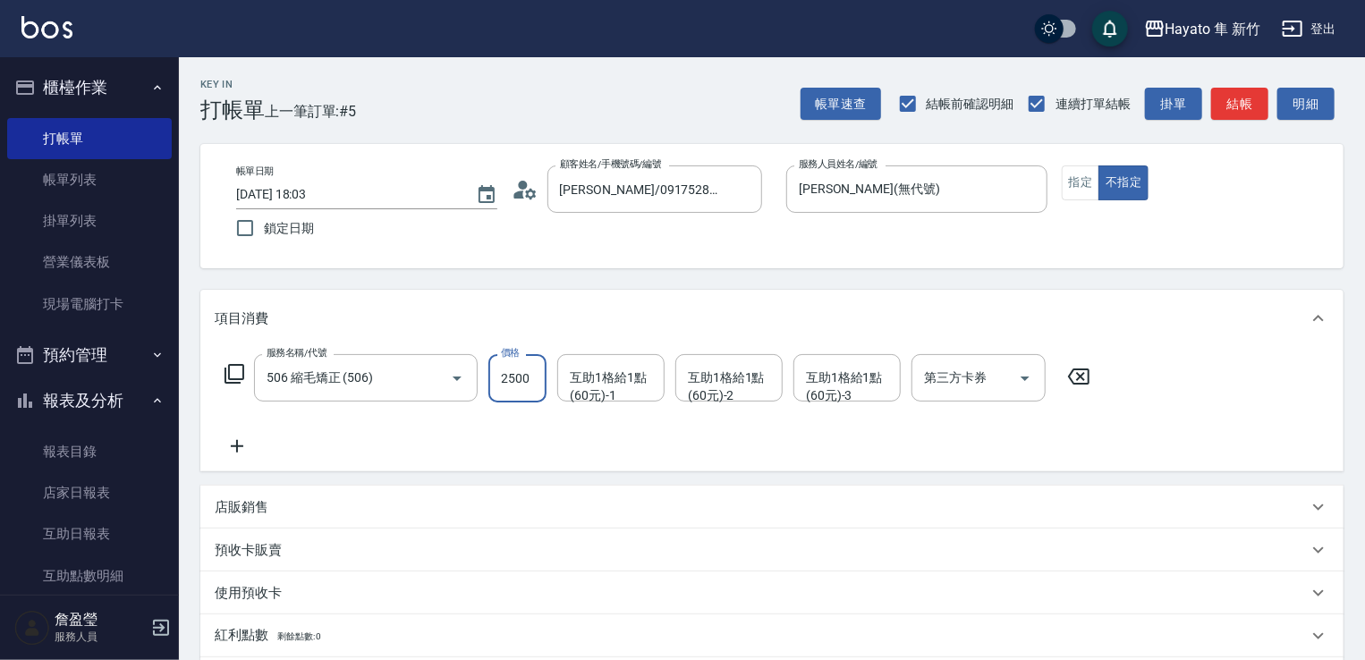
click at [503, 369] on input "2500" at bounding box center [517, 378] width 58 height 48
type input "2480"
drag, startPoint x: 362, startPoint y: 453, endPoint x: 351, endPoint y: 454, distance: 11.8
click at [353, 452] on div "服務名稱/代號 506 縮毛矯正 (506) 服務名稱/代號 價格 2480 價格 互助1格給1點(60元)-1 互助1格給1點(60元)-1 互助1格給1點…" at bounding box center [658, 405] width 886 height 103
click at [235, 445] on icon at bounding box center [237, 446] width 45 height 21
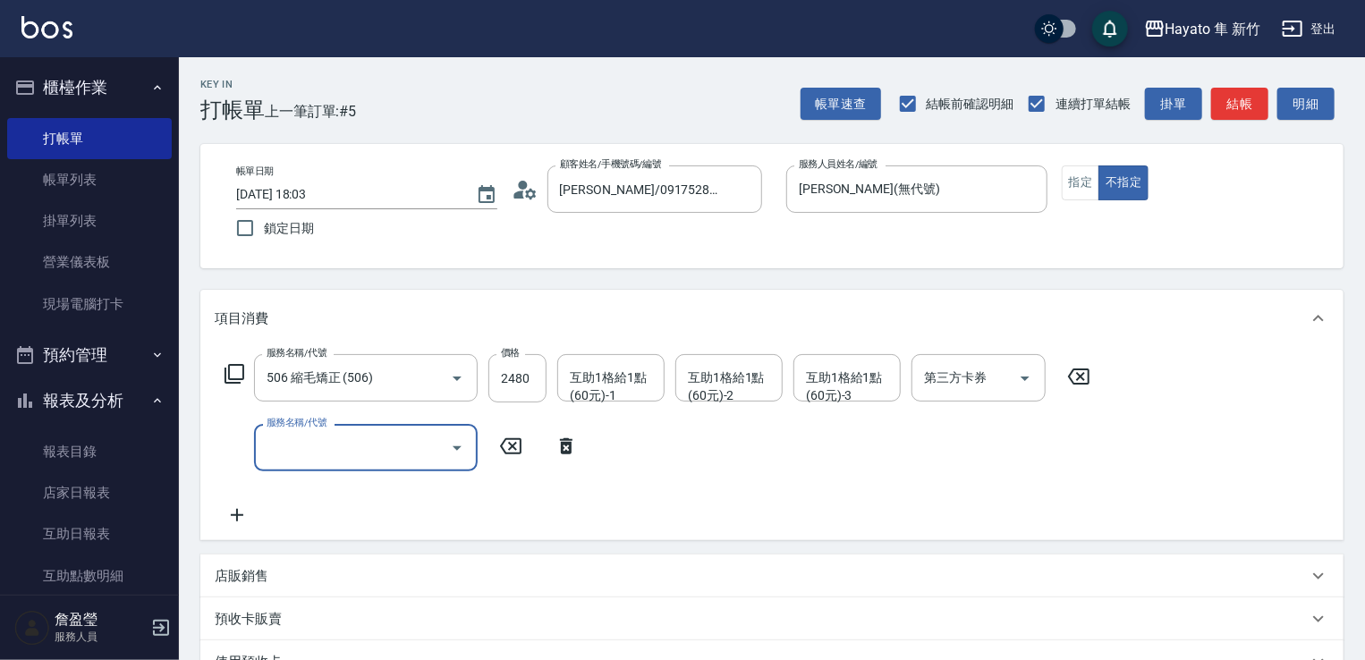
click at [286, 437] on input "服務名稱/代號" at bounding box center [352, 447] width 181 height 31
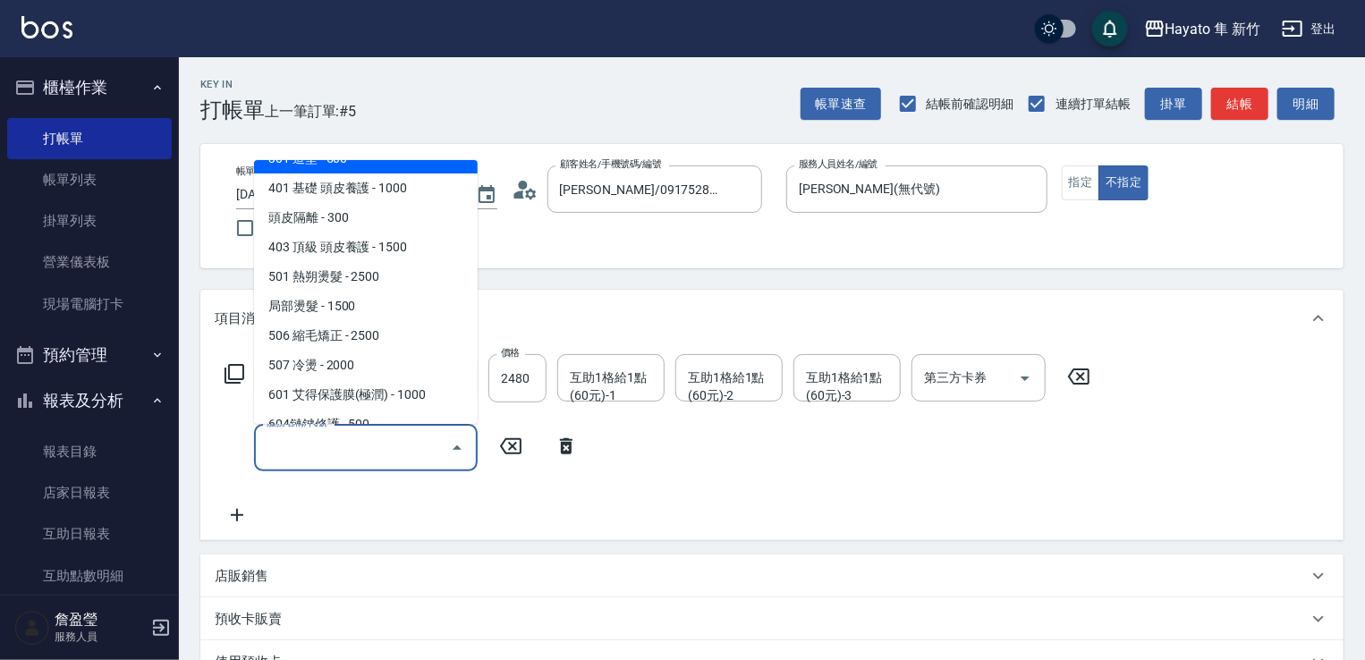
scroll to position [179, 0]
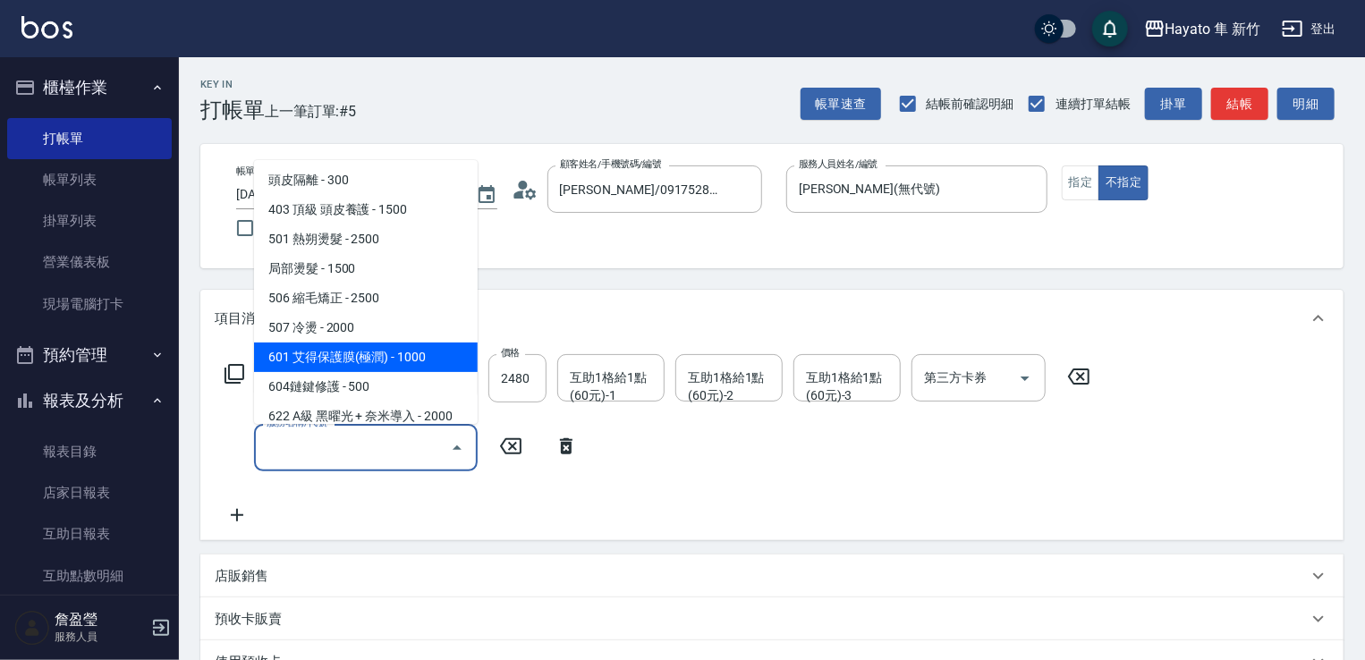
click at [354, 350] on span "601 艾得保護膜(極潤) - 1000" at bounding box center [366, 358] width 224 height 30
type input "601 艾得保護膜(極潤)(601)"
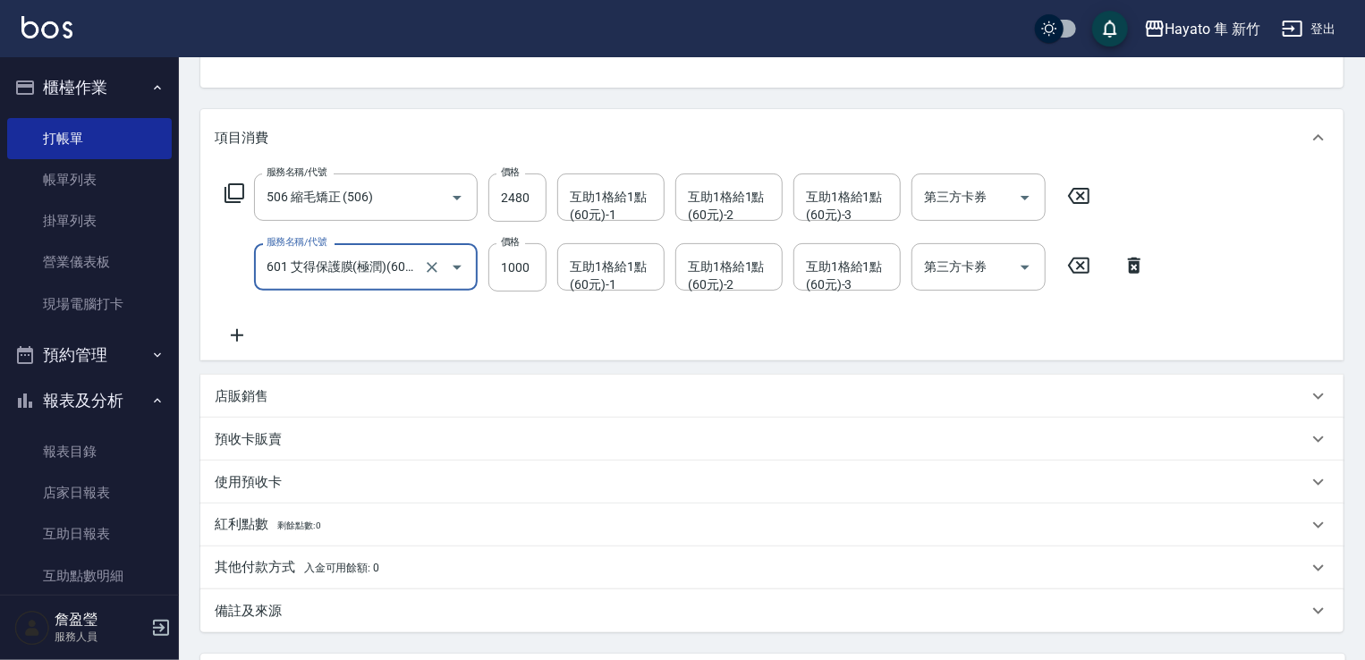
scroll to position [268, 0]
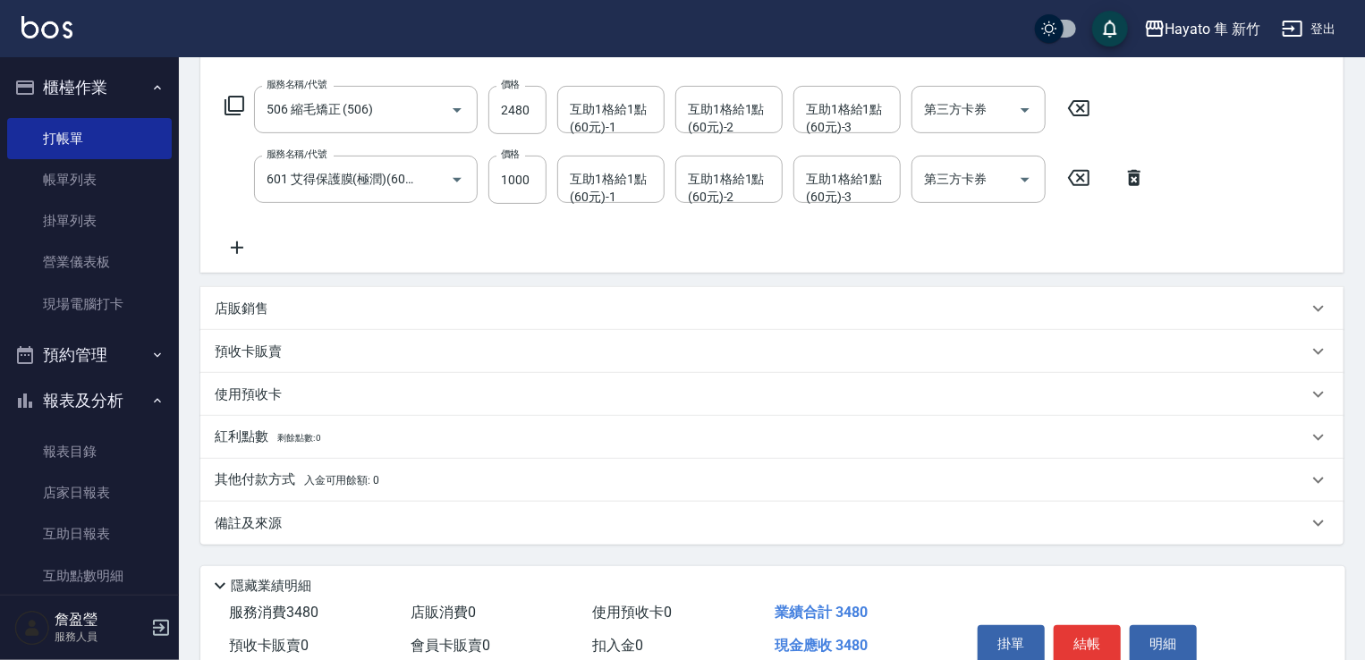
click at [290, 296] on div "店販銷售" at bounding box center [771, 308] width 1143 height 43
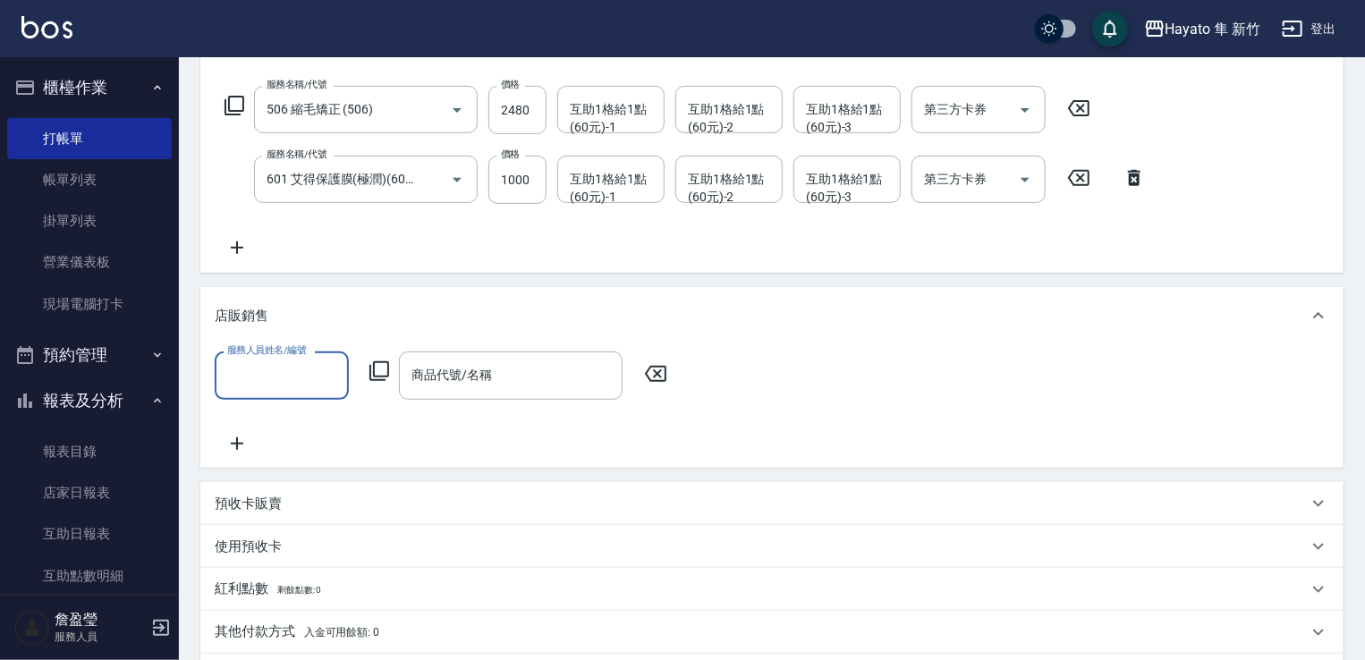
scroll to position [0, 0]
click at [299, 362] on input "服務人員姓名/編號" at bounding box center [282, 375] width 118 height 31
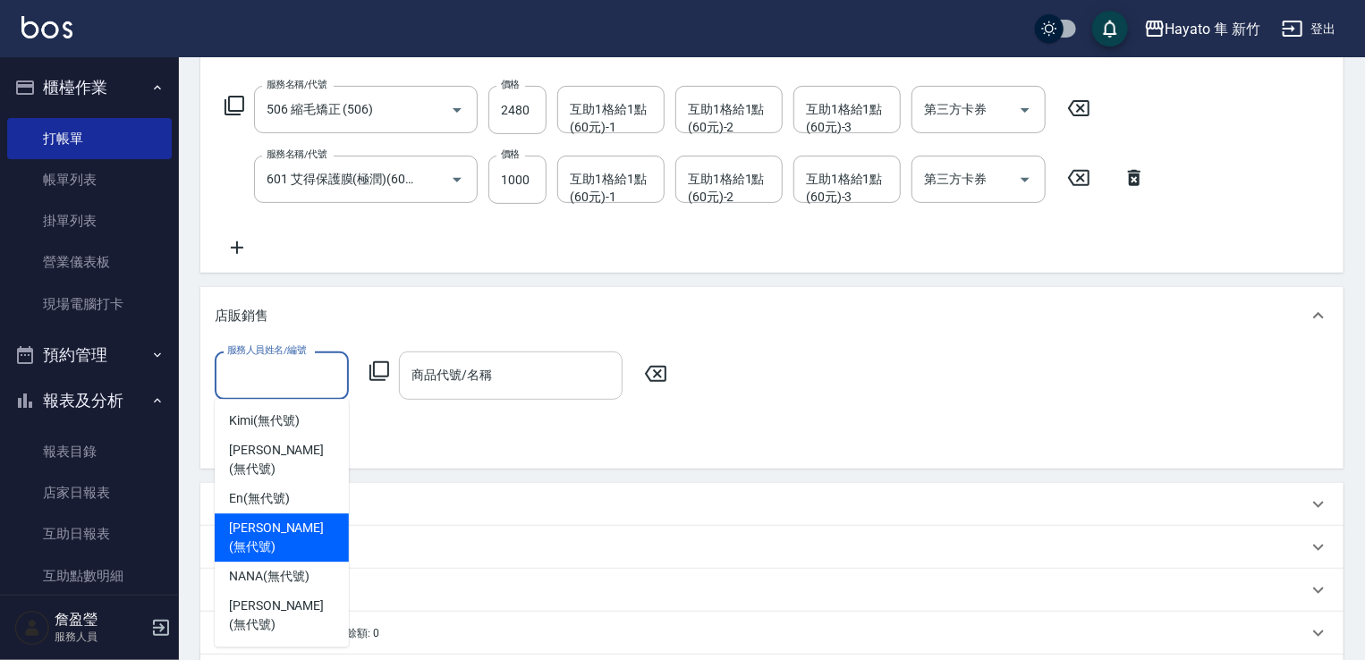
drag, startPoint x: 282, startPoint y: 511, endPoint x: 447, endPoint y: 394, distance: 202.2
click at [306, 513] on div "[PERSON_NAME] (無代號)" at bounding box center [282, 537] width 134 height 48
type input "[PERSON_NAME](無代號)"
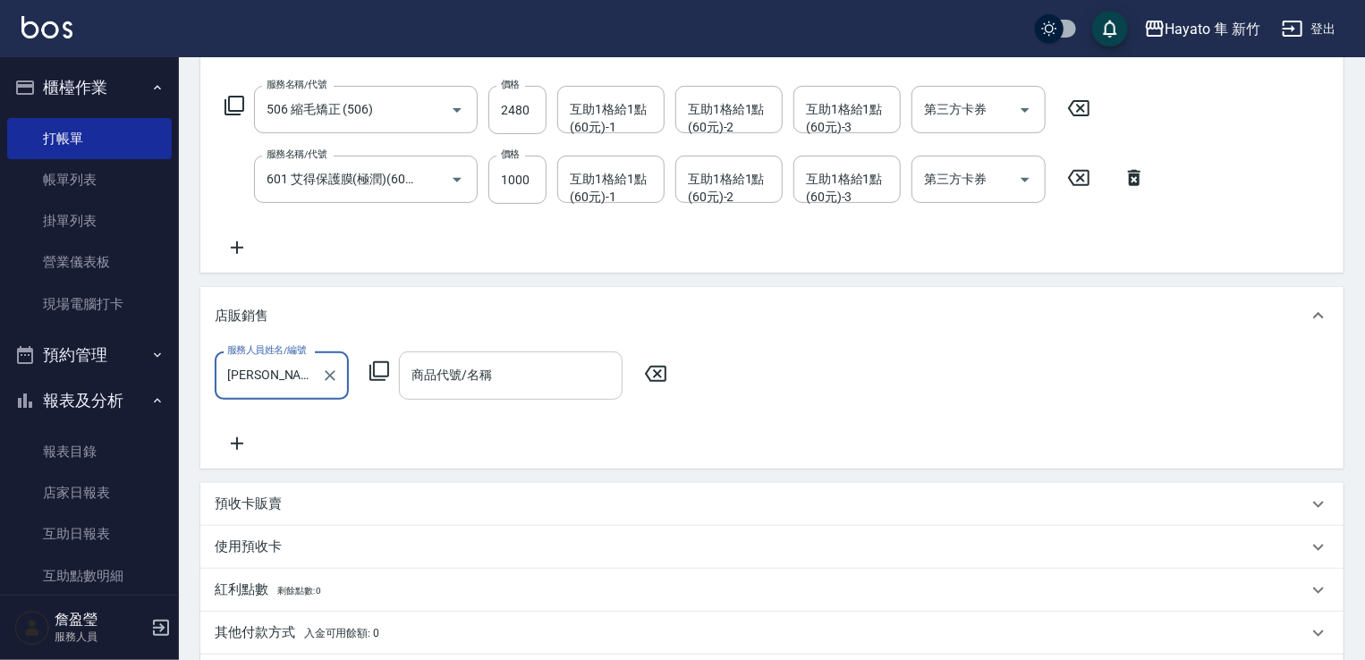
click at [471, 370] on input "商品代號/名稱" at bounding box center [511, 375] width 208 height 31
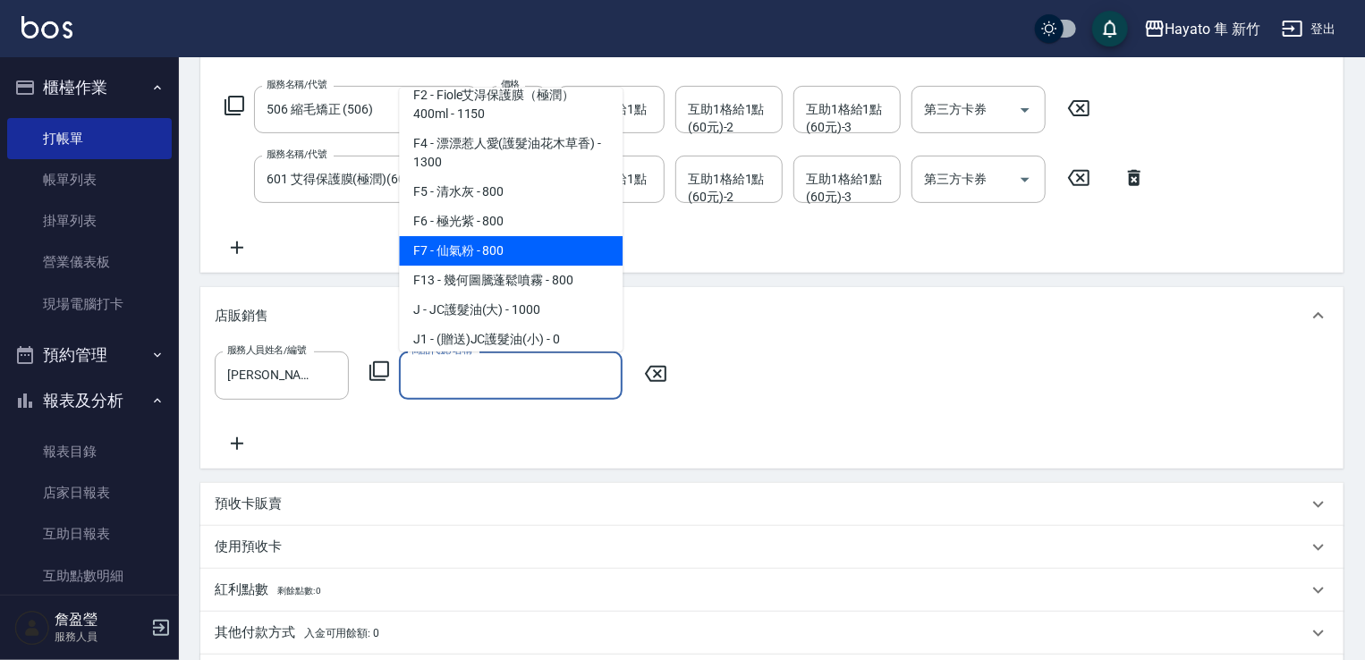
scroll to position [179, 0]
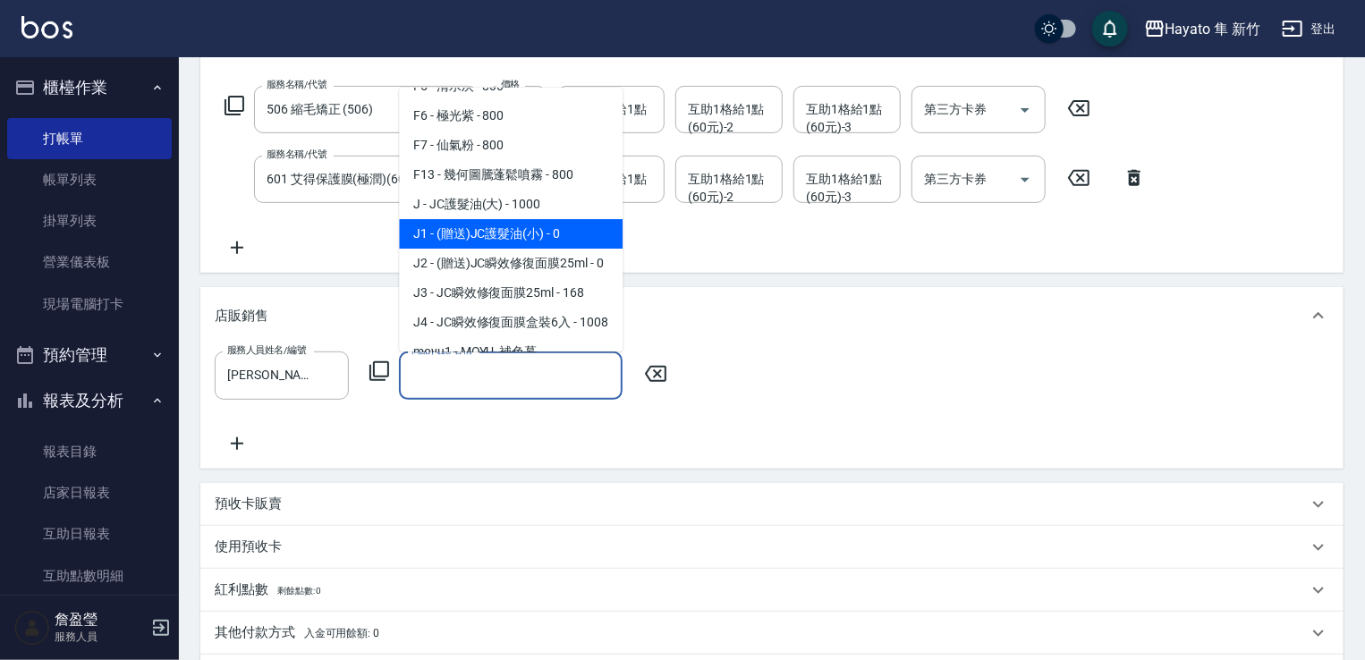
click at [496, 227] on span "J1 - (贈送)JC護髮油(小) - 0" at bounding box center [511, 234] width 224 height 30
type input "(贈送)JC護髮油(小)"
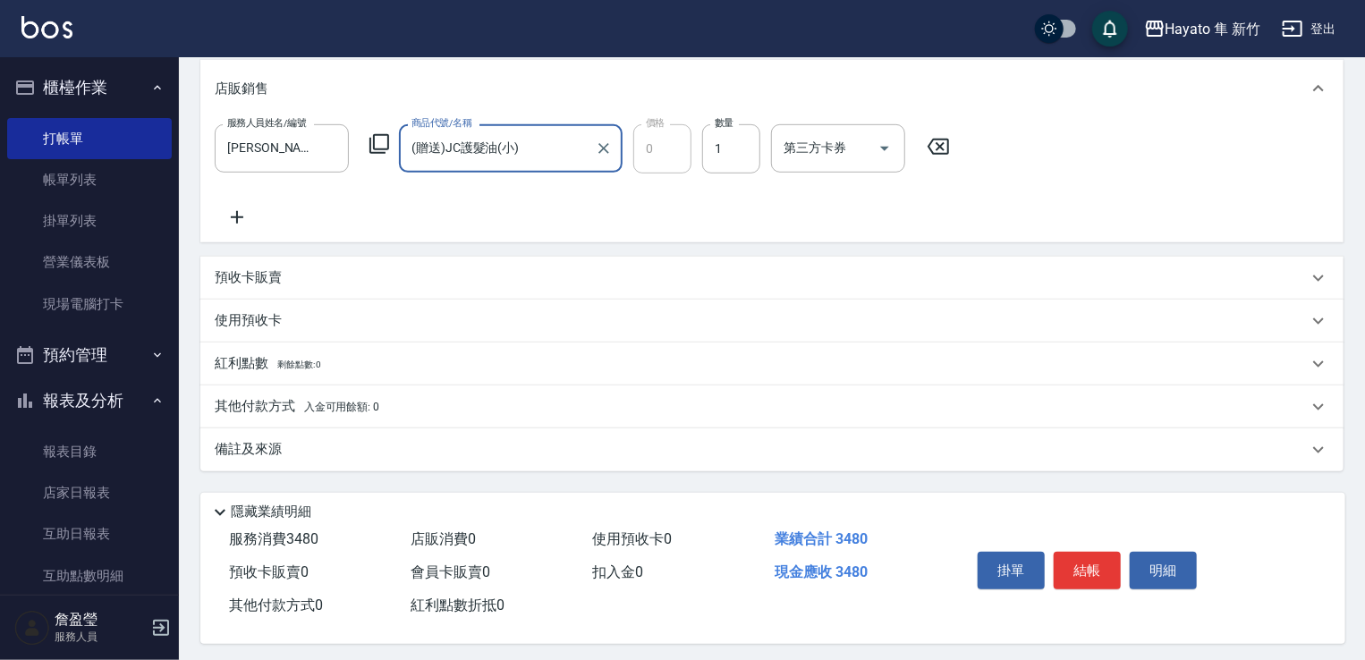
scroll to position [506, 0]
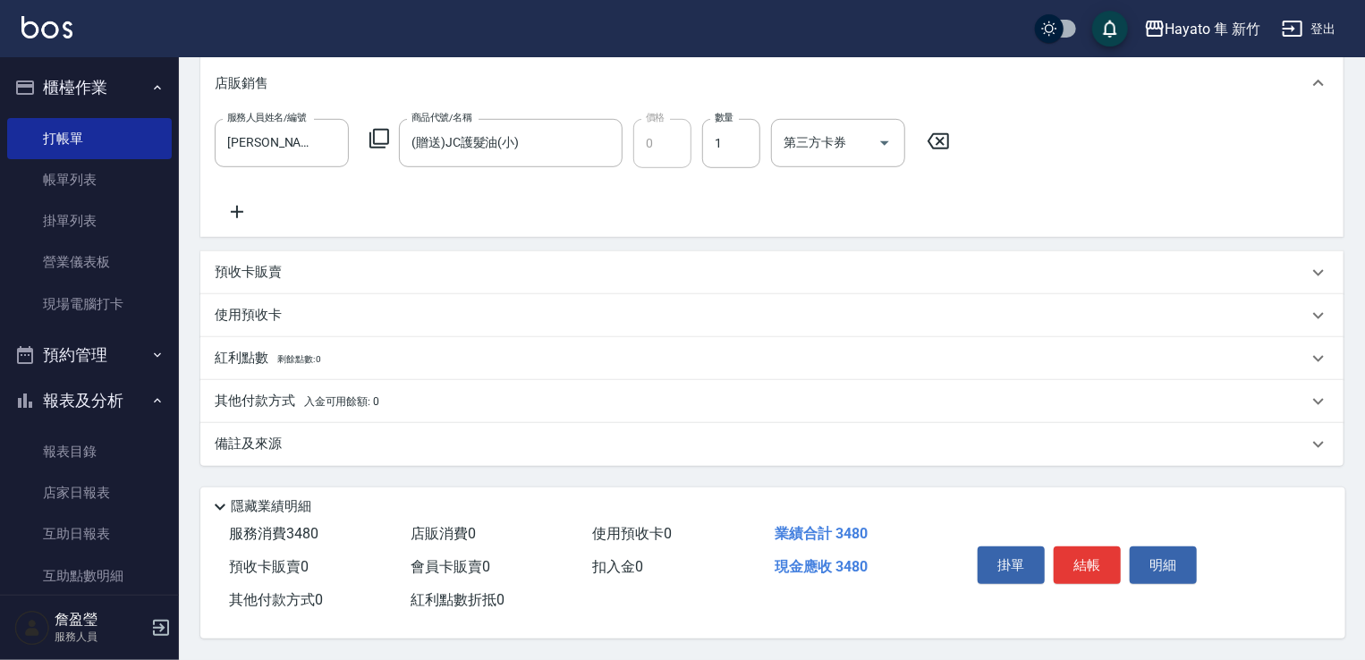
click at [358, 435] on div "備註及來源" at bounding box center [761, 444] width 1093 height 19
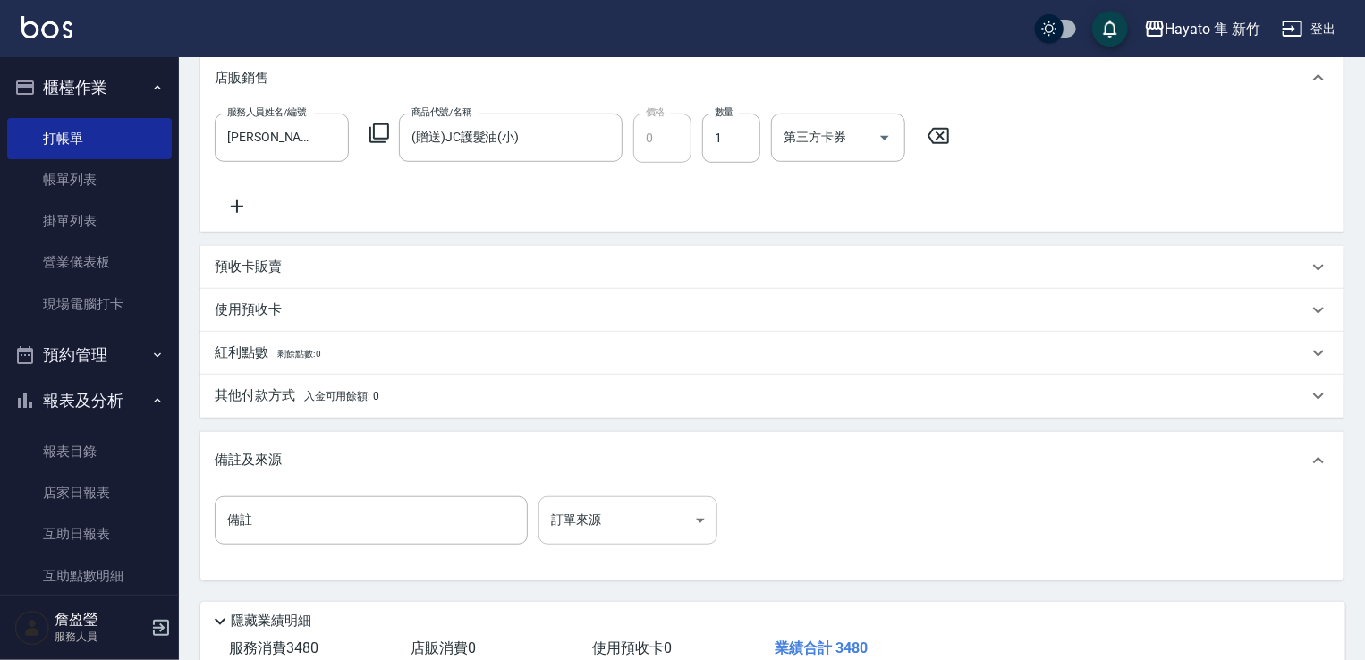
click at [579, 505] on body "Hayato 隼 新竹 登出 櫃檯作業 打帳單 帳單列表 掛單列表 營業儀表板 現場電腦打卡 預約管理 預約管理 報表及分析 報表目錄 店家日報表 互助日報表…" at bounding box center [682, 134] width 1365 height 1281
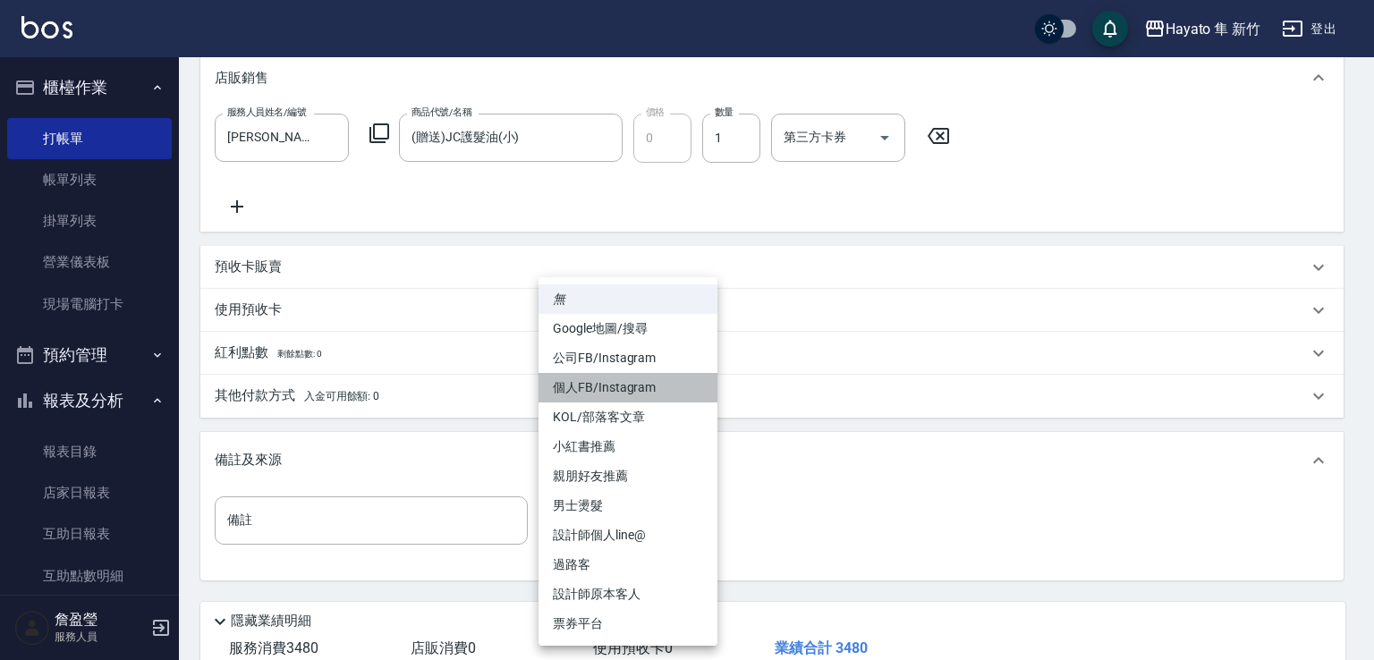
click at [597, 381] on li "個人FB/Instagram" at bounding box center [627, 388] width 179 height 30
type input "個人FB/Instagram"
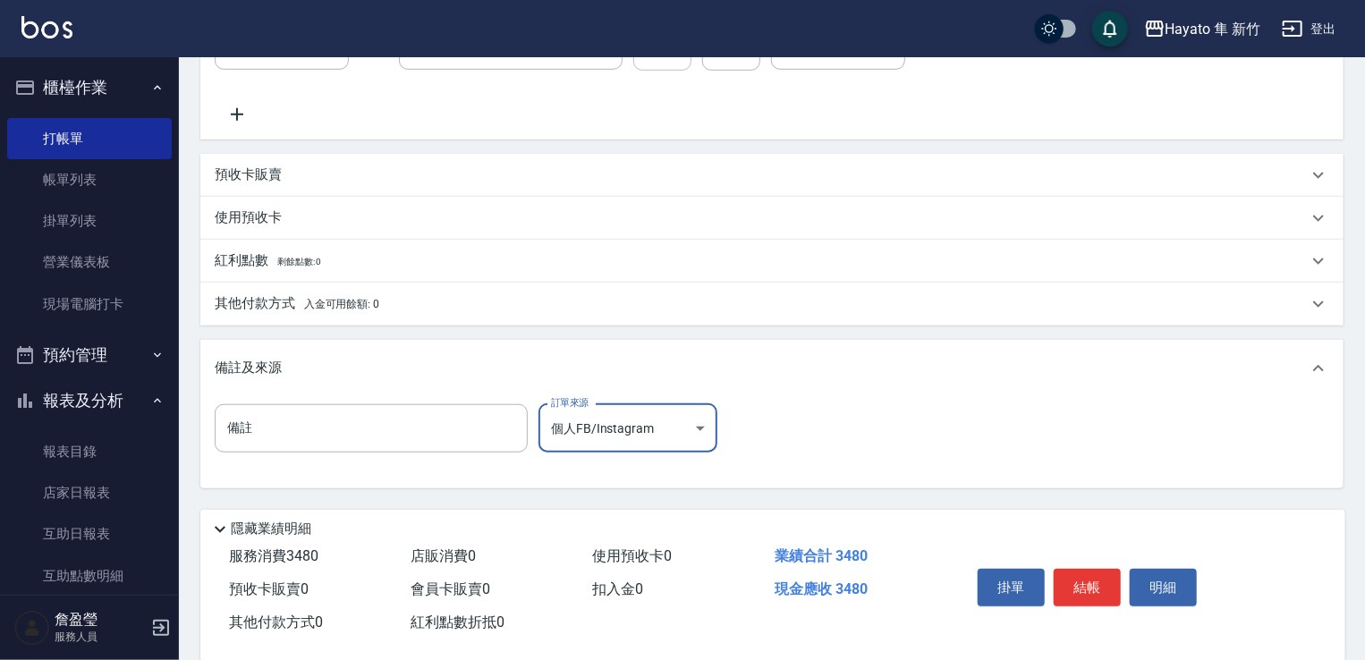
scroll to position [537, 0]
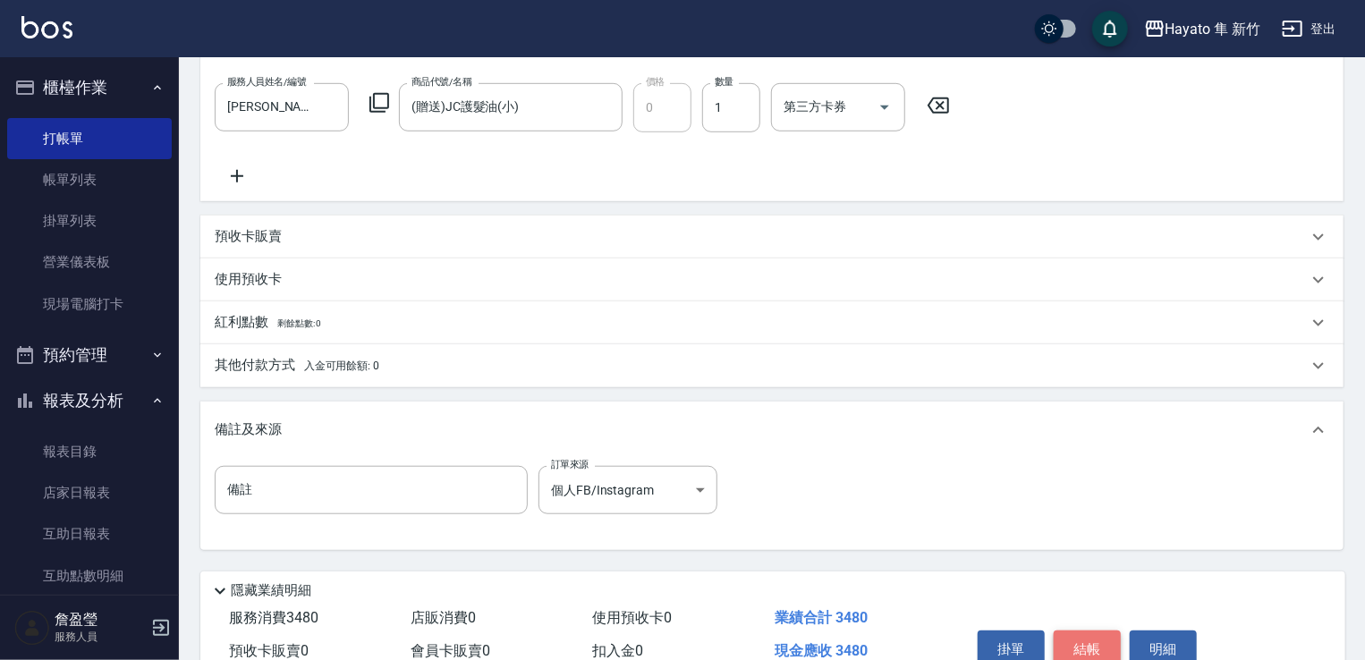
click at [1091, 643] on button "結帳" at bounding box center [1087, 650] width 67 height 38
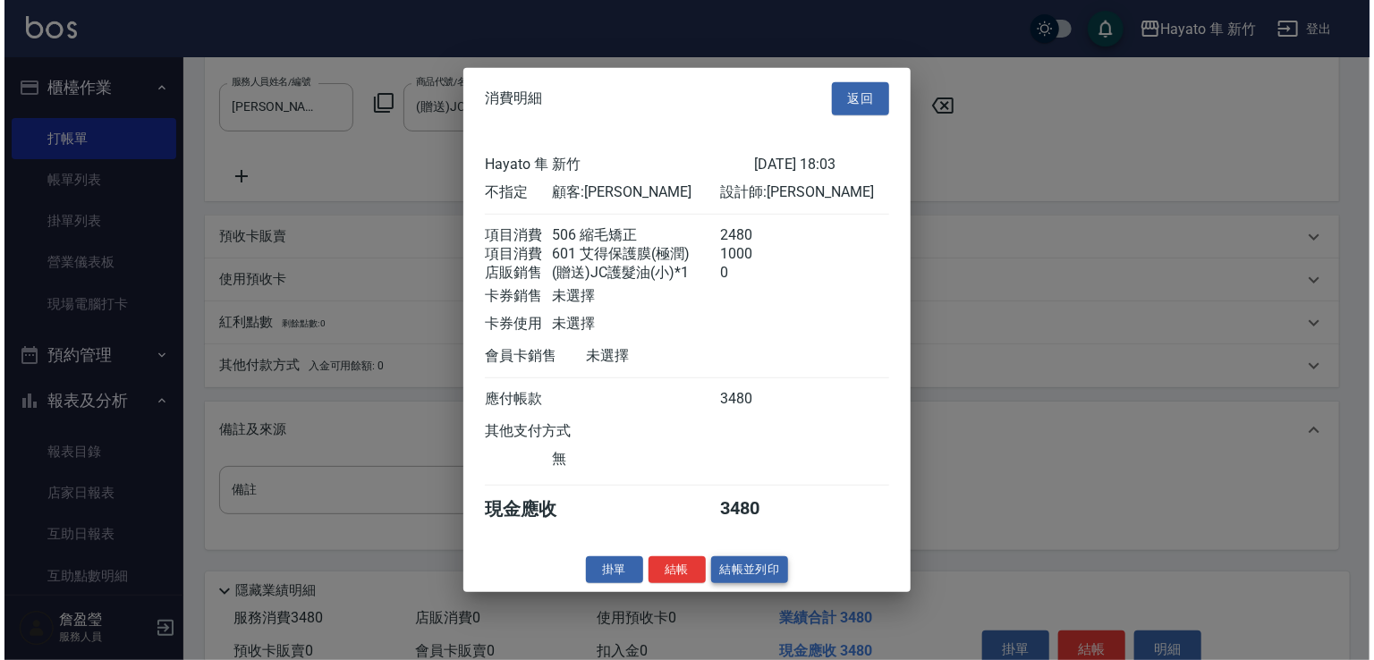
scroll to position [545, 0]
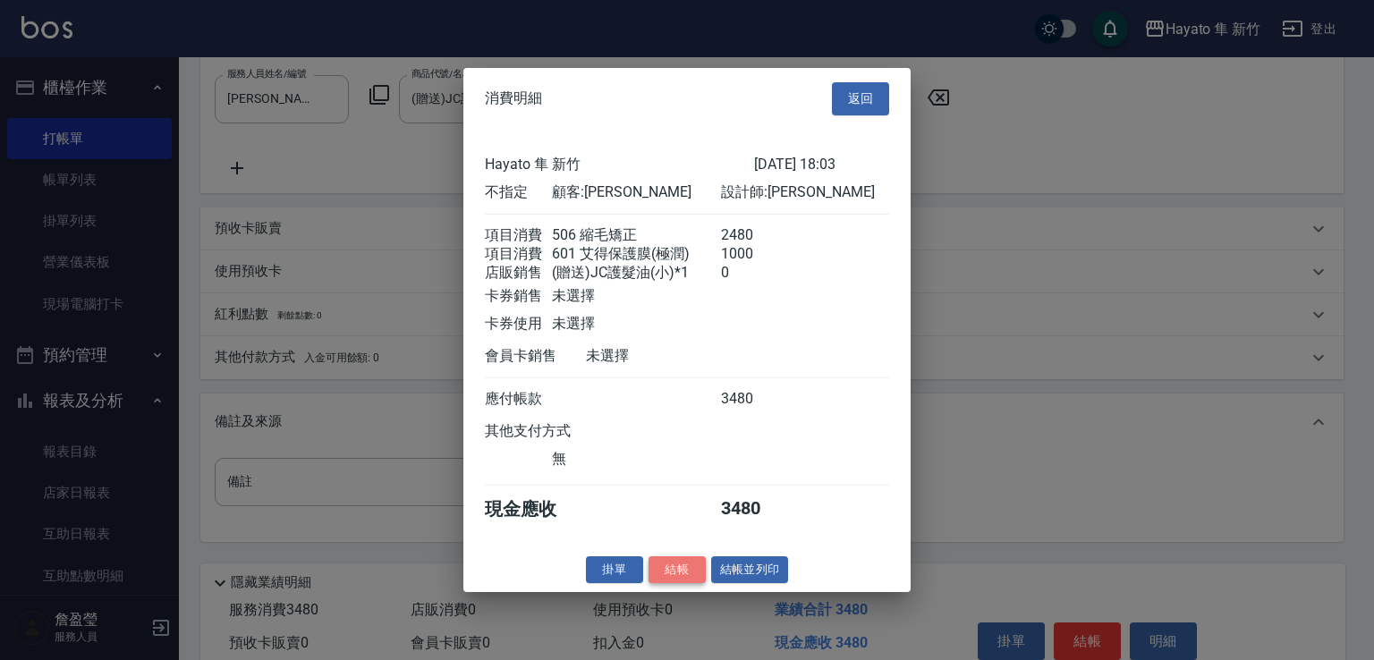
click at [666, 573] on button "結帳" at bounding box center [676, 569] width 57 height 28
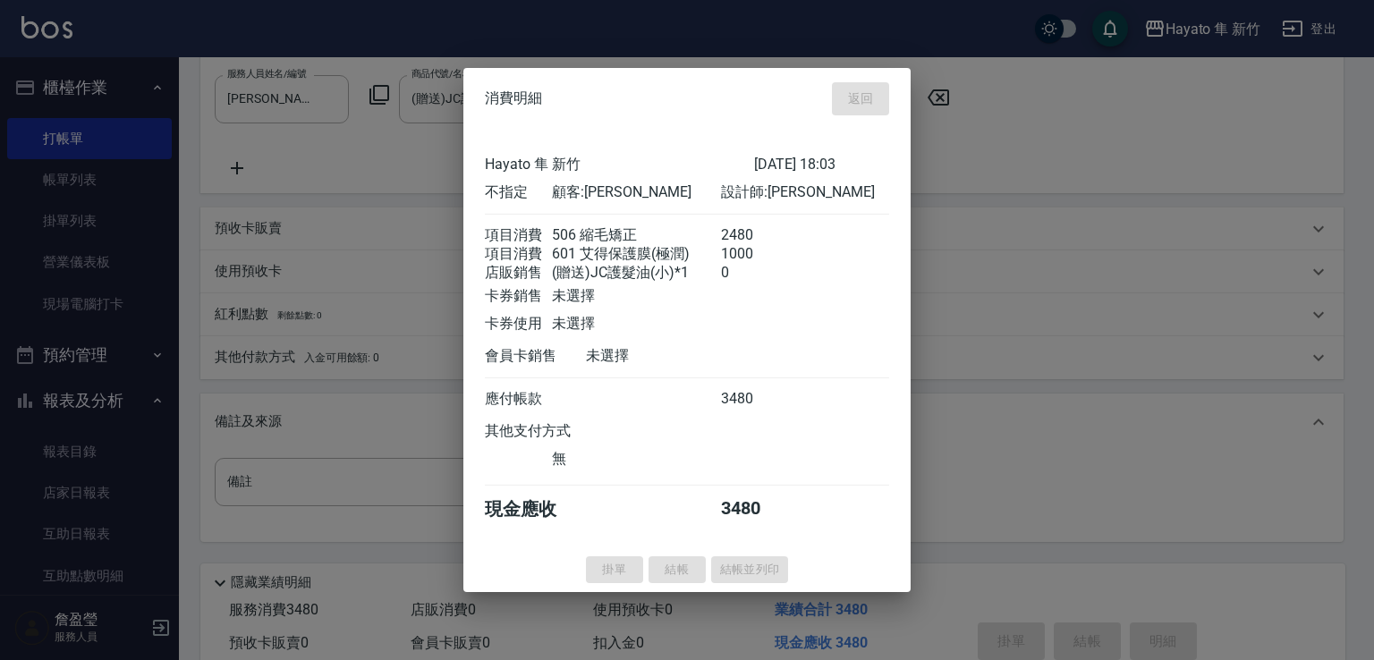
type input "[DATE] 18:05"
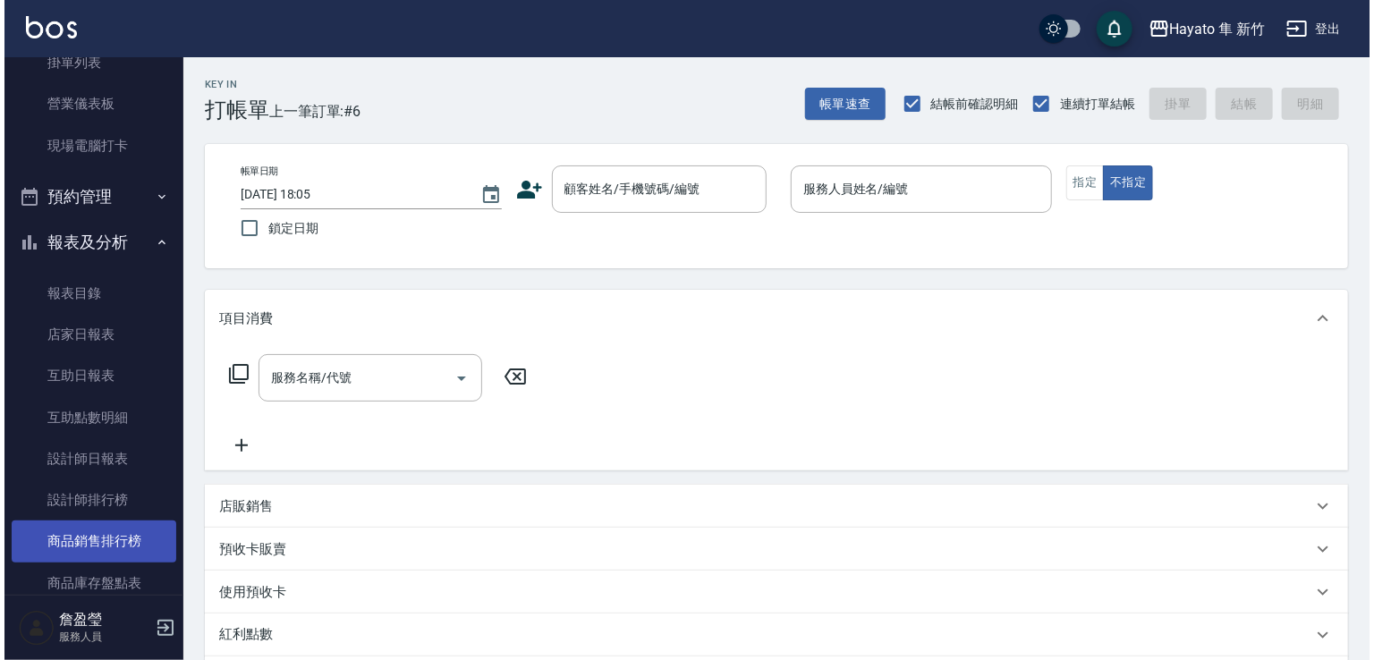
scroll to position [179, 0]
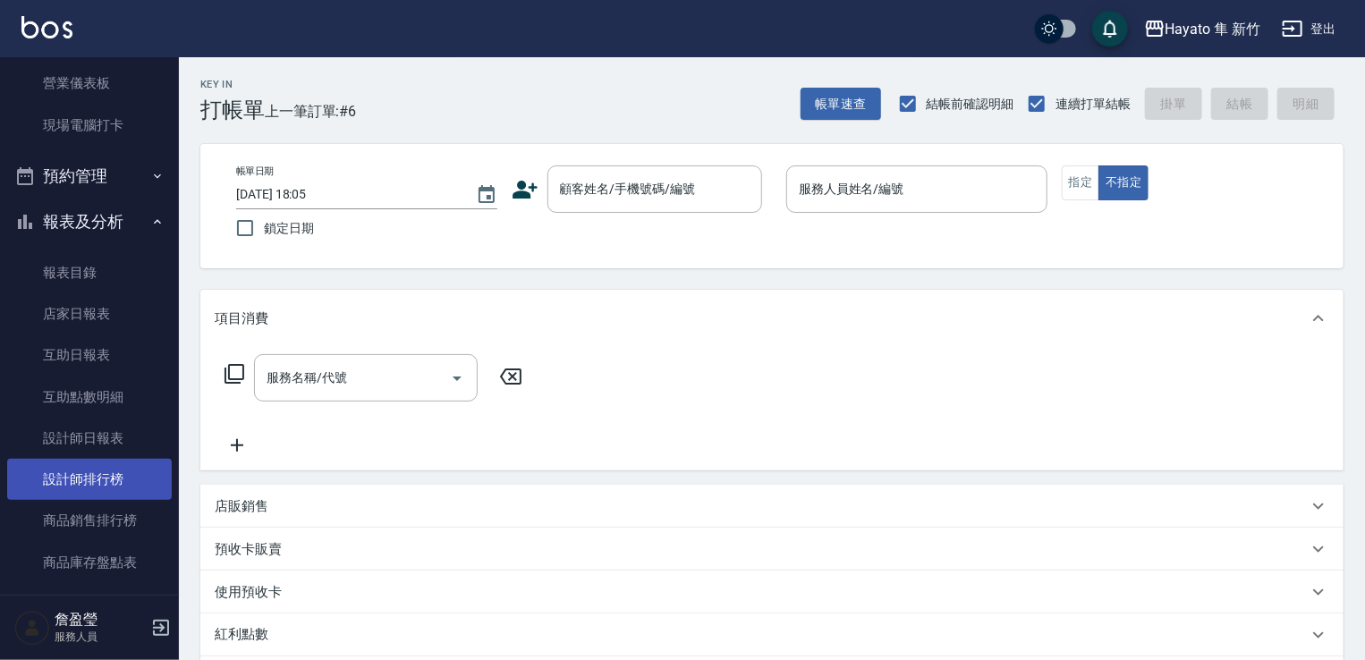
click at [82, 475] on link "設計師排行榜" at bounding box center [89, 479] width 165 height 41
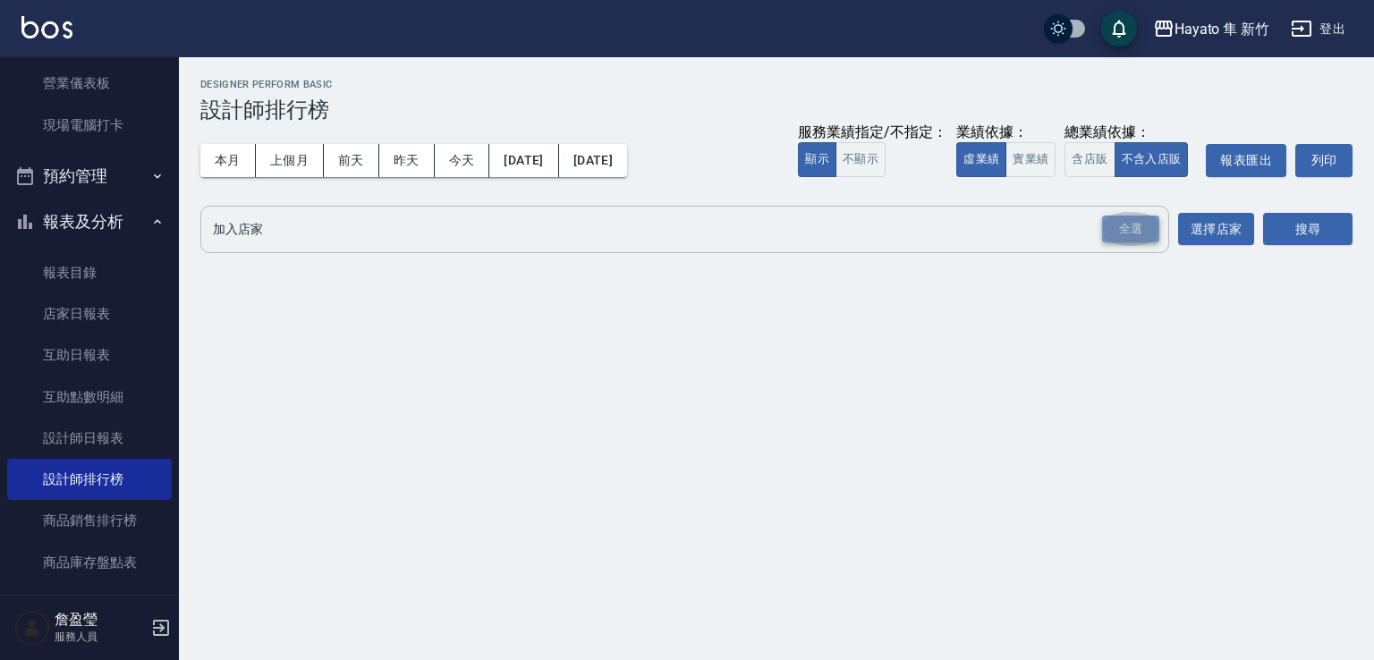
click at [1133, 226] on div "全選" at bounding box center [1130, 230] width 57 height 28
click at [1333, 238] on button "搜尋" at bounding box center [1307, 230] width 89 height 33
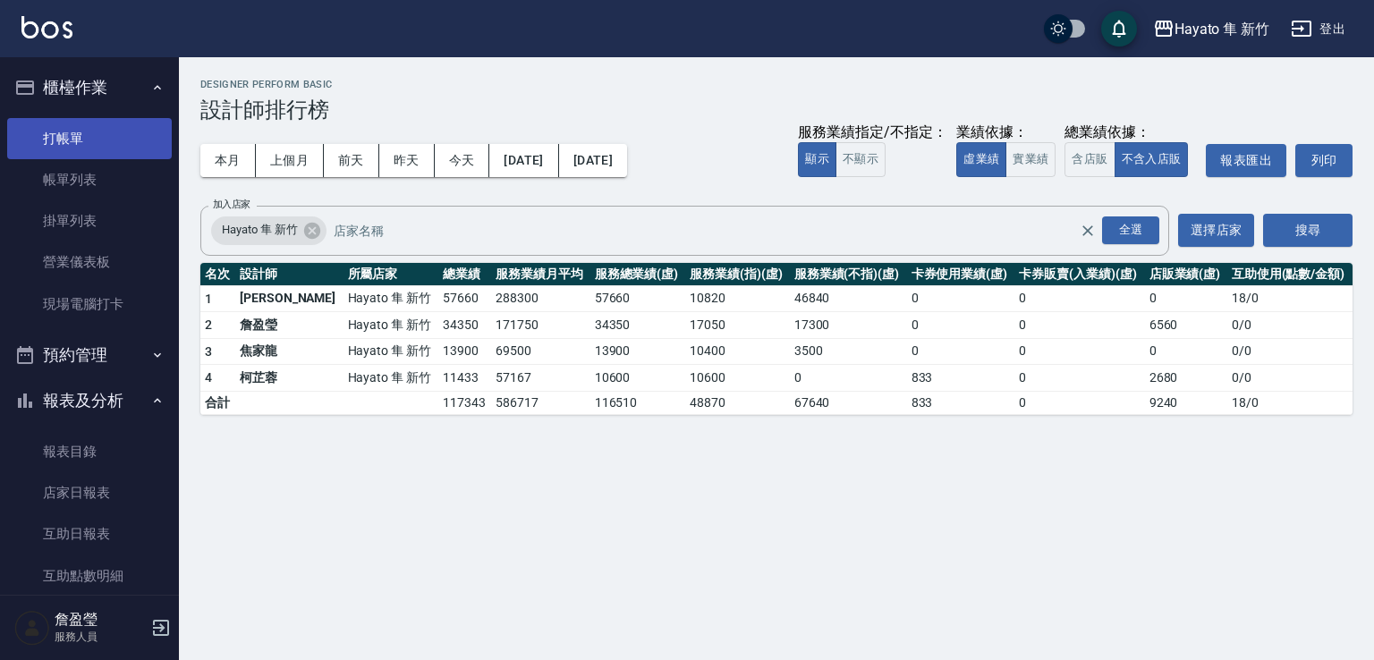
click at [57, 144] on link "打帳單" at bounding box center [89, 138] width 165 height 41
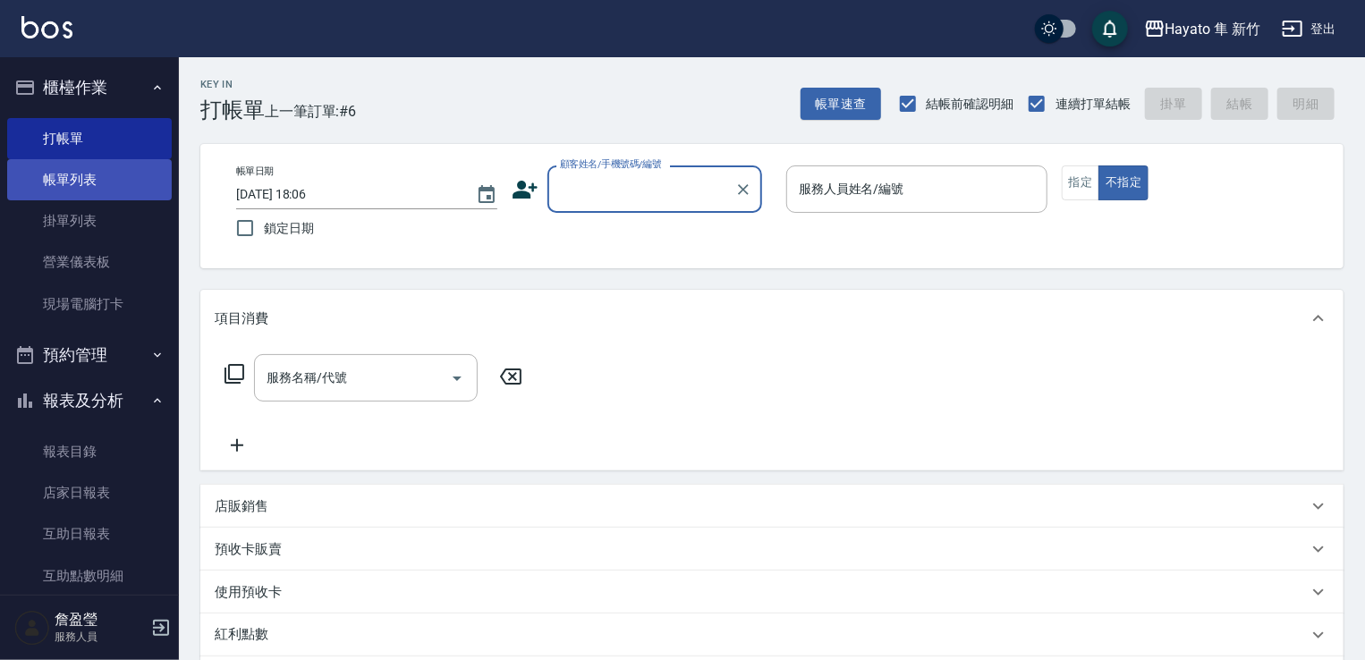
click at [64, 171] on link "帳單列表" at bounding box center [89, 179] width 165 height 41
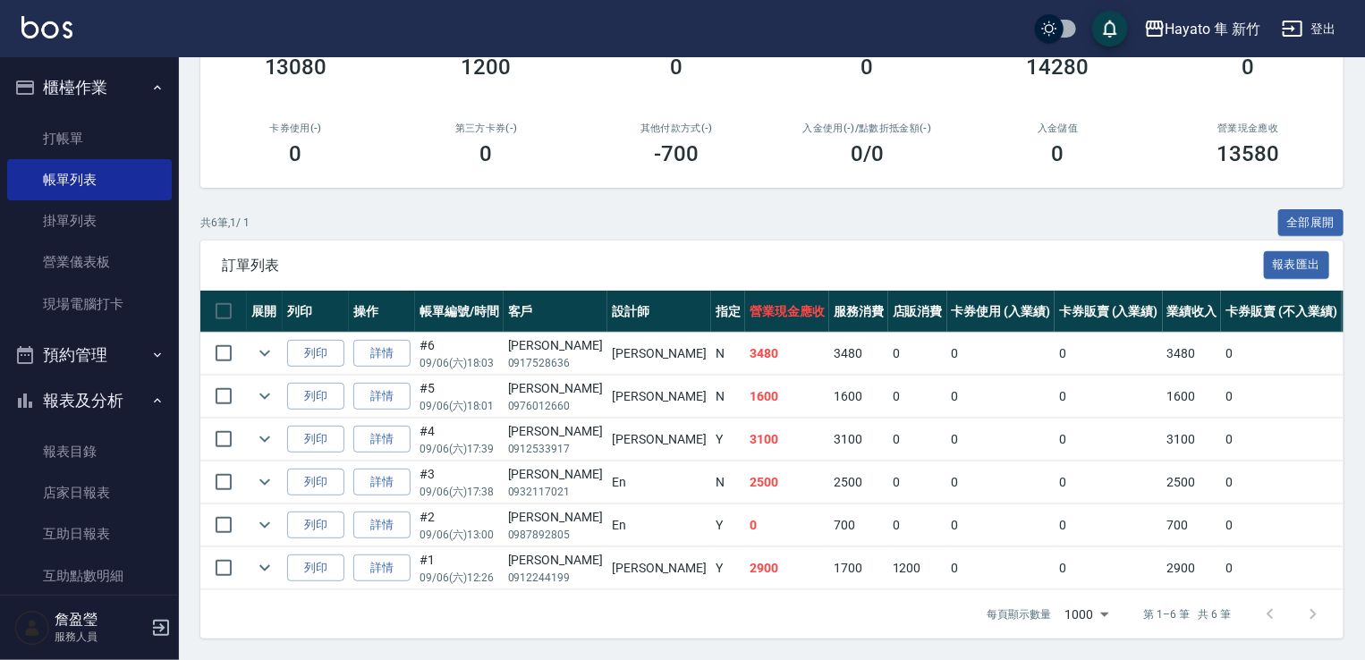
scroll to position [184, 0]
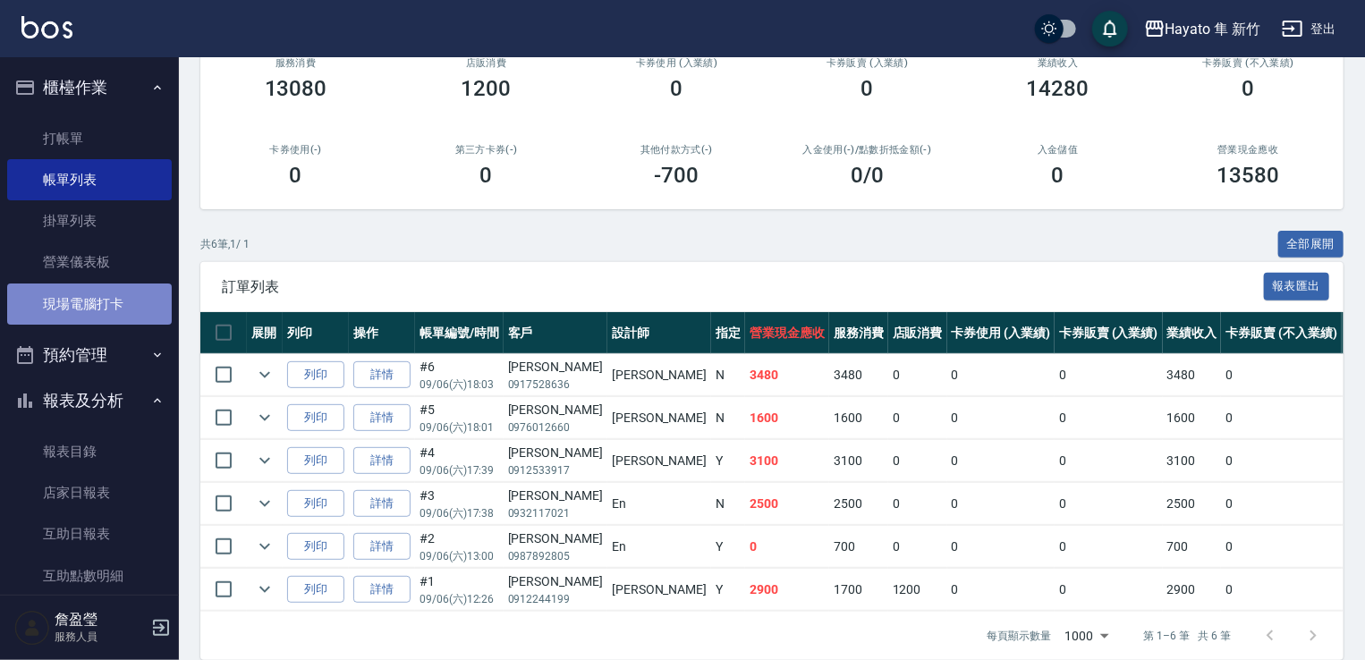
click at [127, 315] on link "現場電腦打卡" at bounding box center [89, 304] width 165 height 41
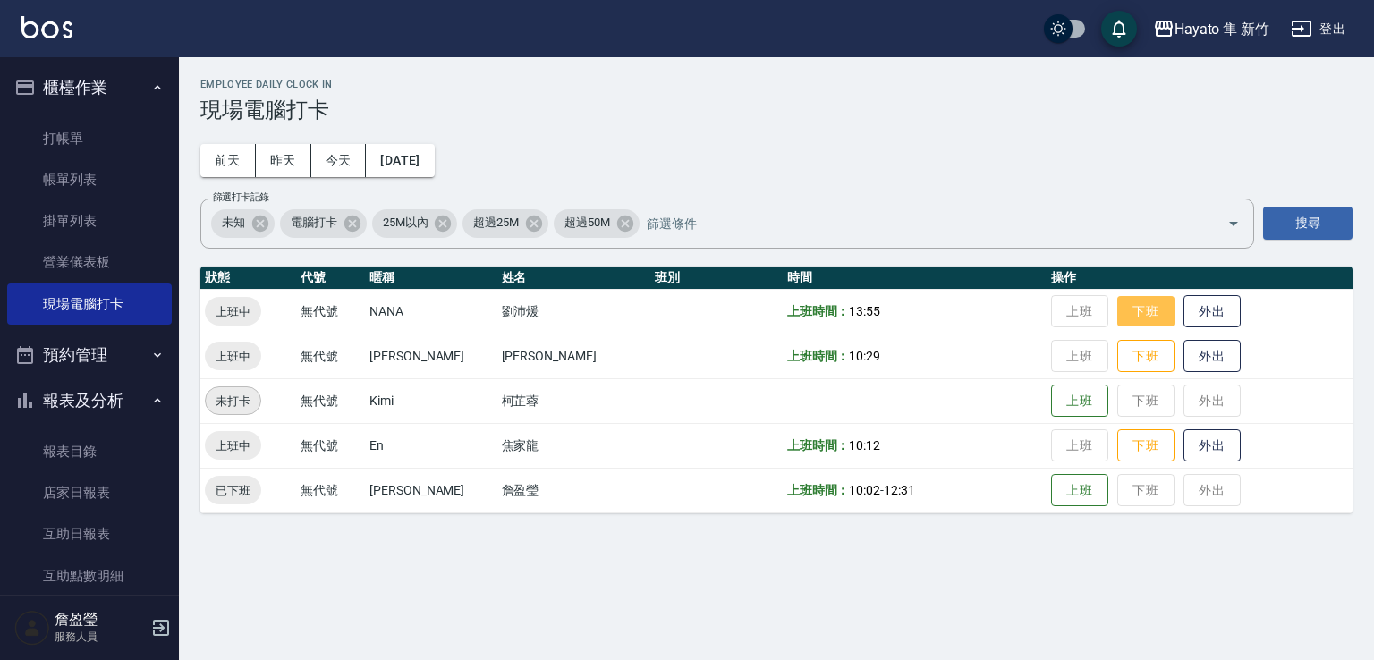
click at [1124, 315] on button "下班" at bounding box center [1145, 311] width 57 height 31
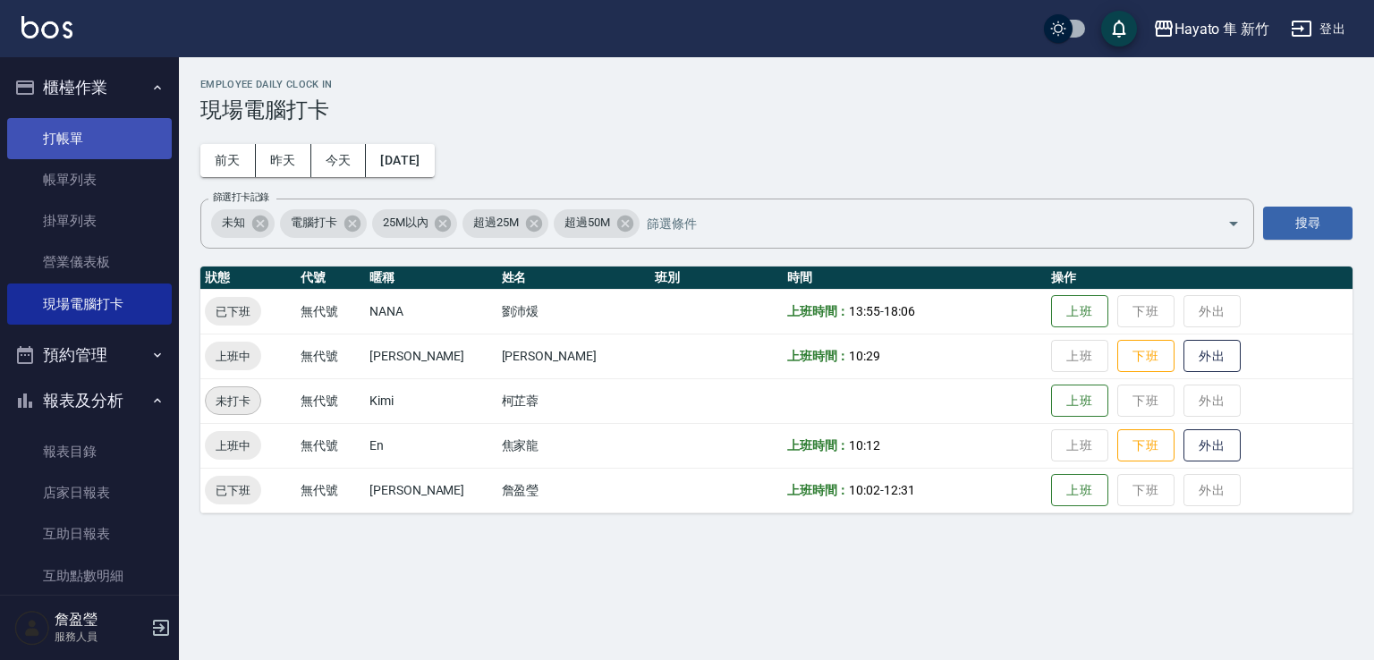
click at [91, 124] on link "打帳單" at bounding box center [89, 138] width 165 height 41
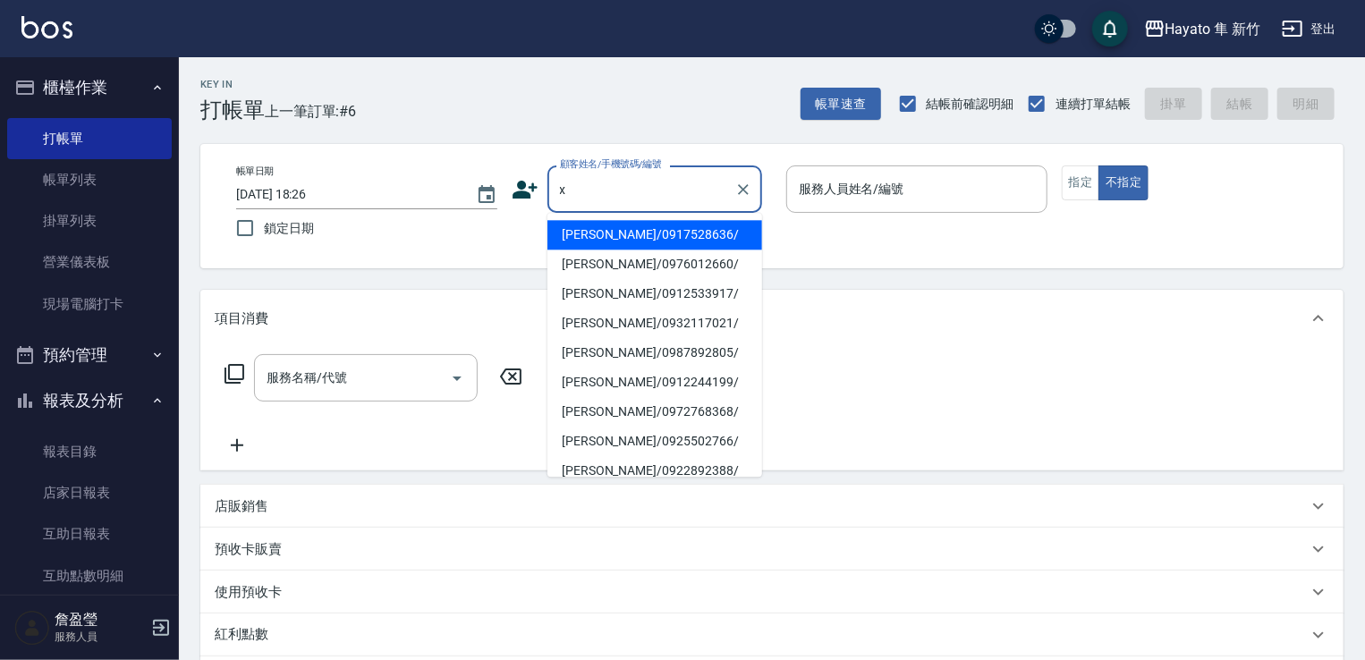
drag, startPoint x: 686, startPoint y: 197, endPoint x: 583, endPoint y: 97, distance: 143.6
click at [583, 97] on div "Key In 打帳單 上一筆訂單:#6 帳單速查 結帳前確認明細 連續打單結帳 掛單 結帳 明細 帳單日期 [DATE] 18:26 鎖定日期 顧客姓名/手機…" at bounding box center [772, 496] width 1186 height 879
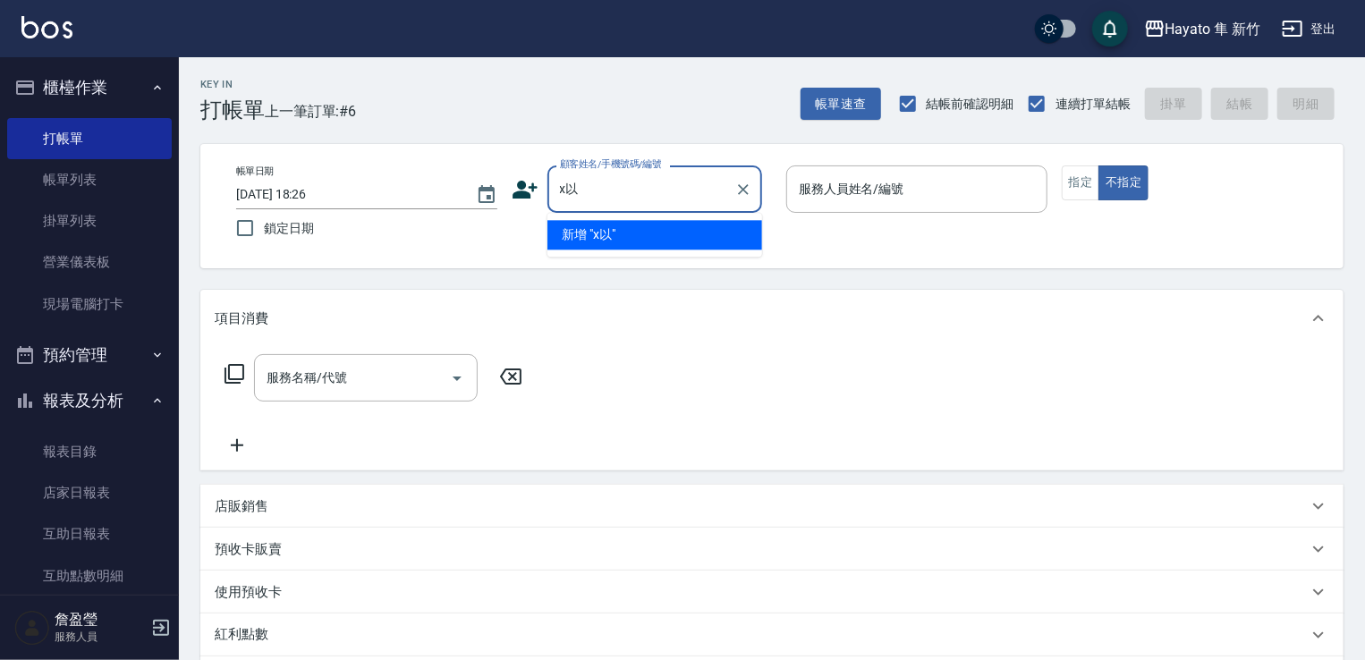
type input "x"
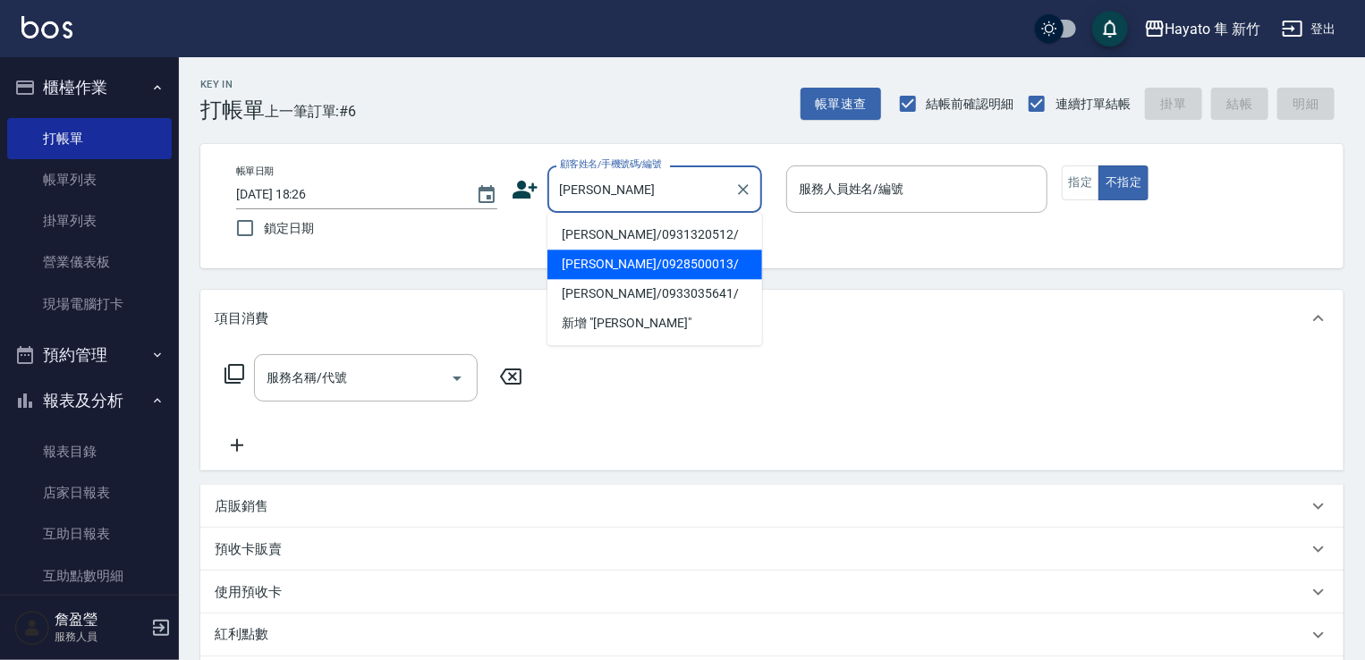
click at [630, 263] on li "[PERSON_NAME]/0928500013/" at bounding box center [654, 265] width 215 height 30
type input "[PERSON_NAME]/0928500013/"
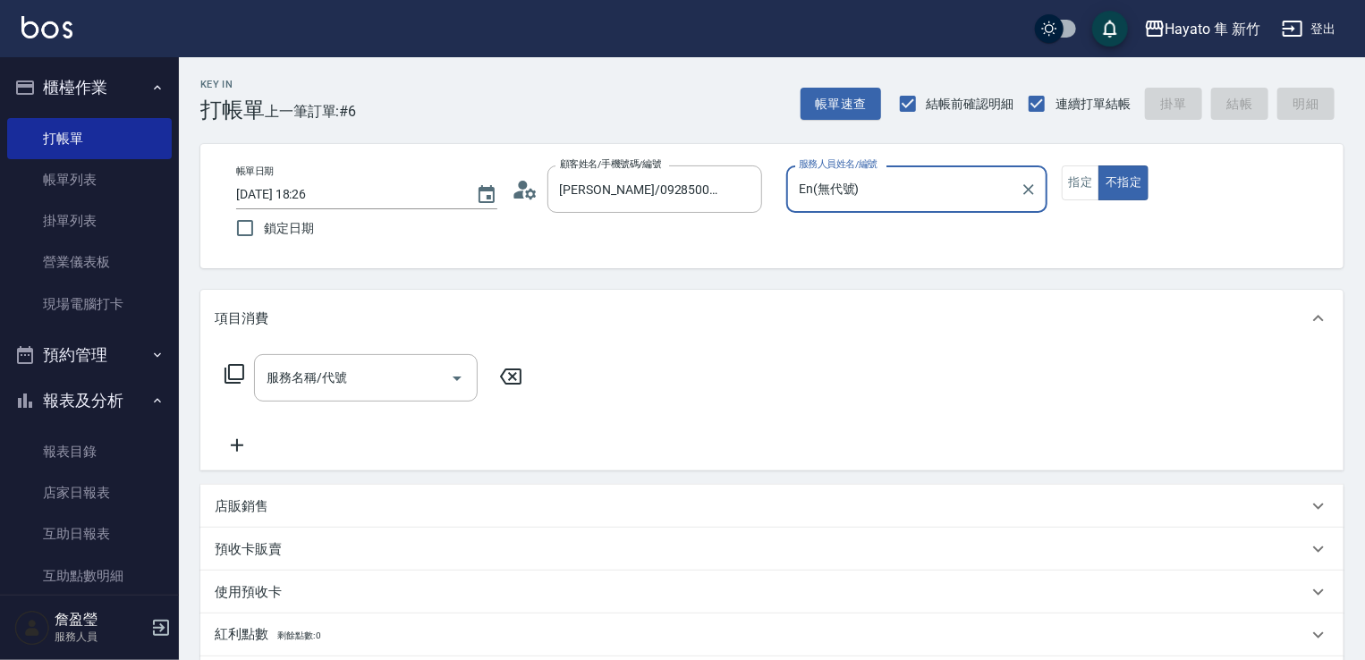
type input "En(無代號)"
click at [1073, 192] on button "指定" at bounding box center [1081, 182] width 38 height 35
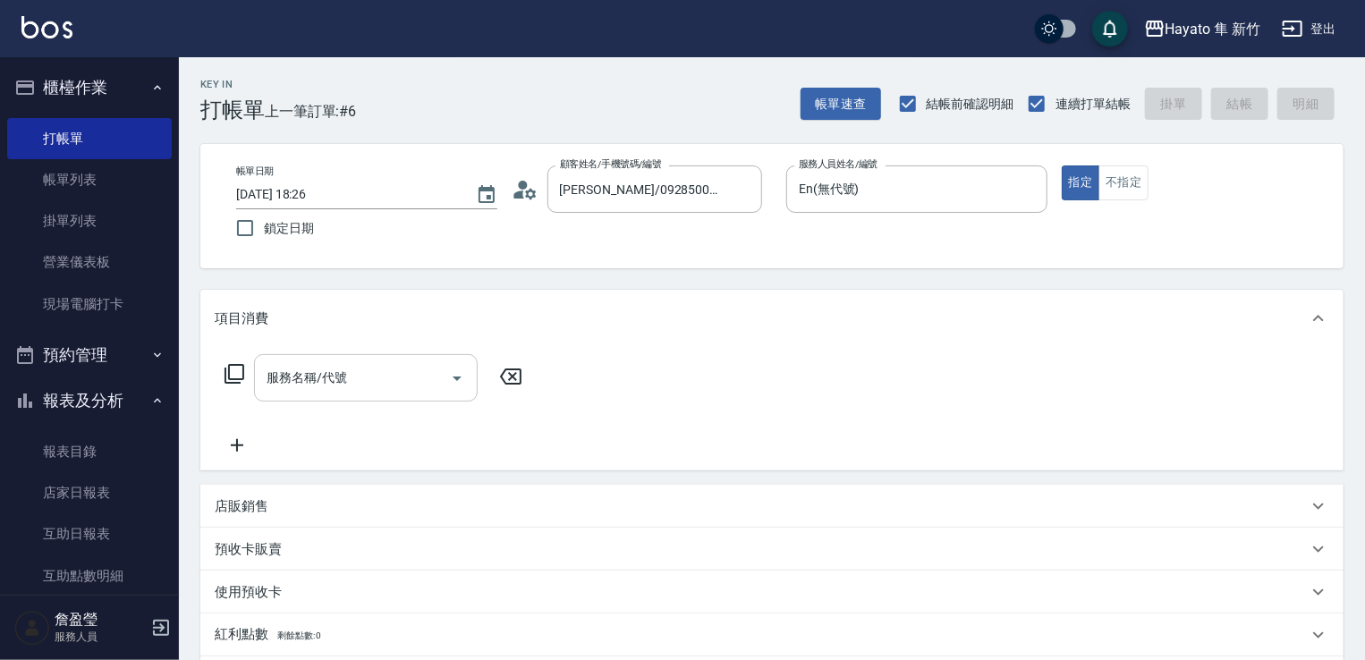
click at [469, 371] on button "Open" at bounding box center [457, 378] width 29 height 29
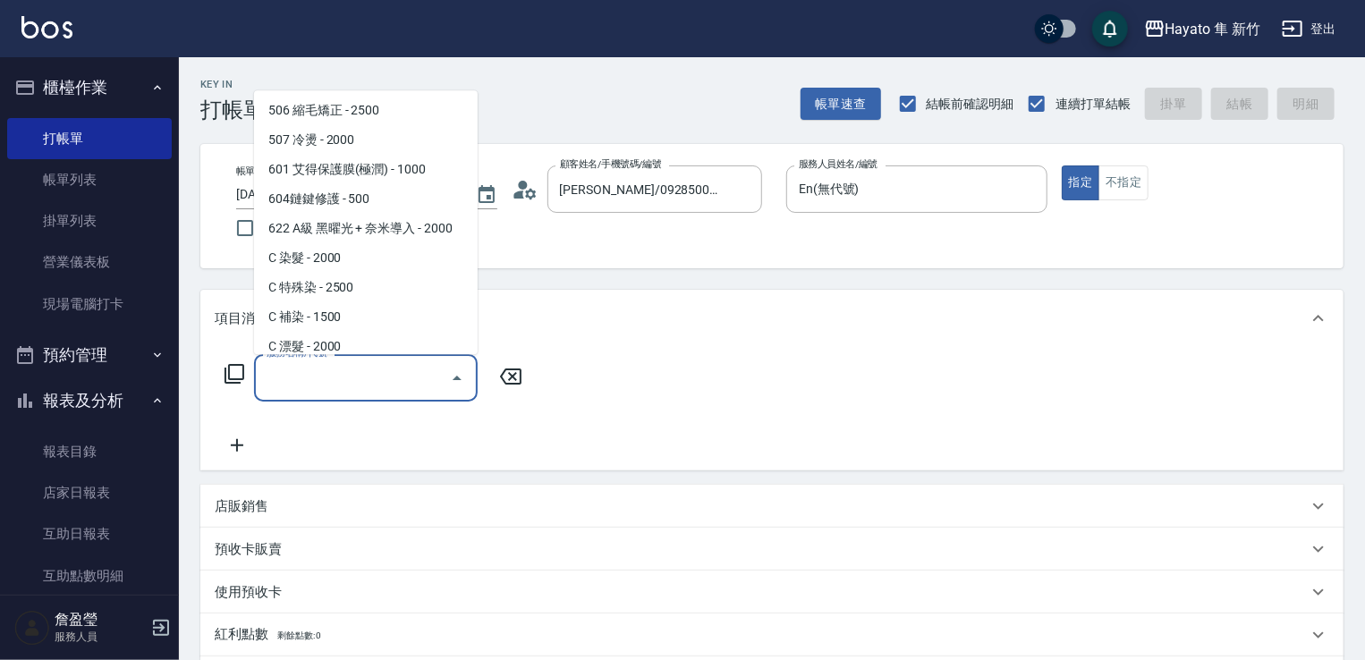
scroll to position [311, 0]
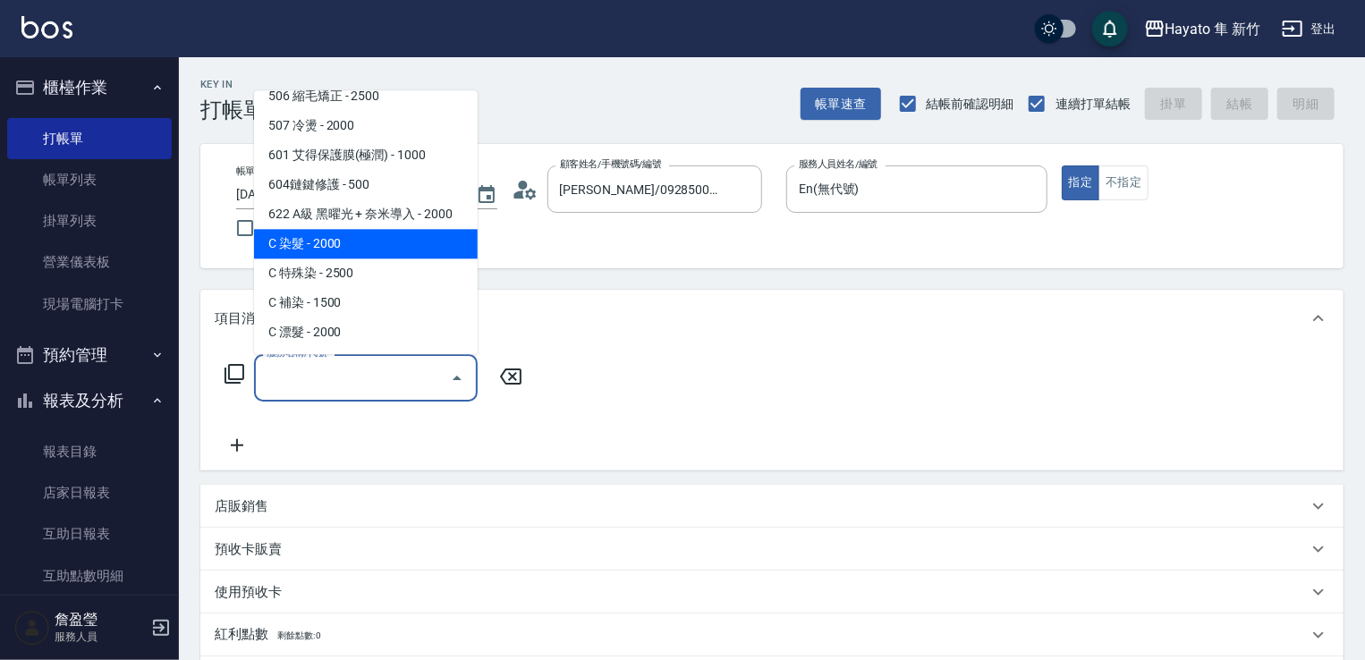
click at [390, 250] on span "C 染髮 - 2000" at bounding box center [366, 244] width 224 height 30
type input "C 染髮(701)"
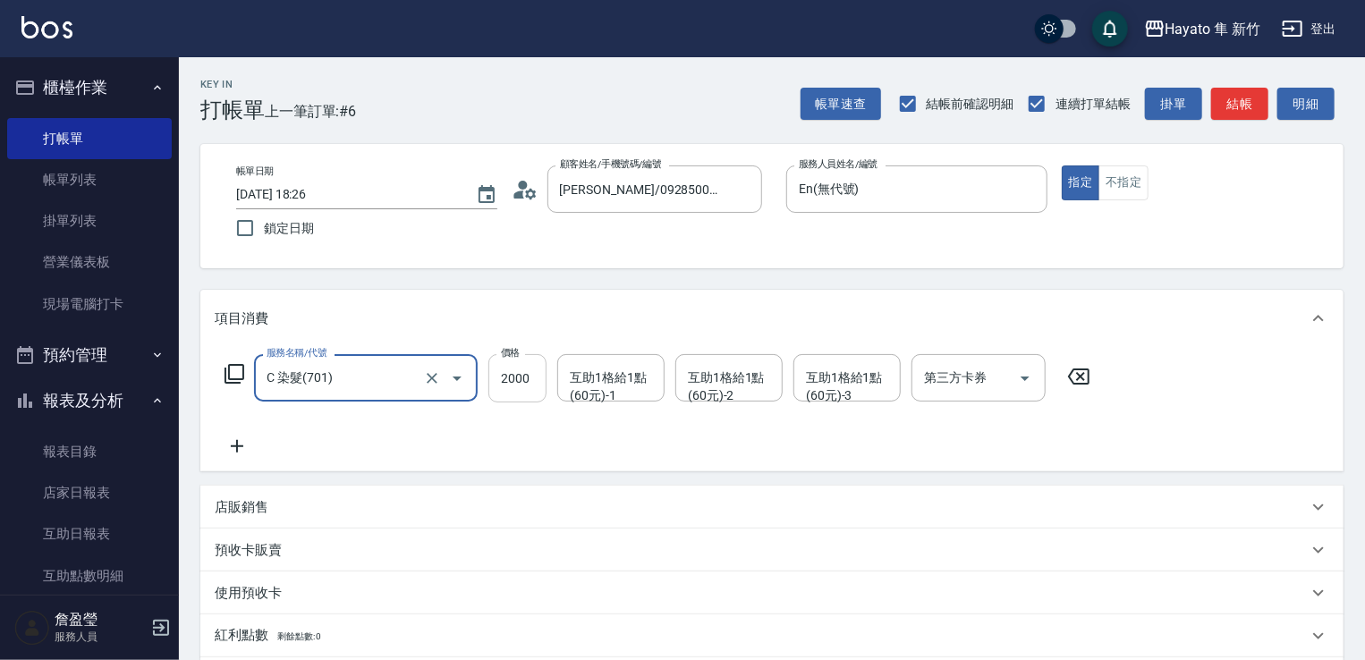
click at [502, 375] on input "2000" at bounding box center [517, 378] width 58 height 48
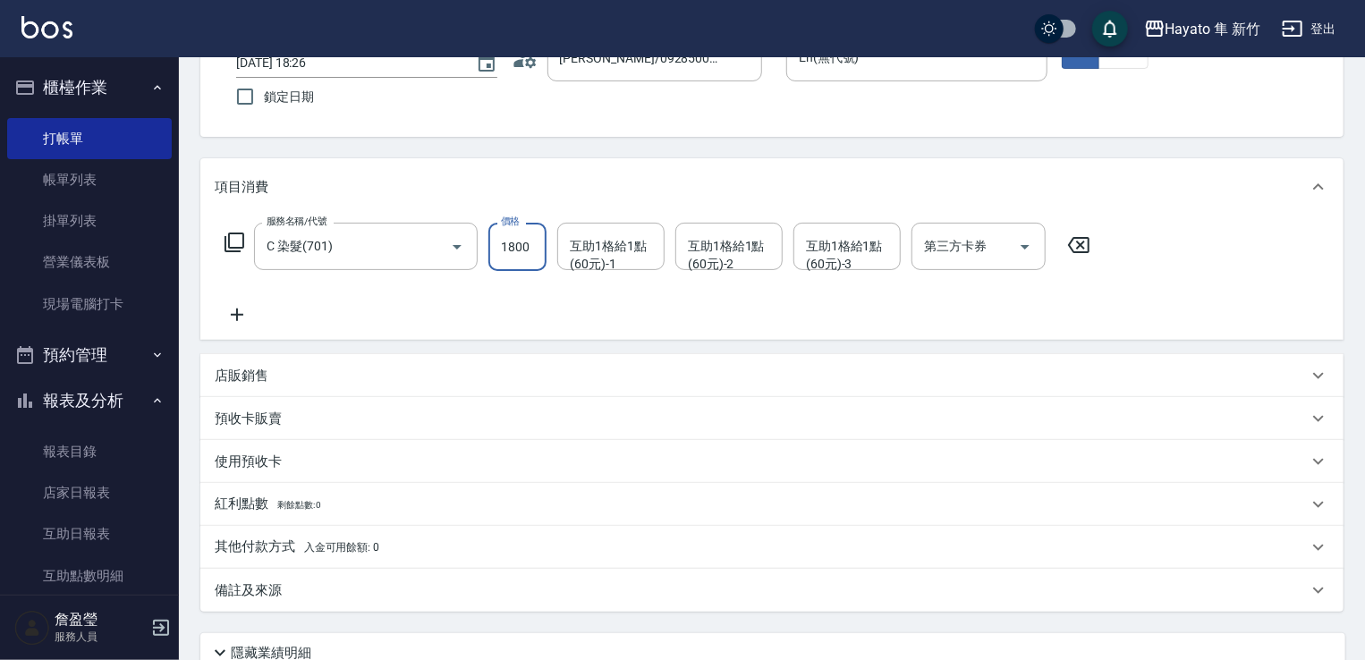
scroll to position [268, 0]
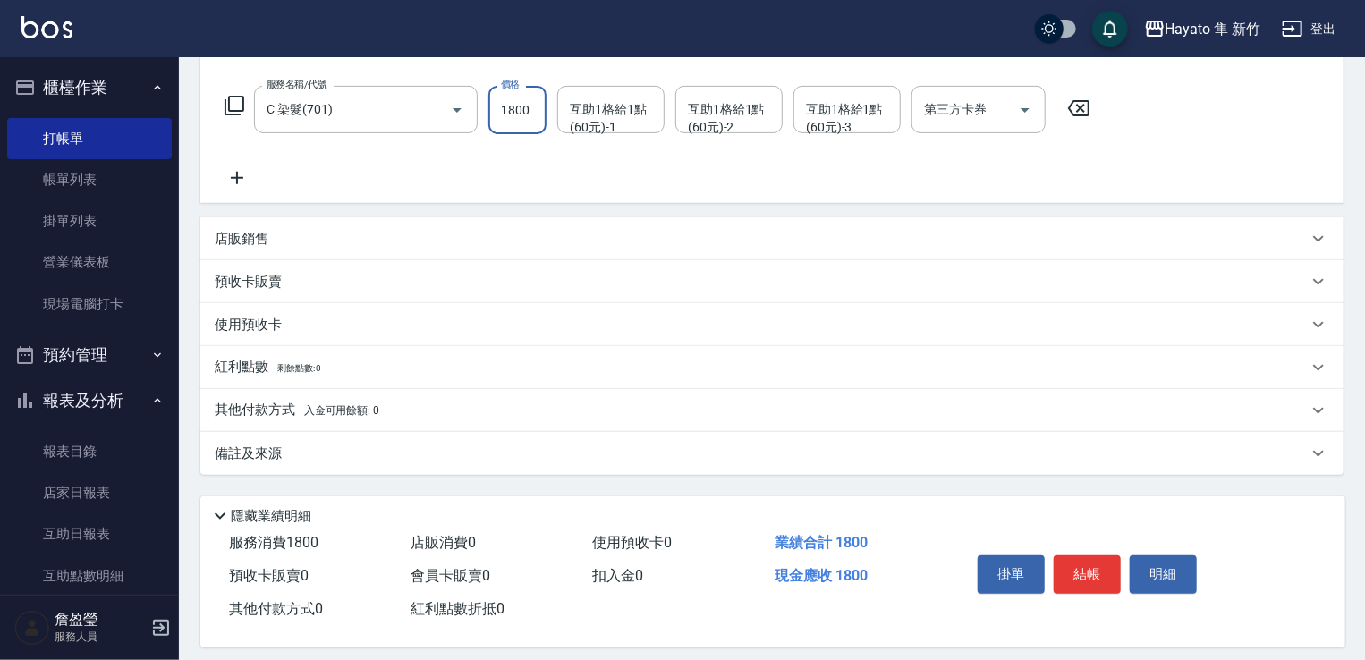
type input "1800"
click at [389, 462] on div "備註及來源" at bounding box center [771, 453] width 1143 height 43
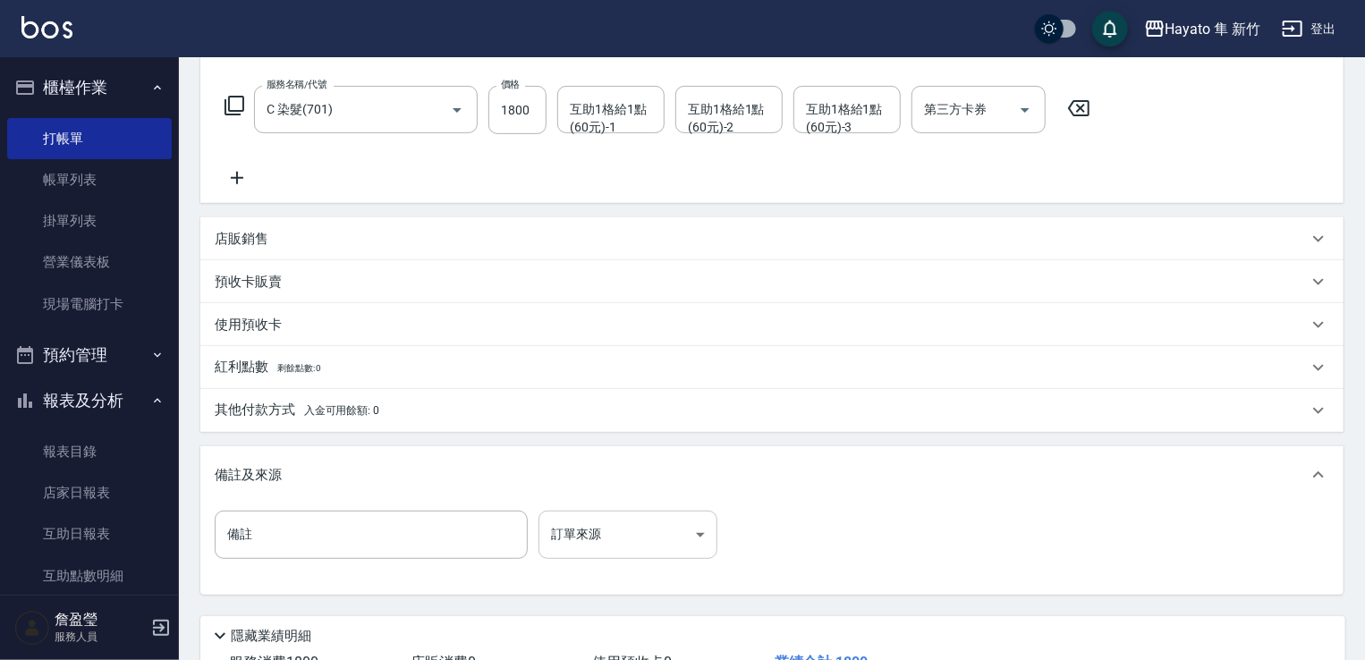
click at [619, 541] on body "Hayato 隼 新竹 登出 櫃檯作業 打帳單 帳單列表 掛單列表 營業儀表板 現場電腦打卡 預約管理 預約管理 報表及分析 報表目錄 店家日報表 互助日報表…" at bounding box center [682, 260] width 1365 height 1057
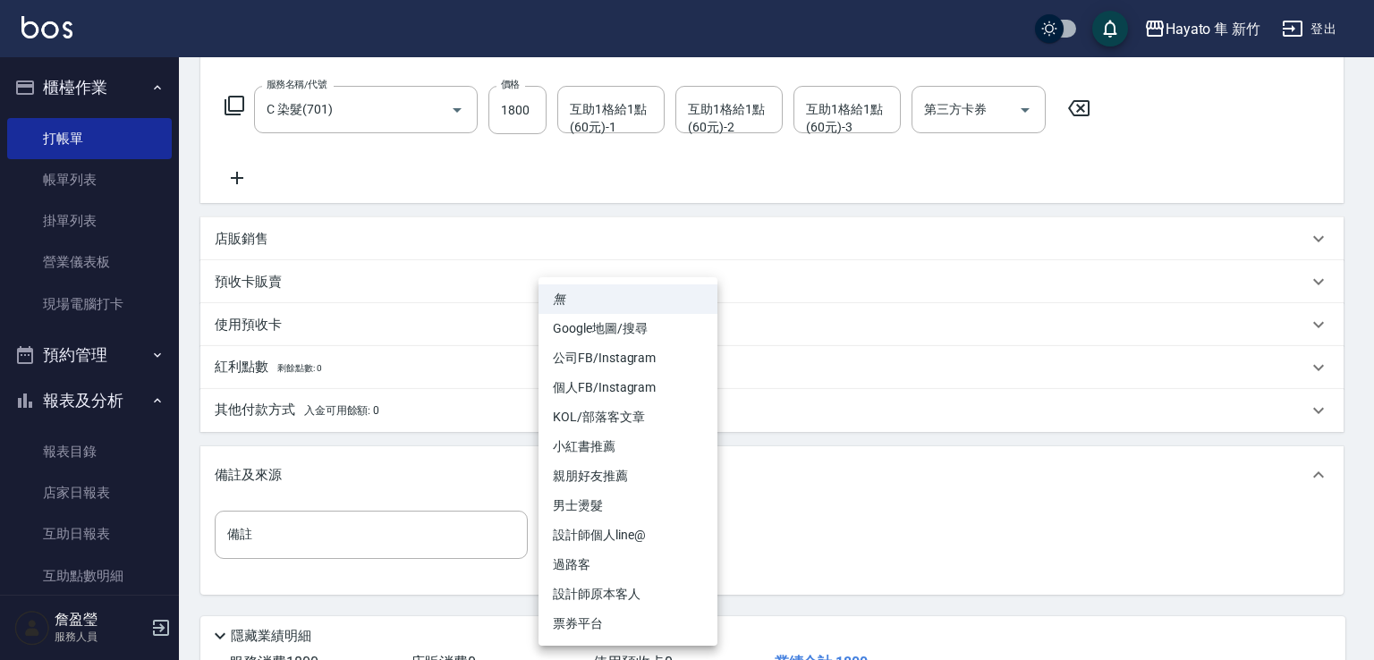
click at [630, 606] on li "設計師原本客人" at bounding box center [627, 595] width 179 height 30
type input "設計師原本客人"
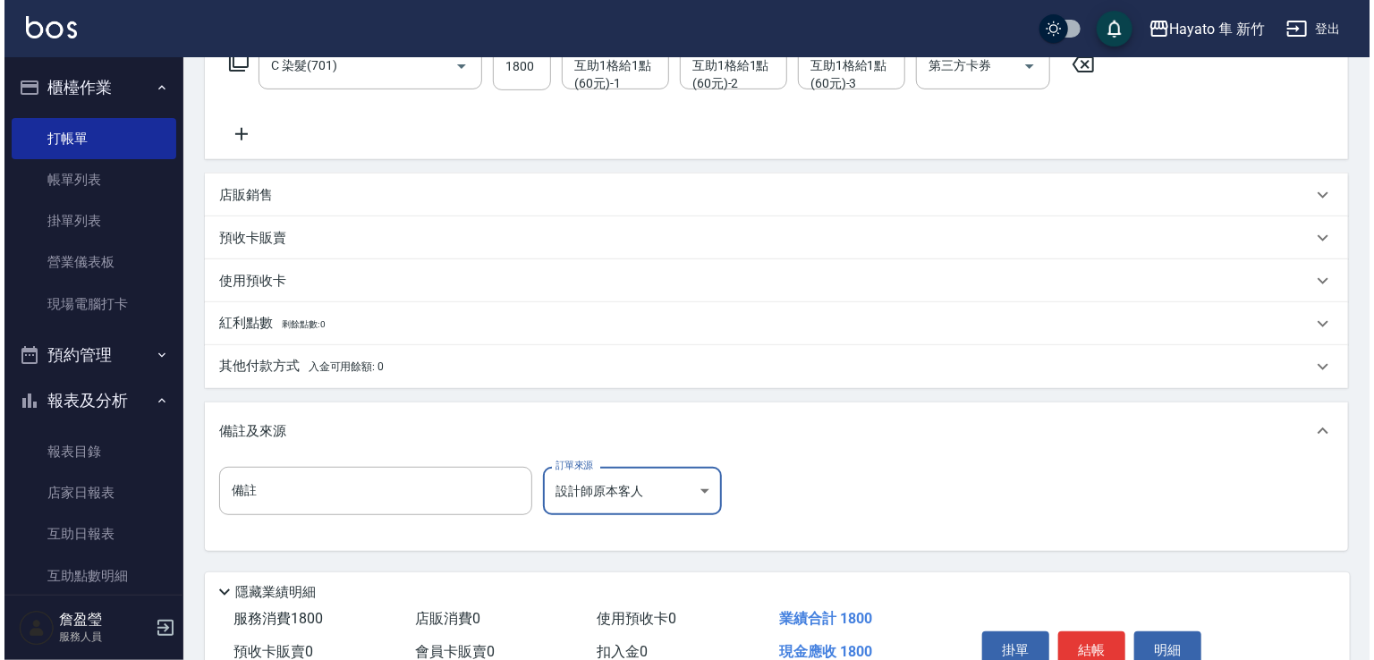
scroll to position [403, 0]
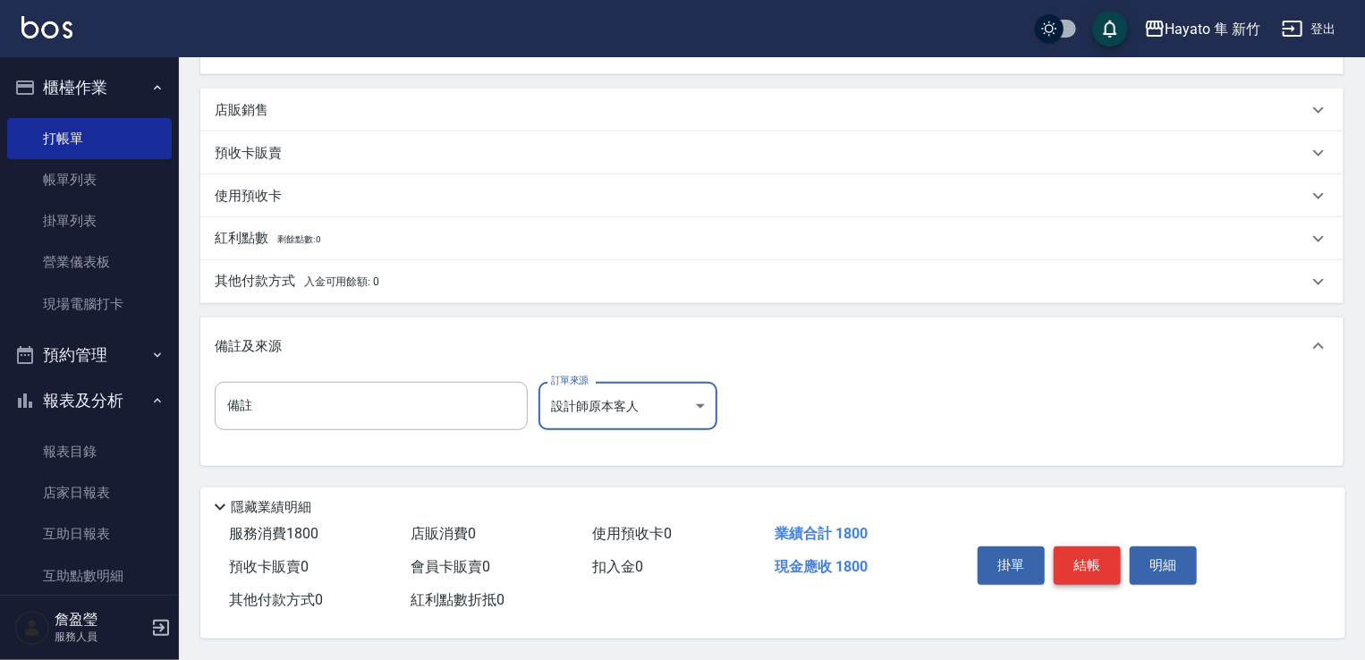
click at [1106, 570] on button "結帳" at bounding box center [1087, 565] width 67 height 38
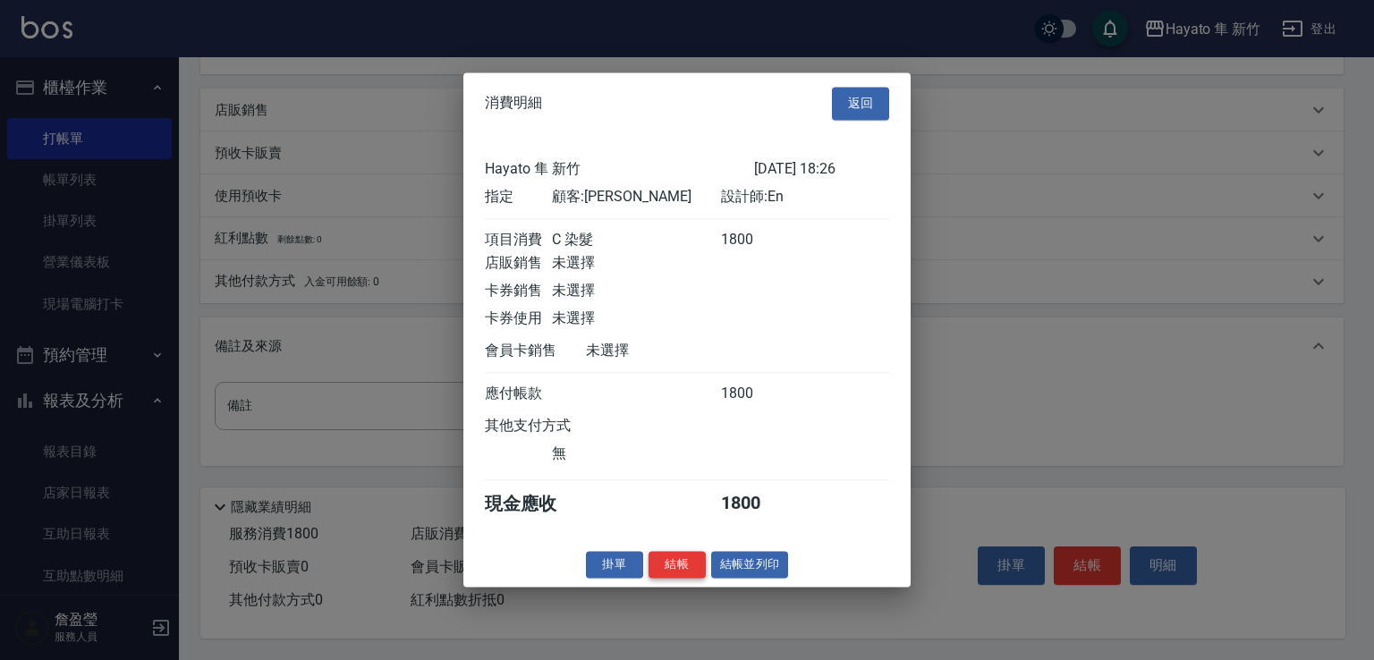
click at [664, 572] on button "結帳" at bounding box center [676, 565] width 57 height 28
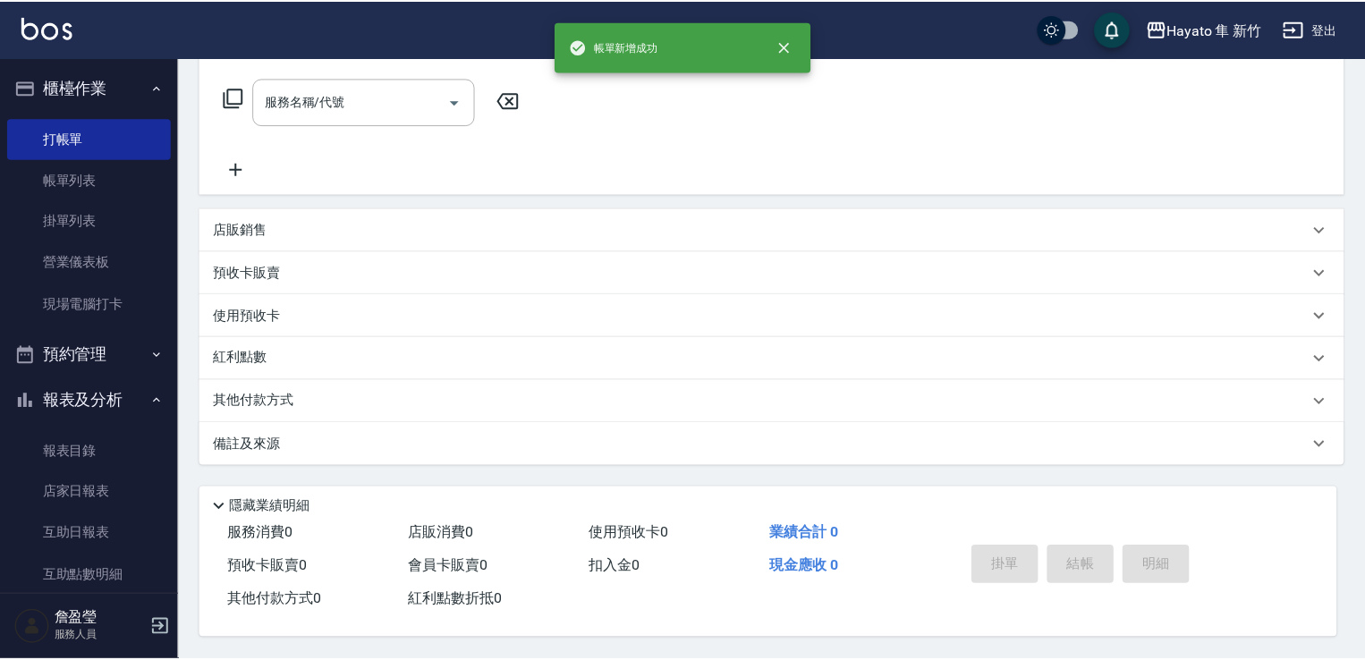
scroll to position [0, 0]
